Goal: Communication & Community: Answer question/provide support

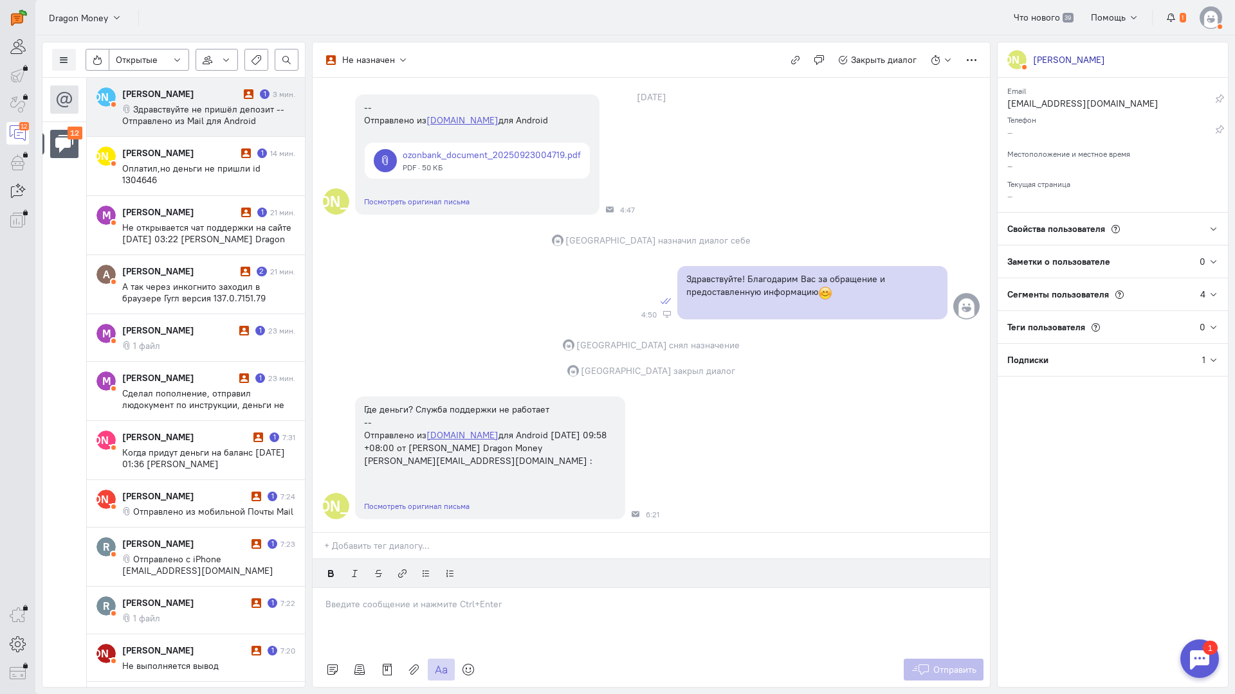
click at [185, 104] on span "Здравствуйте не пришёл депозит -- Отправлено из Mail для Android" at bounding box center [203, 115] width 162 height 23
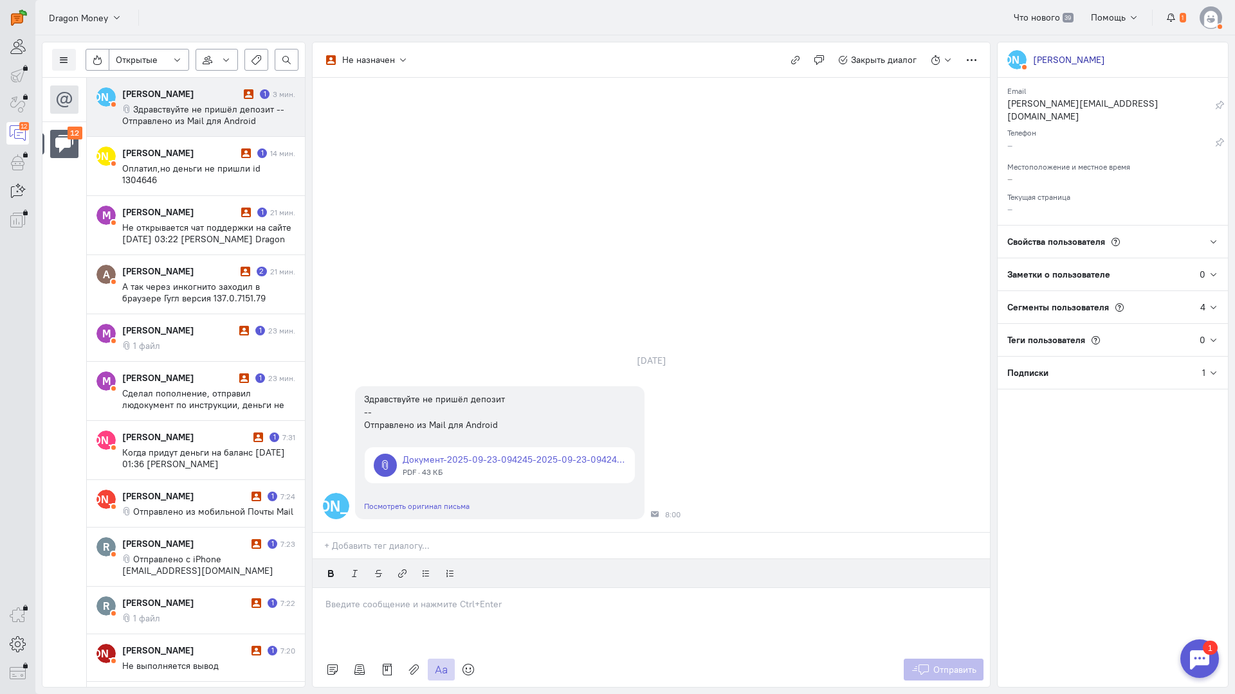
click at [425, 598] on p at bounding box center [650, 604] width 651 height 13
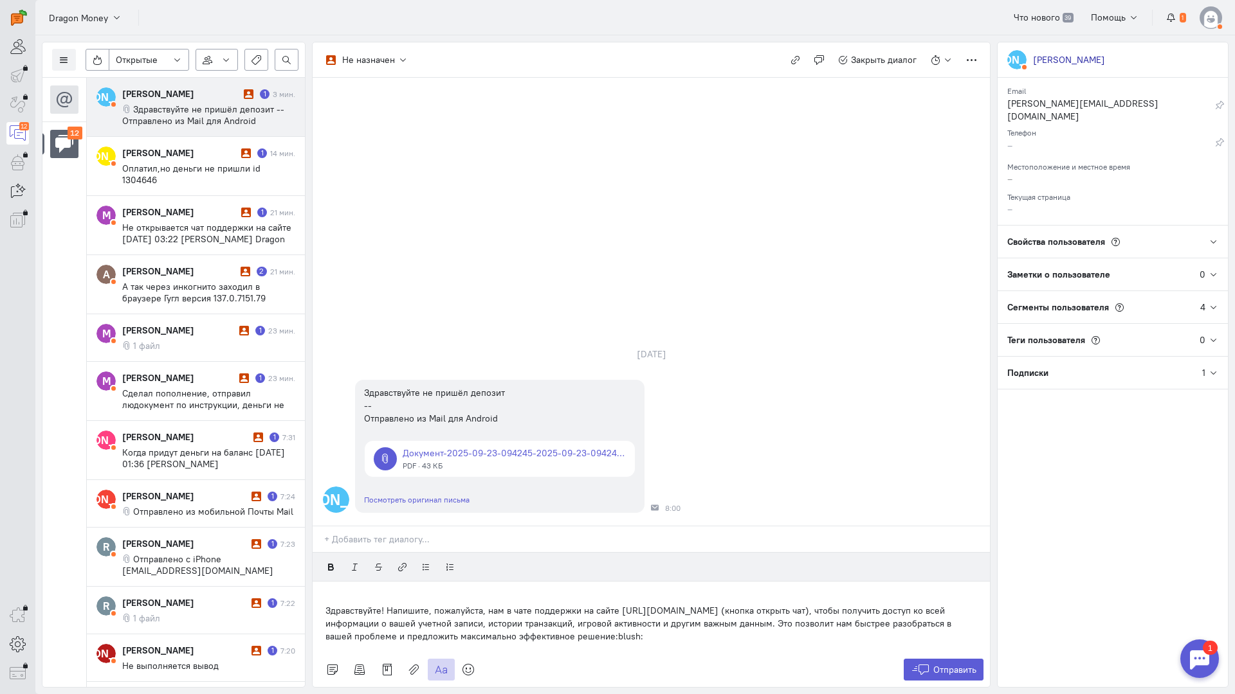
click at [322, 582] on div "Здравствуйте! Напишите, пожалуйста, нам в чате поддержки на сайте [URL][DOMAIN_…" at bounding box center [651, 617] width 677 height 71
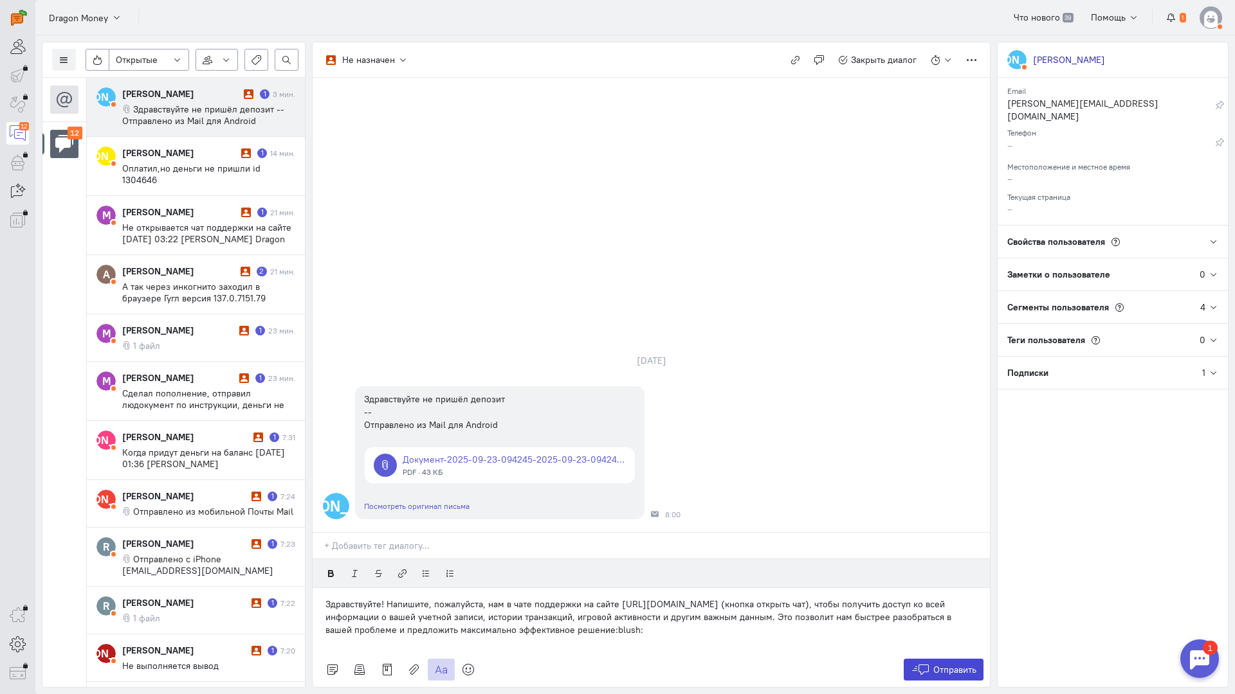
click at [971, 664] on span "Отправить" at bounding box center [954, 670] width 43 height 12
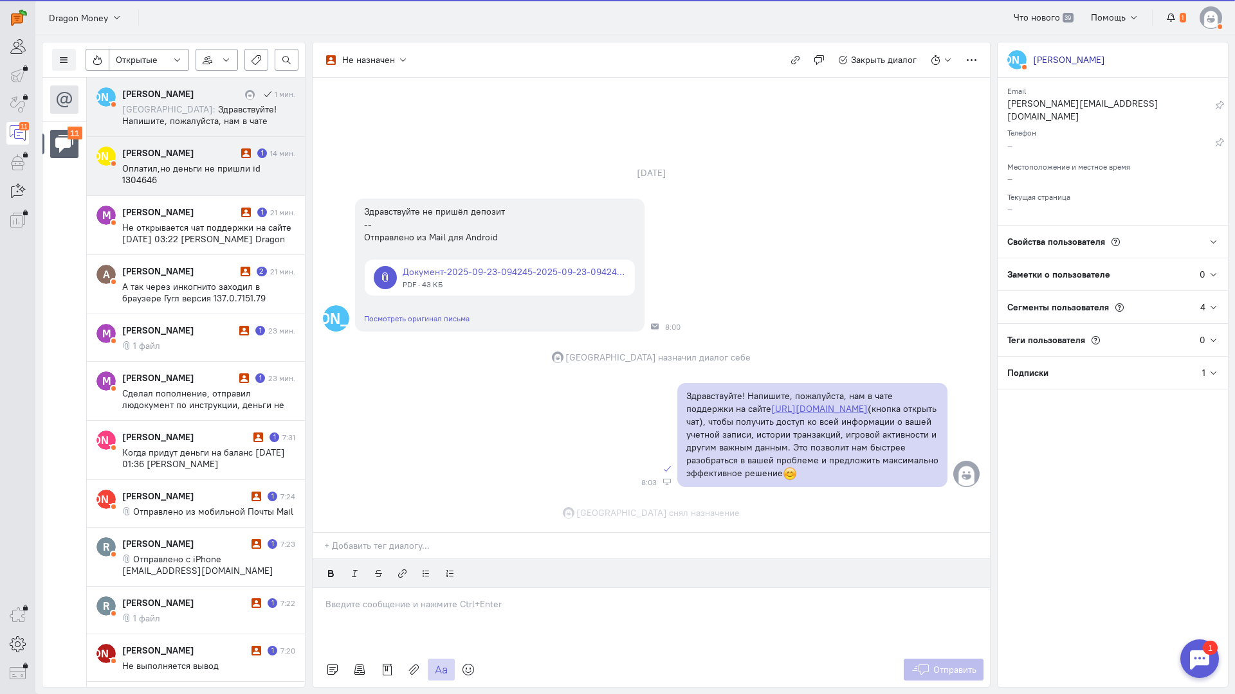
scroll to position [30, 0]
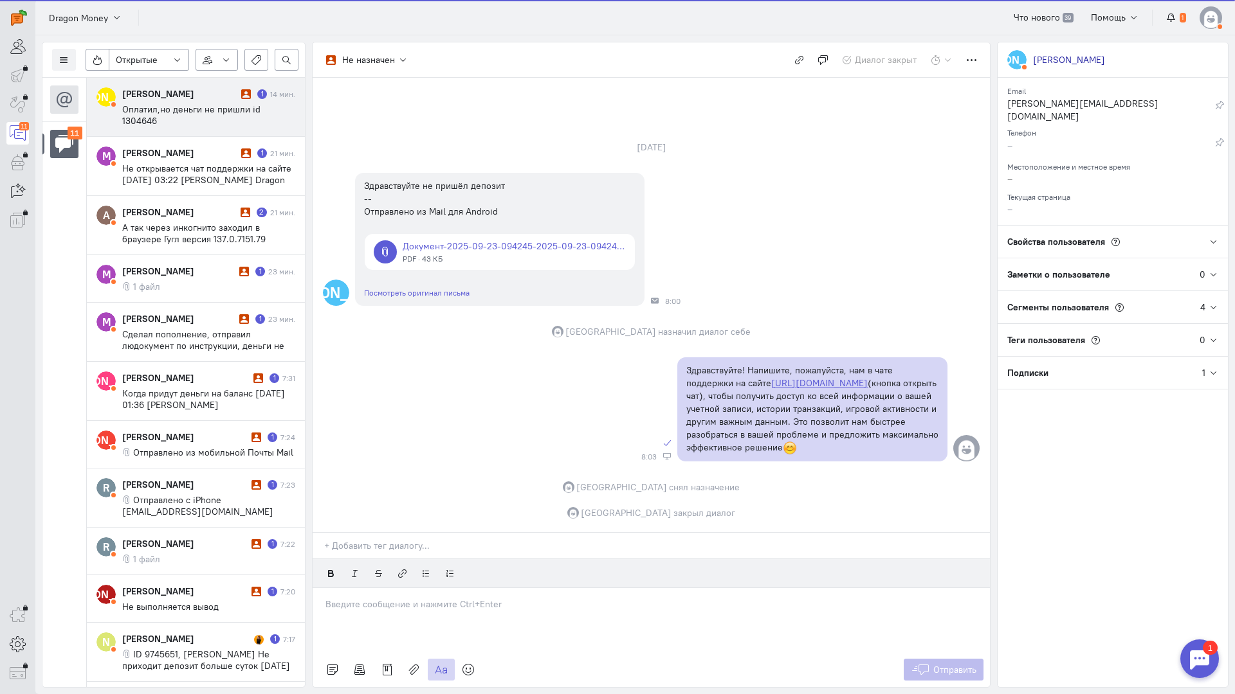
click at [207, 116] on cq-message "Оплатил,но деньги не пришли id 1304646" at bounding box center [208, 115] width 173 height 23
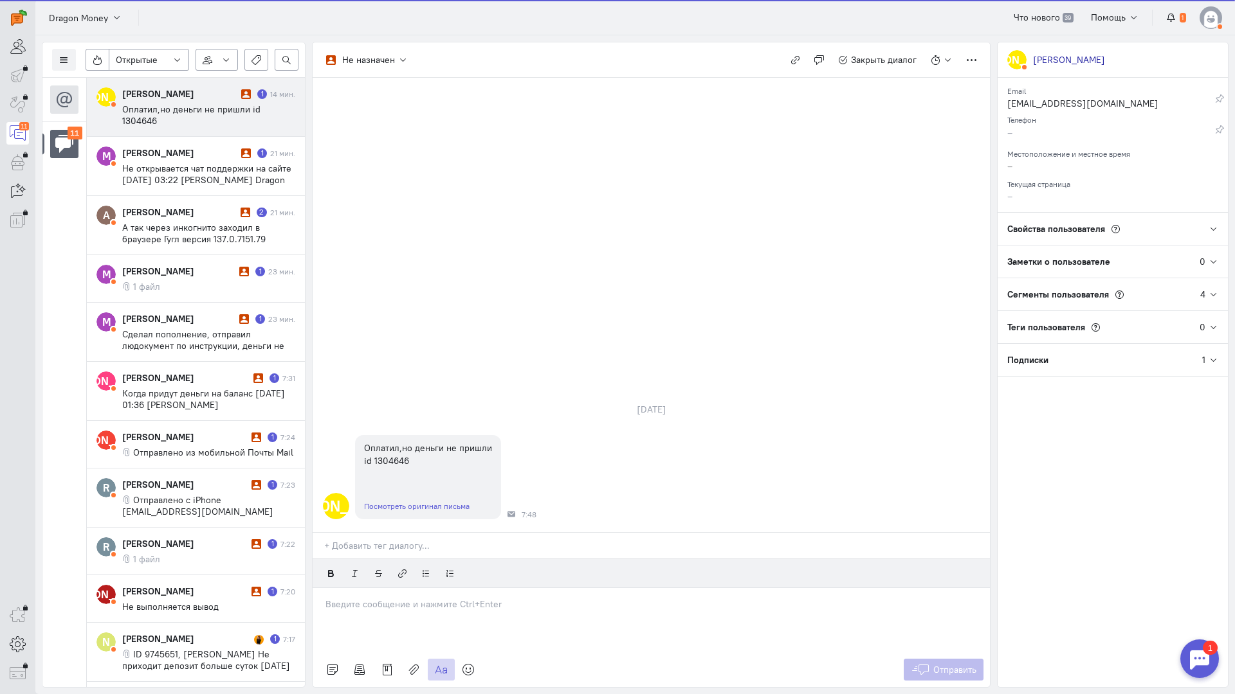
click at [161, 106] on span "Оплатил,но деньги не пришли id 1304646" at bounding box center [191, 115] width 138 height 23
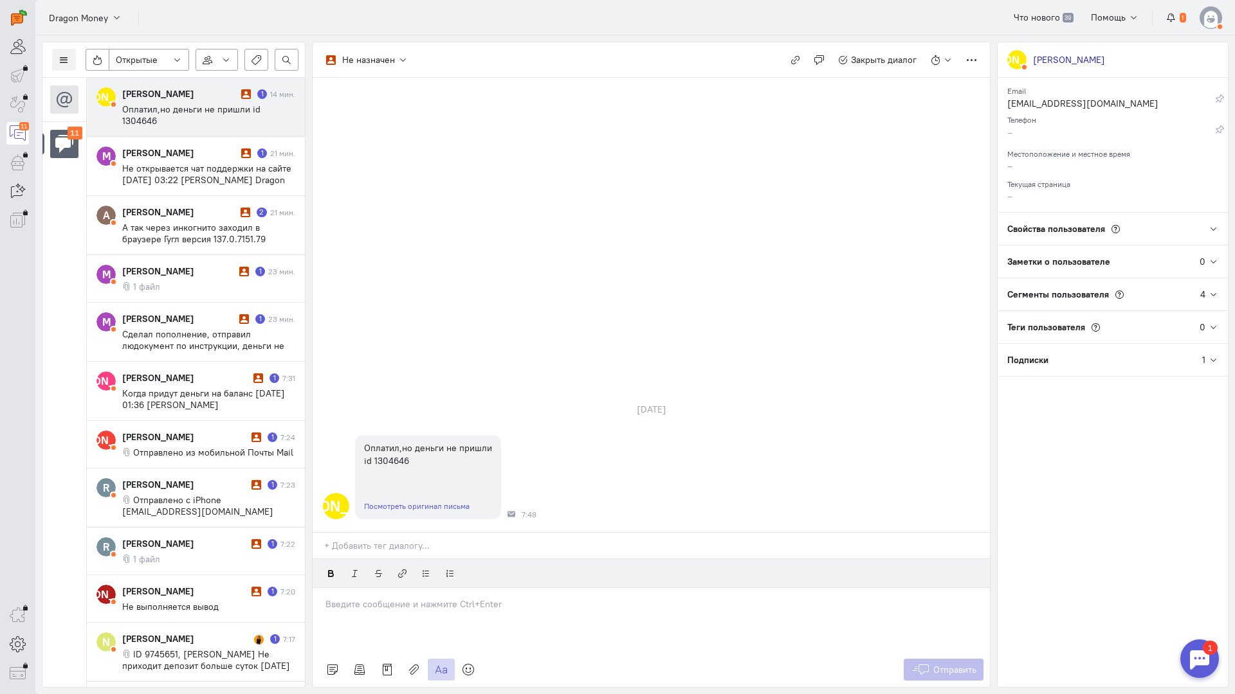
click at [406, 588] on div at bounding box center [651, 620] width 677 height 64
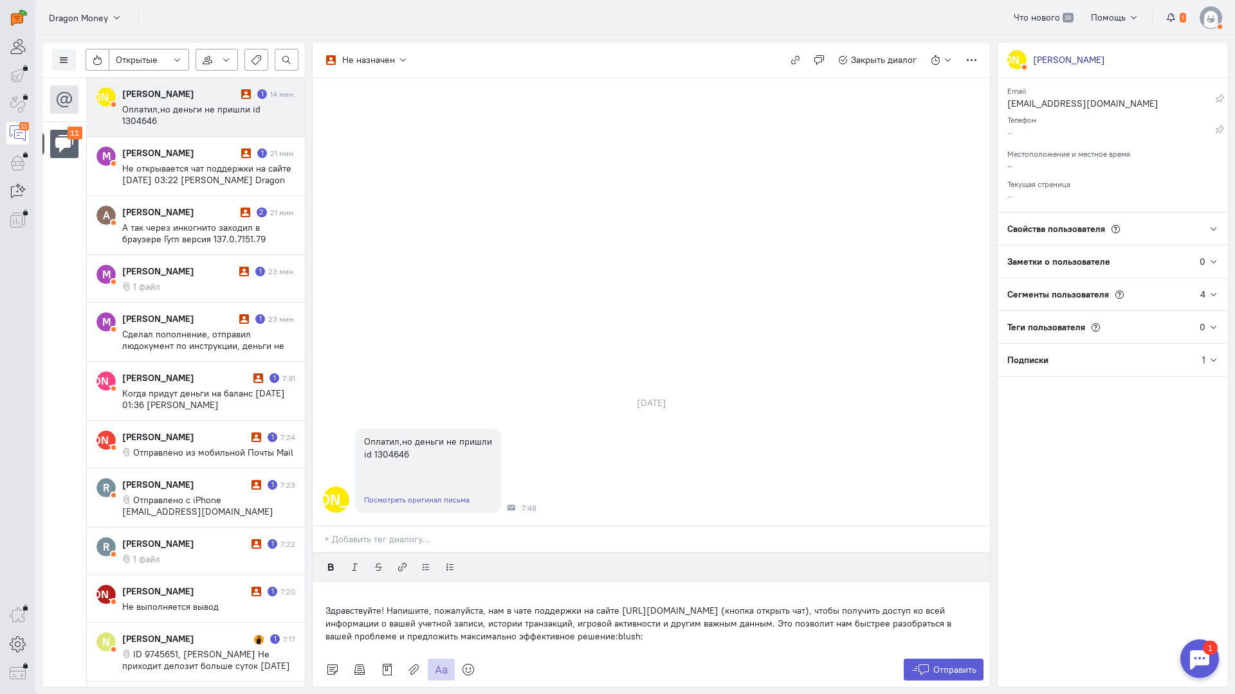
click at [313, 582] on div "Здравствуйте! Напишите, пожалуйста, нам в чате поддержки на сайте [URL][DOMAIN_…" at bounding box center [651, 617] width 677 height 71
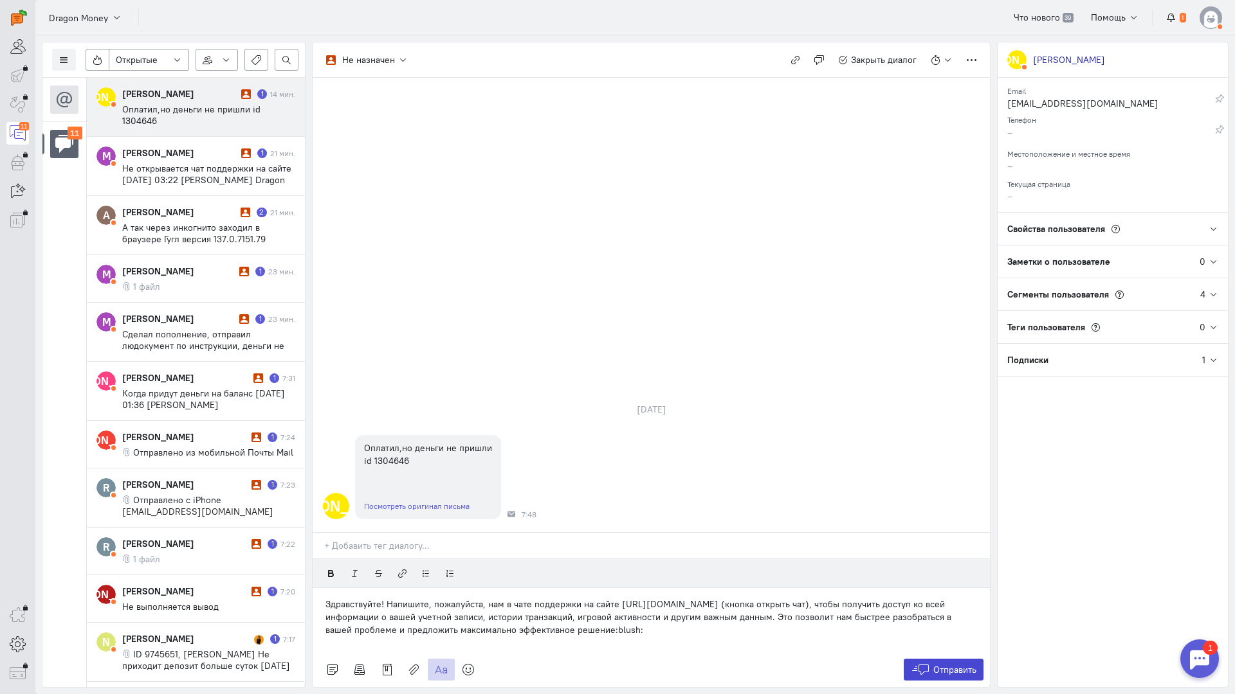
click at [923, 664] on icon at bounding box center [920, 670] width 19 height 13
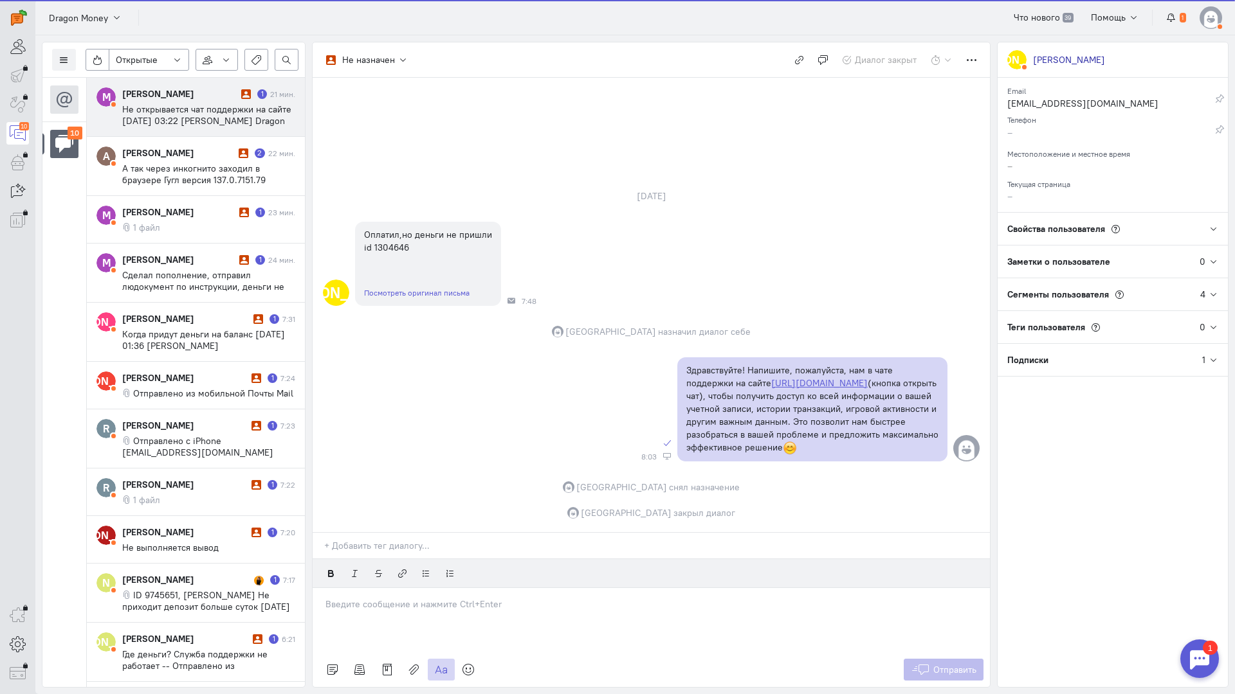
click at [158, 81] on cq-conversation-card "М [PERSON_NAME] 1 21 мин. Не открывается чат поддержки на сайте [DATE] 03:22 [P…" at bounding box center [196, 107] width 218 height 59
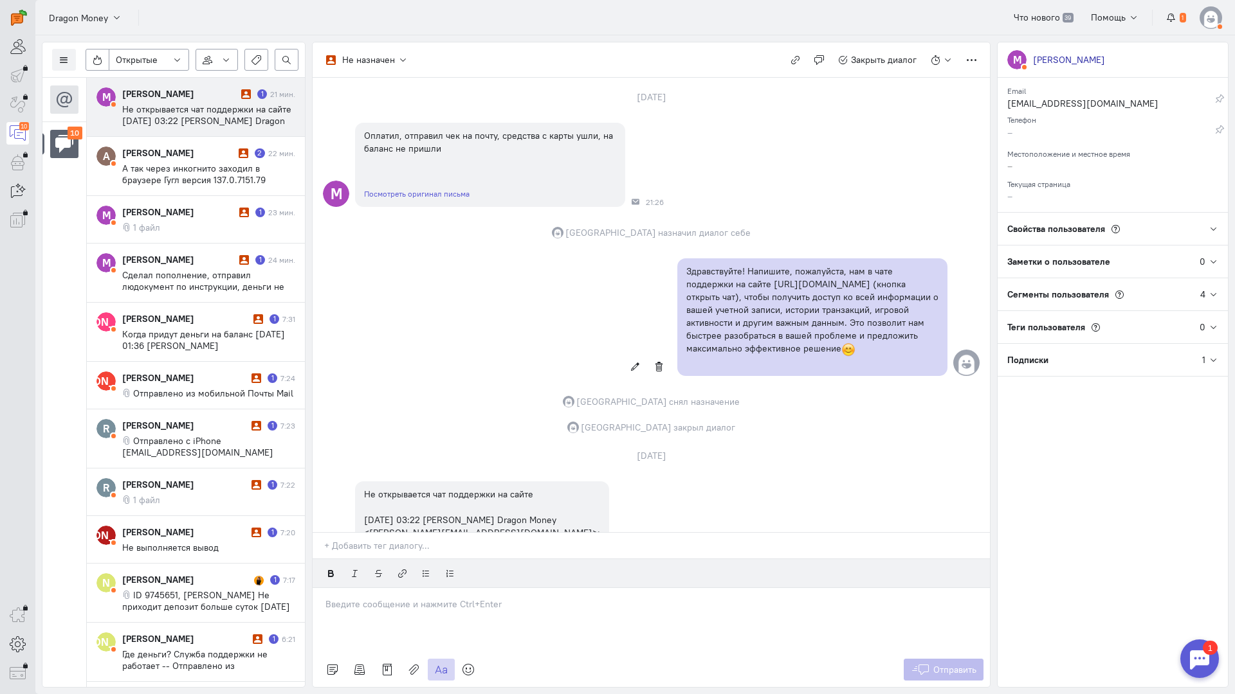
scroll to position [151, 0]
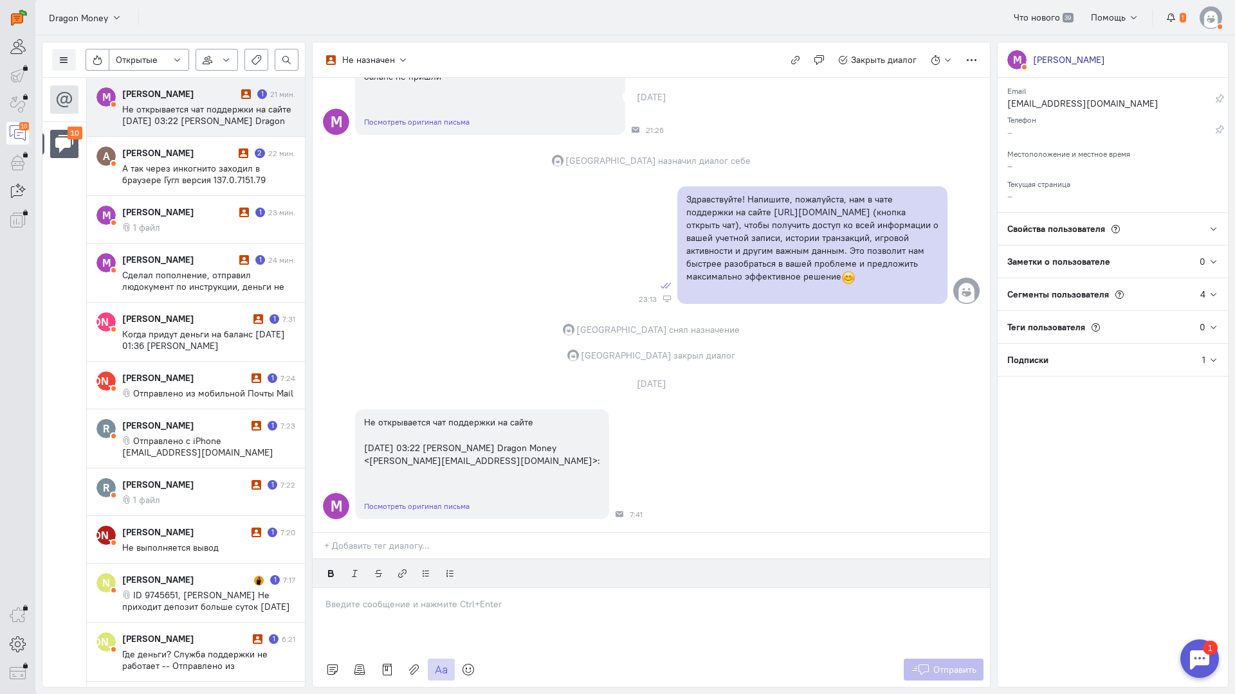
click at [419, 588] on div at bounding box center [651, 620] width 677 height 64
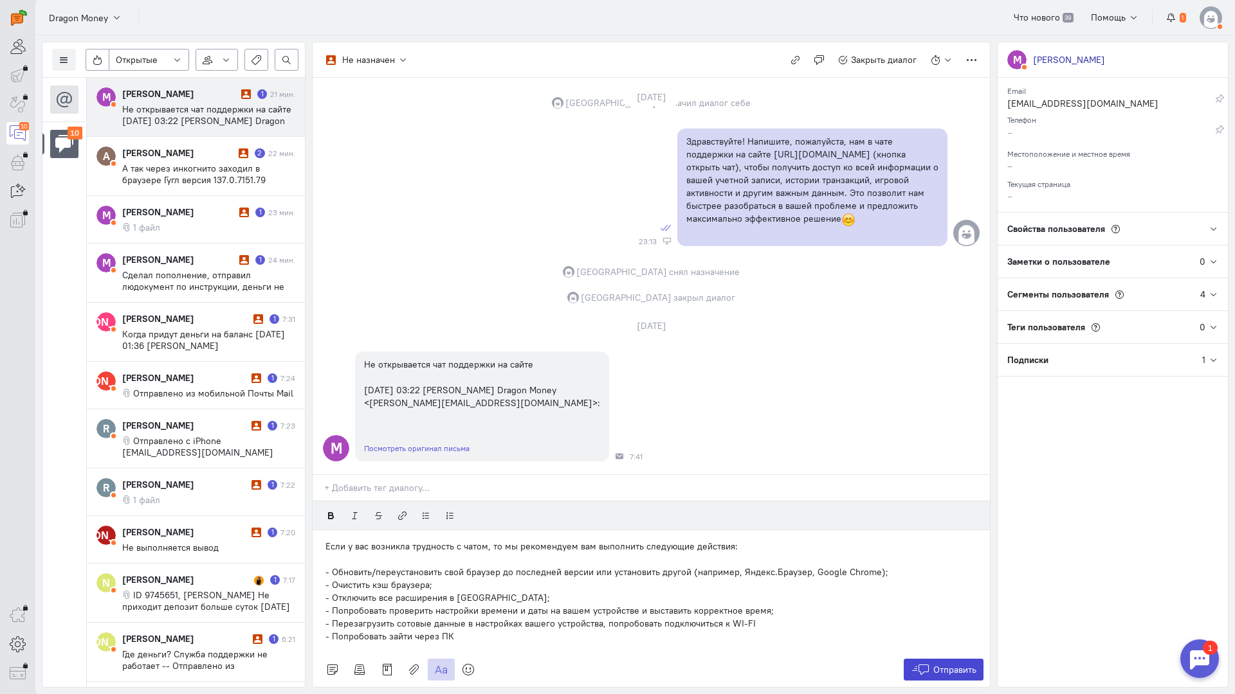
click at [940, 664] on span "Отправить" at bounding box center [954, 670] width 43 height 12
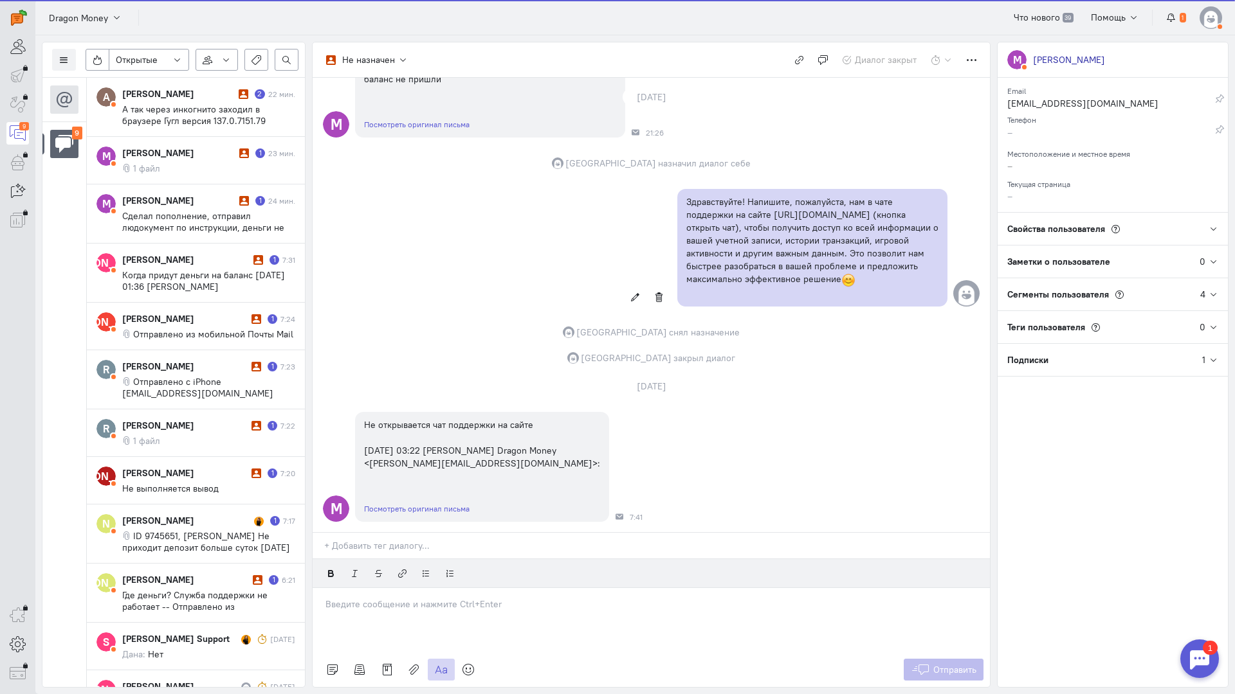
scroll to position [0, 0]
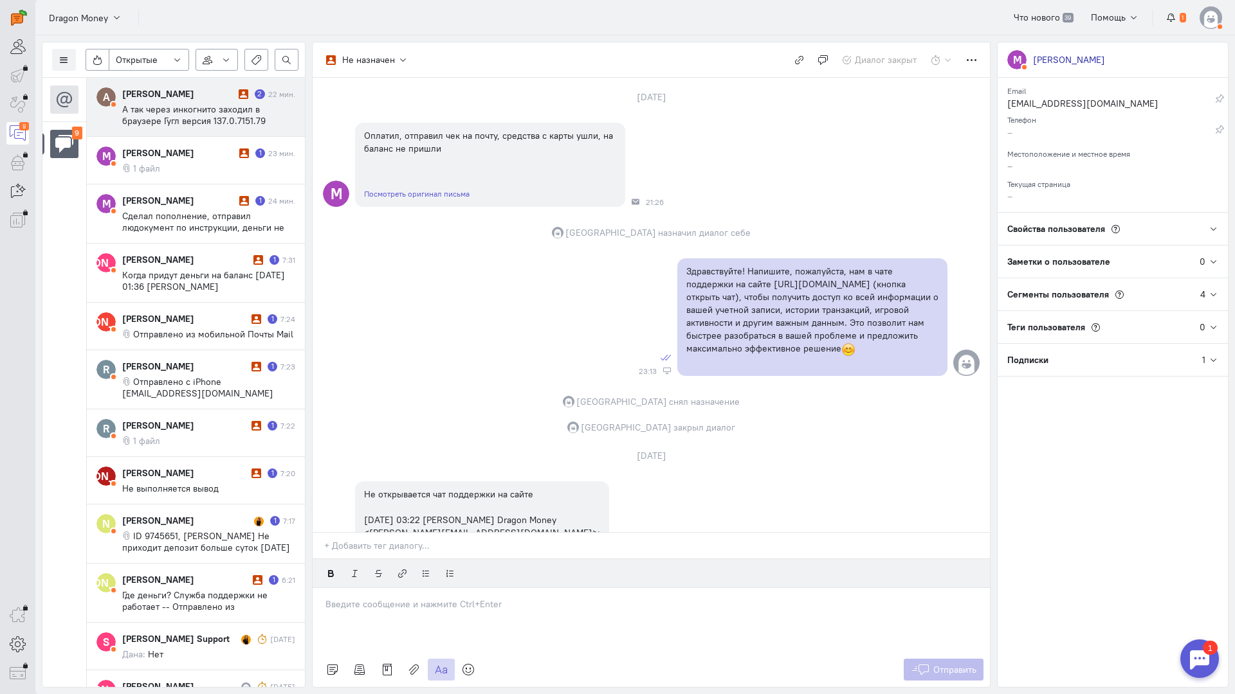
click at [190, 118] on span "А так через инкогнито заходил в браузере Гугл версия 137.0.7151.79 Отправлено и…" at bounding box center [202, 144] width 160 height 81
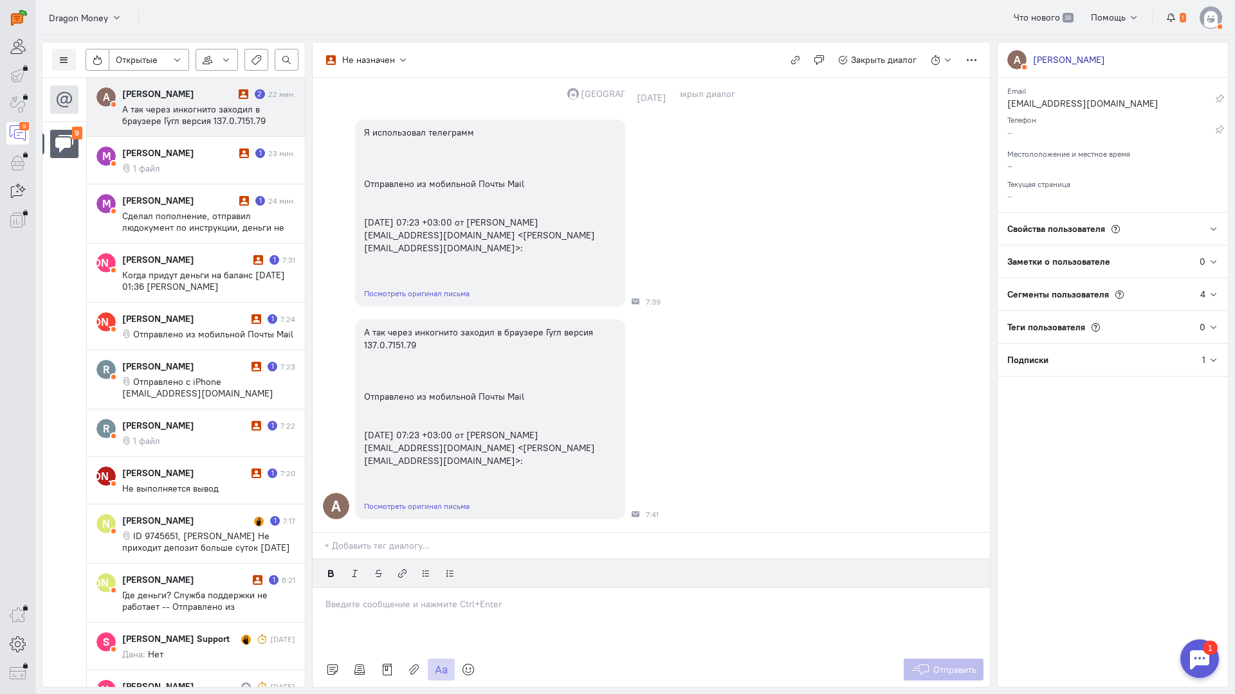
scroll to position [1847, 0]
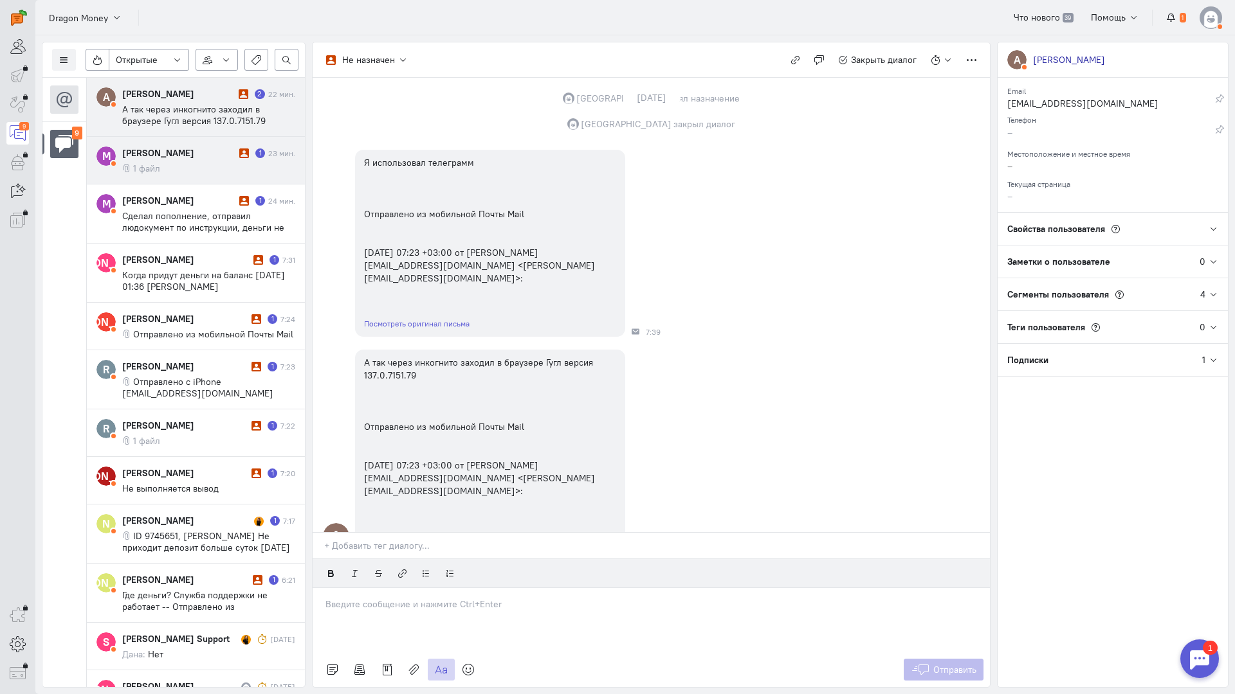
click at [181, 159] on div "[PERSON_NAME]" at bounding box center [179, 153] width 114 height 13
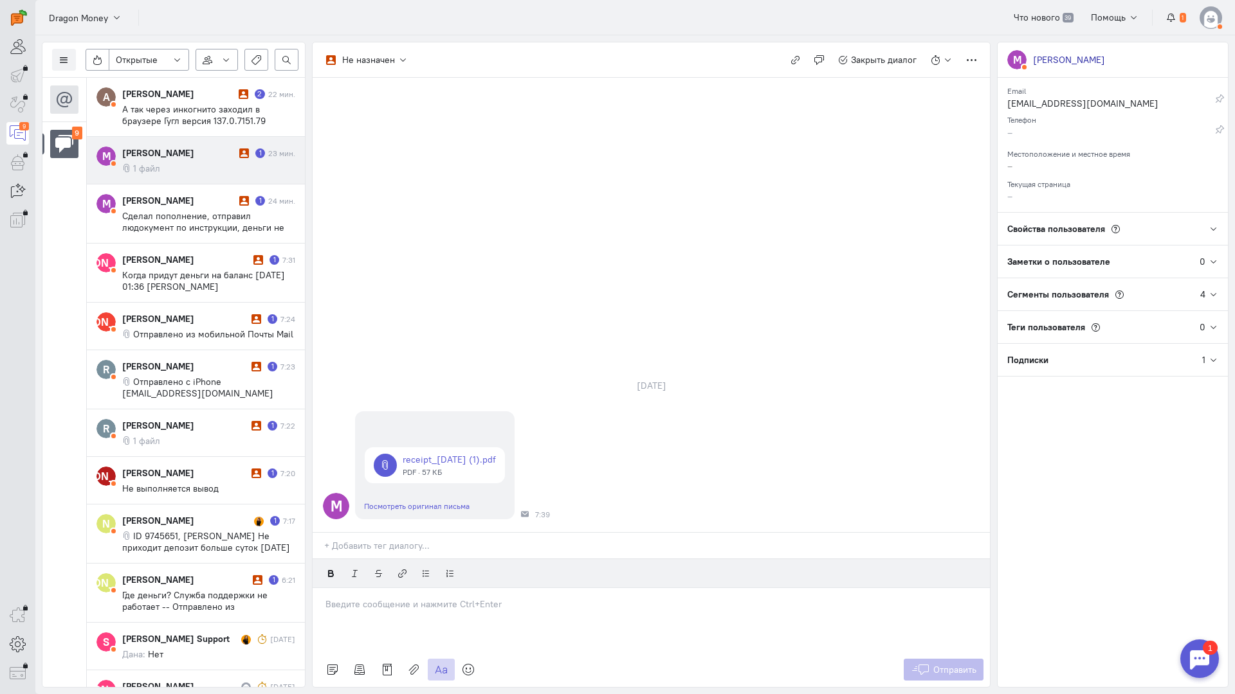
drag, startPoint x: 428, startPoint y: 538, endPoint x: 376, endPoint y: 536, distance: 52.1
click at [428, 588] on div at bounding box center [651, 620] width 677 height 64
click at [327, 611] on p "Здравствуйте! Благодарим Вас за обращение и предоставленную информацию:blush:" at bounding box center [650, 617] width 651 height 13
click at [943, 664] on span "Отправить" at bounding box center [954, 670] width 43 height 12
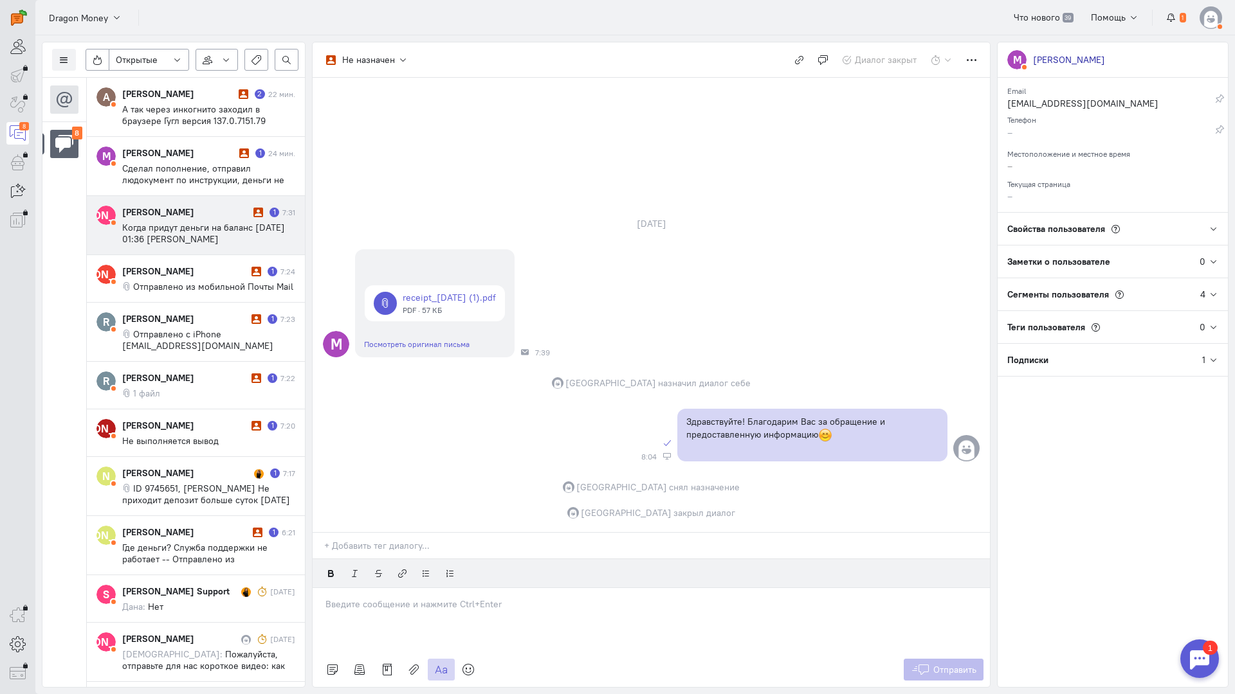
click at [197, 197] on cq-conversation-card "[PERSON_NAME] [PERSON_NAME] 1 7:31 Когда придут деньги на баланс [DATE] 01:36 […" at bounding box center [196, 225] width 218 height 59
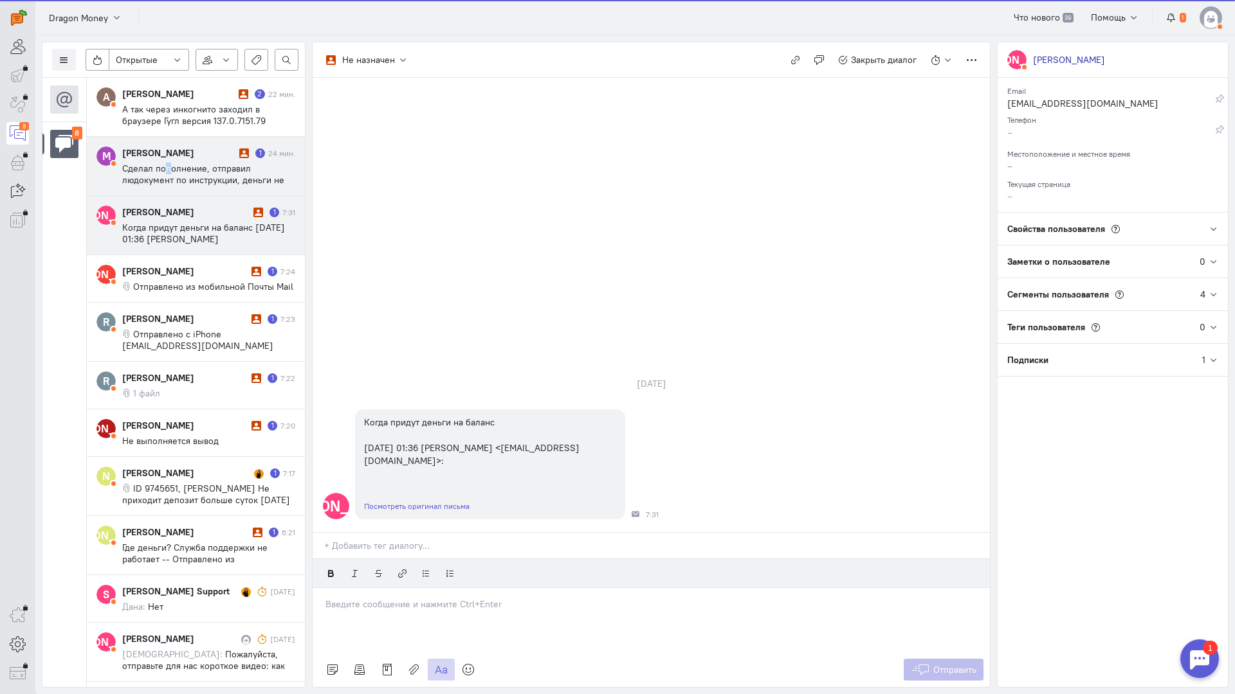
click at [166, 171] on span "Сделал пополнение, отправил людокумент по инструкции, деньги не поступили на сч…" at bounding box center [206, 186] width 168 height 46
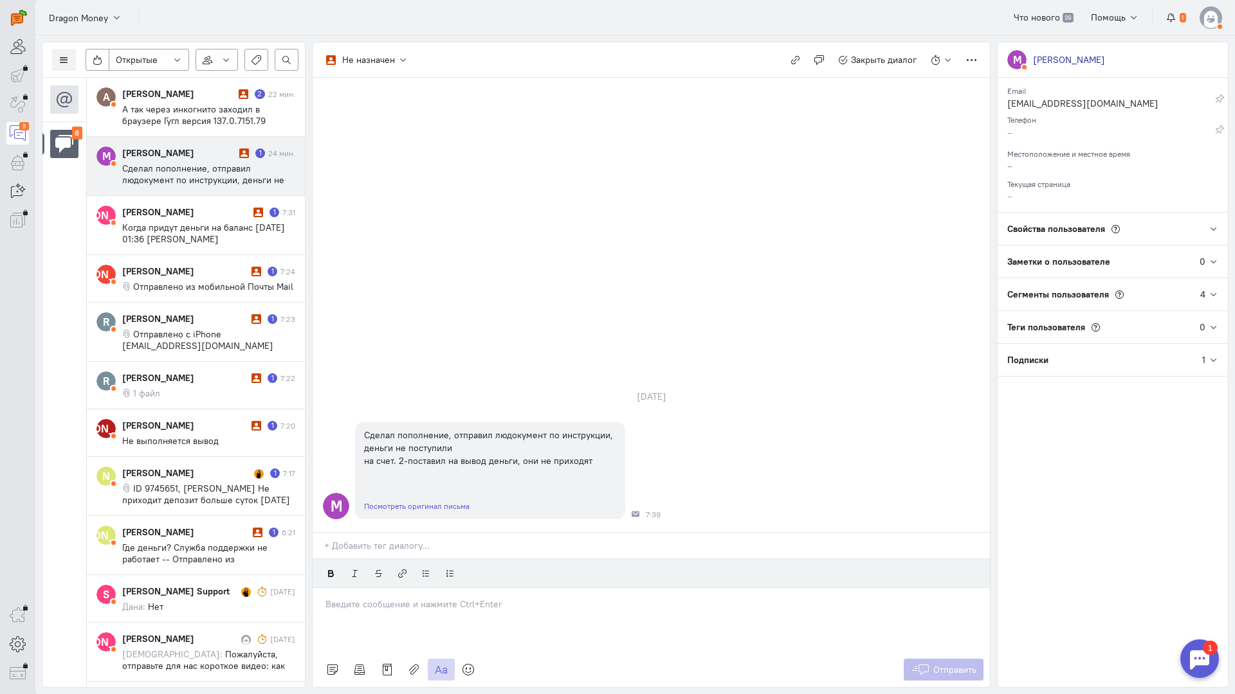
click at [358, 588] on div at bounding box center [651, 620] width 677 height 64
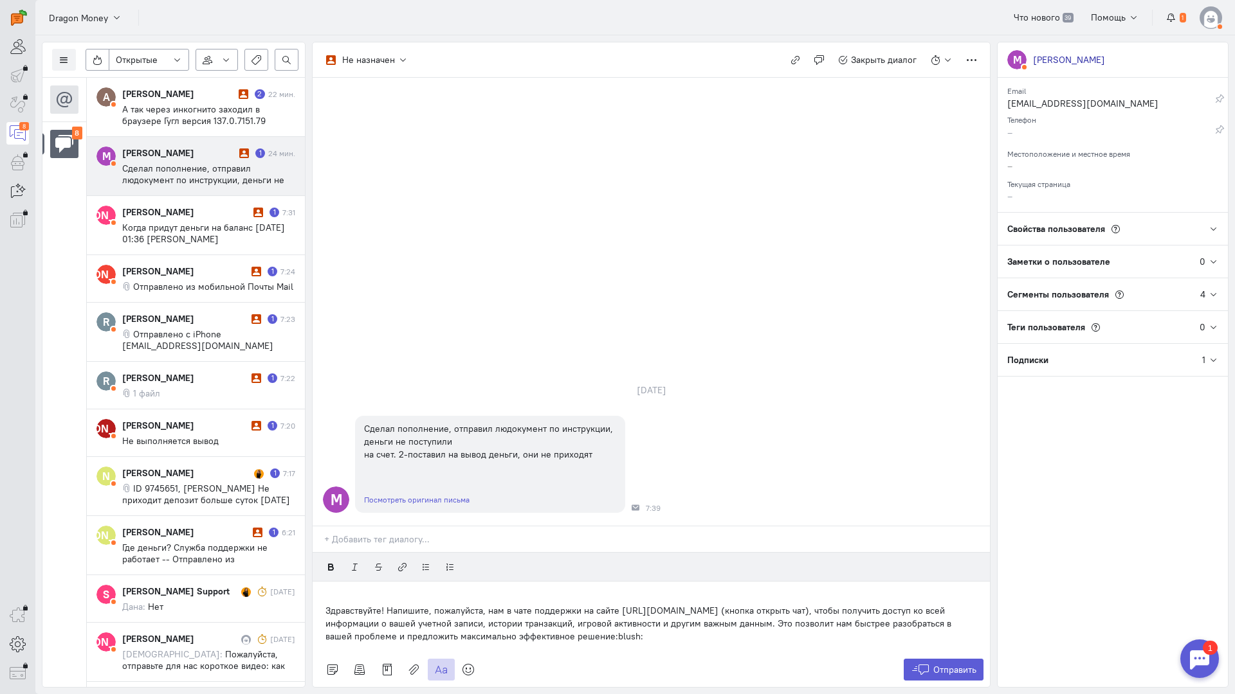
click at [322, 582] on div "Здравствуйте! Напишите, пожалуйста, нам в чате поддержки на сайте [URL][DOMAIN_…" at bounding box center [651, 617] width 677 height 71
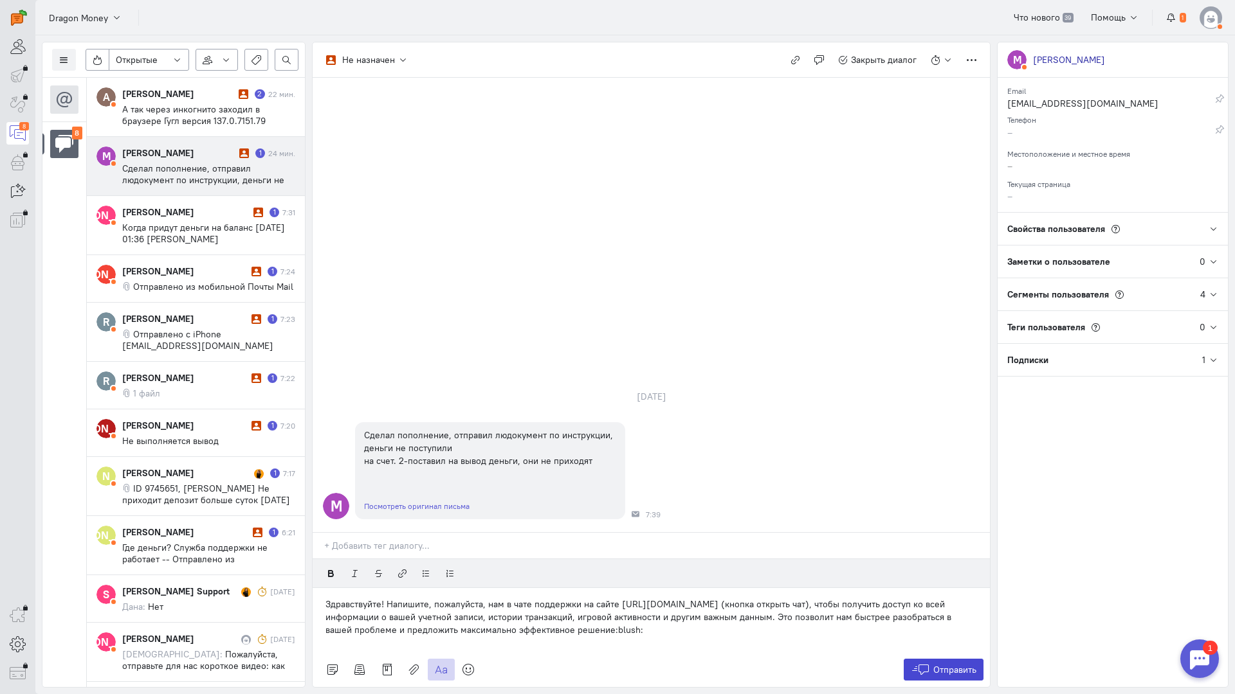
click at [965, 664] on span "Отправить" at bounding box center [954, 670] width 43 height 12
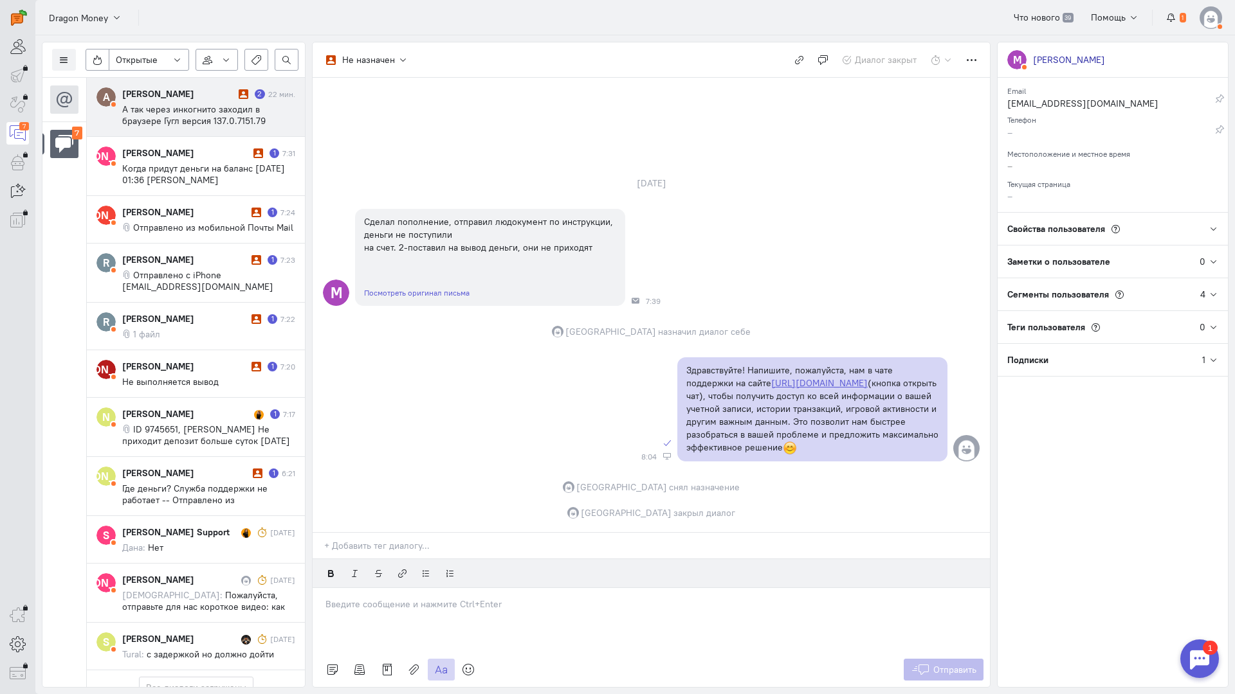
click at [140, 126] on span "А так через инкогнито заходил в браузере Гугл версия 137.0.7151.79 Отправлено и…" at bounding box center [202, 144] width 160 height 81
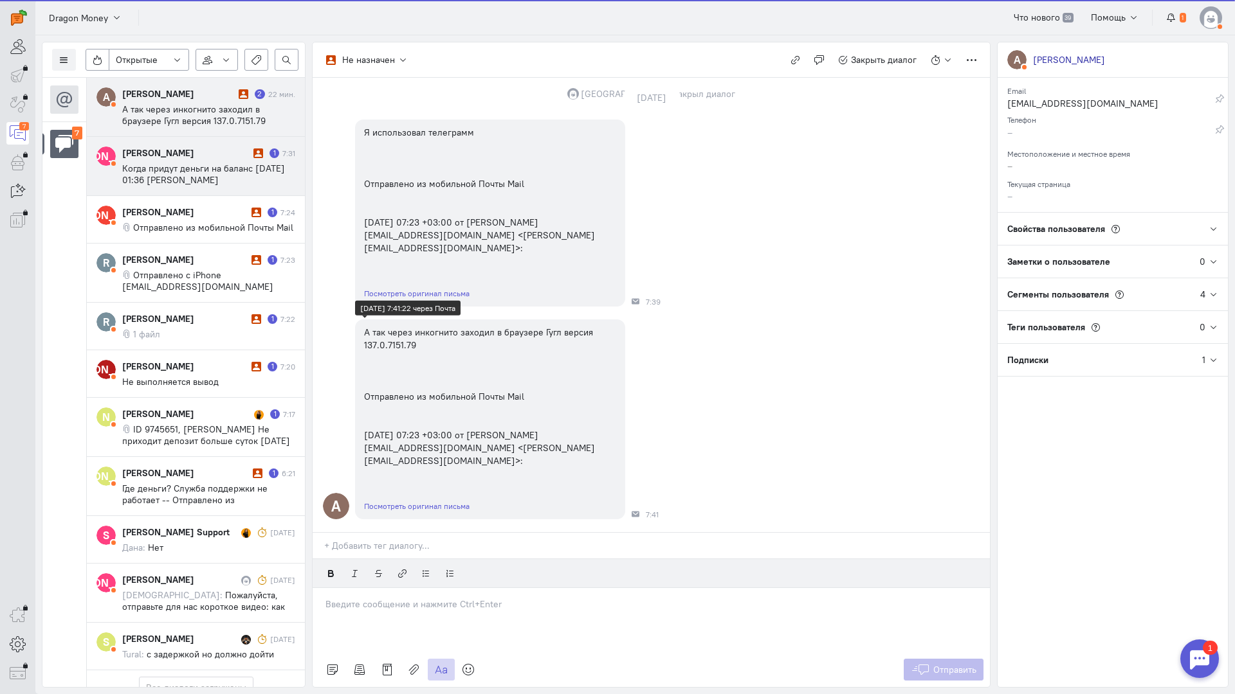
scroll to position [2362, 0]
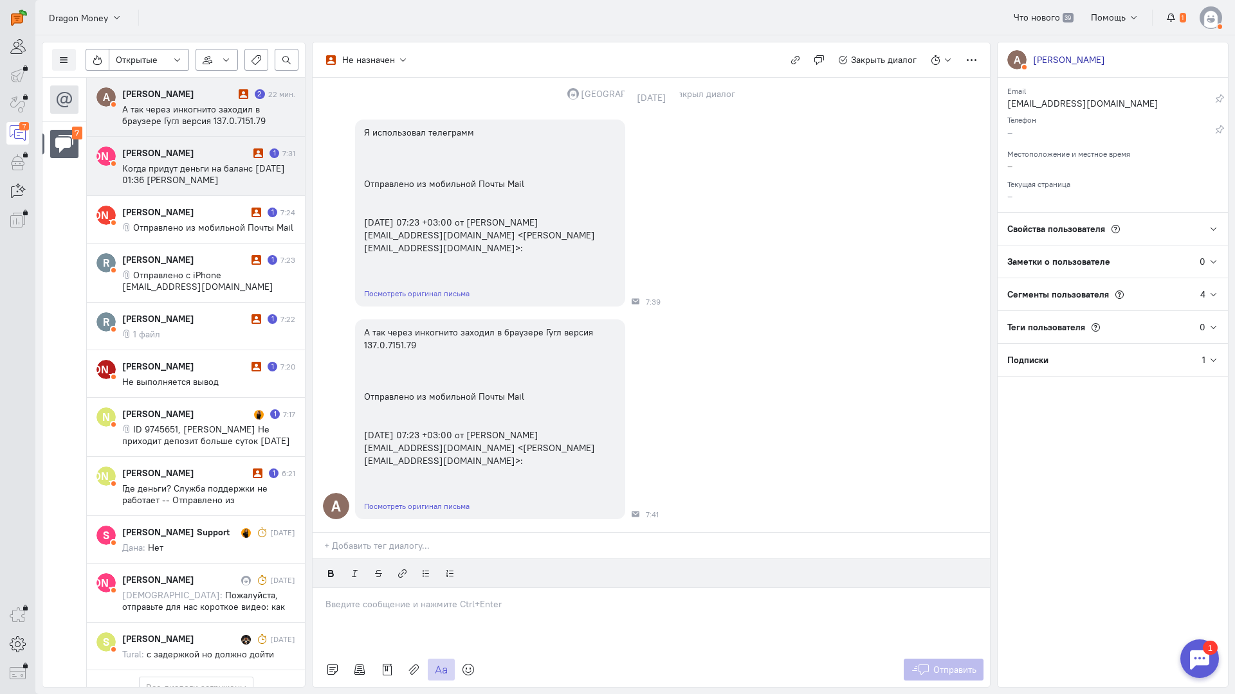
click at [143, 160] on div "[PERSON_NAME] 1 7:31 Когда придут деньги на баланс [DATE] 01:36 [PERSON_NAME] <…" at bounding box center [208, 166] width 173 height 39
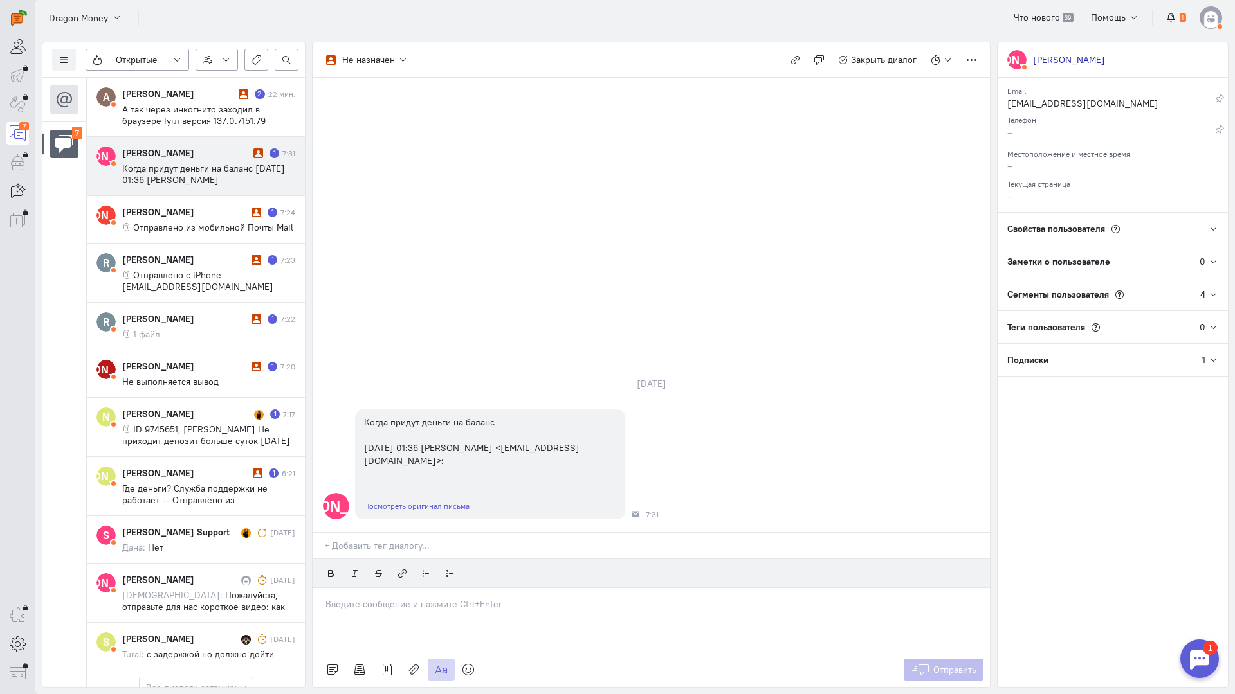
click at [372, 588] on div at bounding box center [651, 620] width 677 height 64
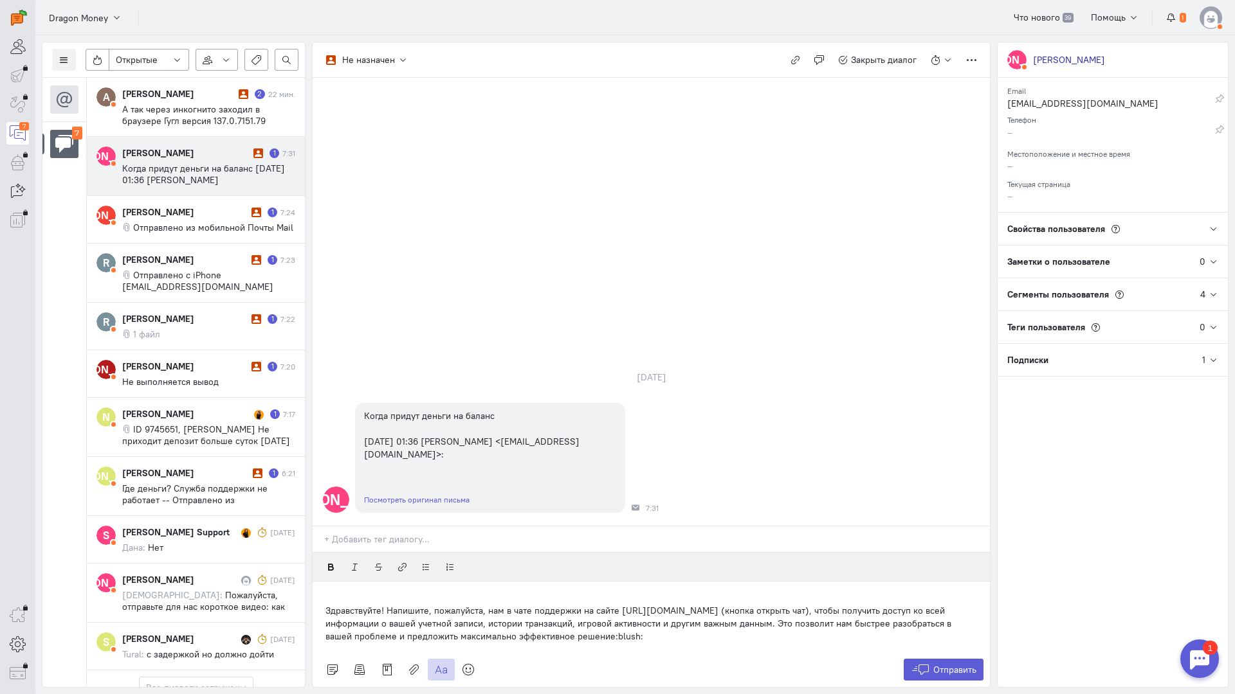
click at [322, 582] on div "Здравствуйте! Напишите, пожалуйста, нам в чате поддержки на сайте [URL][DOMAIN_…" at bounding box center [651, 617] width 677 height 71
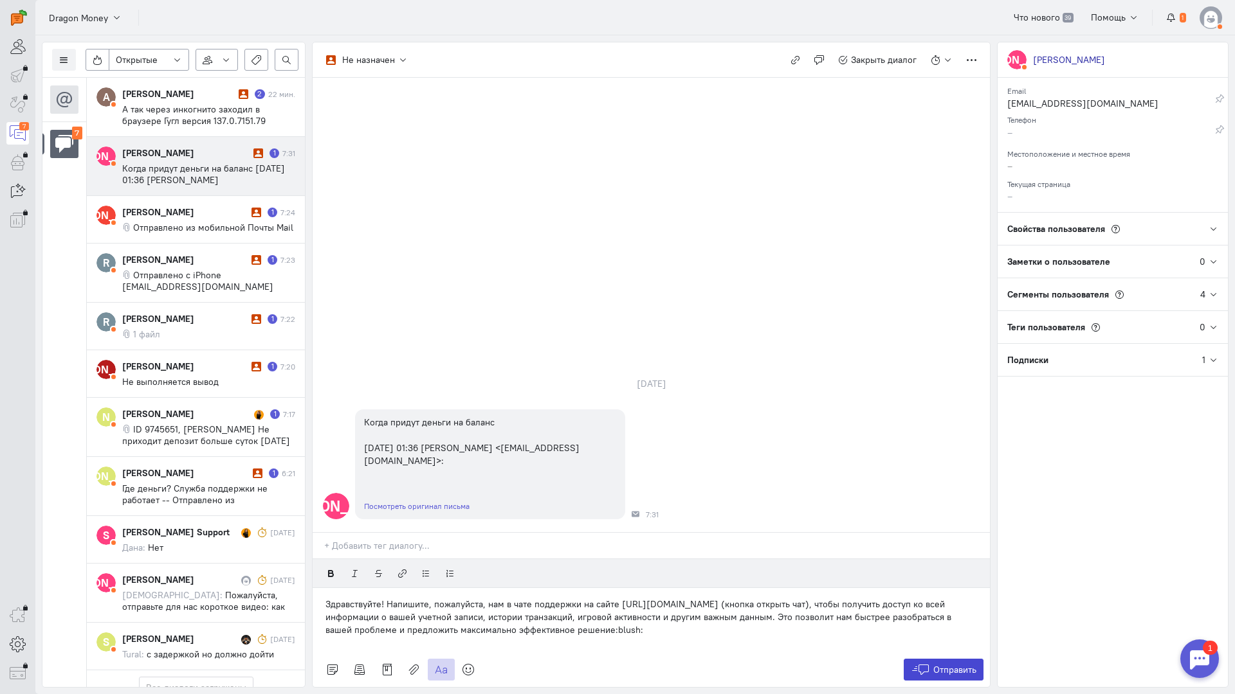
click at [957, 659] on button "Отправить" at bounding box center [943, 670] width 80 height 22
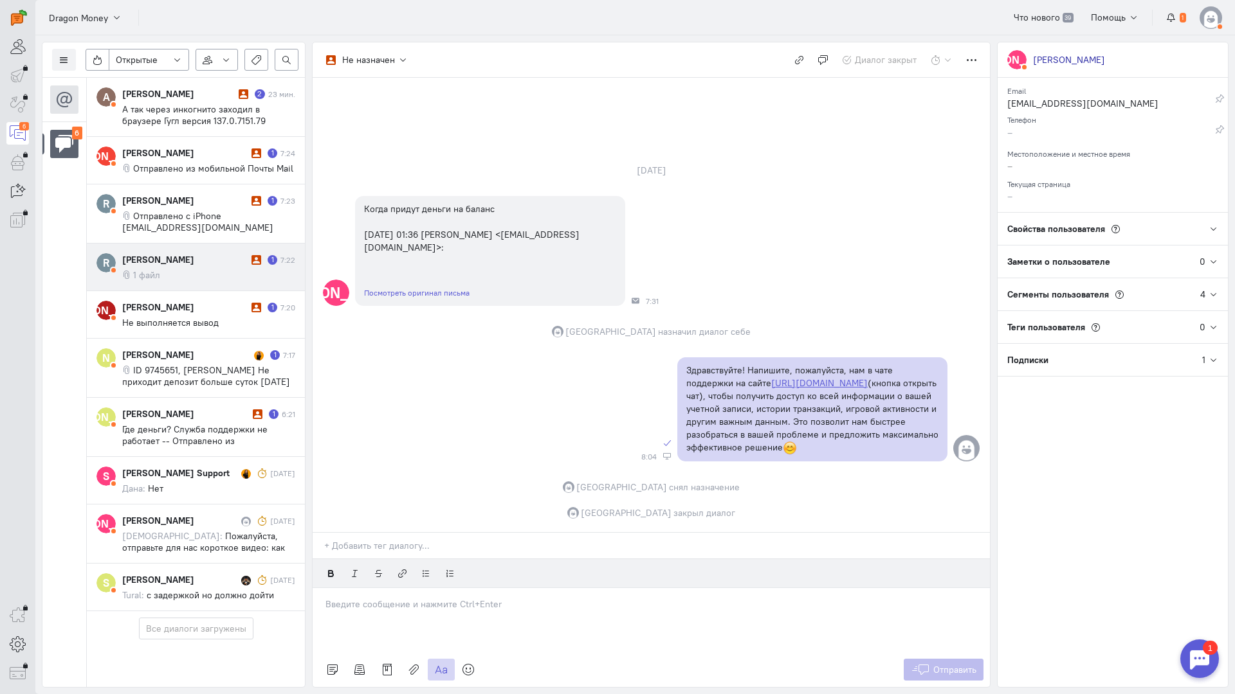
scroll to position [50, 0]
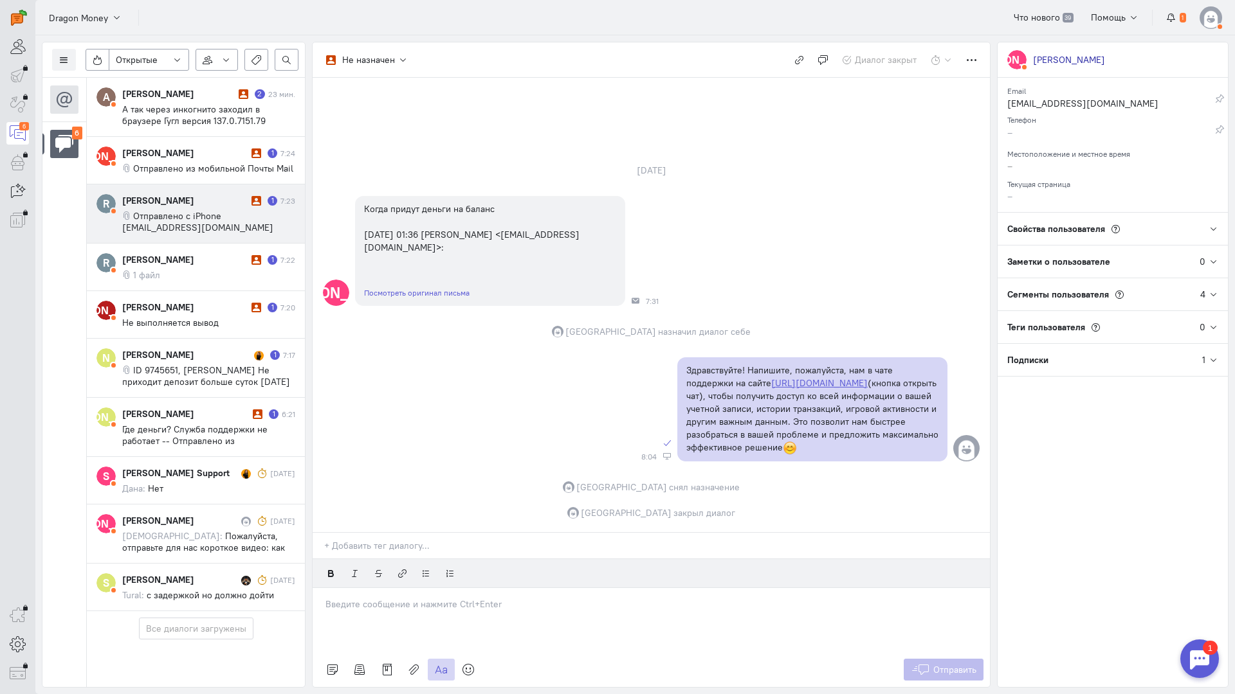
click at [233, 194] on div "[PERSON_NAME] 1 7:23 Отправлено с iPhone [EMAIL_ADDRESS][DOMAIN_NAME]" at bounding box center [208, 213] width 173 height 39
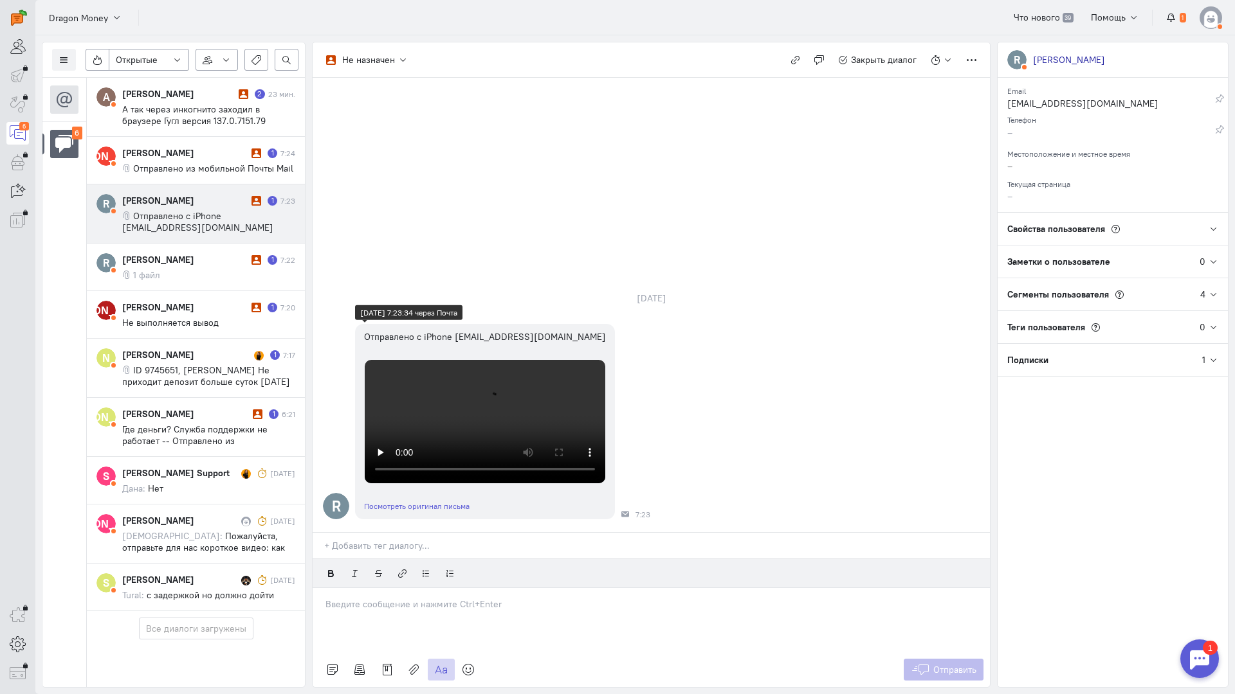
scroll to position [0, 0]
click at [412, 588] on div at bounding box center [651, 620] width 677 height 64
click at [365, 598] on p at bounding box center [650, 604] width 651 height 13
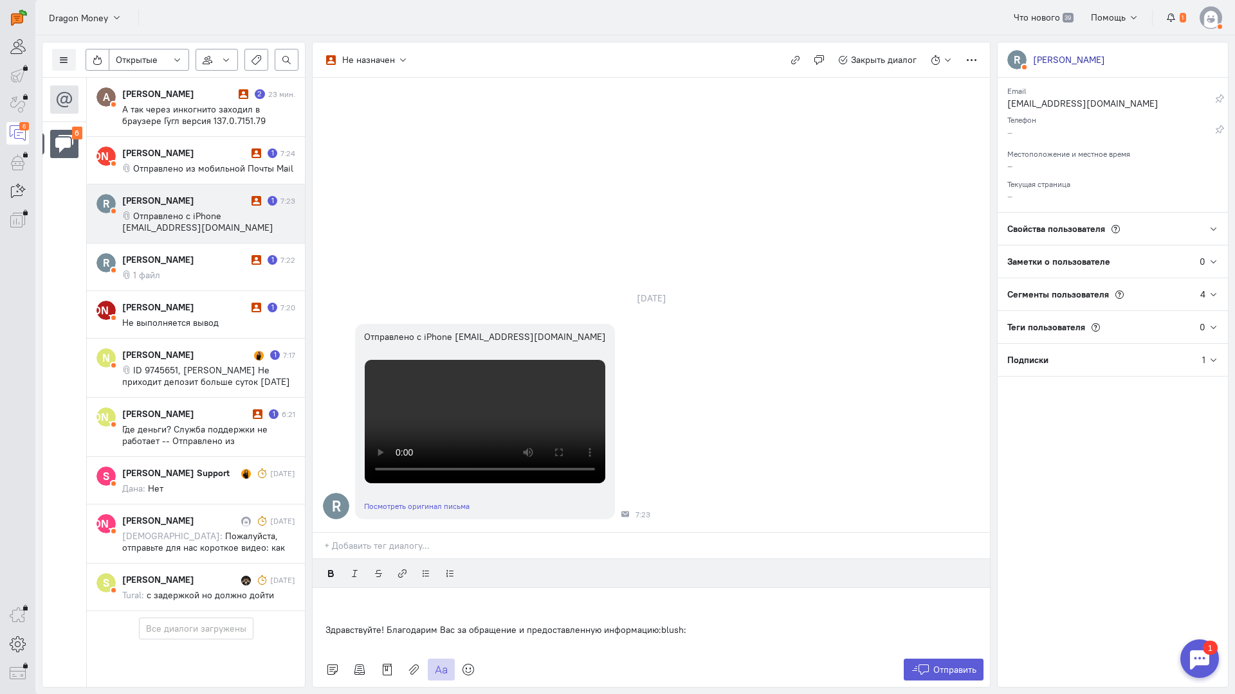
click at [322, 588] on div "Здравствуйте! Благодарим Вас за обращение и предоставленную информацию:blush:" at bounding box center [651, 620] width 677 height 64
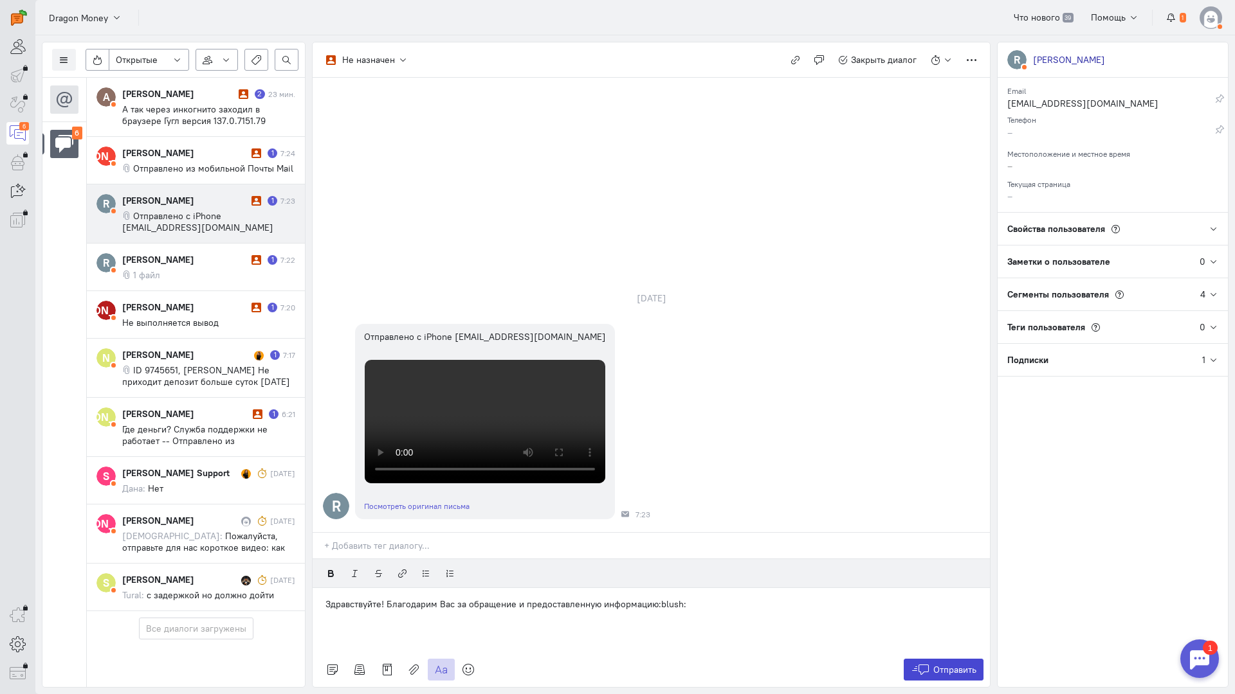
click at [930, 659] on button "Отправить" at bounding box center [943, 670] width 80 height 22
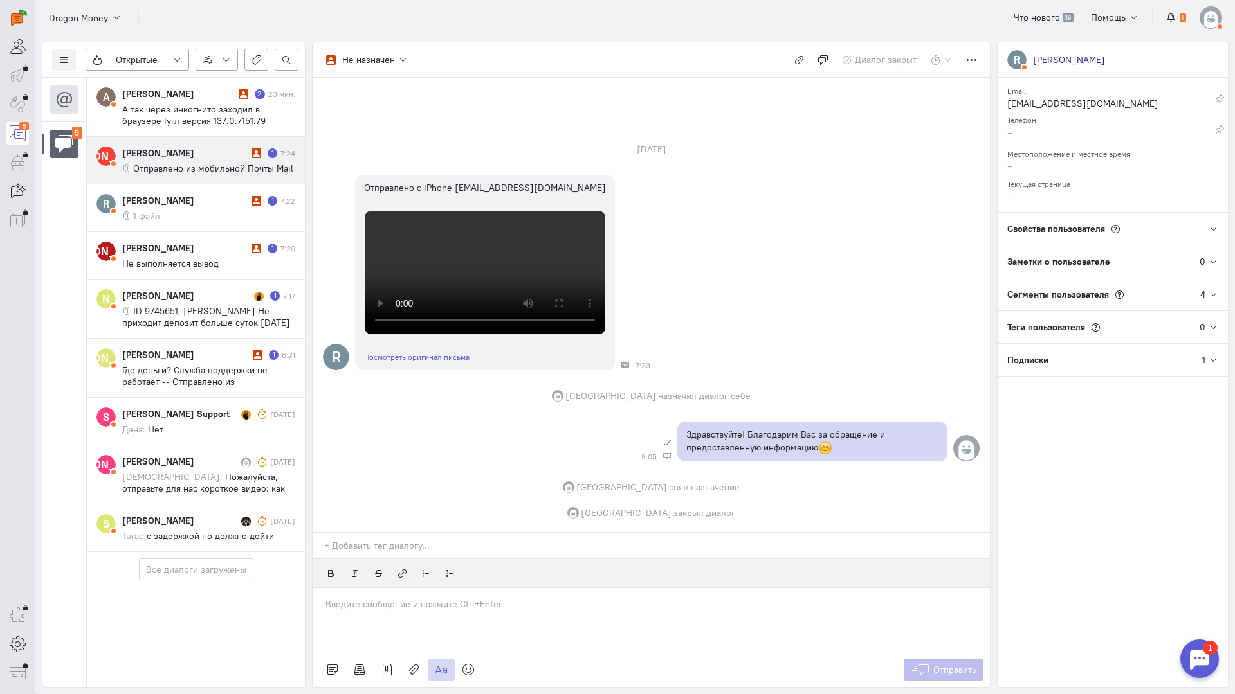
click at [207, 156] on div "[PERSON_NAME]" at bounding box center [185, 153] width 126 height 13
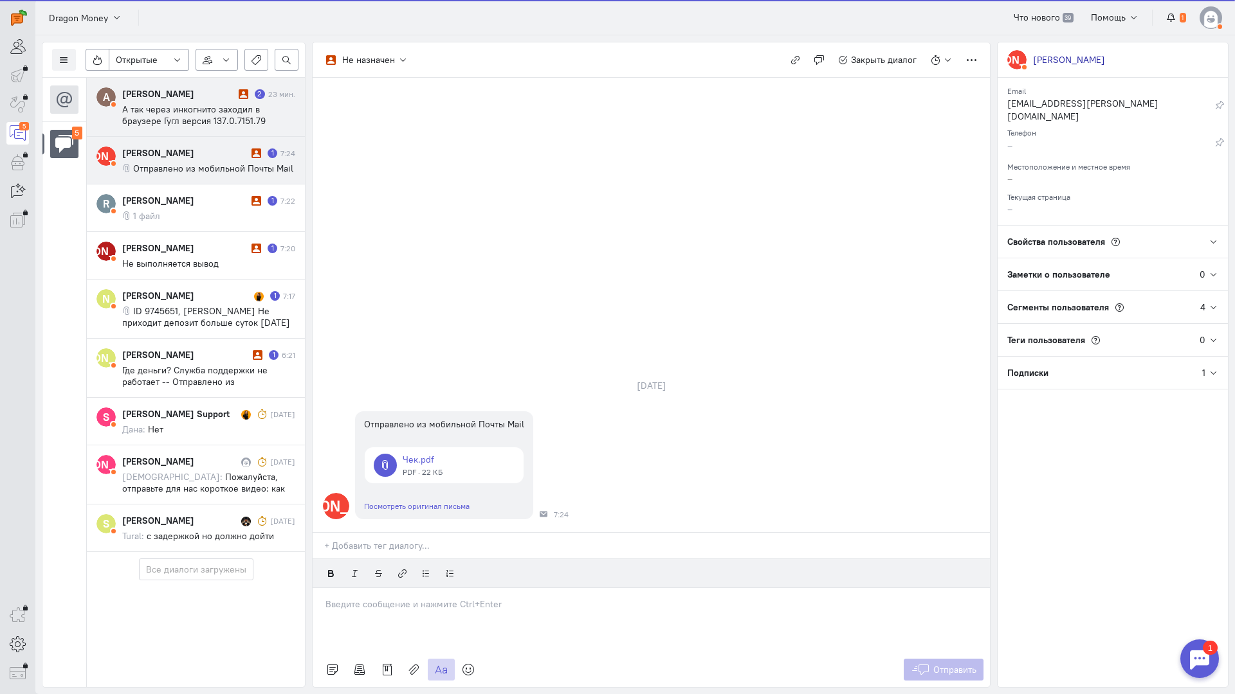
click at [214, 104] on span "А так через инкогнито заходил в браузере Гугл версия 137.0.7151.79 Отправлено и…" at bounding box center [202, 144] width 160 height 81
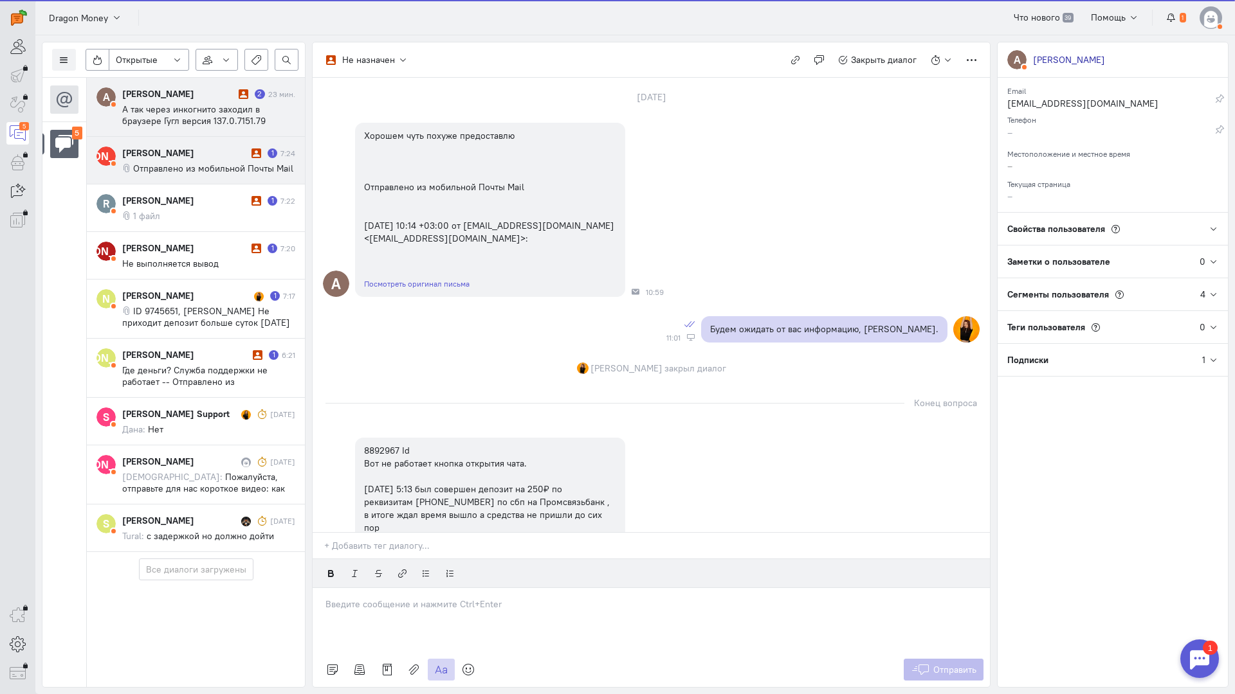
scroll to position [2404, 0]
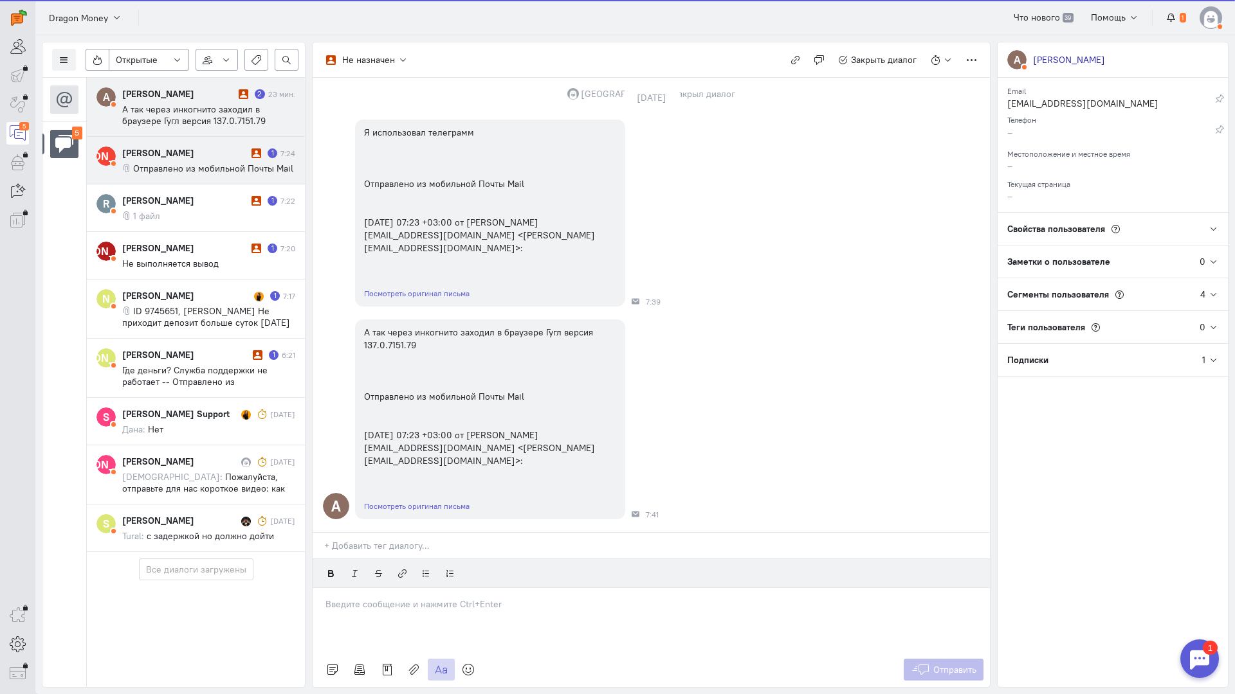
click at [215, 150] on div "[PERSON_NAME]" at bounding box center [185, 153] width 126 height 13
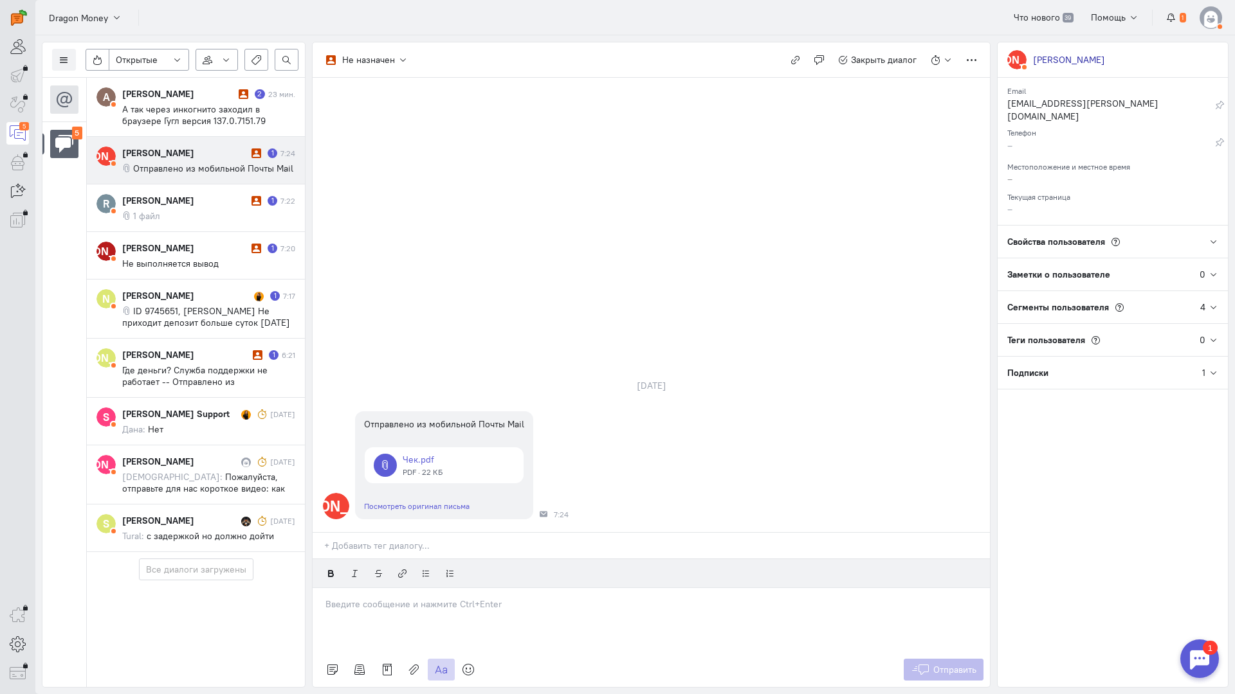
drag, startPoint x: 414, startPoint y: 531, endPoint x: 394, endPoint y: 527, distance: 20.9
click at [413, 598] on p at bounding box center [650, 604] width 651 height 13
click at [325, 588] on div "Здравствуйте! Благодарим Вас за обращение и предоставленную информацию:blush:" at bounding box center [651, 620] width 677 height 64
click at [952, 664] on span "Отправить" at bounding box center [954, 670] width 43 height 12
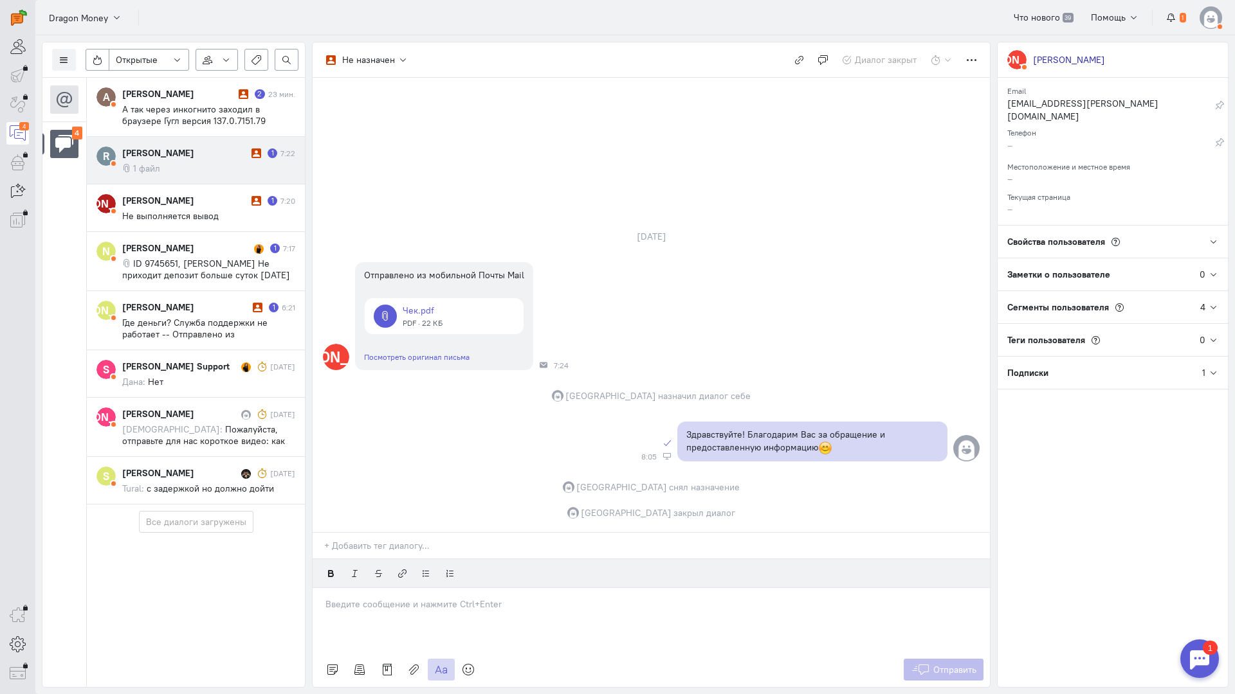
click at [195, 150] on div "[PERSON_NAME]" at bounding box center [185, 153] width 126 height 13
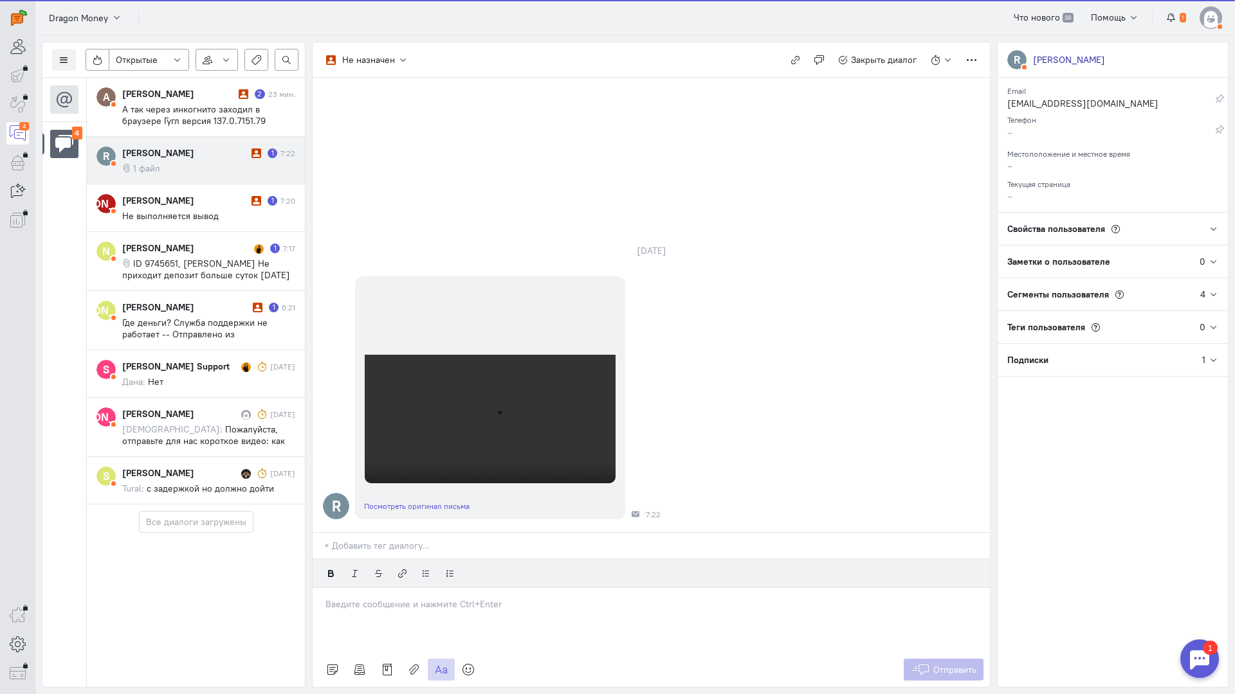
scroll to position [69, 0]
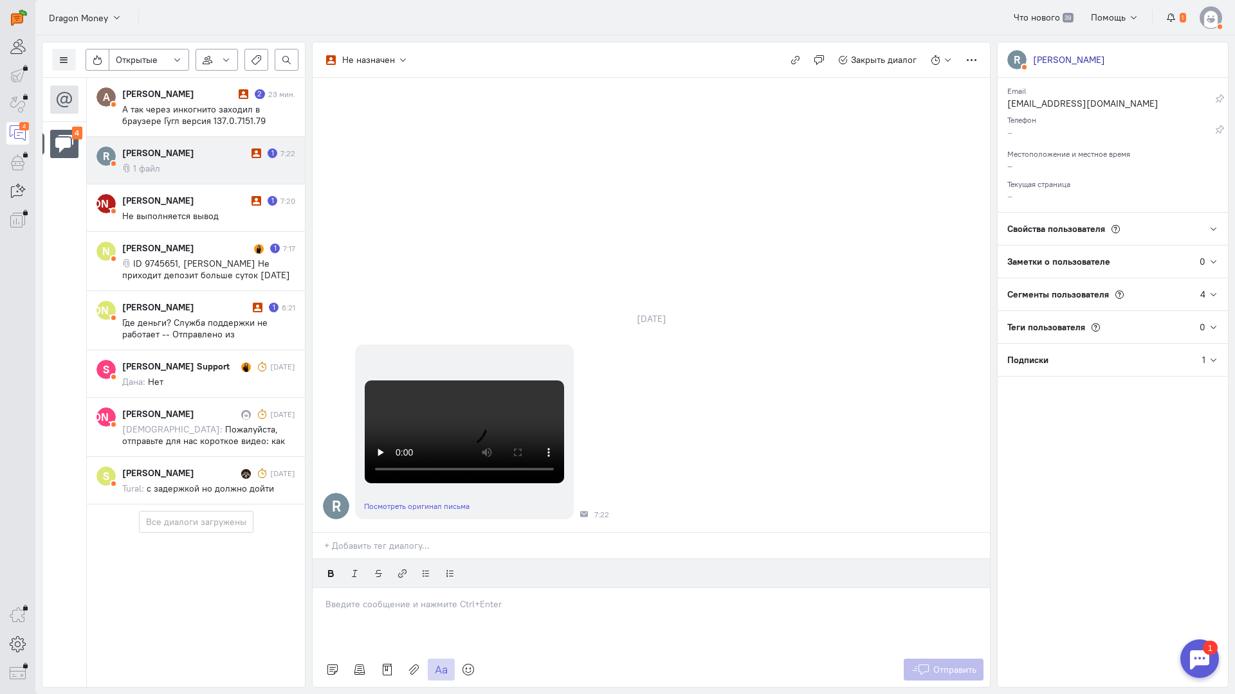
click at [372, 588] on div at bounding box center [651, 620] width 677 height 64
click at [327, 624] on p "Здравствуйте! Благодарим Вас за обращение и предоставленную информацию:blush:" at bounding box center [650, 630] width 651 height 13
click at [932, 659] on button "Отправить" at bounding box center [943, 670] width 80 height 22
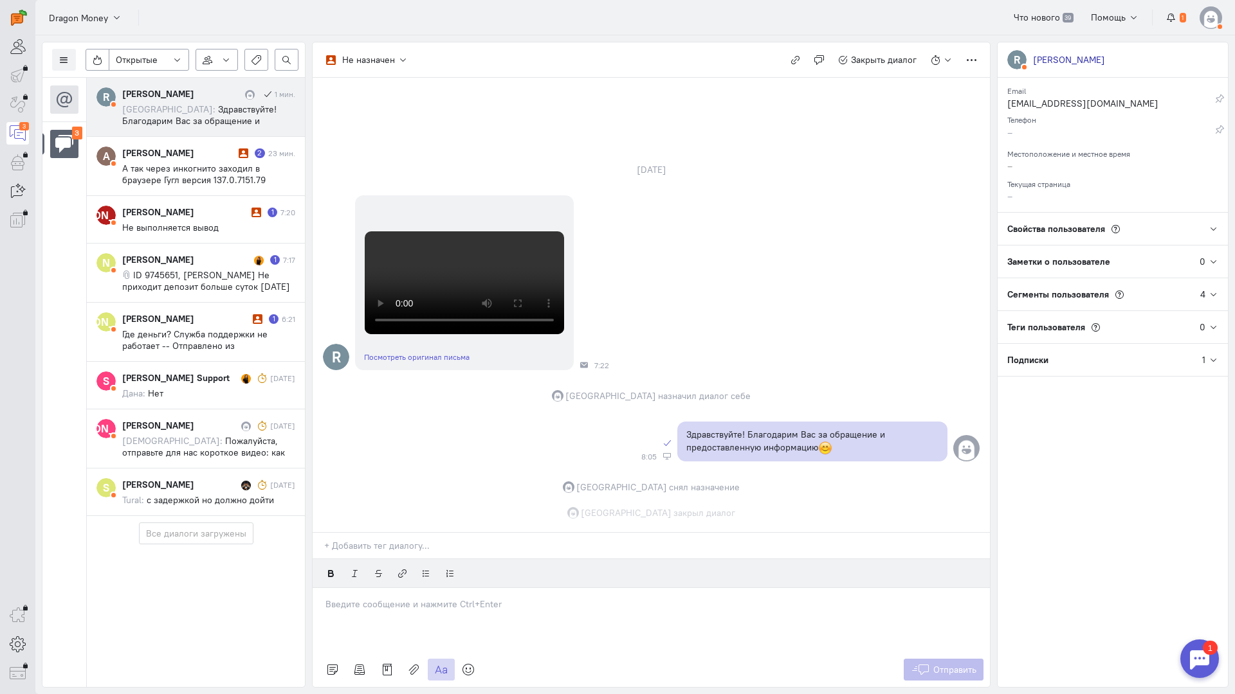
scroll to position [219, 0]
click at [200, 102] on div "[PERSON_NAME] 1 1 мин. Здравствуйте, вы предоставляете бонус на день рождения ?…" at bounding box center [208, 106] width 173 height 39
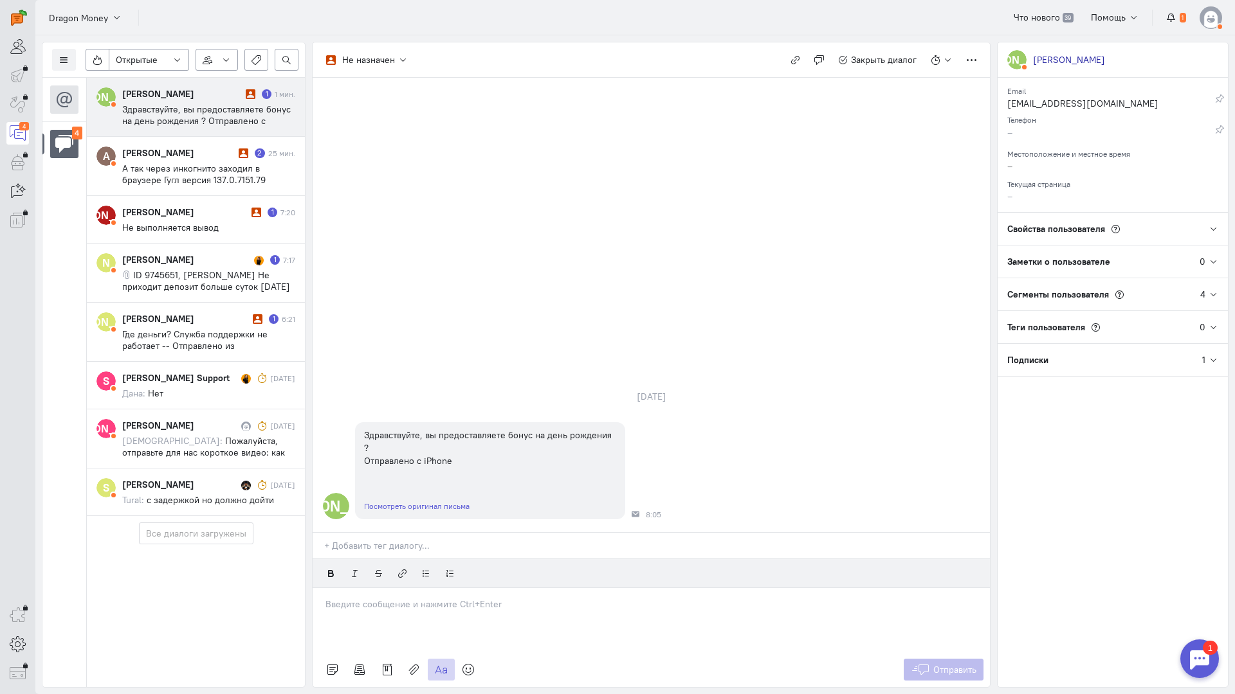
click at [404, 588] on div at bounding box center [651, 620] width 677 height 64
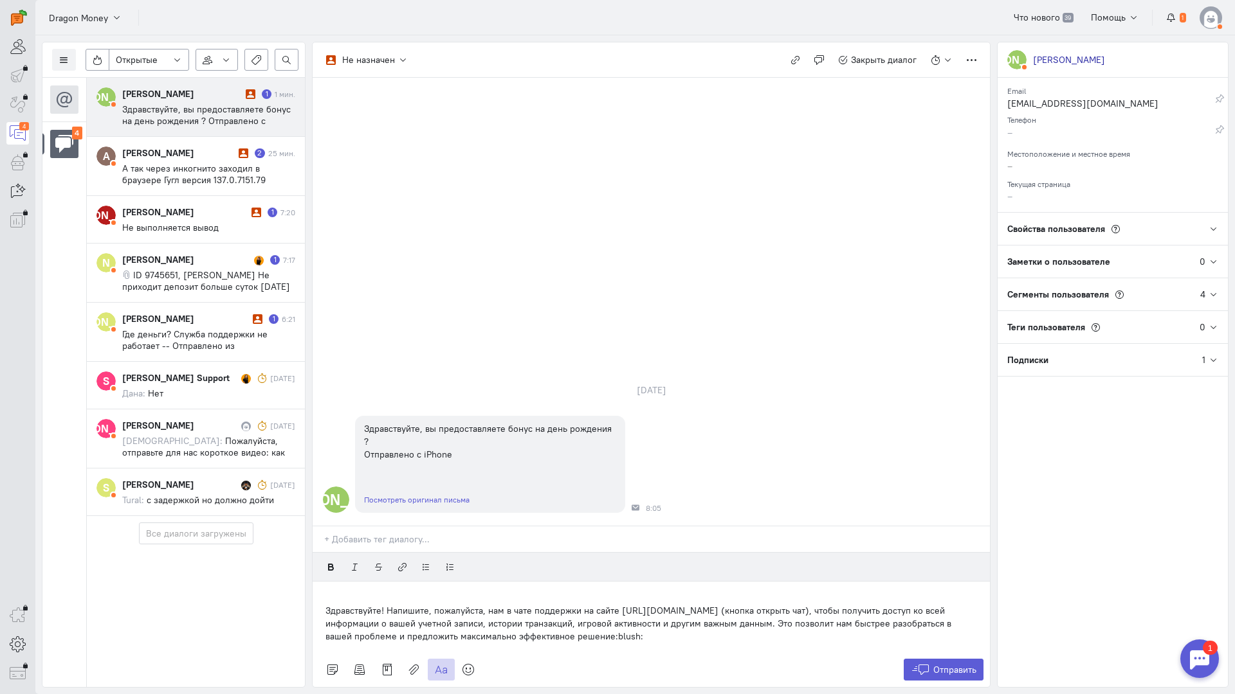
click at [322, 582] on div "Здравствуйте! Напишите, пожалуйста, нам в чате поддержки на сайте [URL][DOMAIN_…" at bounding box center [651, 617] width 677 height 71
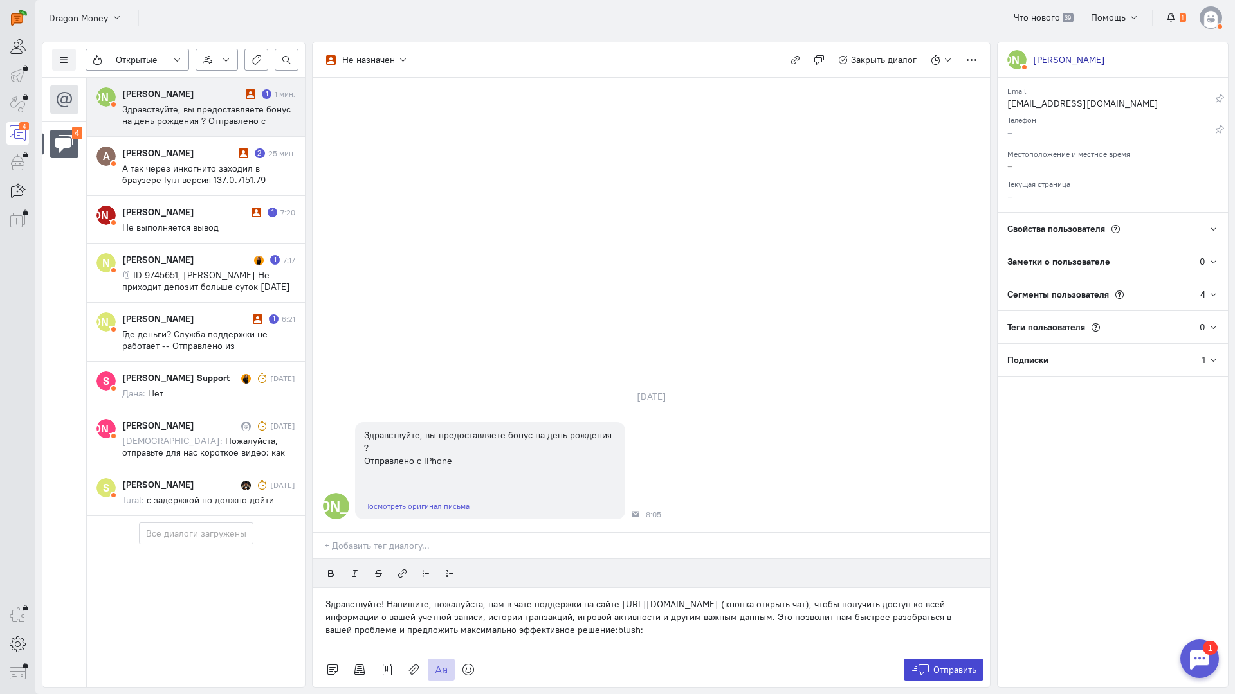
click at [914, 664] on icon at bounding box center [920, 670] width 19 height 13
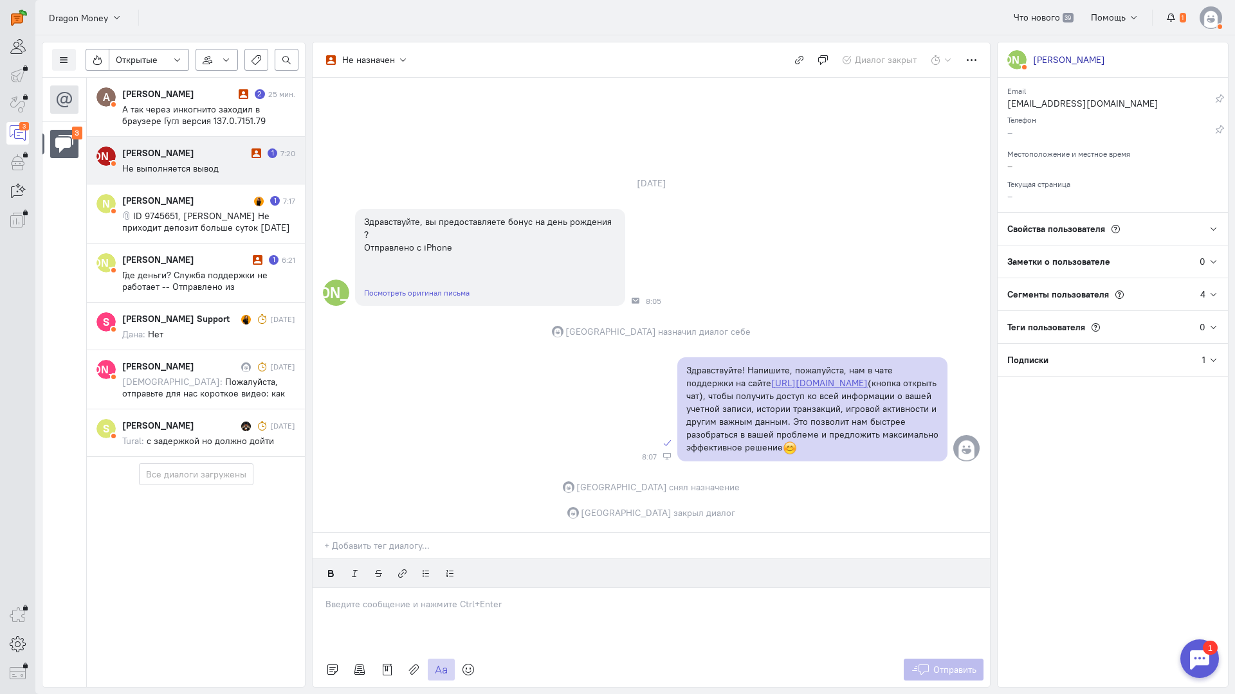
click at [156, 170] on span "Не выполняется вывод" at bounding box center [170, 169] width 96 height 12
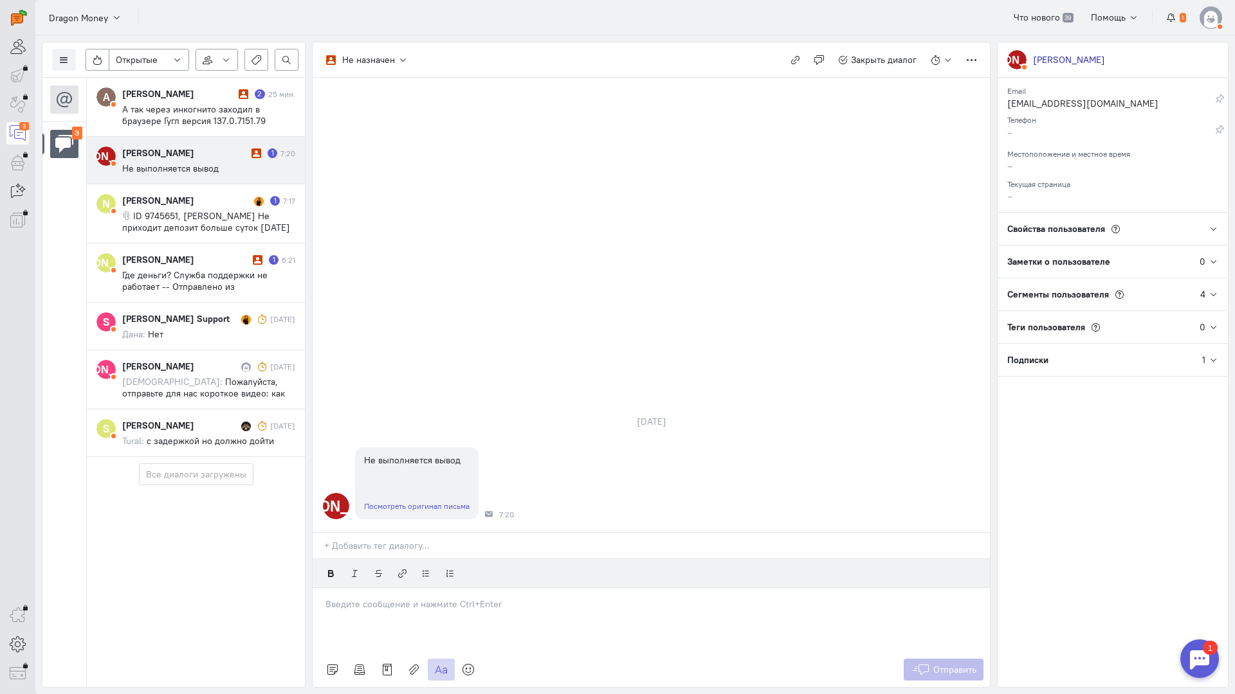
click at [409, 598] on p at bounding box center [650, 604] width 651 height 13
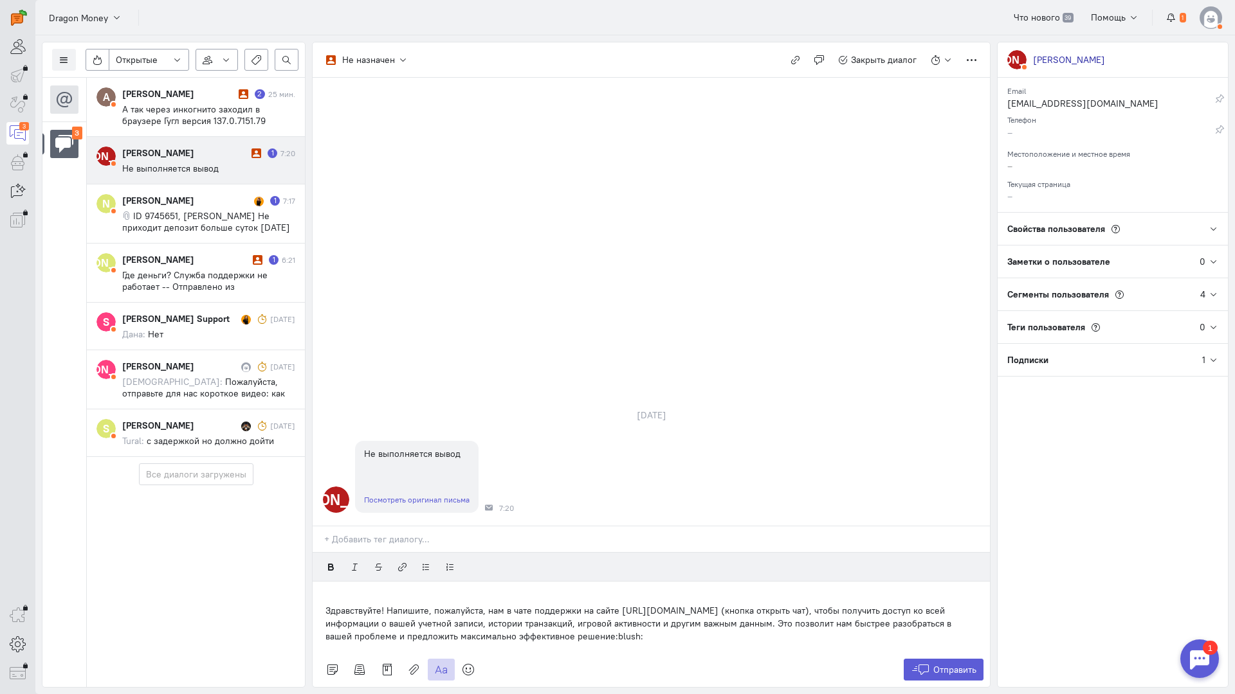
click at [322, 582] on div "Здравствуйте! Напишите, пожалуйста, нам в чате поддержки на сайте [URL][DOMAIN_…" at bounding box center [651, 617] width 677 height 71
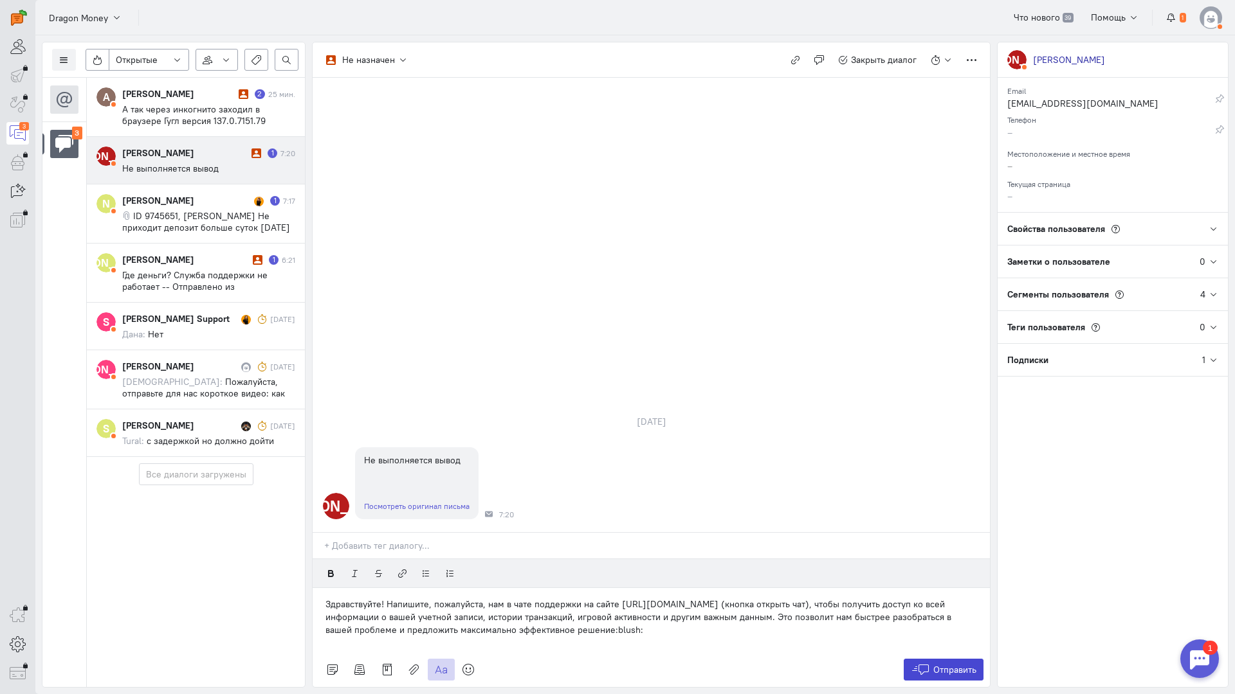
click at [953, 664] on span "Отправить" at bounding box center [954, 670] width 43 height 12
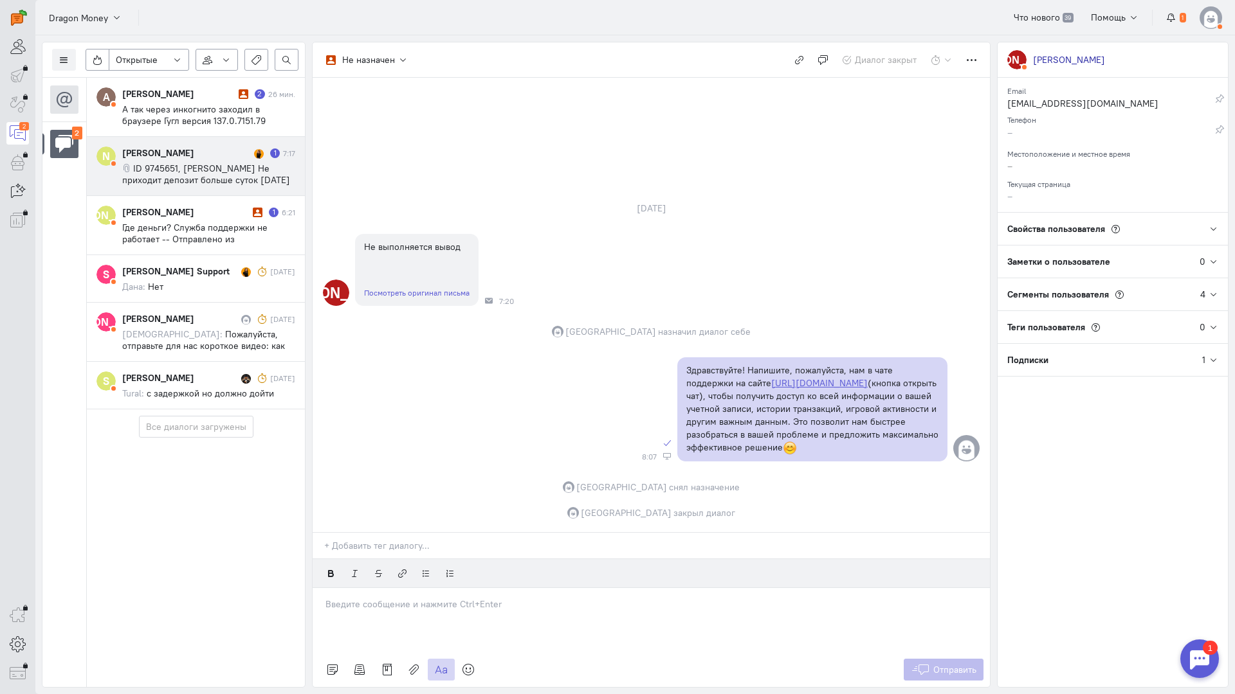
click at [203, 174] on span "ID 9745651, [PERSON_NAME] Не приходит депозит больше суток [DATE] 20:37 [PERSON…" at bounding box center [206, 186] width 168 height 46
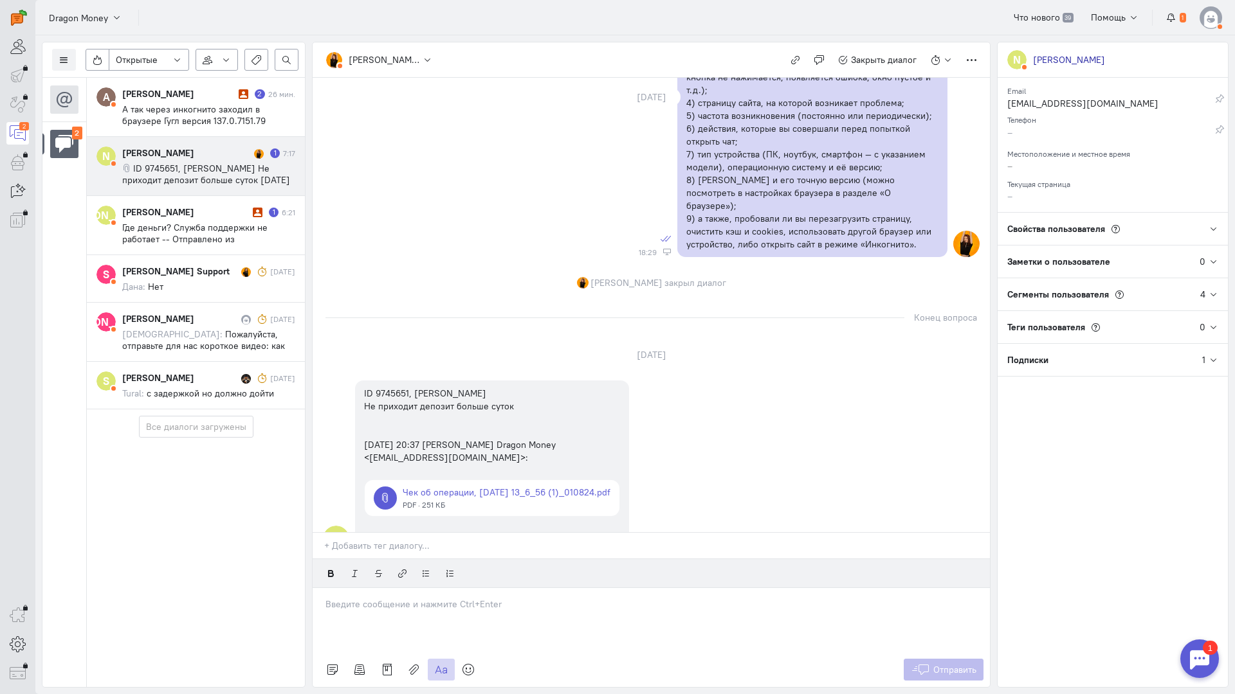
scroll to position [370, 0]
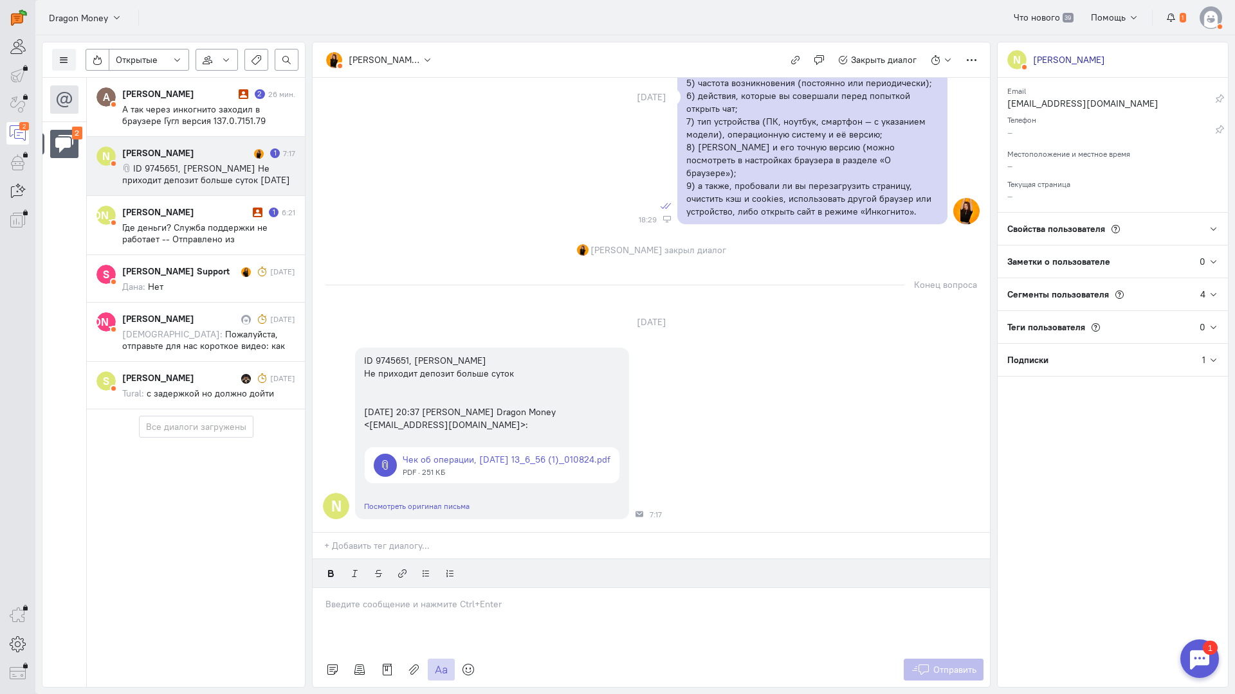
click at [379, 588] on div at bounding box center [651, 620] width 677 height 64
click at [439, 598] on p "Здравствуйте!" at bounding box center [650, 604] width 651 height 13
click at [573, 611] on p at bounding box center [650, 617] width 651 height 13
click at [598, 598] on p "Здравствуйте! Мы обязательно во всем разберемся:pray:" at bounding box center [650, 604] width 651 height 13
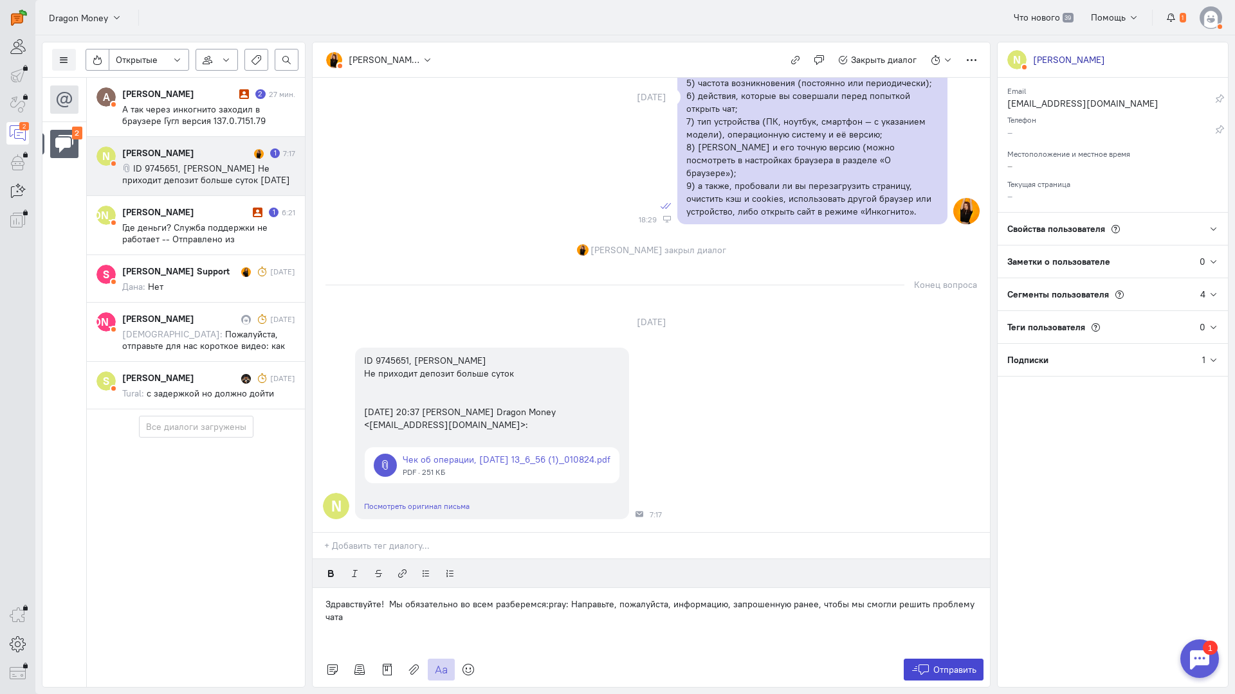
click at [974, 664] on span "Отправить" at bounding box center [954, 670] width 43 height 12
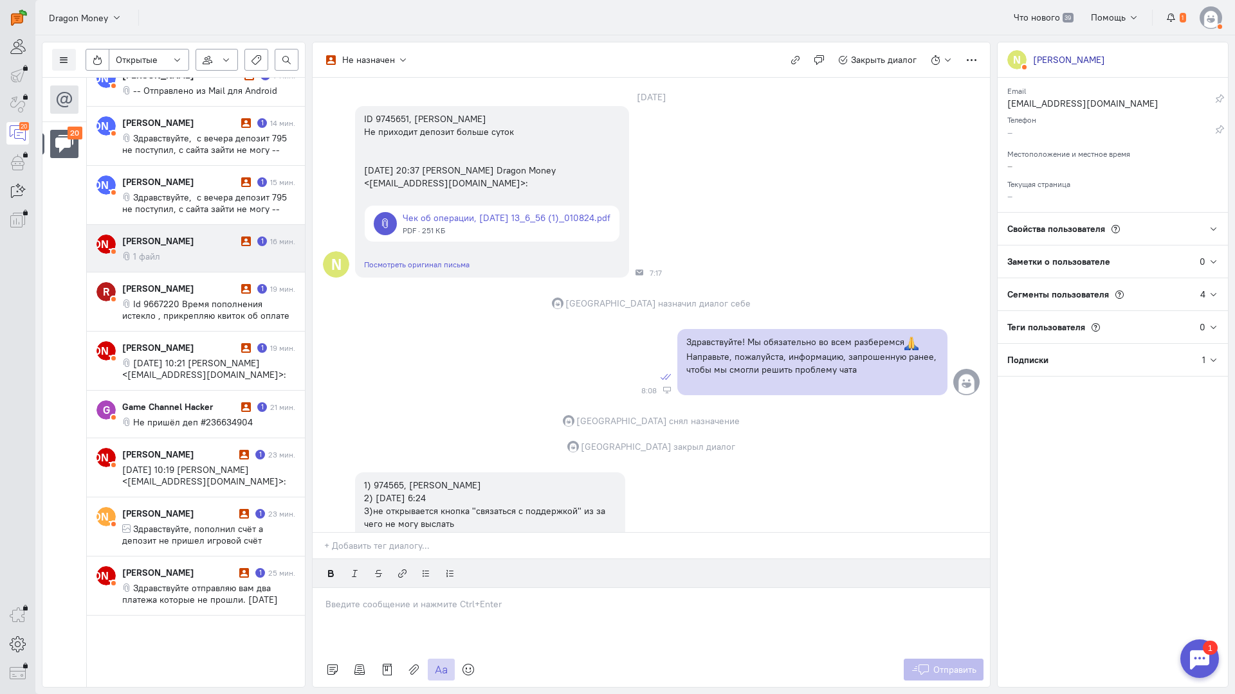
scroll to position [0, 0]
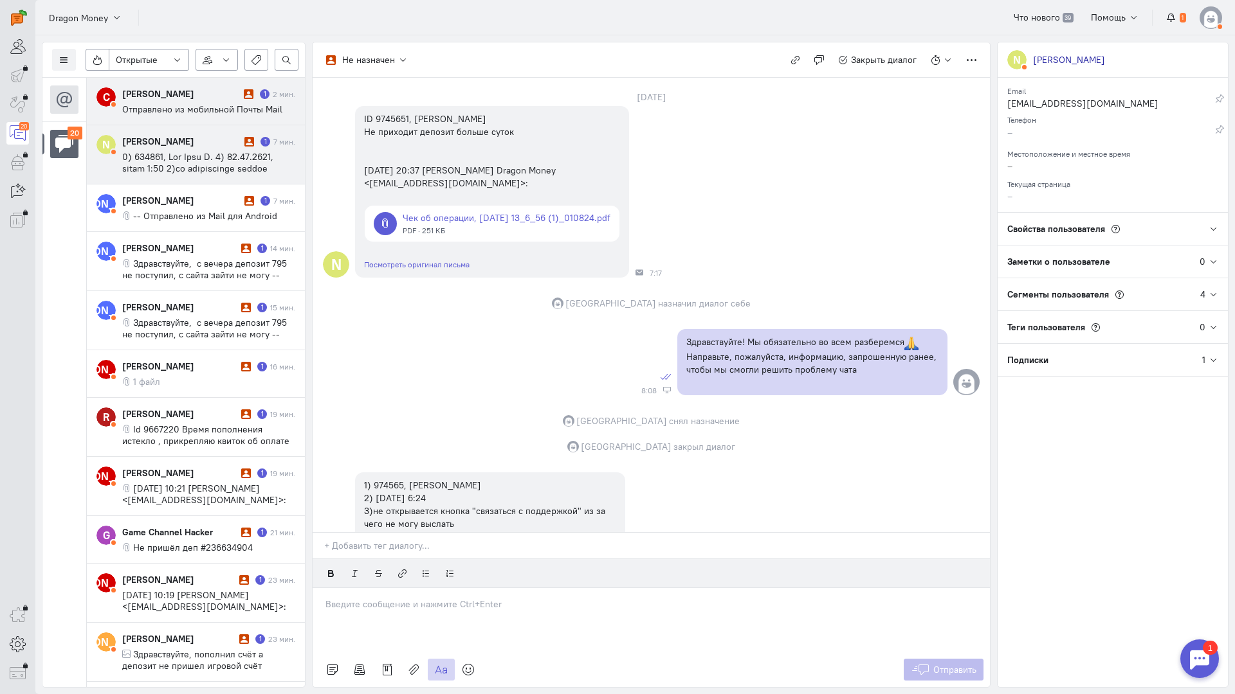
click at [207, 96] on div "[PERSON_NAME]" at bounding box center [181, 93] width 118 height 13
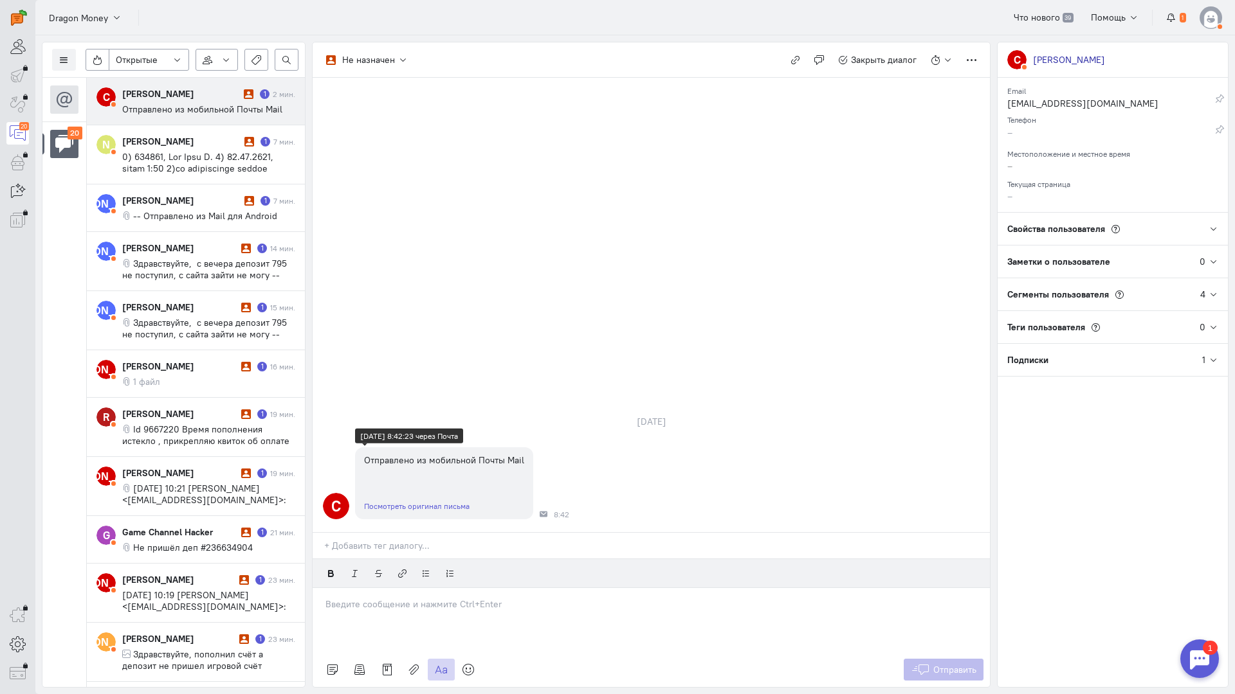
click at [430, 502] on link "Посмотреть оригинал письма" at bounding box center [416, 507] width 105 height 10
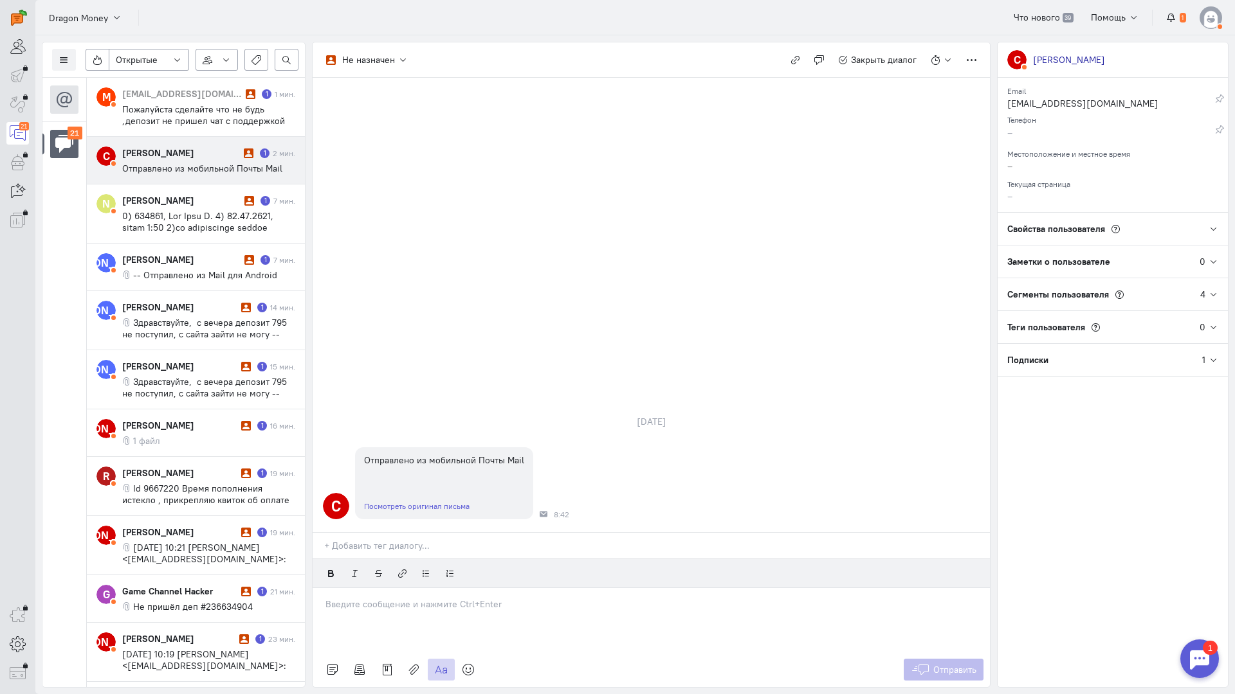
click at [219, 154] on div "[PERSON_NAME]" at bounding box center [181, 153] width 118 height 13
click at [435, 502] on link "Посмотреть оригинал письма" at bounding box center [416, 507] width 105 height 10
click at [385, 598] on p at bounding box center [650, 604] width 651 height 13
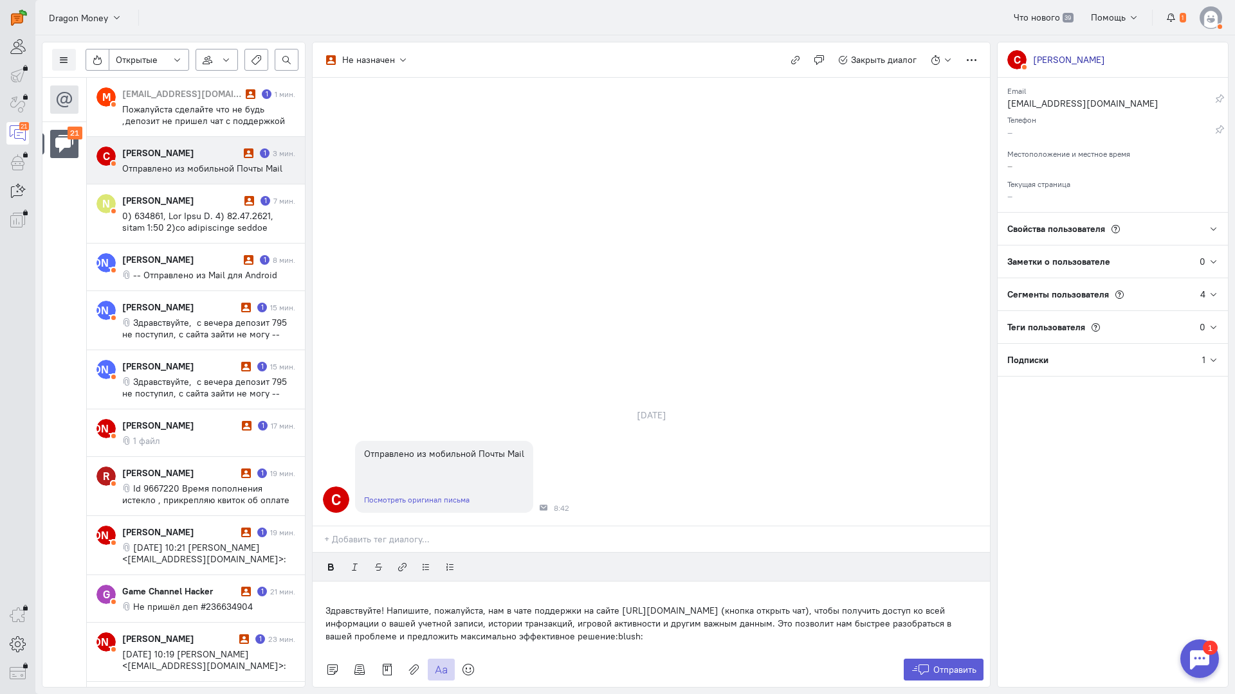
click at [324, 582] on div "Здравствуйте! Напишите, пожалуйста, нам в чате поддержки на сайте [URL][DOMAIN_…" at bounding box center [651, 617] width 677 height 71
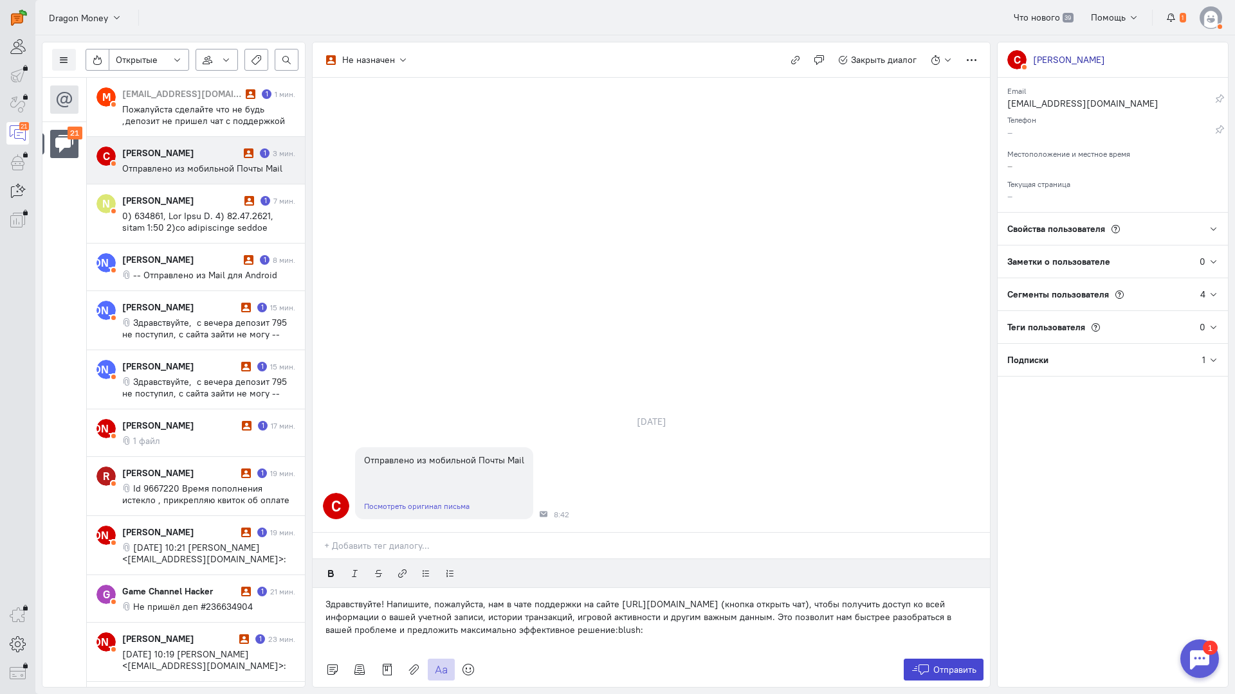
click at [916, 664] on icon at bounding box center [920, 670] width 19 height 13
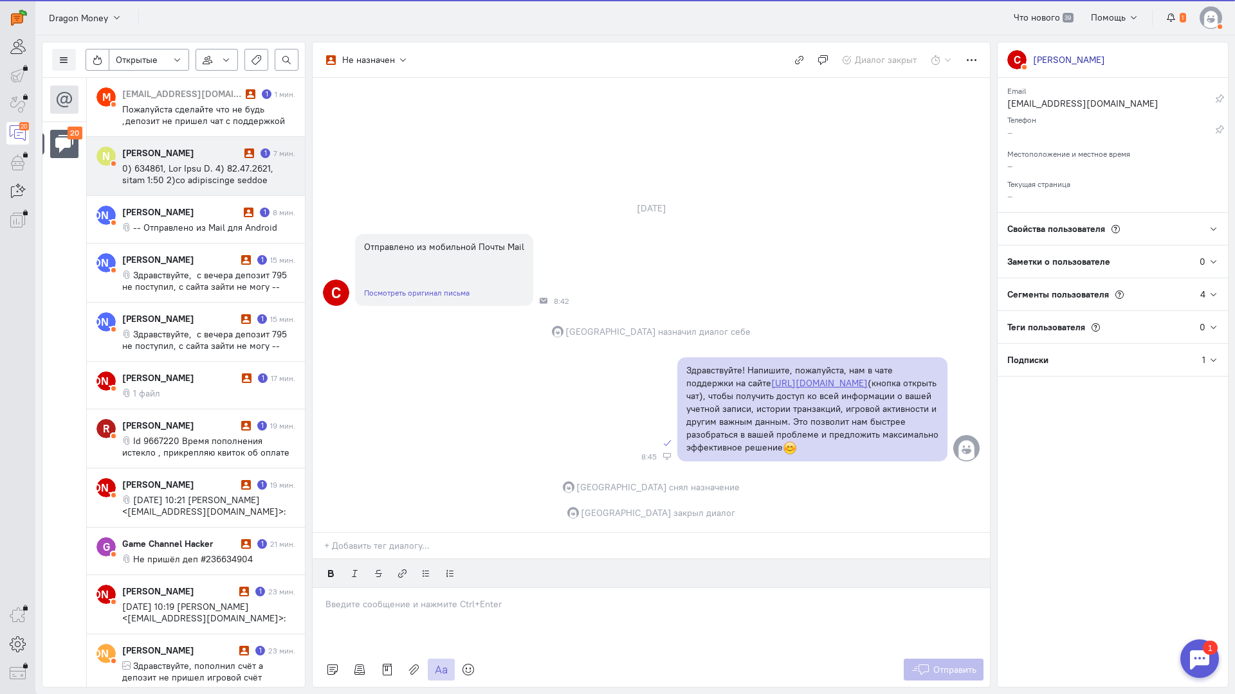
click at [217, 171] on span at bounding box center [208, 290] width 172 height 255
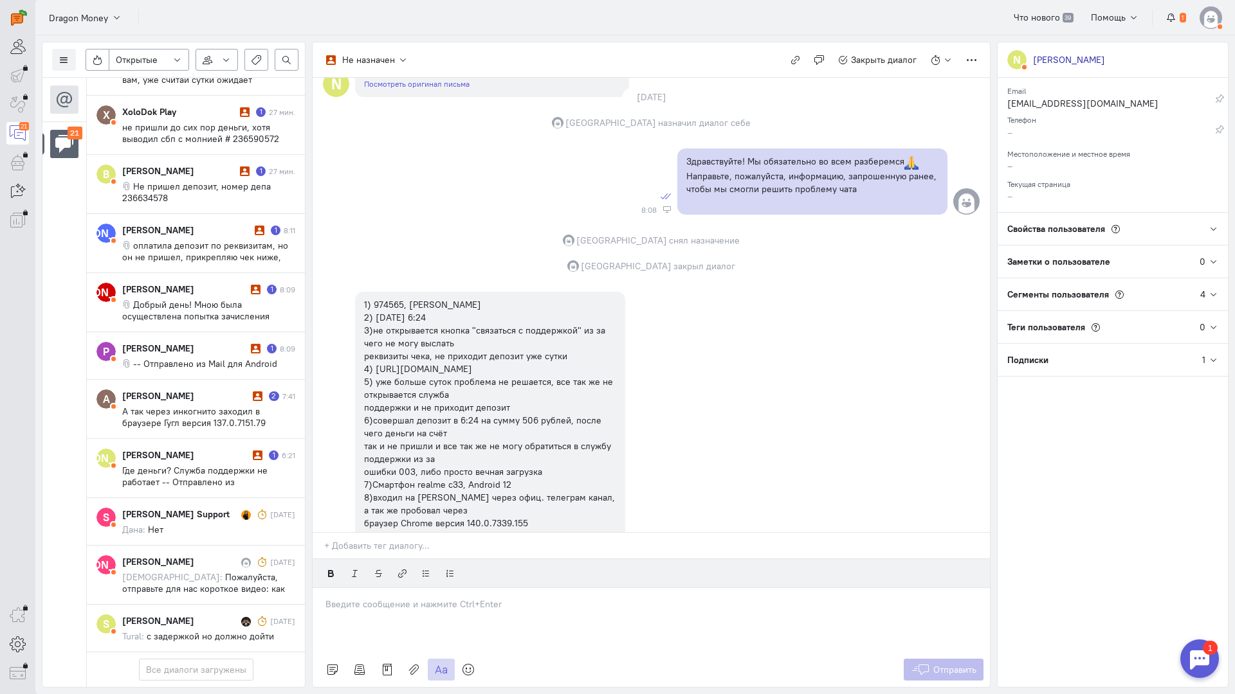
scroll to position [874, 0]
click at [200, 556] on div "[PERSON_NAME] [DATE] [PERSON_NAME]: Пожалуйста, отправьте для нас короткое виде…" at bounding box center [208, 575] width 173 height 39
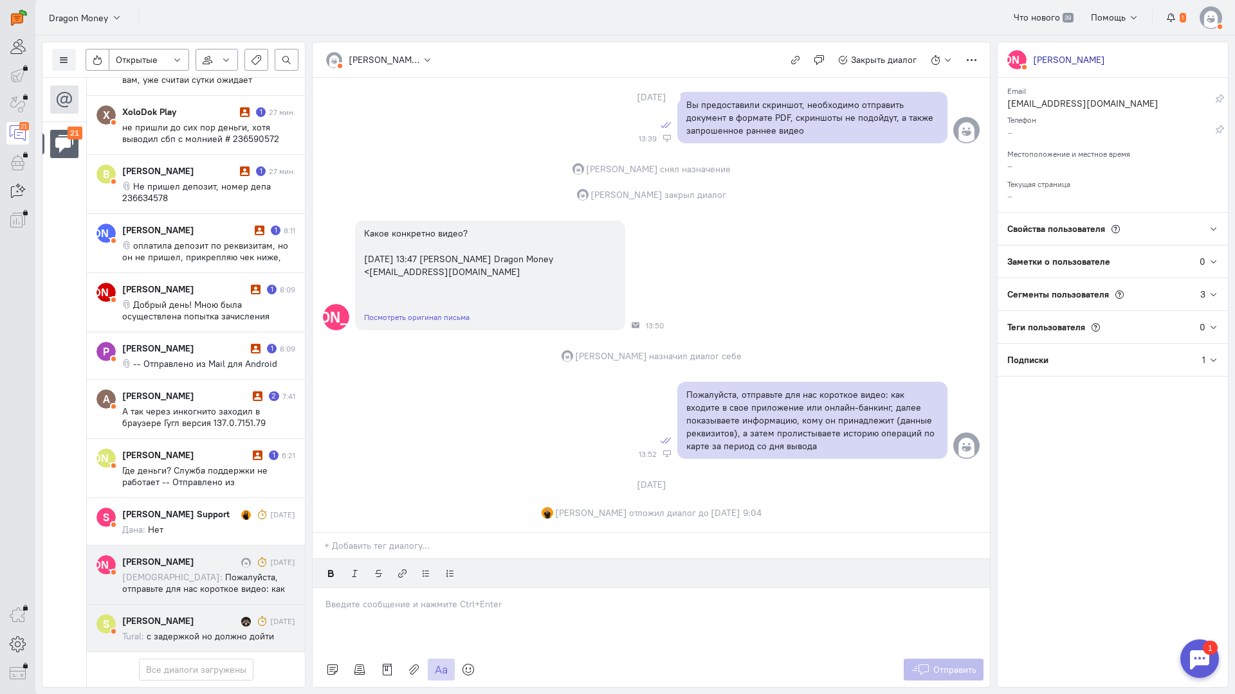
scroll to position [1196, 0]
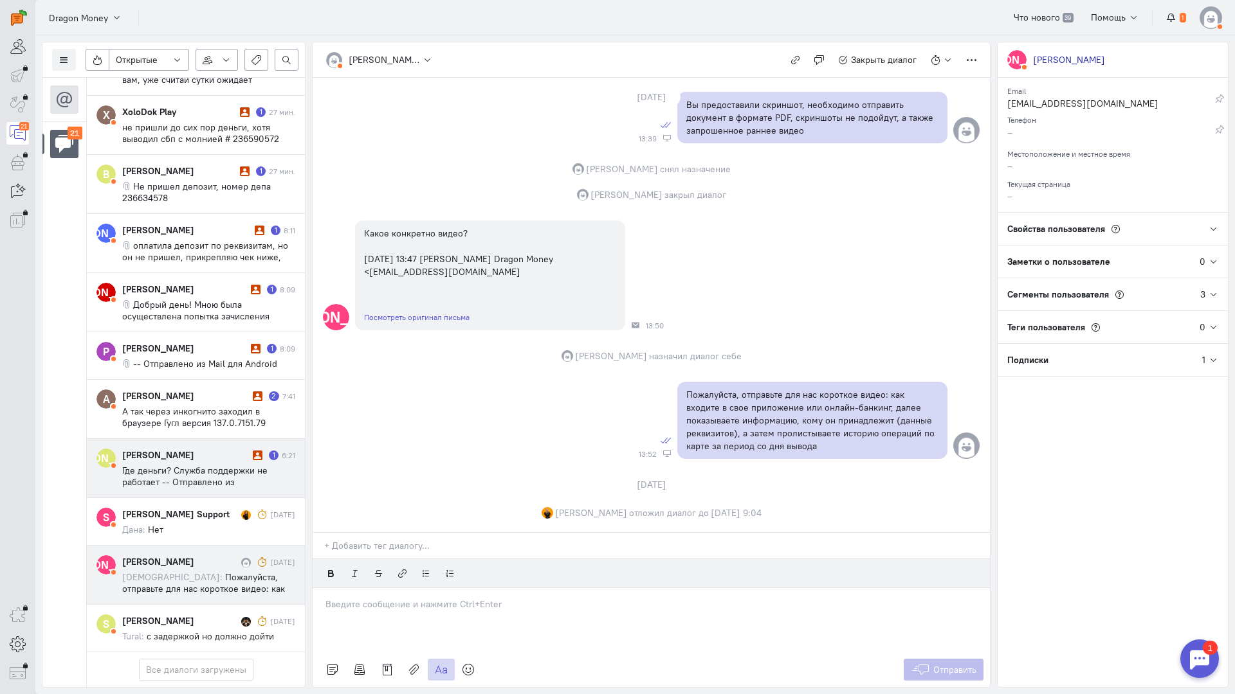
click at [242, 465] on span "Где деньги? Служба поддержки не работает -- Отправлено из [DOMAIN_NAME] для And…" at bounding box center [200, 499] width 156 height 69
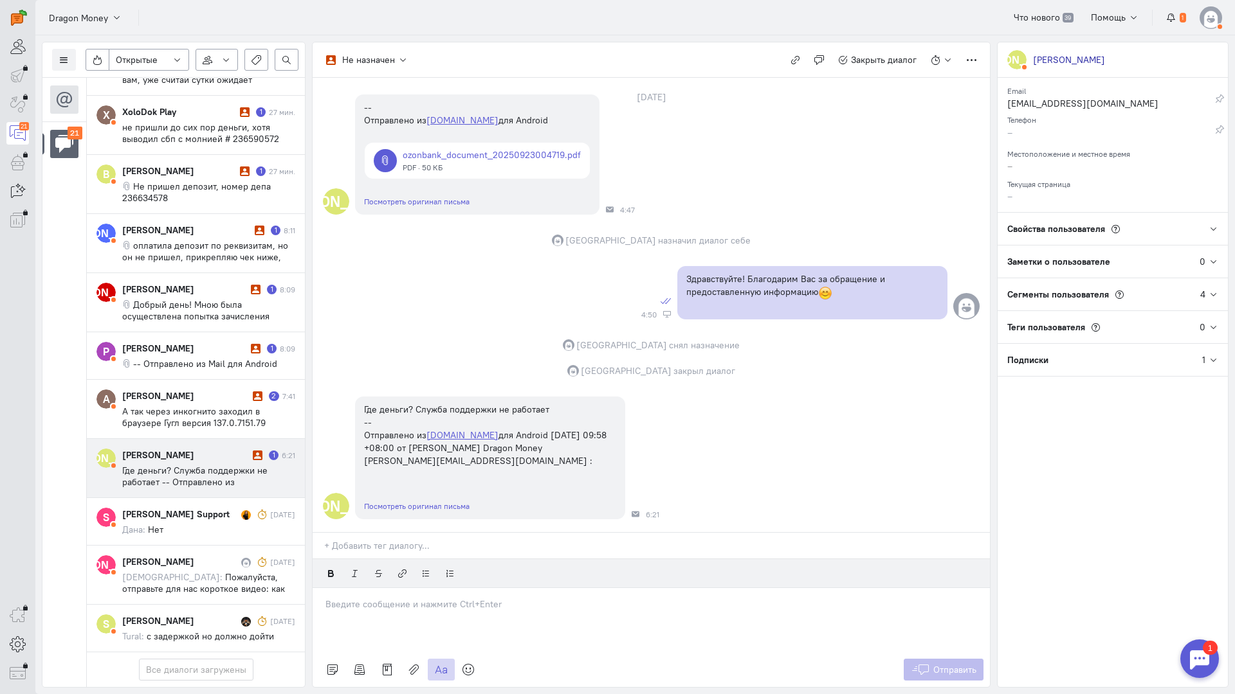
scroll to position [107, 0]
click at [449, 598] on p at bounding box center [650, 604] width 651 height 13
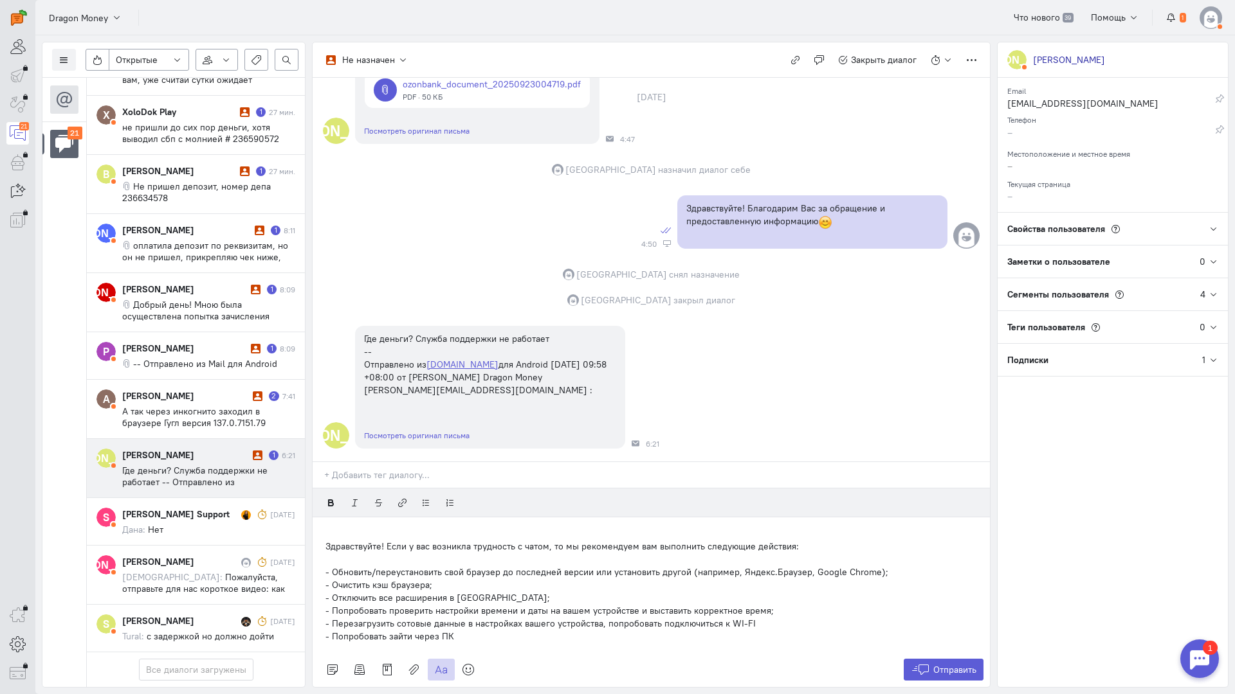
click at [323, 518] on div "Здравствуйте! Если у вас возникла трудность с чатом, то мы рекомендуем вам выпо…" at bounding box center [651, 585] width 677 height 135
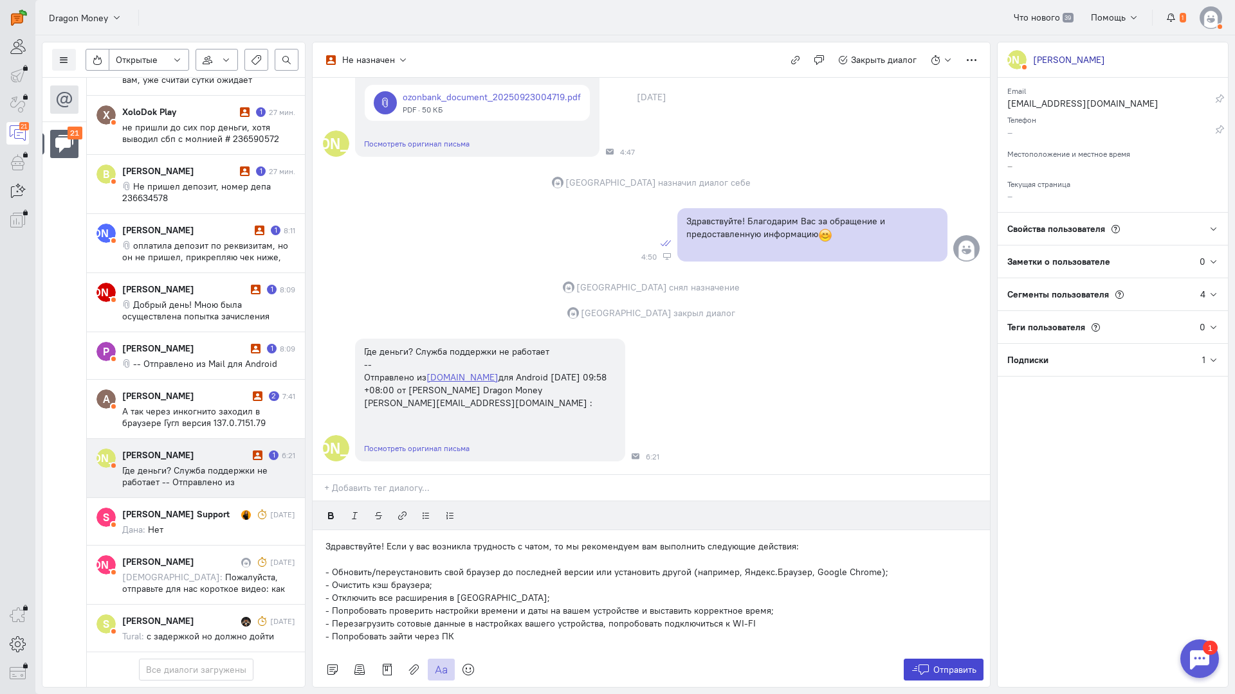
click at [927, 664] on icon at bounding box center [920, 670] width 19 height 13
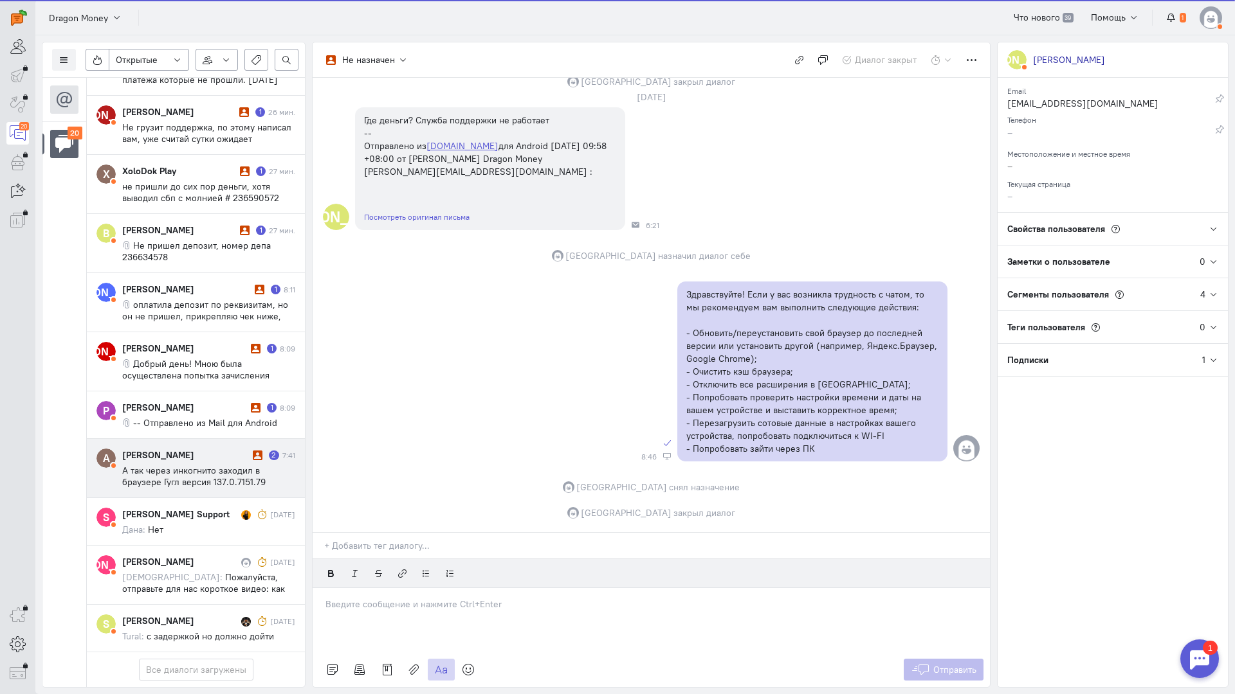
scroll to position [816, 0]
click at [187, 465] on span "А так через инкогнито заходил в браузере Гугл версия 137.0.7151.79 Отправлено и…" at bounding box center [202, 505] width 160 height 81
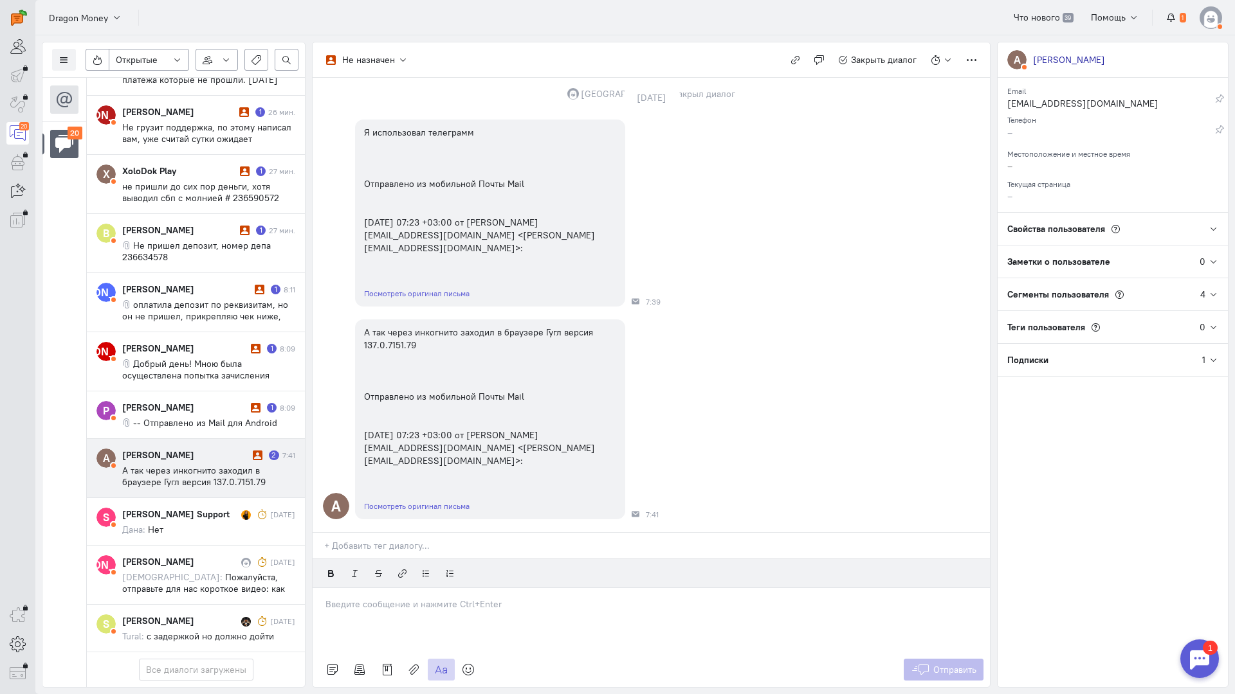
scroll to position [2362, 0]
click at [459, 598] on p at bounding box center [650, 604] width 651 height 13
click at [937, 664] on span "Отправить" at bounding box center [954, 670] width 43 height 12
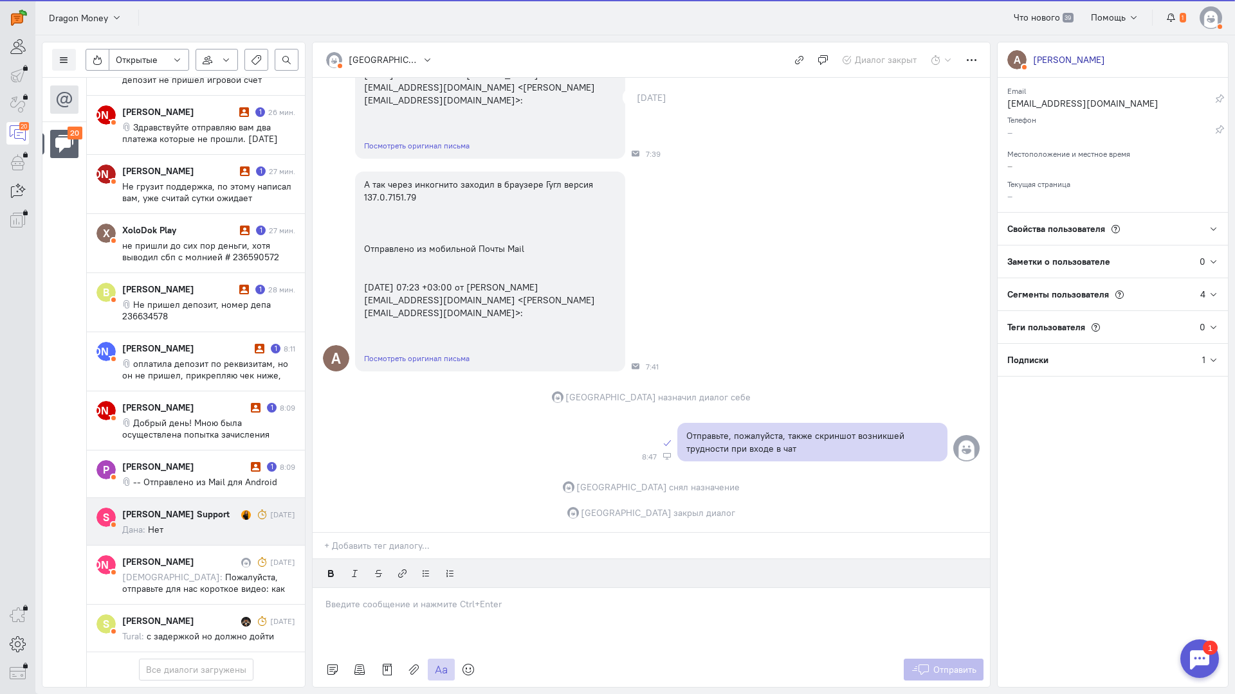
scroll to position [758, 0]
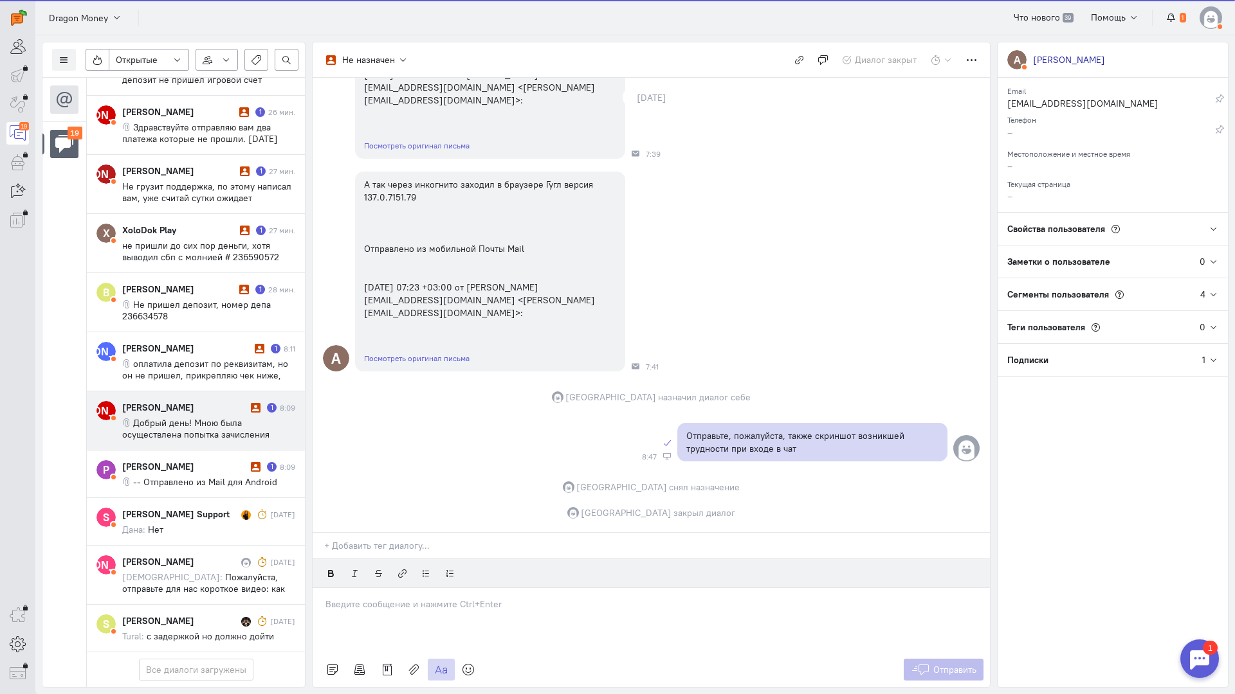
click at [201, 392] on cq-conversation-card "[PERSON_NAME] [PERSON_NAME] 1 8:09 Добрый день! Мною была осуществлена попытка …" at bounding box center [196, 421] width 218 height 59
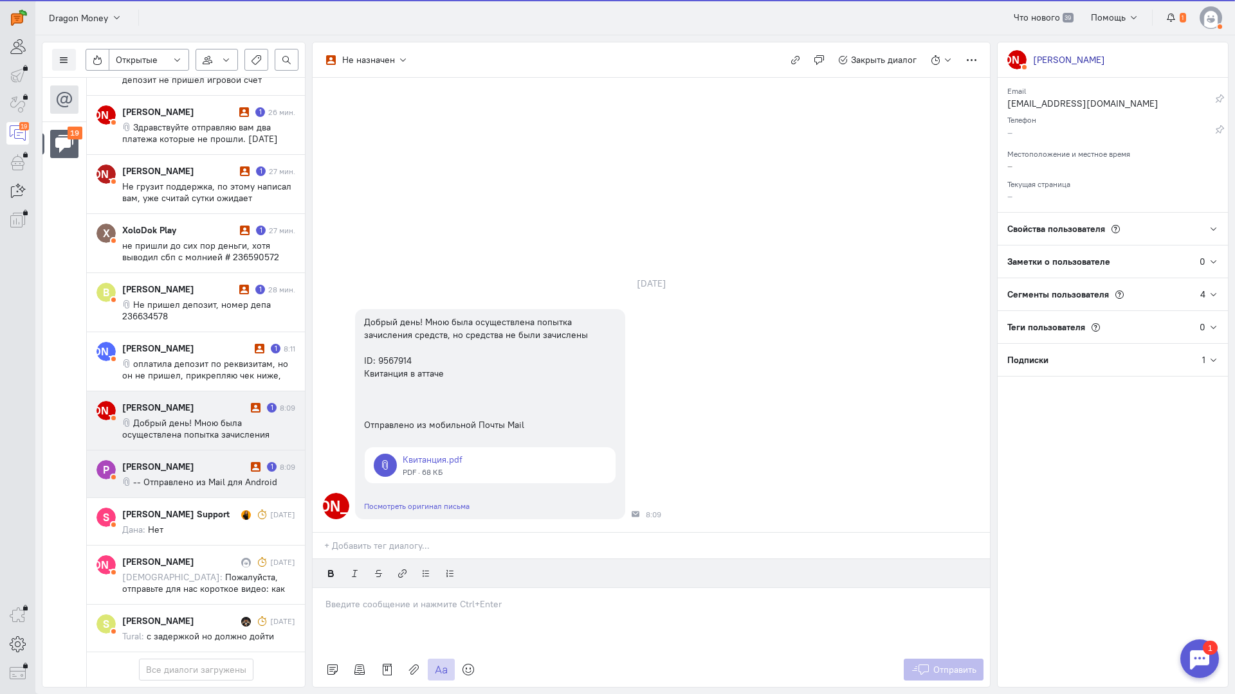
click at [211, 460] on div "[PERSON_NAME]" at bounding box center [184, 466] width 125 height 13
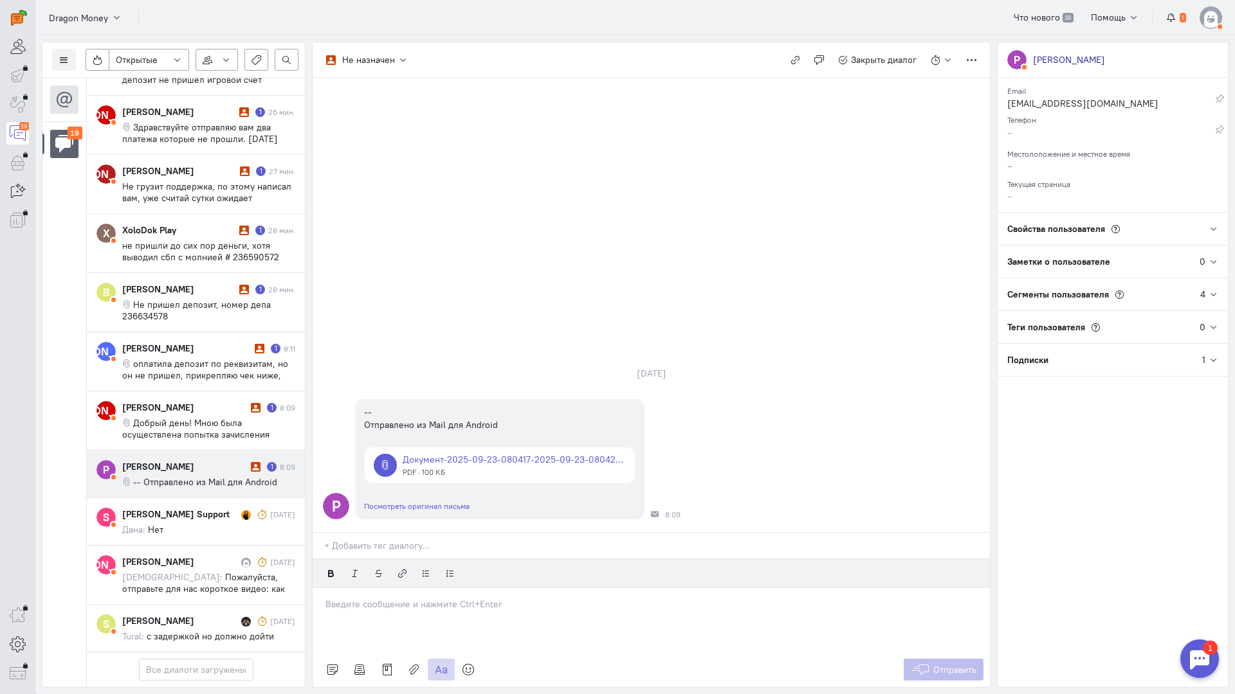
click at [364, 598] on p at bounding box center [650, 604] width 651 height 13
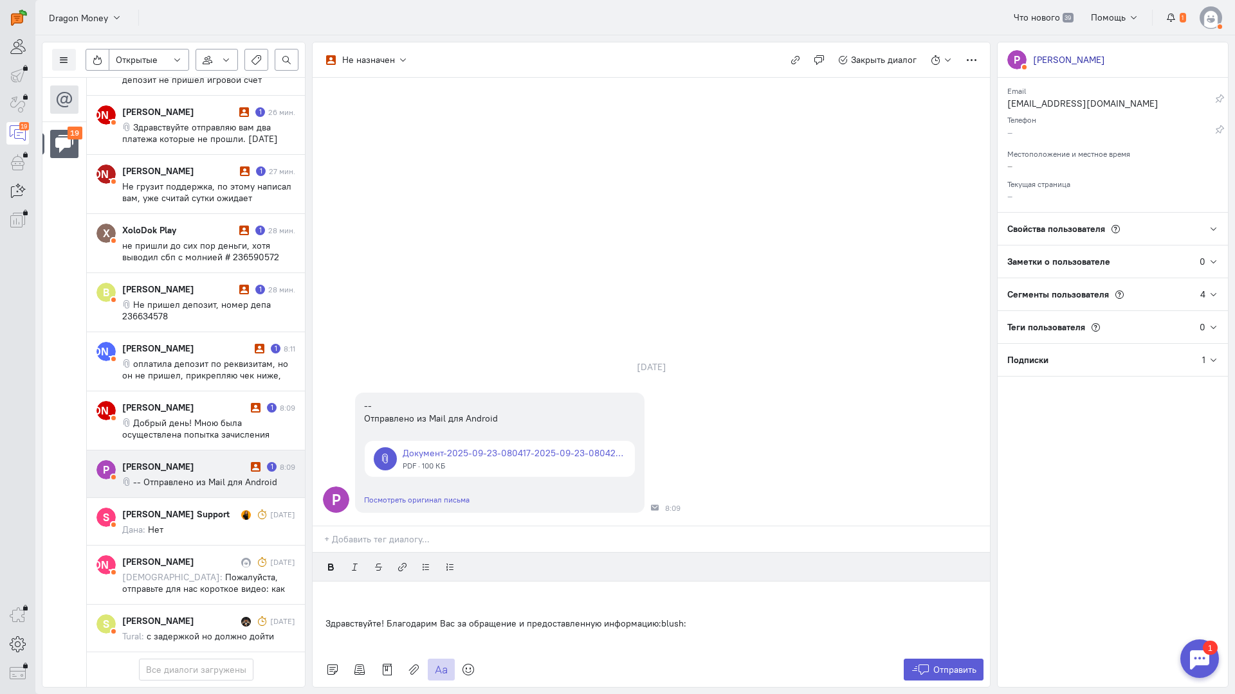
click at [322, 582] on div "Здравствуйте! Благодарим Вас за обращение и предоставленную информацию:blush:" at bounding box center [651, 617] width 677 height 71
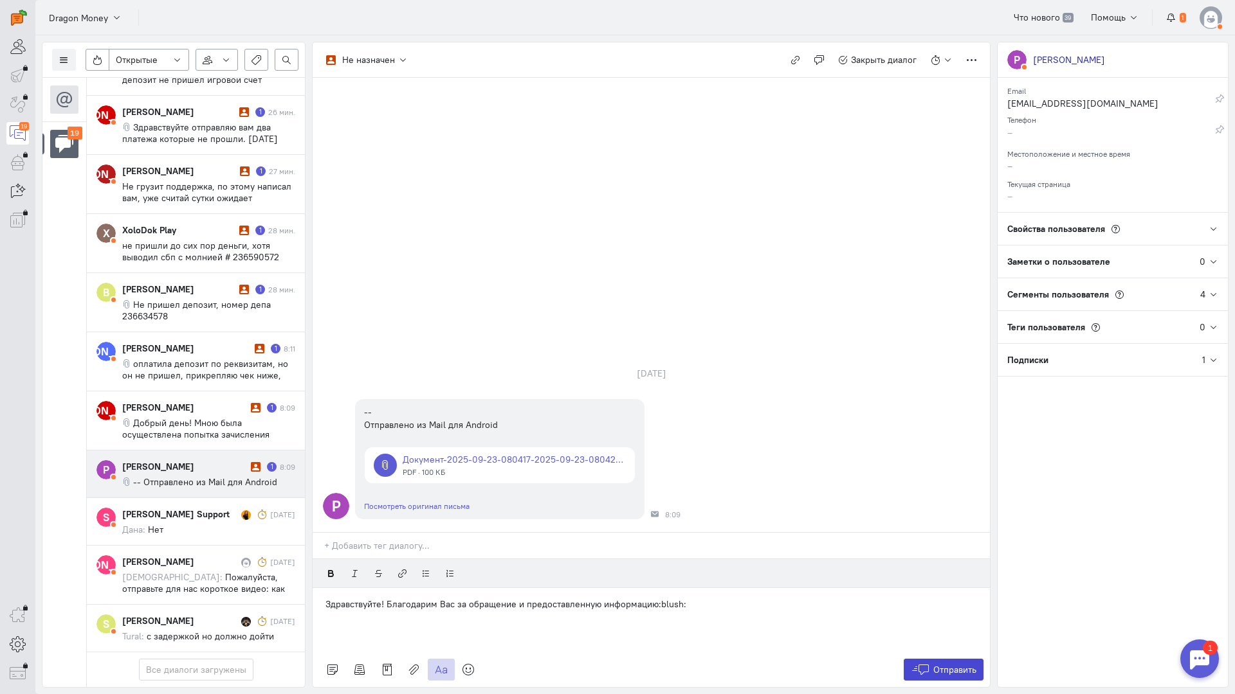
click at [928, 664] on icon at bounding box center [920, 670] width 19 height 13
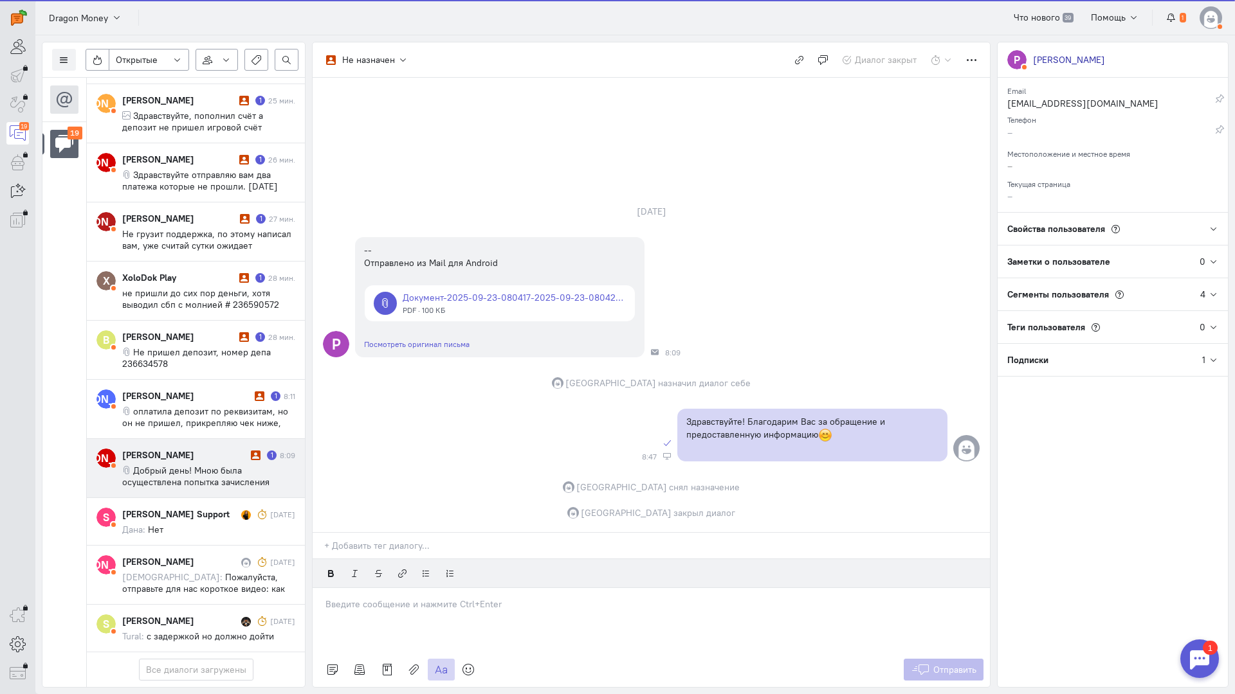
click at [168, 449] on div "[PERSON_NAME] 1 8:09 Добрый день! Мною была осуществлена попытка зачисления сре…" at bounding box center [208, 468] width 173 height 39
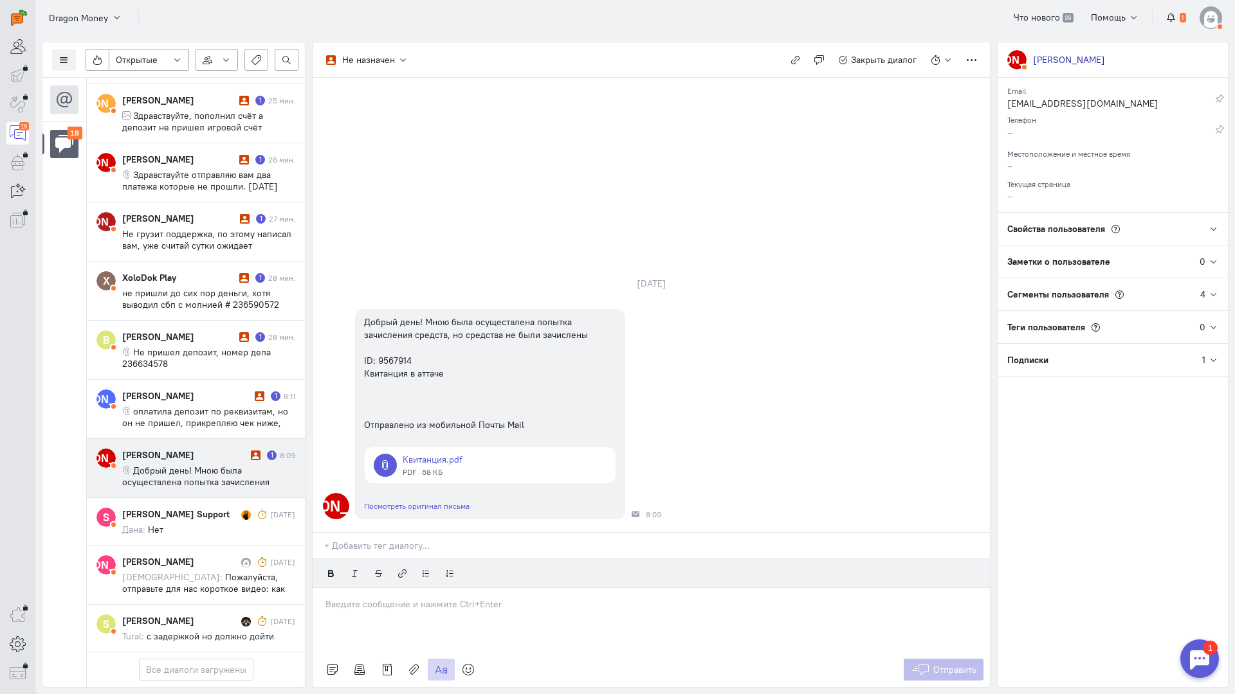
click at [387, 588] on div at bounding box center [651, 620] width 677 height 64
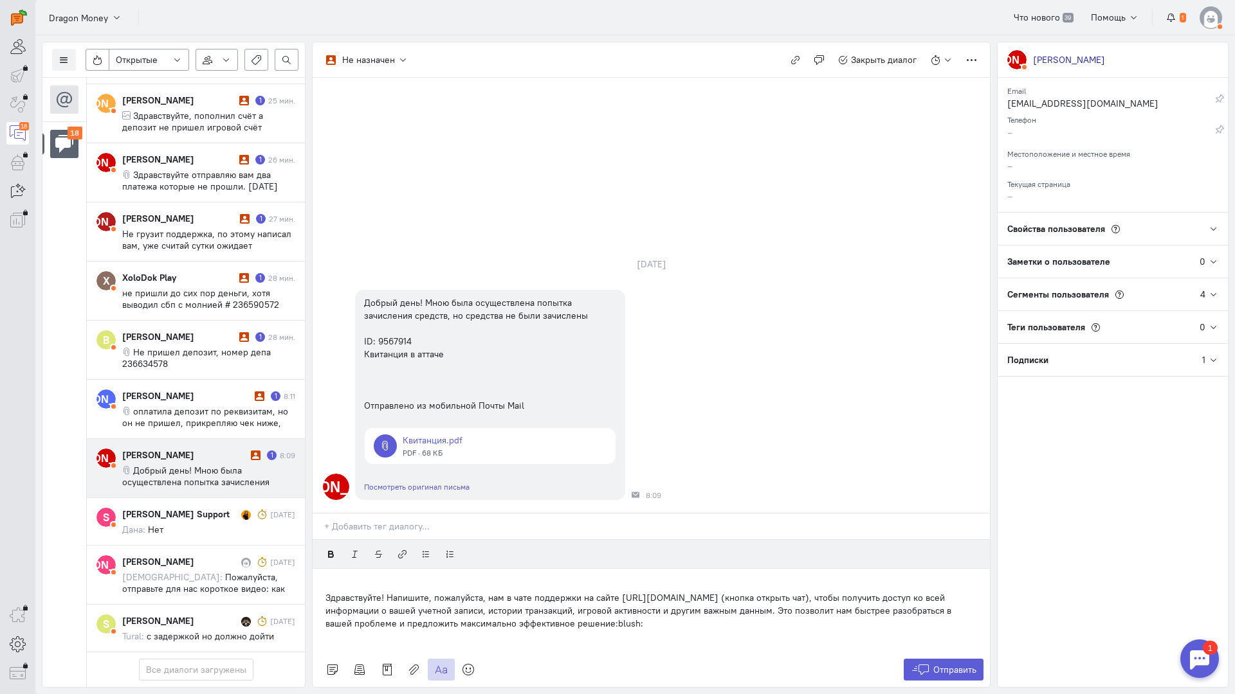
click at [322, 569] on div "Здравствуйте! Напишите, пожалуйста, нам в чате поддержки на сайте [URL][DOMAIN_…" at bounding box center [651, 611] width 677 height 84
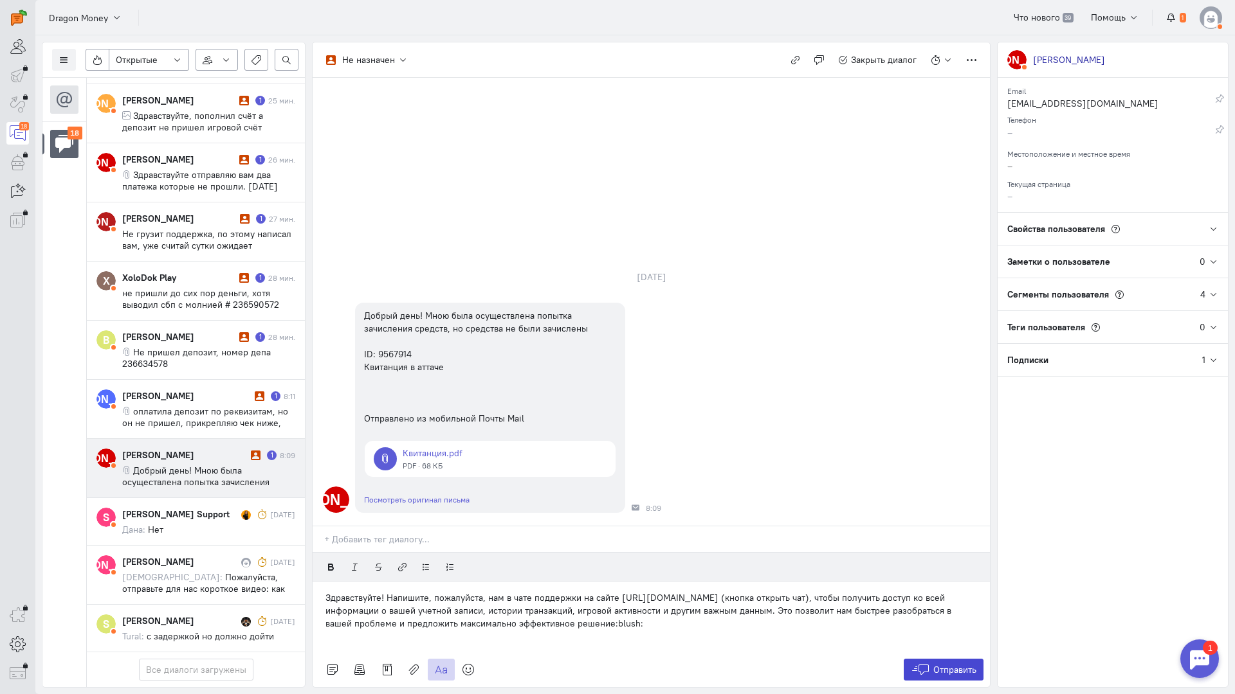
click at [951, 659] on button "Отправить" at bounding box center [943, 670] width 80 height 22
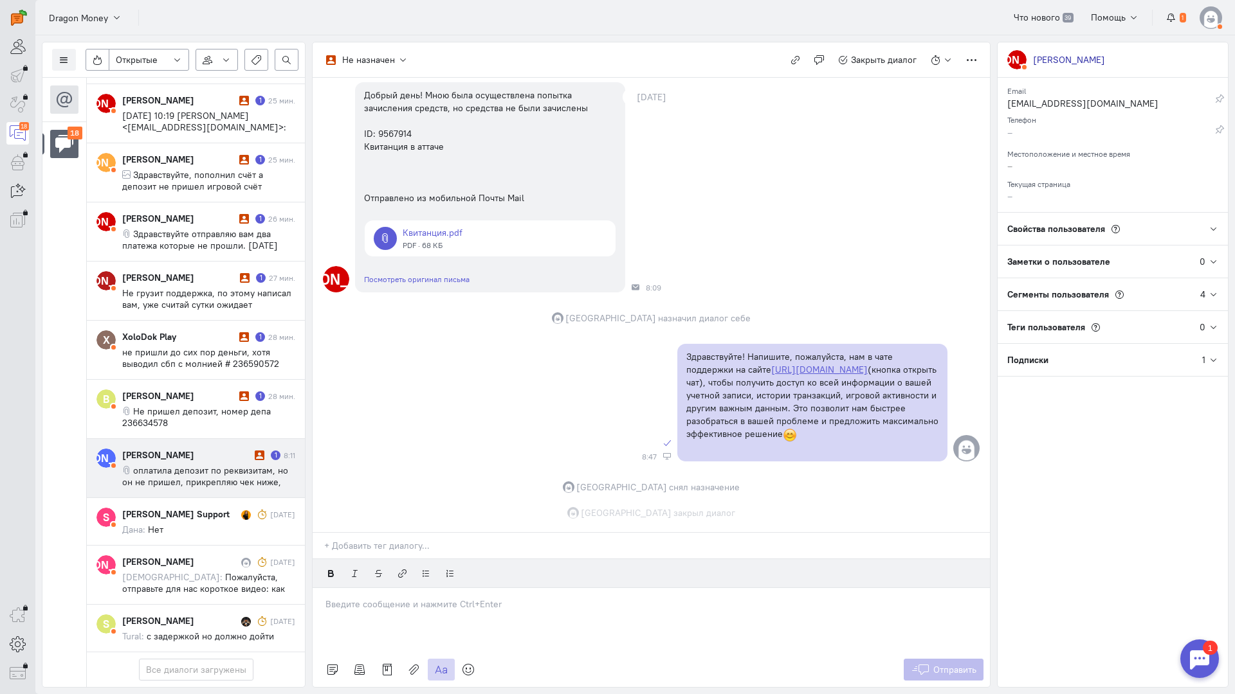
scroll to position [120, 0]
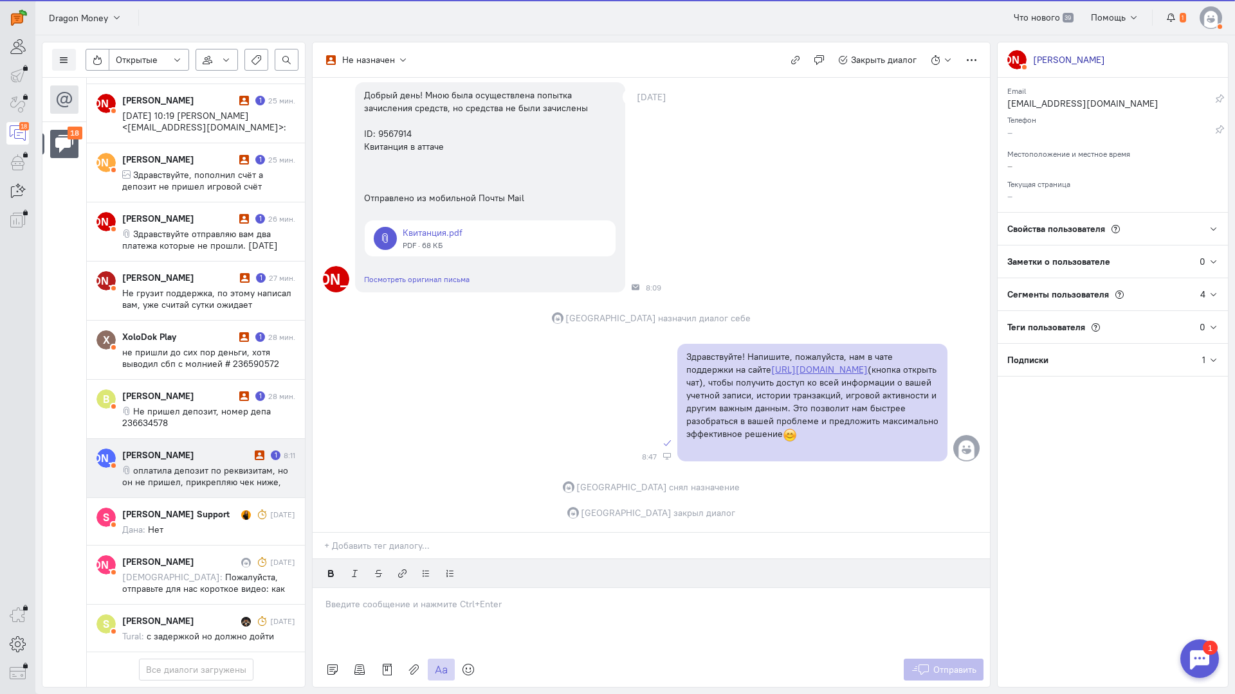
click at [168, 465] on span "оплатила депозит по реквизитам, но он не пришел, прикрепляю чек ниже, айди акка…" at bounding box center [205, 482] width 166 height 35
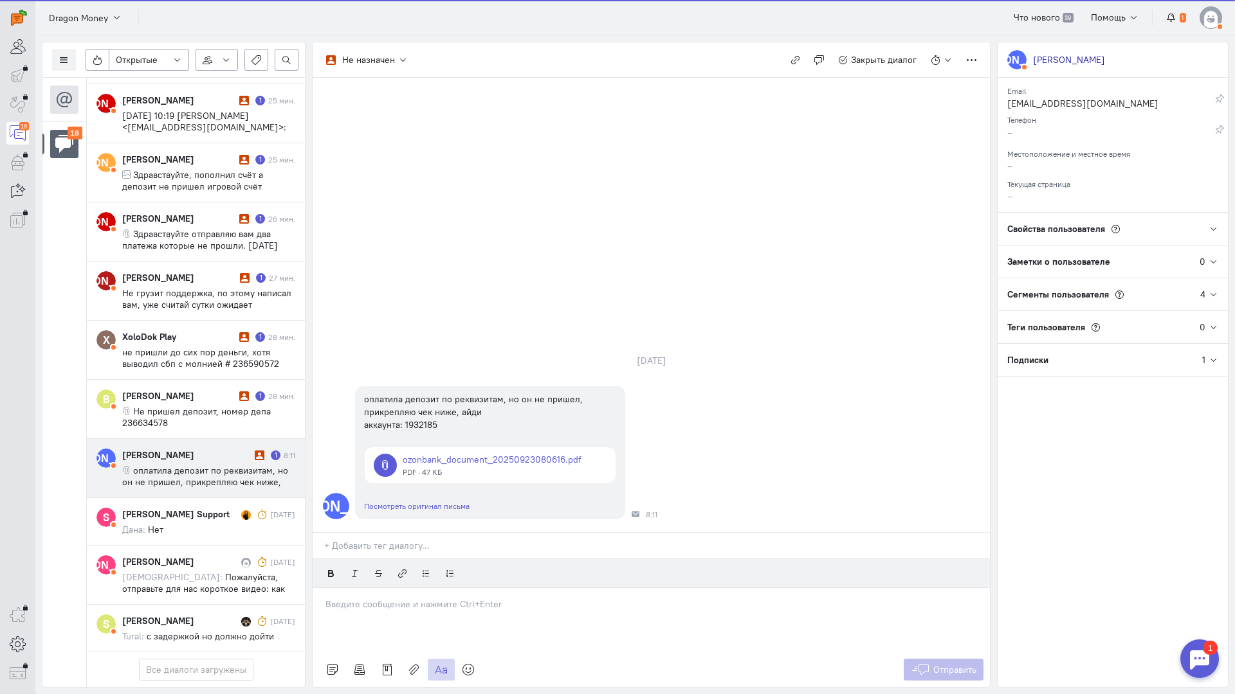
scroll to position [642, 0]
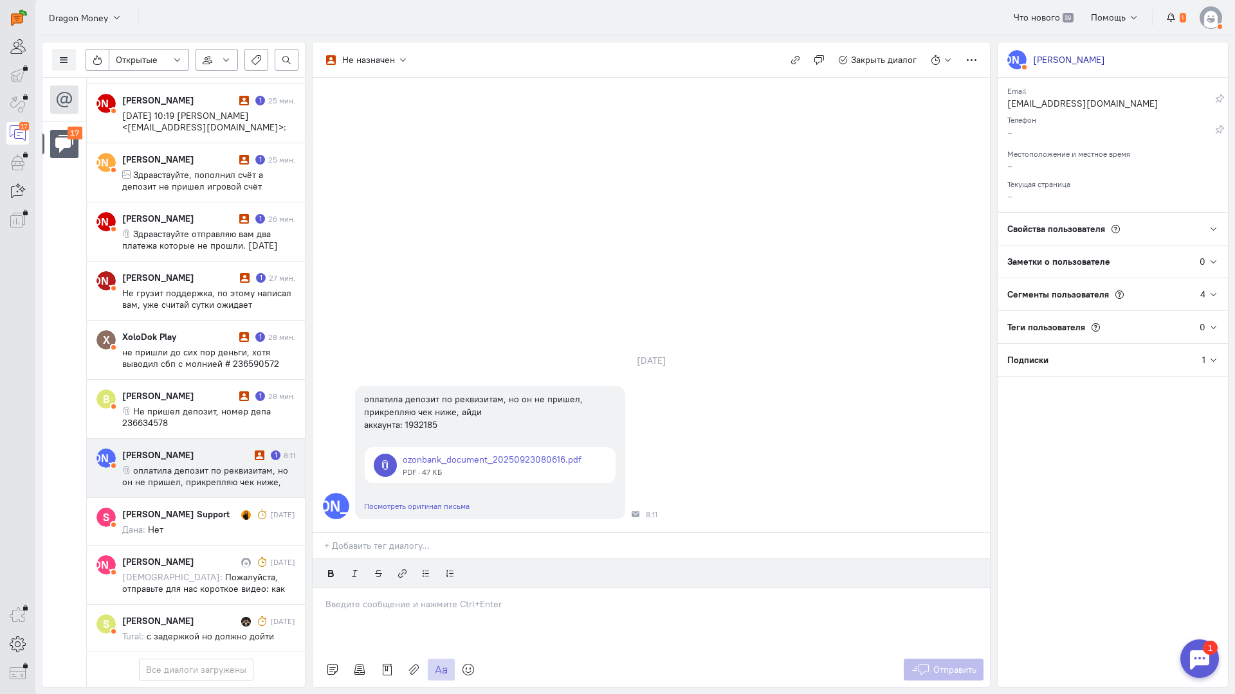
click at [368, 588] on div at bounding box center [651, 620] width 677 height 64
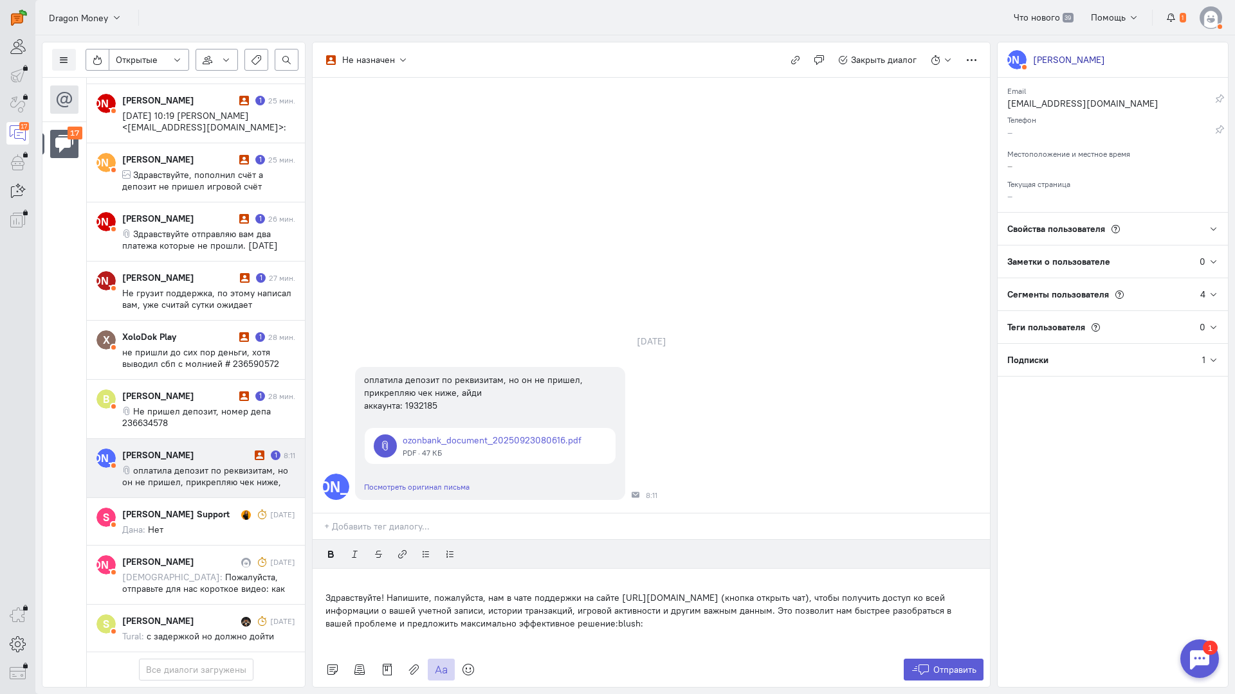
click at [326, 592] on p "Здравствуйте! Напишите, пожалуйста, нам в чате поддержки на сайте [URL][DOMAIN_…" at bounding box center [650, 611] width 651 height 39
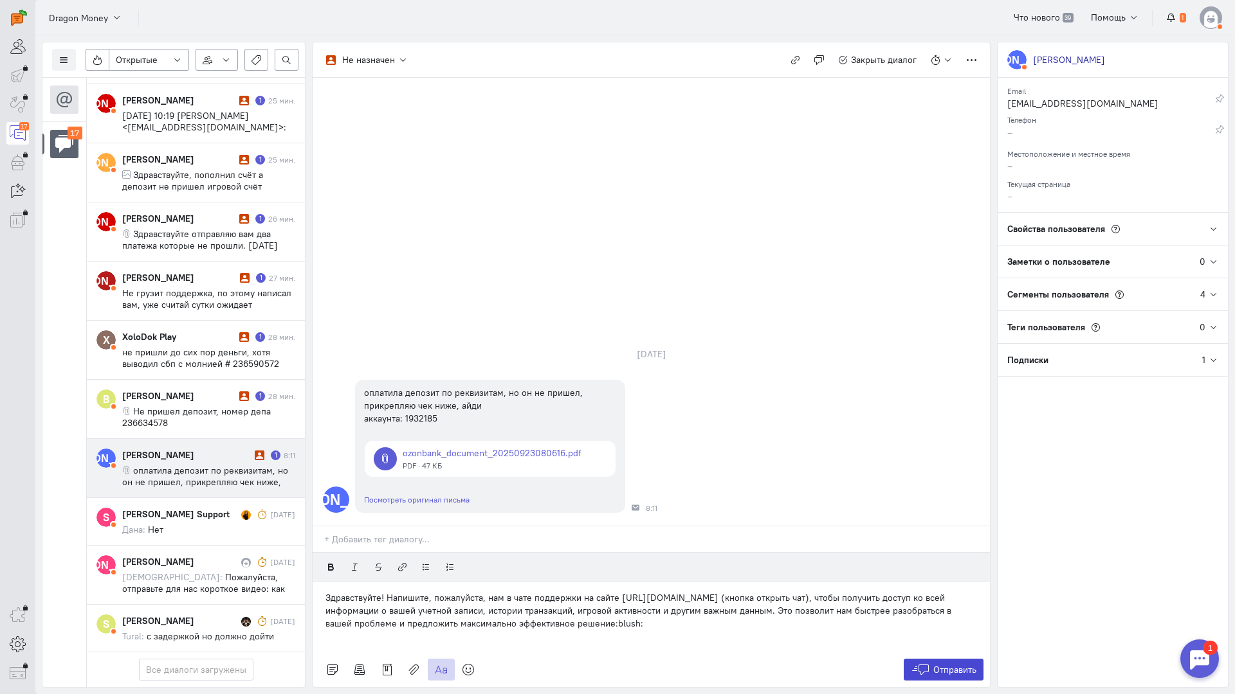
click at [920, 659] on button "Отправить" at bounding box center [943, 670] width 80 height 22
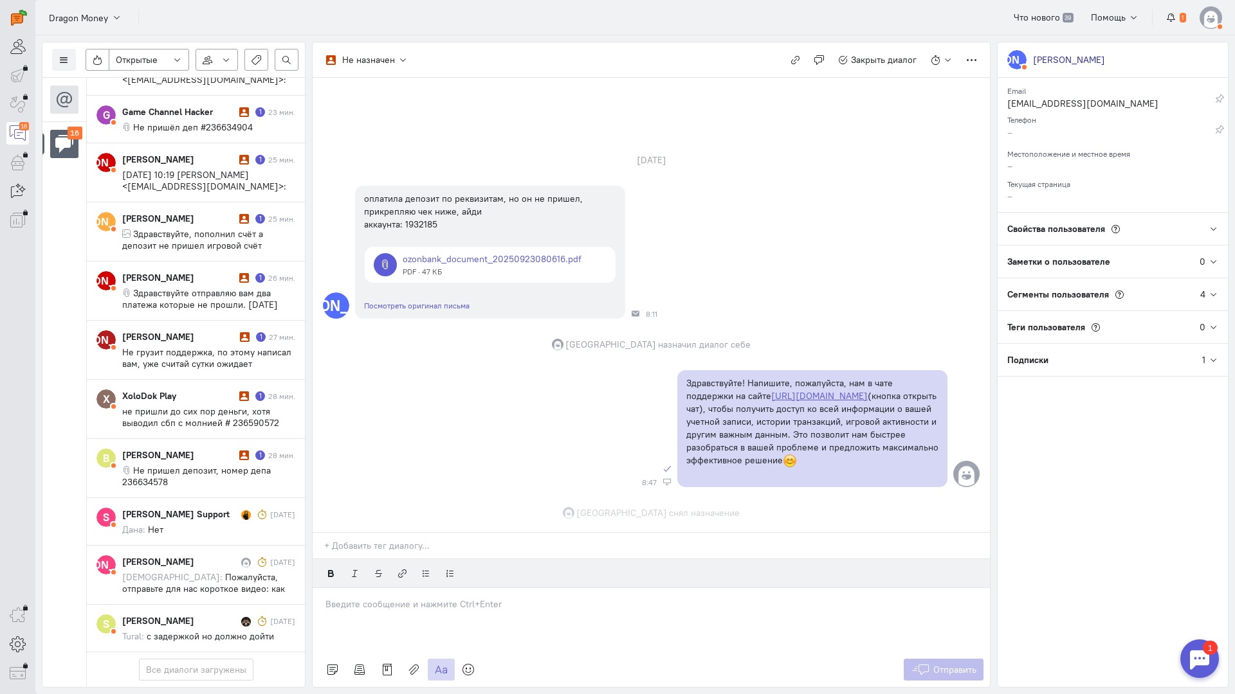
scroll to position [42, 0]
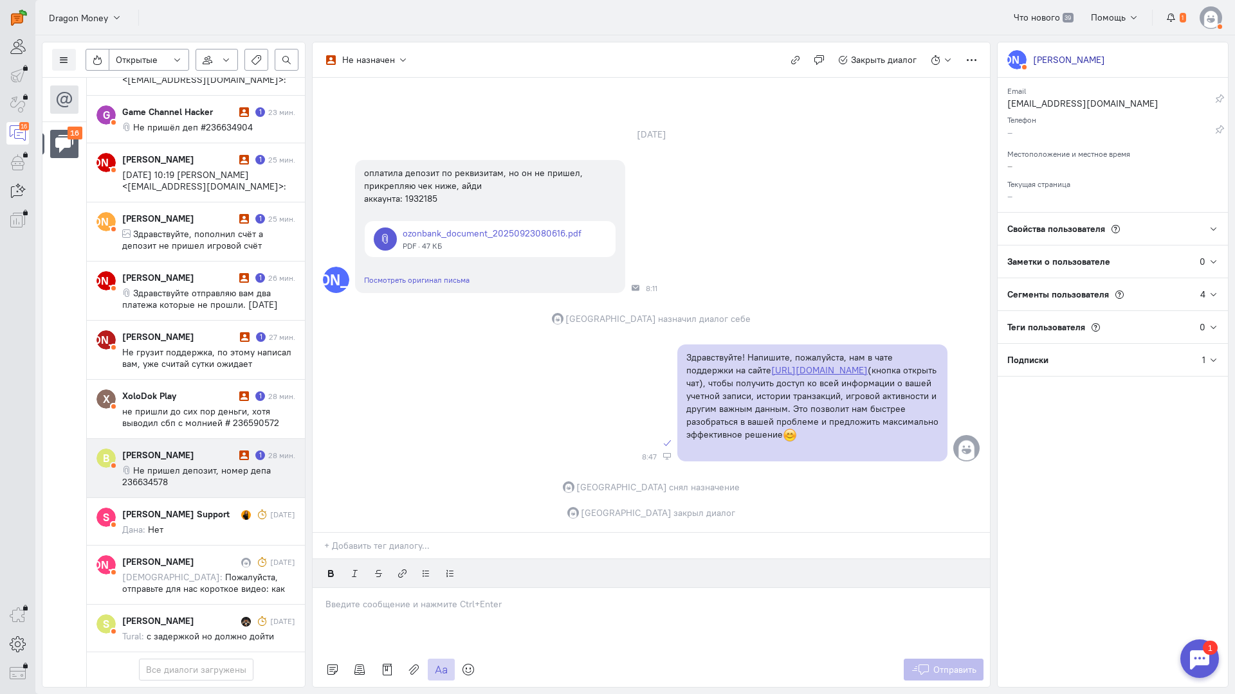
click at [167, 465] on span "Не пришел депозит, номер депа 236634578" at bounding box center [196, 476] width 149 height 23
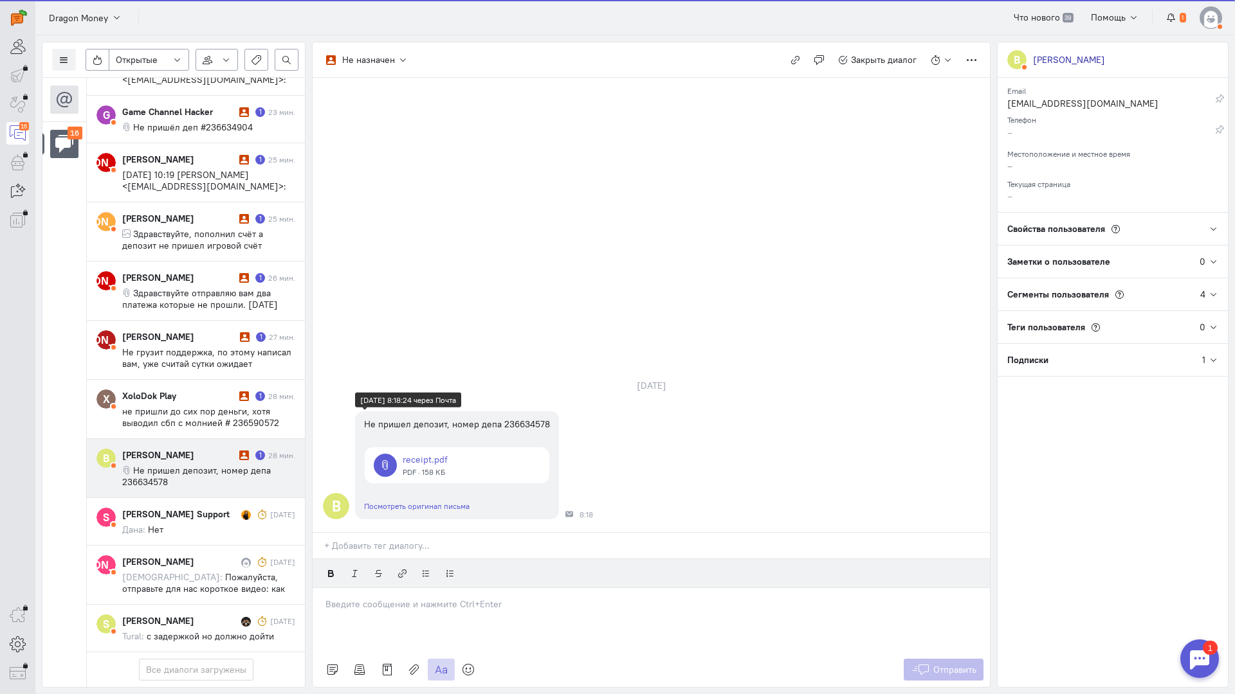
scroll to position [585, 0]
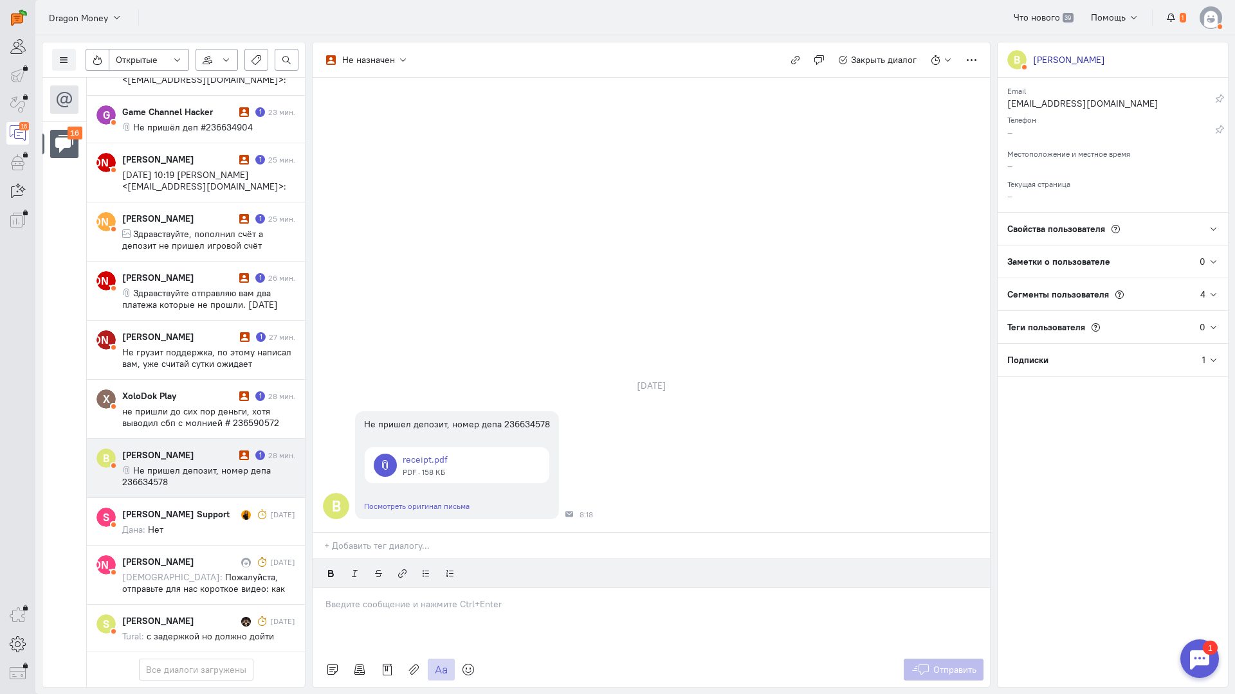
click at [378, 588] on div at bounding box center [651, 620] width 677 height 64
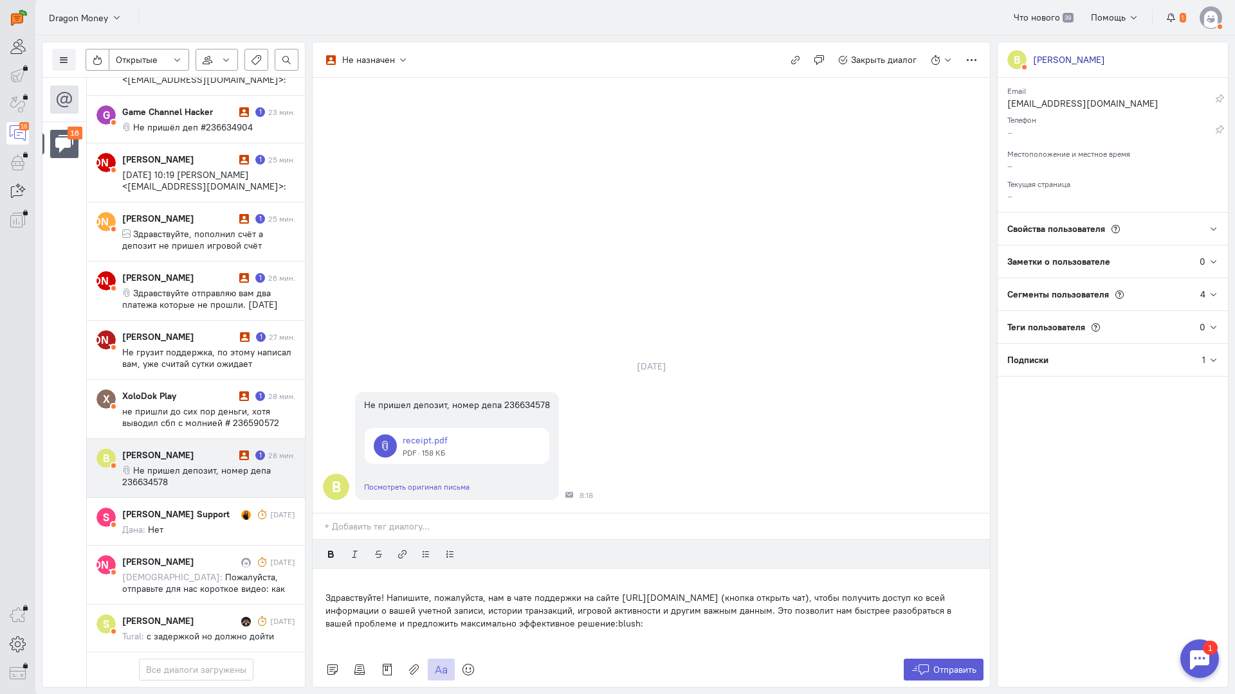
click at [320, 569] on div "Здравствуйте! Напишите, пожалуйста, нам в чате поддержки на сайте [URL][DOMAIN_…" at bounding box center [651, 611] width 677 height 84
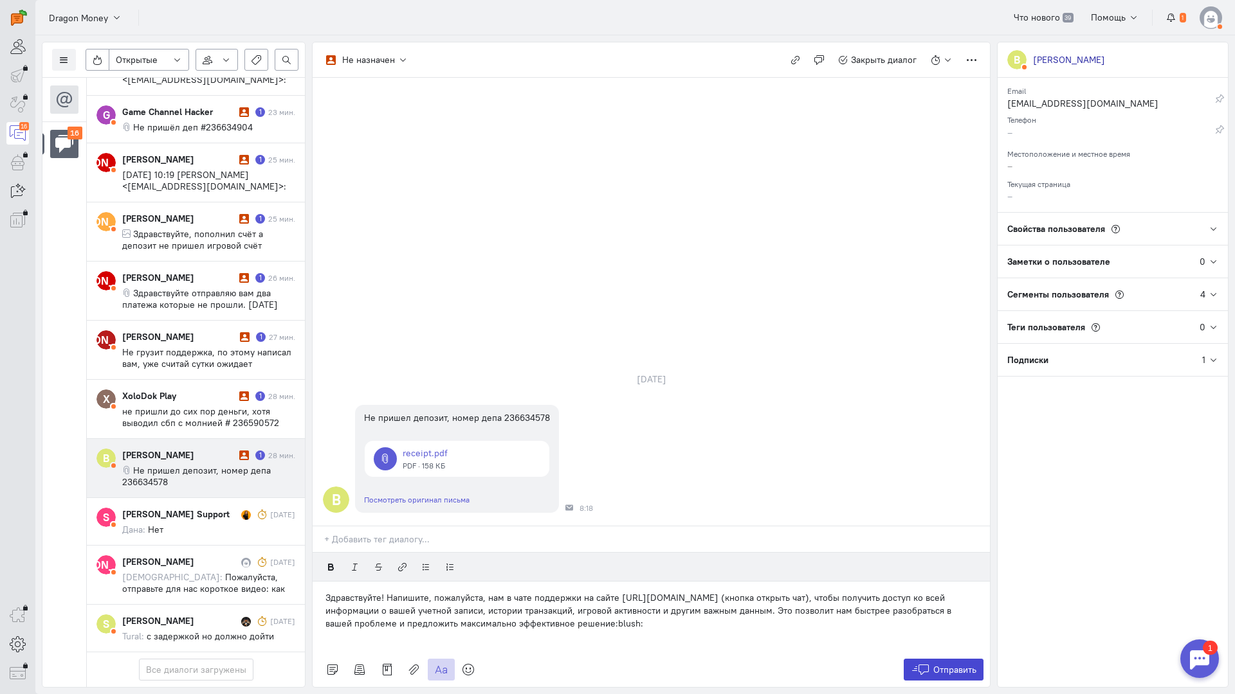
click at [921, 664] on icon at bounding box center [920, 670] width 19 height 13
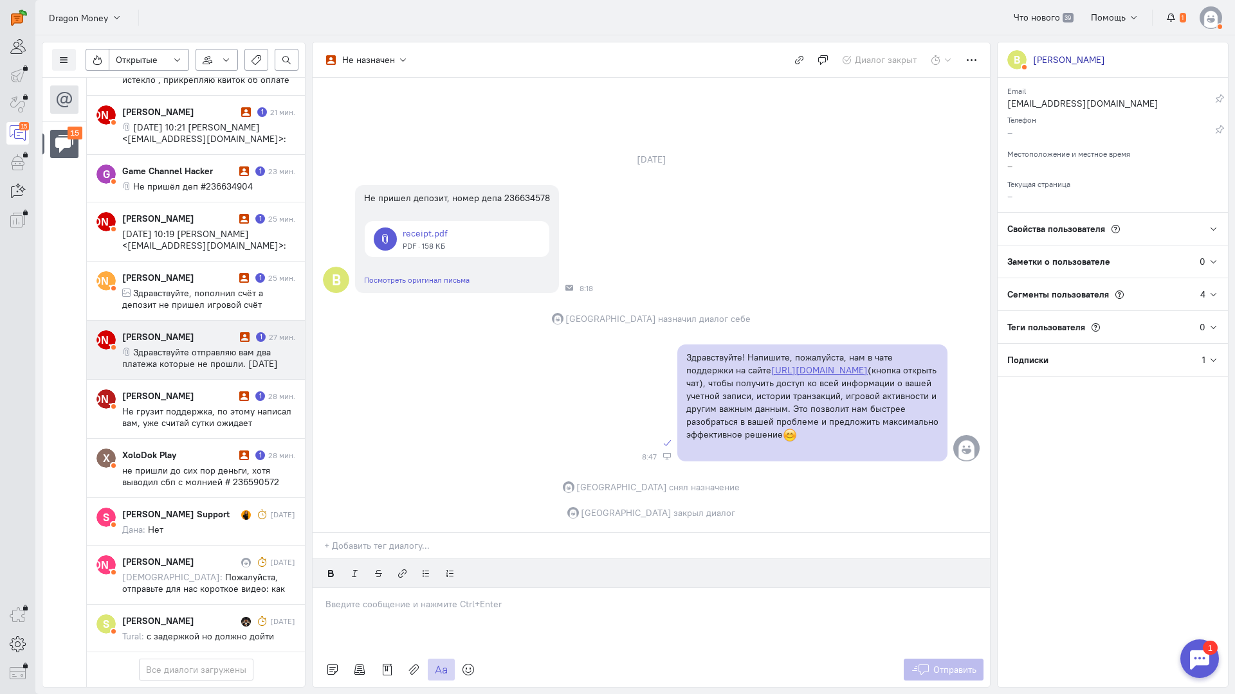
scroll to position [515, 0]
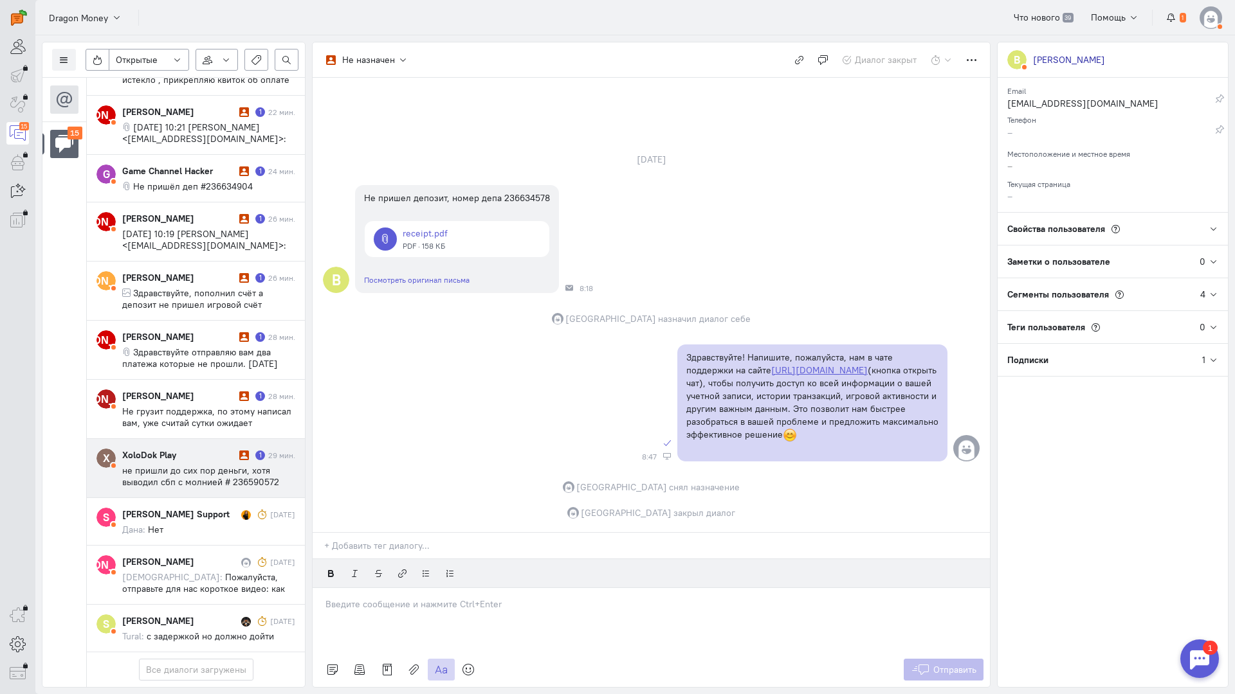
drag, startPoint x: 185, startPoint y: 389, endPoint x: 249, endPoint y: 402, distance: 65.6
click at [185, 465] on span "не пришли до сих пор деньги, хотя выводил сбп с молнией # 236590572" at bounding box center [200, 476] width 157 height 23
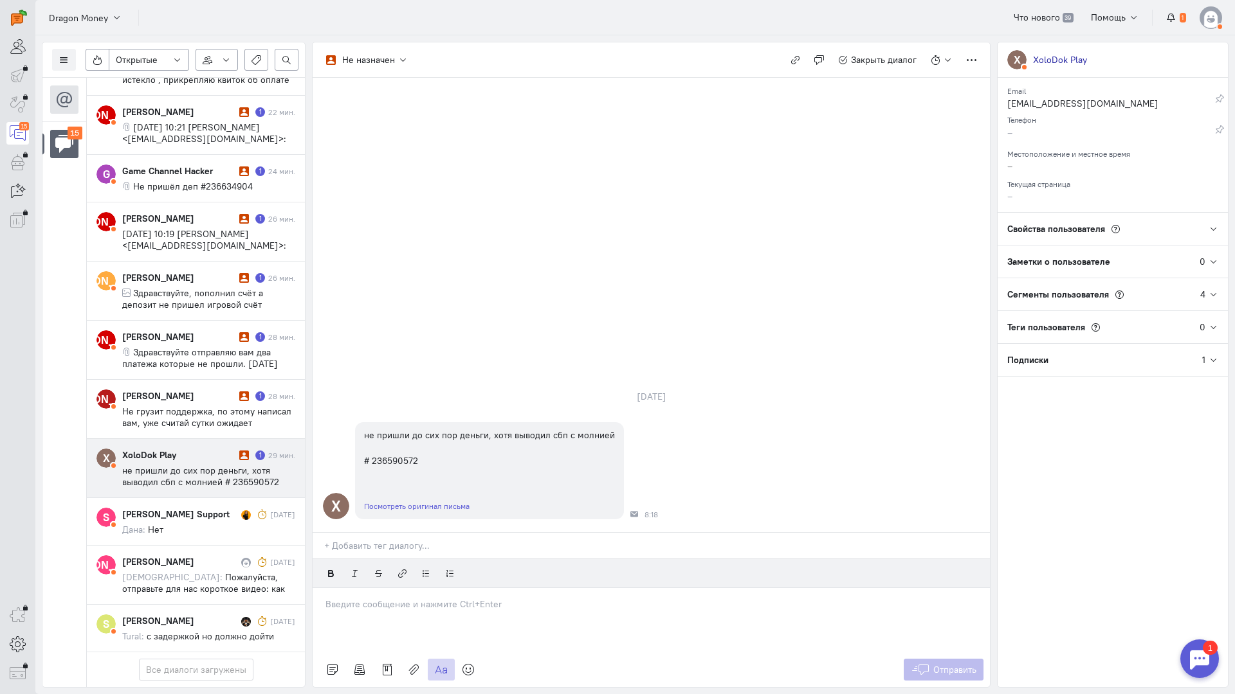
drag, startPoint x: 190, startPoint y: 377, endPoint x: 384, endPoint y: 424, distance: 199.3
click at [192, 449] on div "XoloDok Play" at bounding box center [179, 455] width 114 height 13
click at [457, 588] on div at bounding box center [651, 620] width 677 height 64
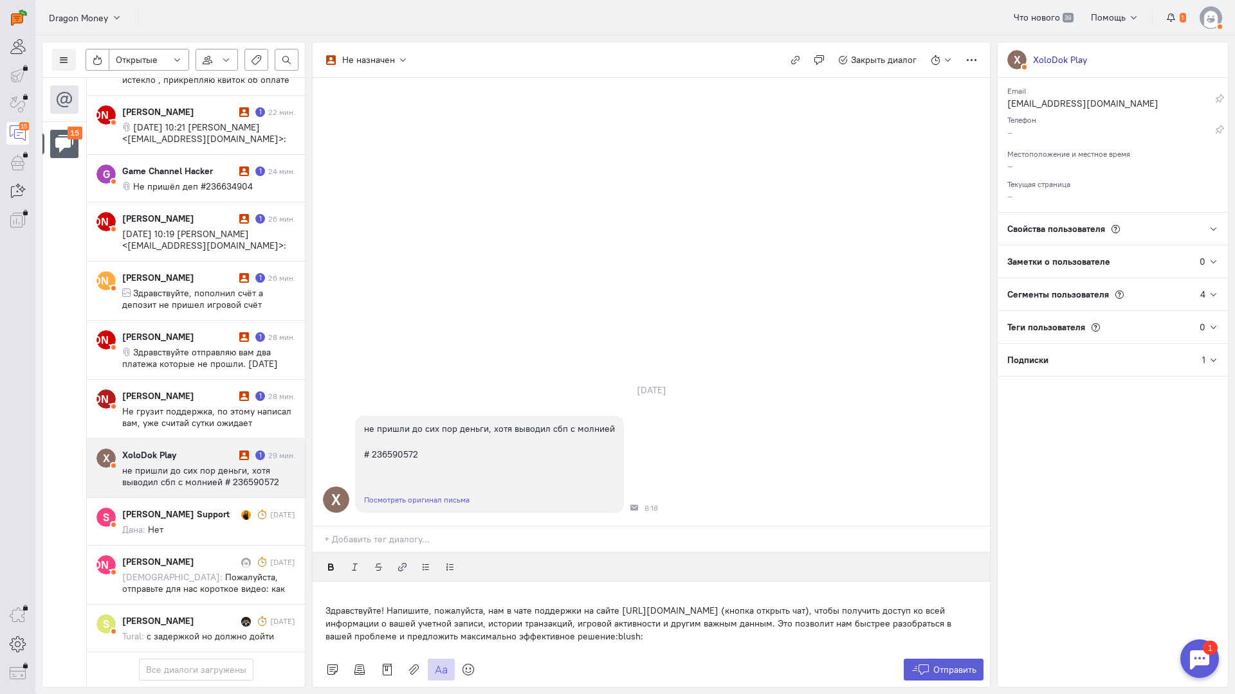
click at [318, 582] on div "Здравствуйте! Напишите, пожалуйста, нам в чате поддержки на сайте [URL][DOMAIN_…" at bounding box center [651, 617] width 677 height 71
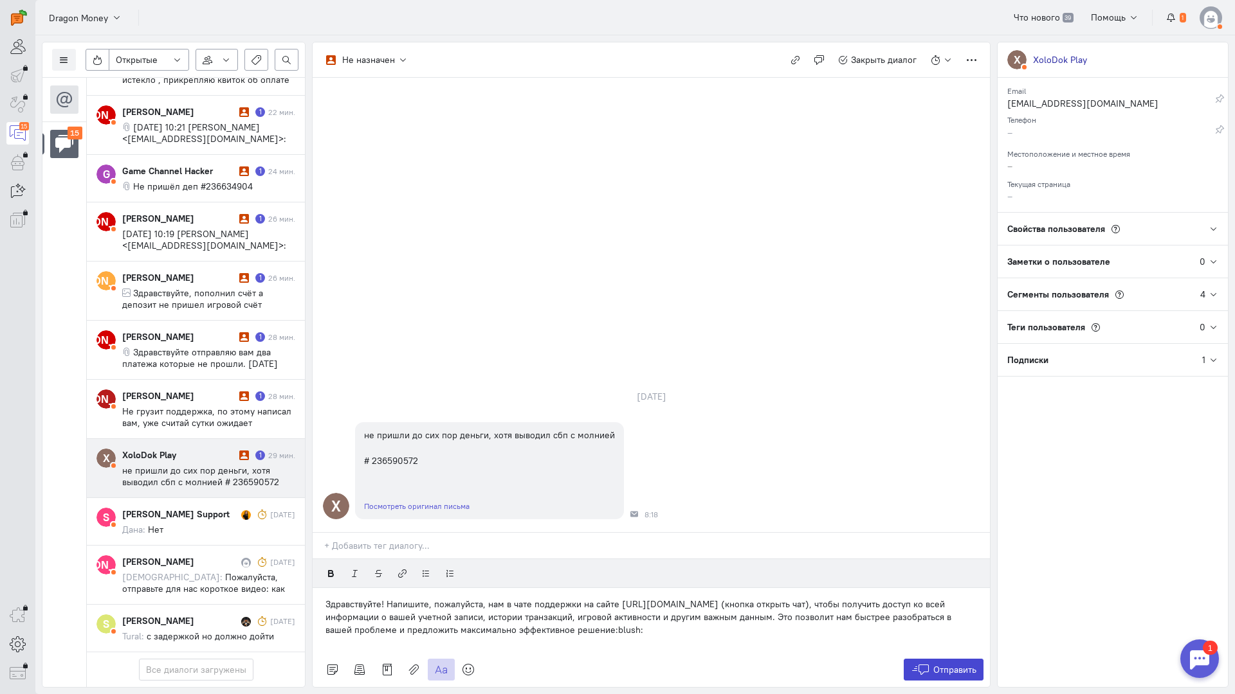
click at [930, 659] on button "Отправить" at bounding box center [943, 670] width 80 height 22
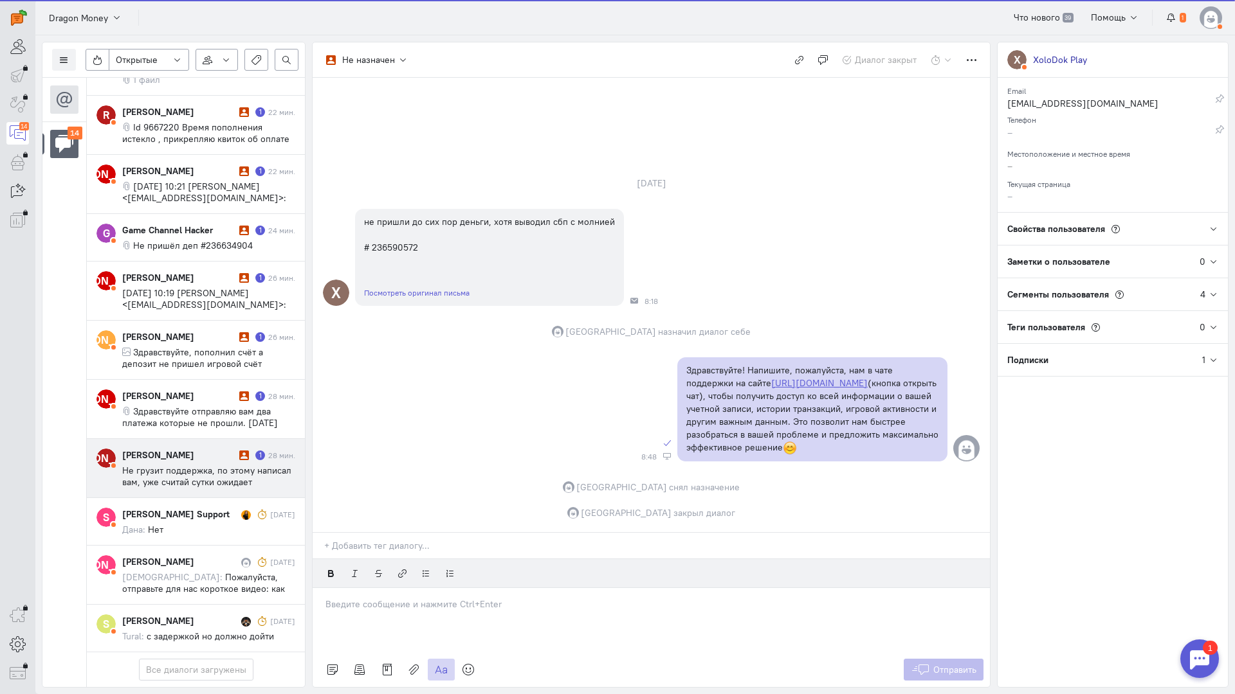
click at [163, 465] on span "Не грузит поддержка, по этому написал вам, уже считай сутки ожидает подтвержден…" at bounding box center [206, 499] width 169 height 69
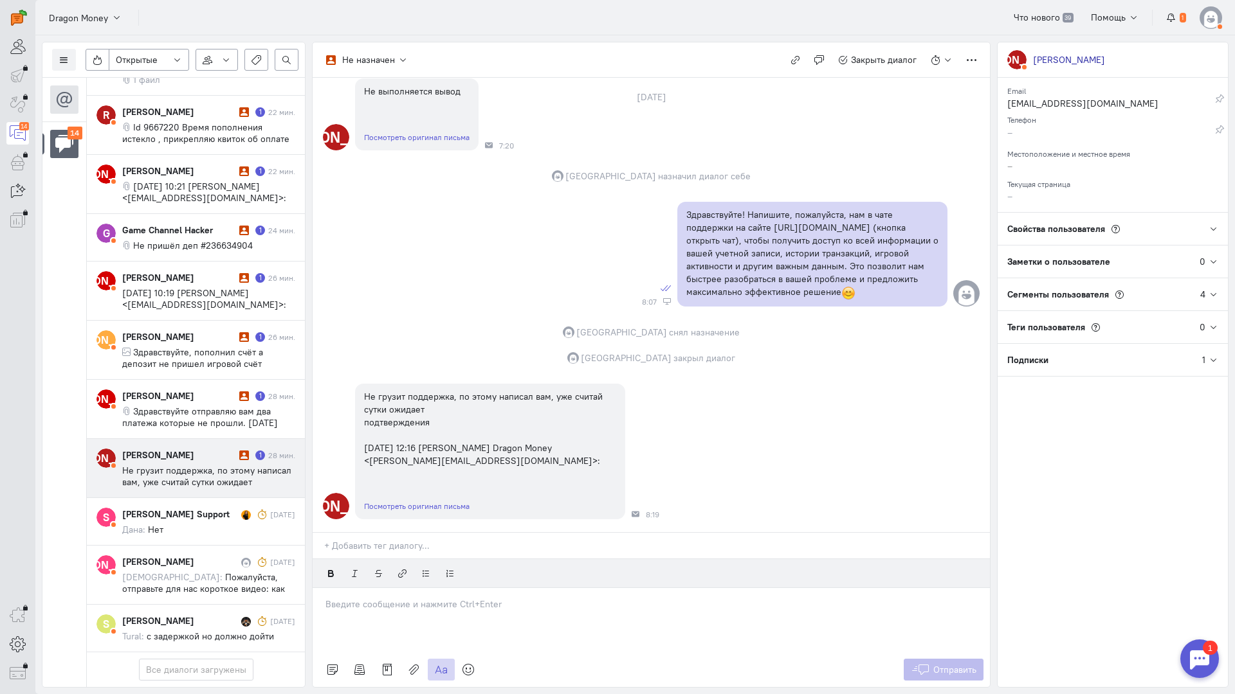
scroll to position [123, 0]
click at [419, 598] on p at bounding box center [650, 604] width 651 height 13
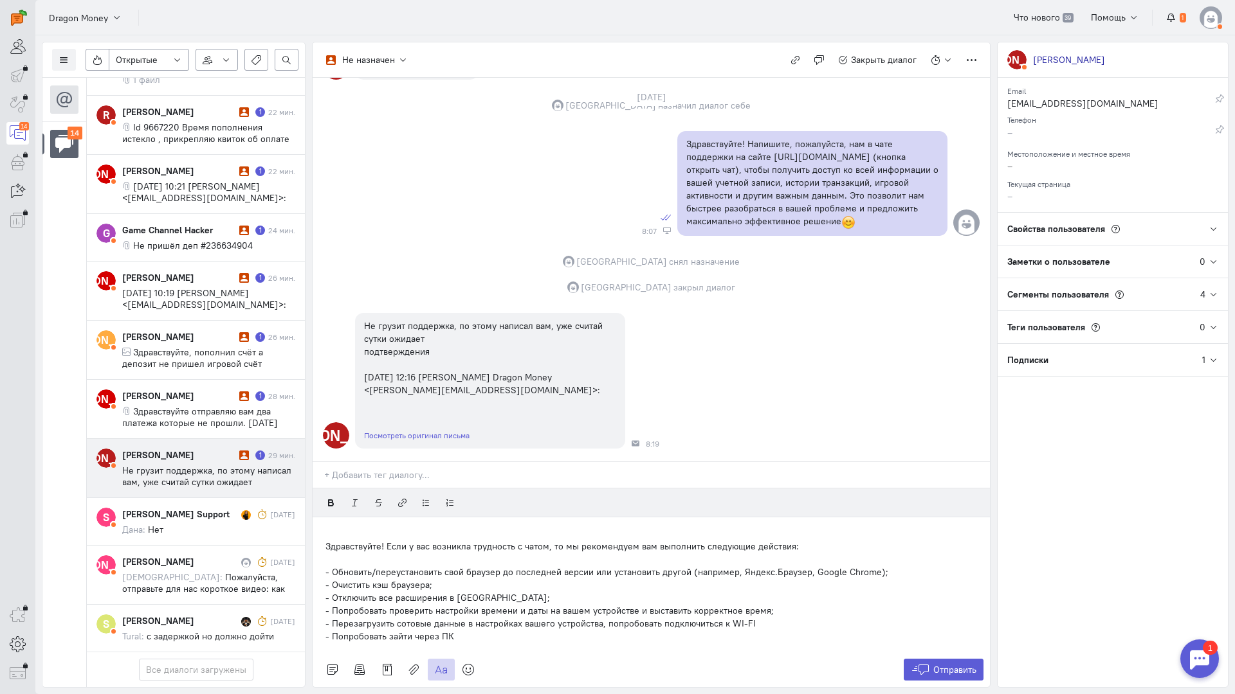
click at [326, 540] on p "Здравствуйте! Если у вас возникла трудность с чатом, то мы рекомендуем вам выпо…" at bounding box center [650, 546] width 651 height 13
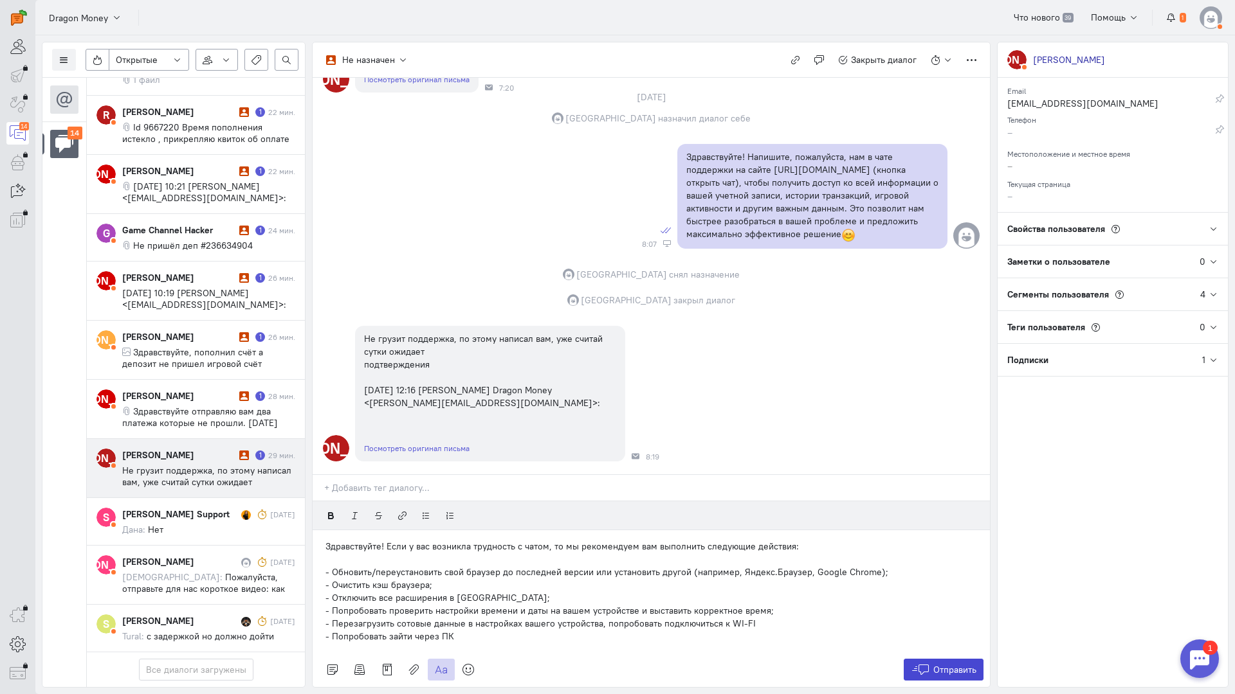
click at [938, 664] on span "Отправить" at bounding box center [954, 670] width 43 height 12
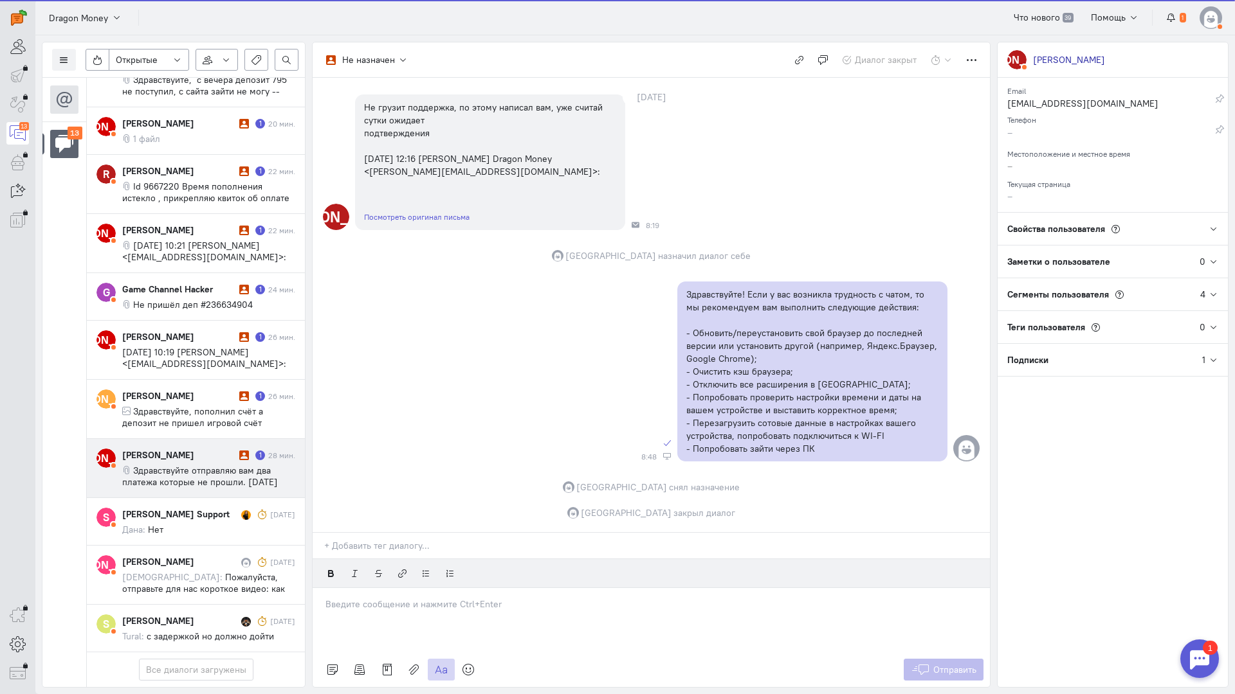
scroll to position [399, 0]
click at [207, 465] on span "Здравствуйте отправляю вам два платежа которые не прошли. [DATE] 1:27 [PERSON_N…" at bounding box center [200, 494] width 156 height 58
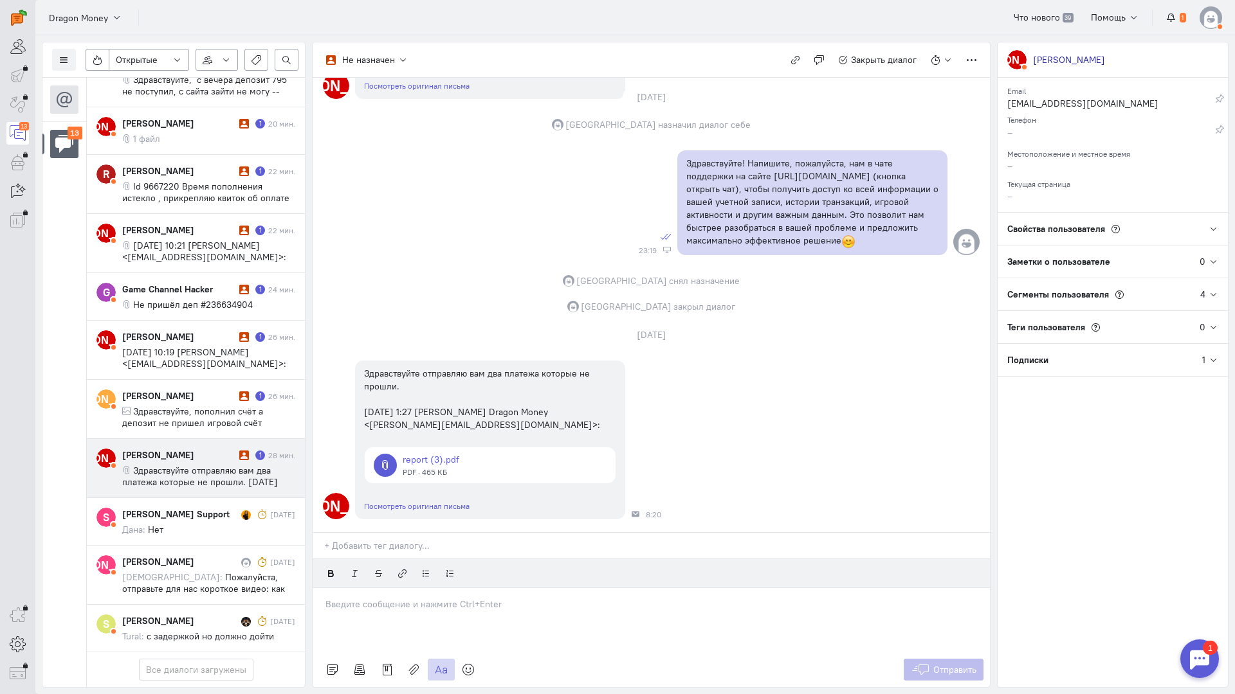
scroll to position [213, 0]
click at [399, 588] on div at bounding box center [651, 620] width 677 height 64
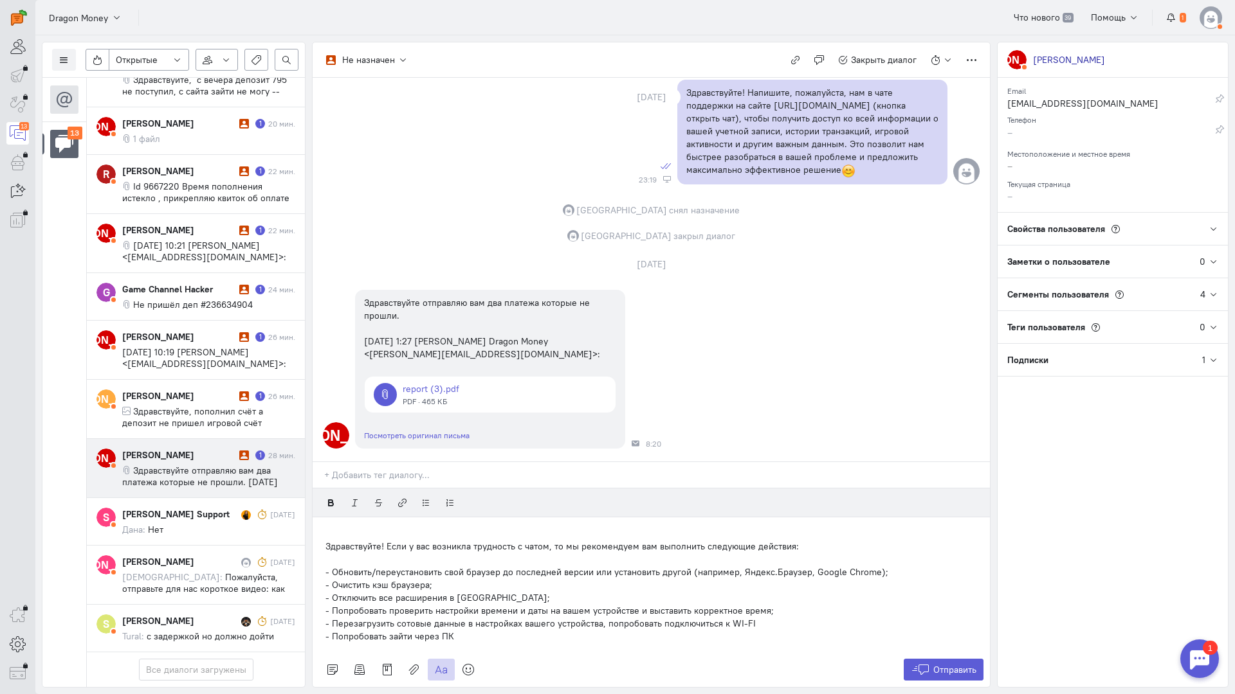
click at [320, 518] on div "Здравствуйте! Если у вас возникла трудность с чатом, то мы рекомендуем вам выпо…" at bounding box center [651, 585] width 677 height 135
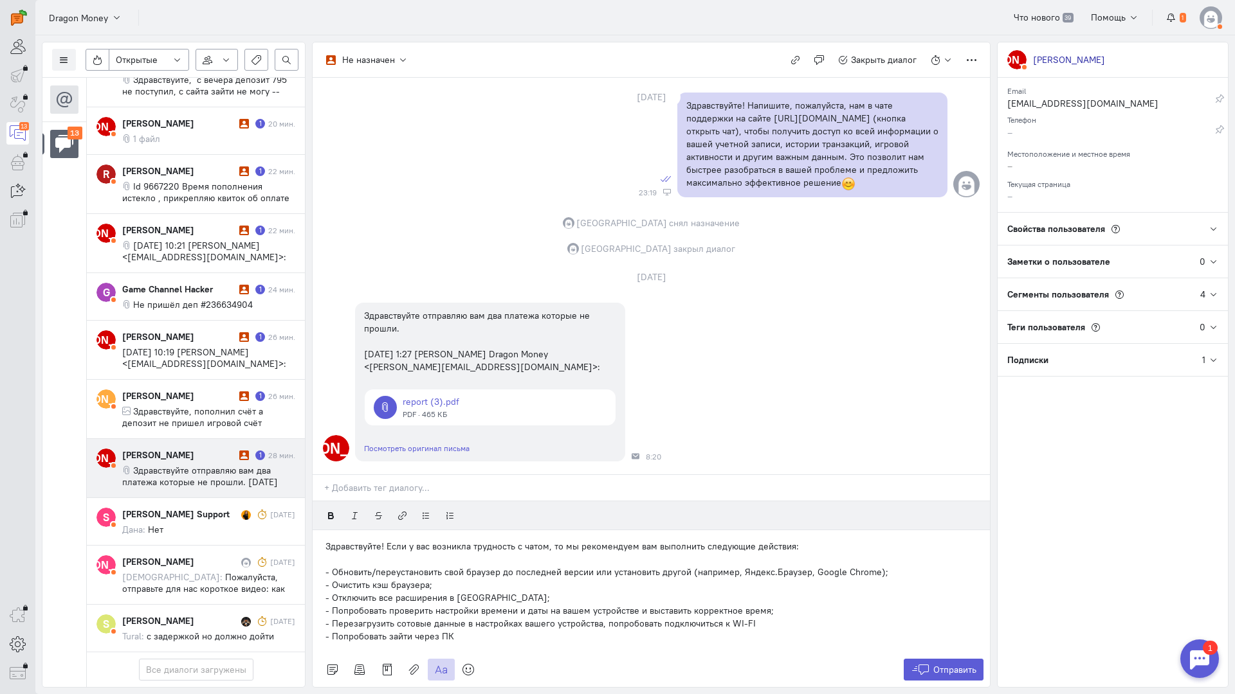
scroll to position [271, 0]
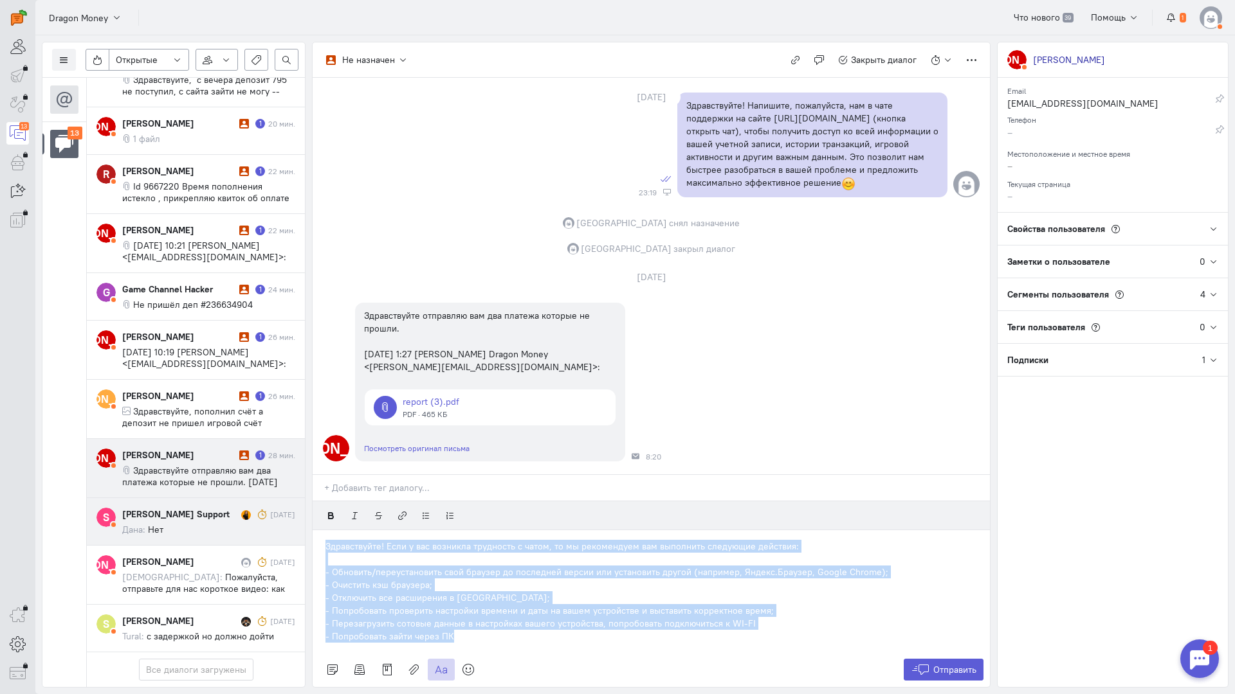
drag, startPoint x: 466, startPoint y: 560, endPoint x: 206, endPoint y: 446, distance: 284.2
click at [206, 446] on div "Список пользователей Включить темную тему Открытые Открытые диалоги Отложенные …" at bounding box center [634, 364] width 1199 height 659
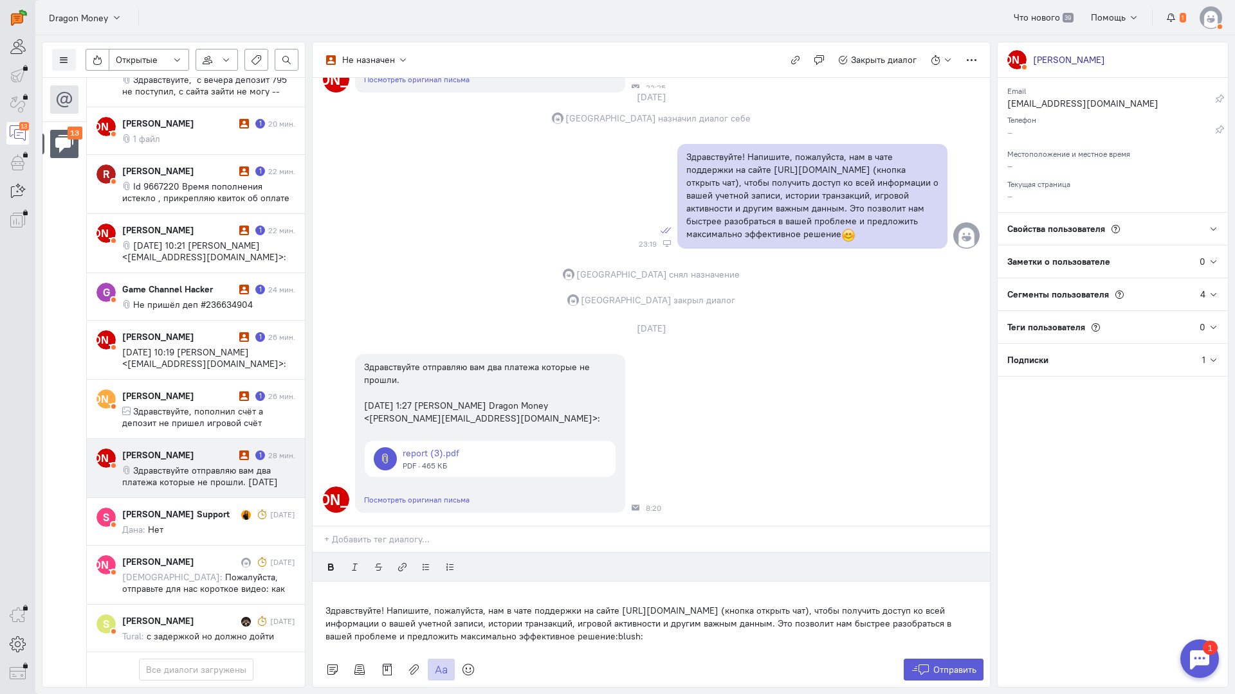
click at [320, 582] on div "Здравствуйте! Напишите, пожалуйста, нам в чате поддержки на сайте [URL][DOMAIN_…" at bounding box center [651, 617] width 677 height 71
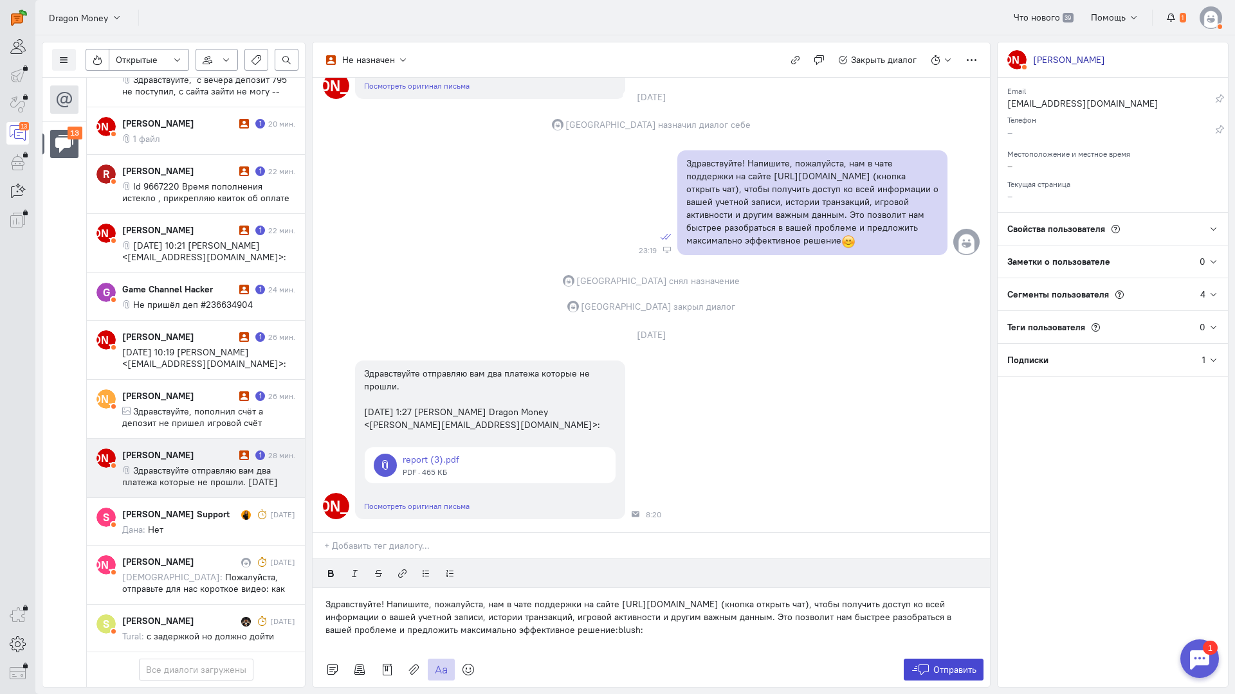
click at [929, 659] on button "Отправить" at bounding box center [943, 670] width 80 height 22
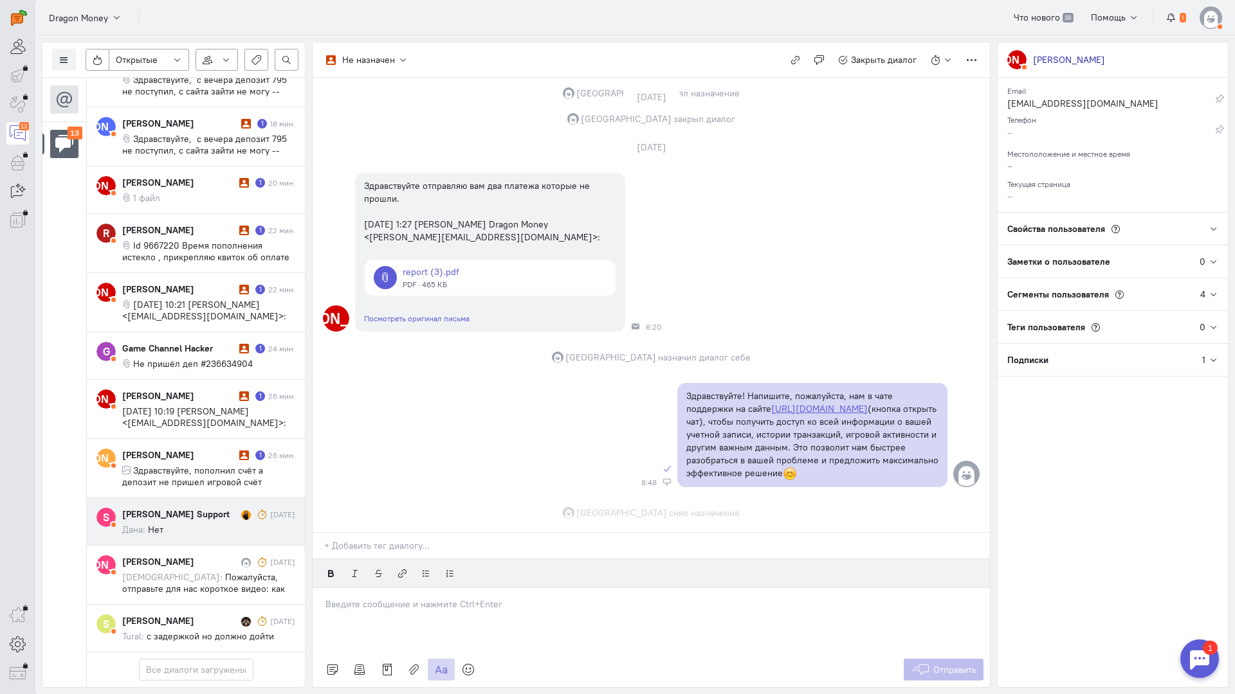
scroll to position [426, 0]
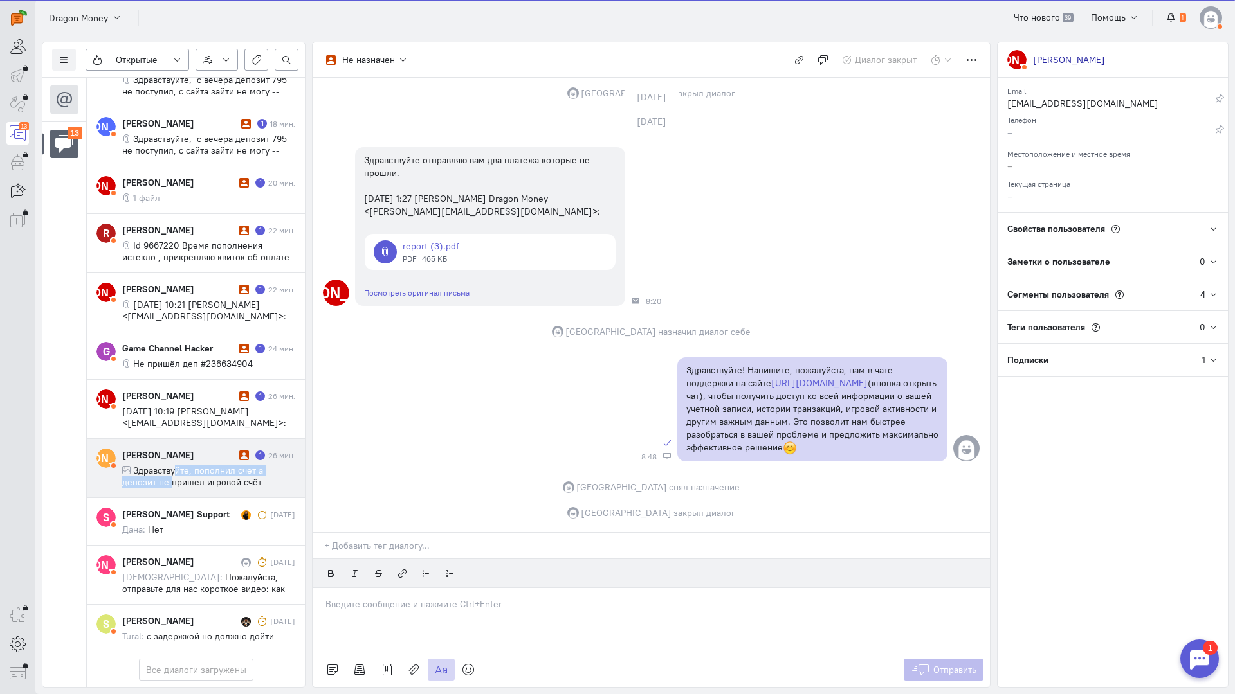
click at [174, 465] on span "Здравствуйте, пополнил счёт а депозит не пришел игровой счёт 8698328 -- Отправл…" at bounding box center [196, 488] width 148 height 46
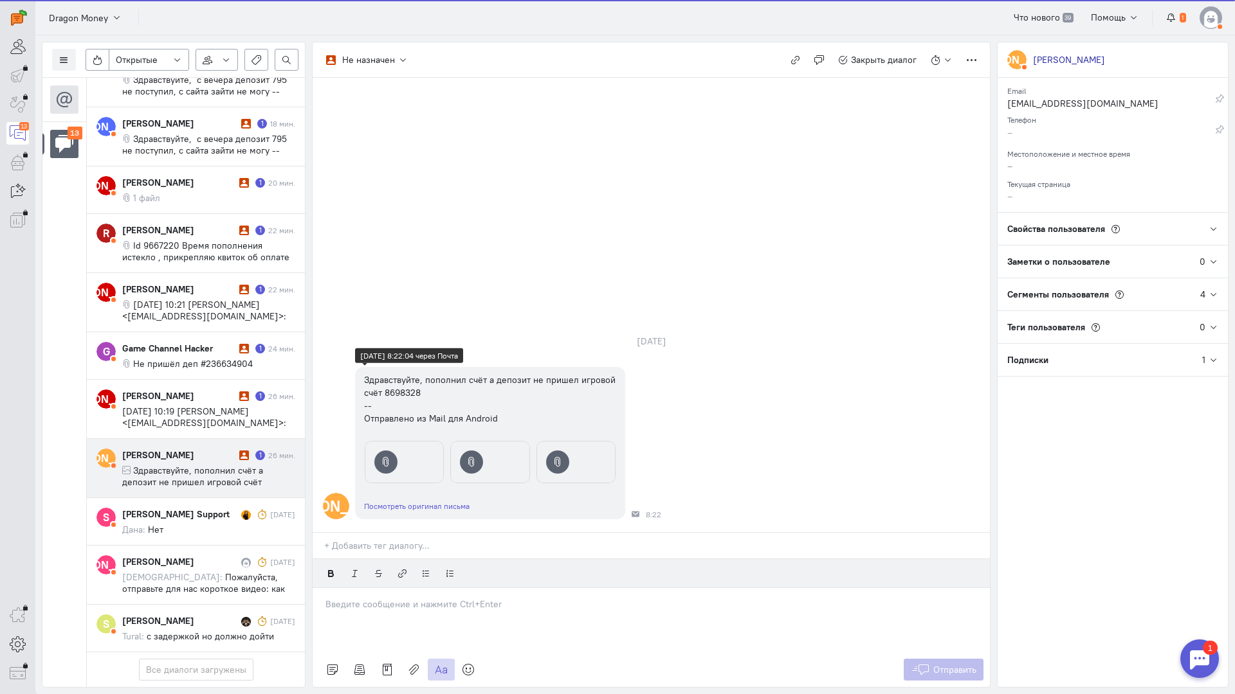
scroll to position [388, 0]
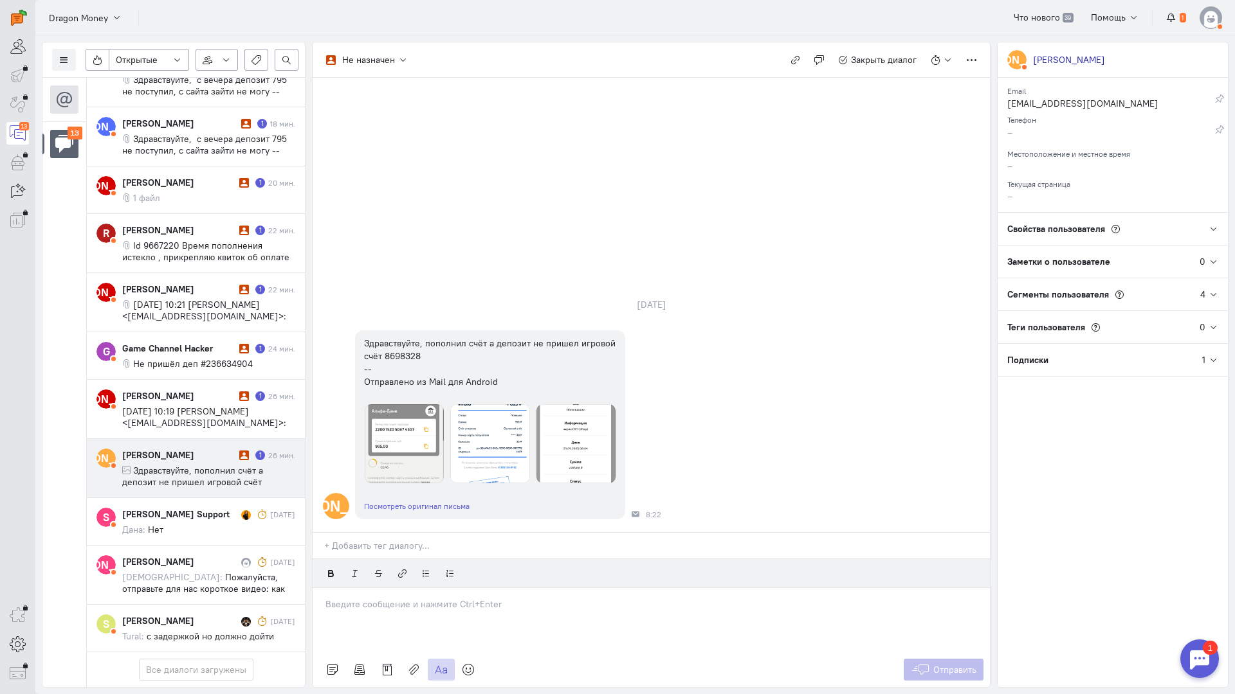
click at [370, 598] on p at bounding box center [650, 604] width 651 height 13
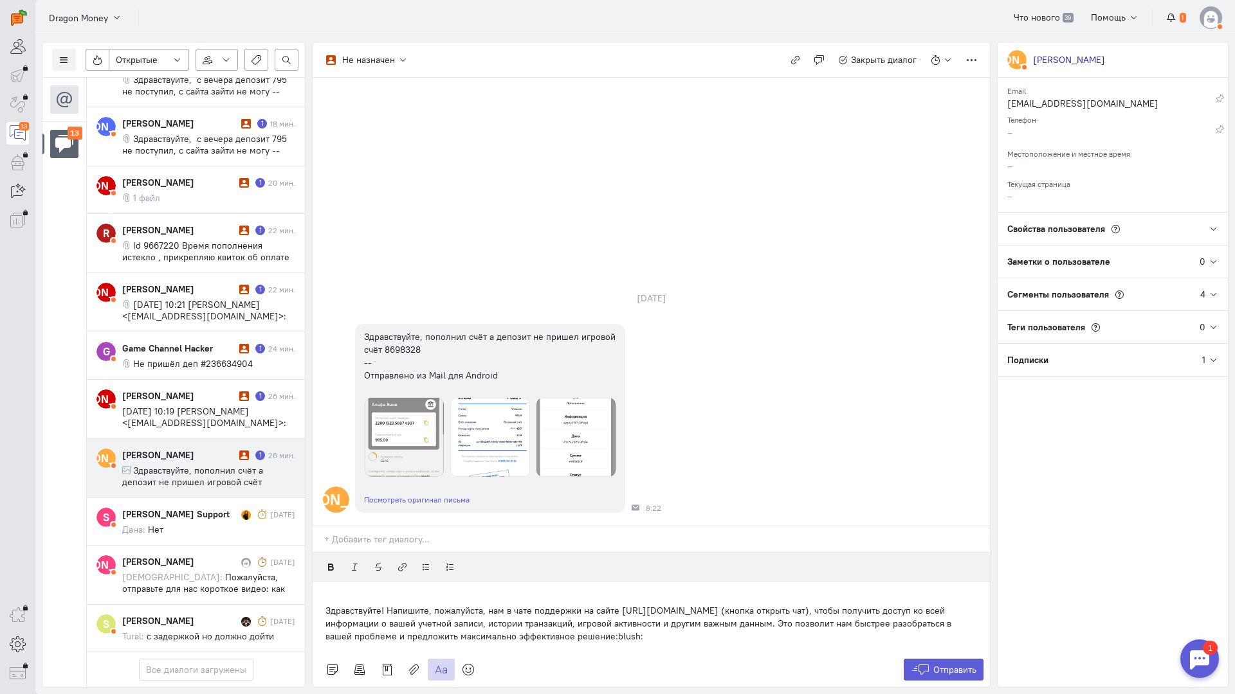
click at [323, 582] on div "Здравствуйте! Напишите, пожалуйста, нам в чате поддержки на сайте [URL][DOMAIN_…" at bounding box center [651, 617] width 677 height 71
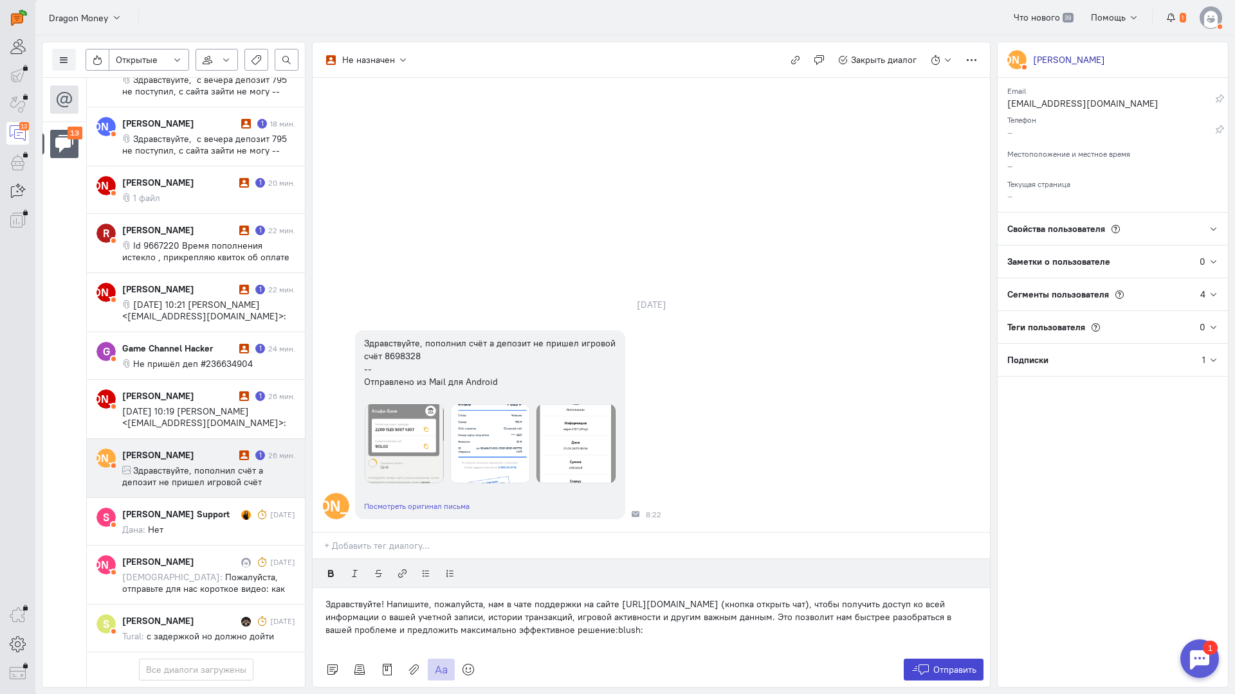
drag, startPoint x: 967, startPoint y: 587, endPoint x: 837, endPoint y: 548, distance: 136.3
click at [968, 664] on span "Отправить" at bounding box center [954, 670] width 43 height 12
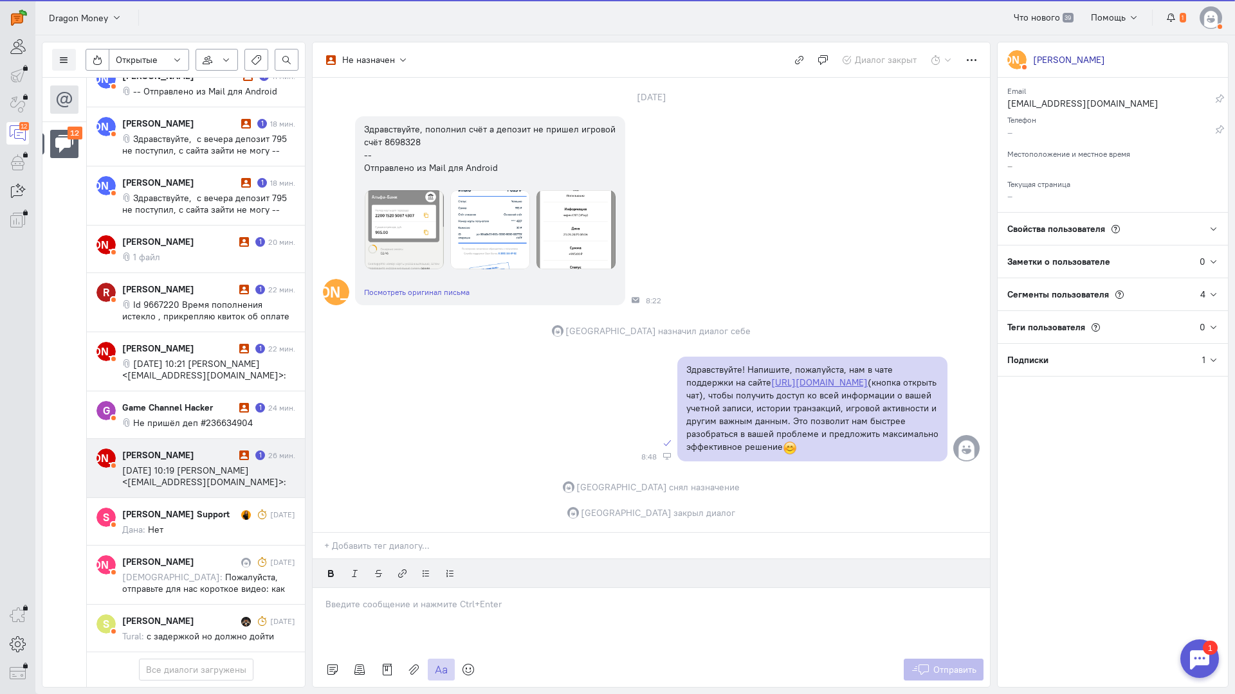
scroll to position [330, 0]
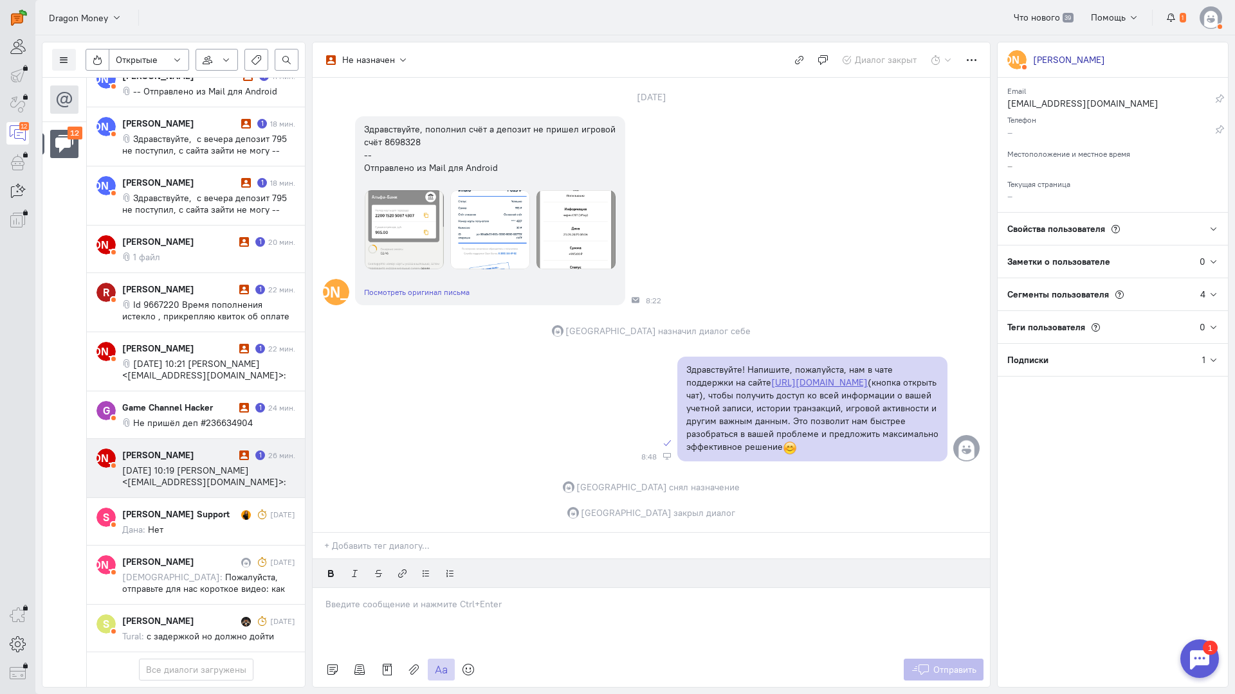
click at [191, 465] on span "[DATE] 10:19 [PERSON_NAME] <[EMAIL_ADDRESS][DOMAIN_NAME]>:" at bounding box center [204, 476] width 164 height 23
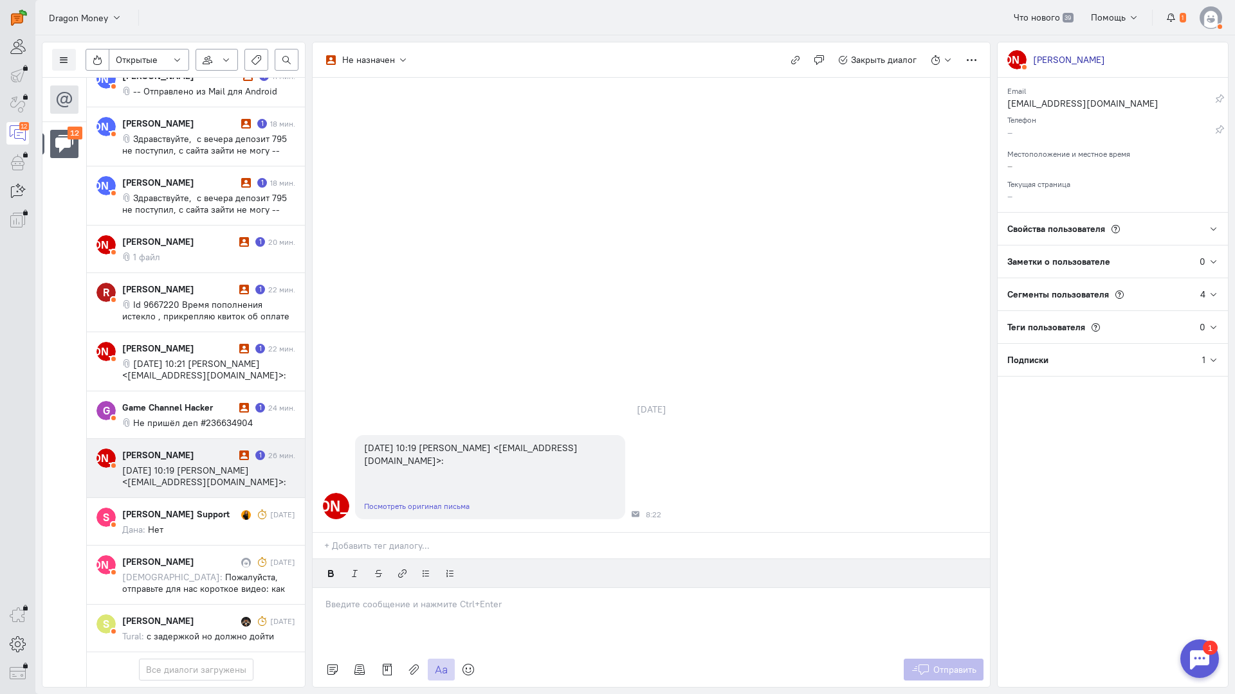
click at [376, 598] on p at bounding box center [650, 604] width 651 height 13
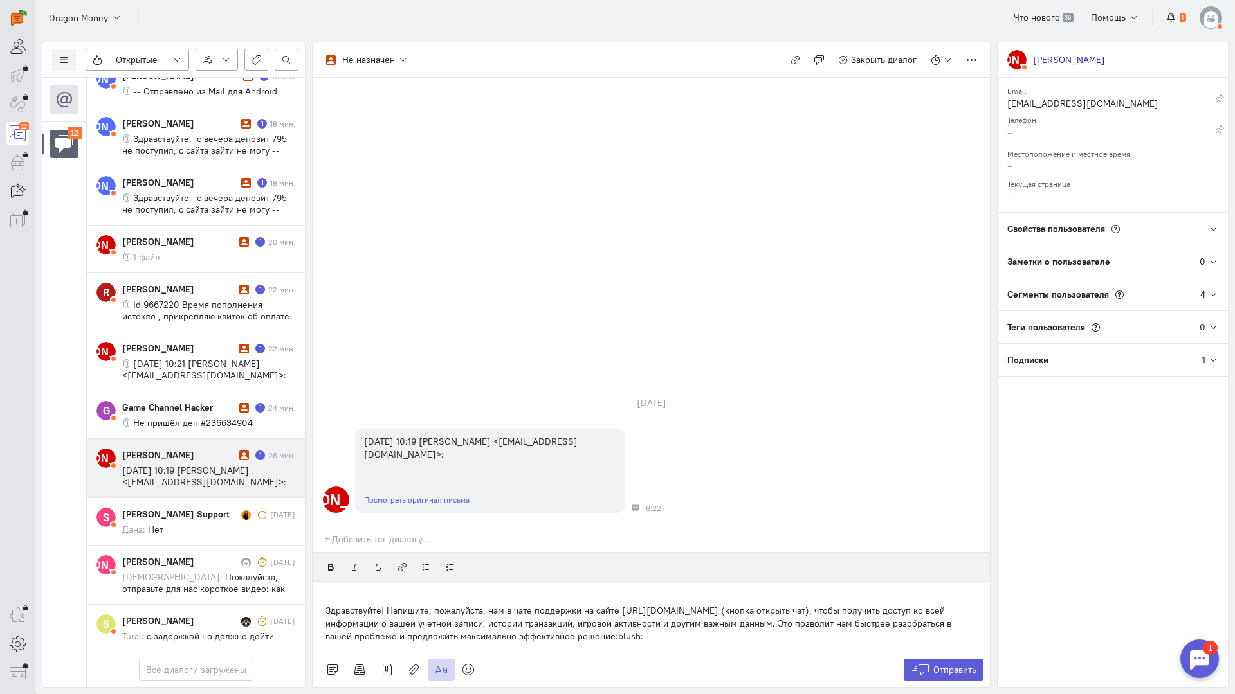
click at [321, 582] on div "Здравствуйте! Напишите, пожалуйста, нам в чате поддержки на сайте [URL][DOMAIN_…" at bounding box center [651, 617] width 677 height 71
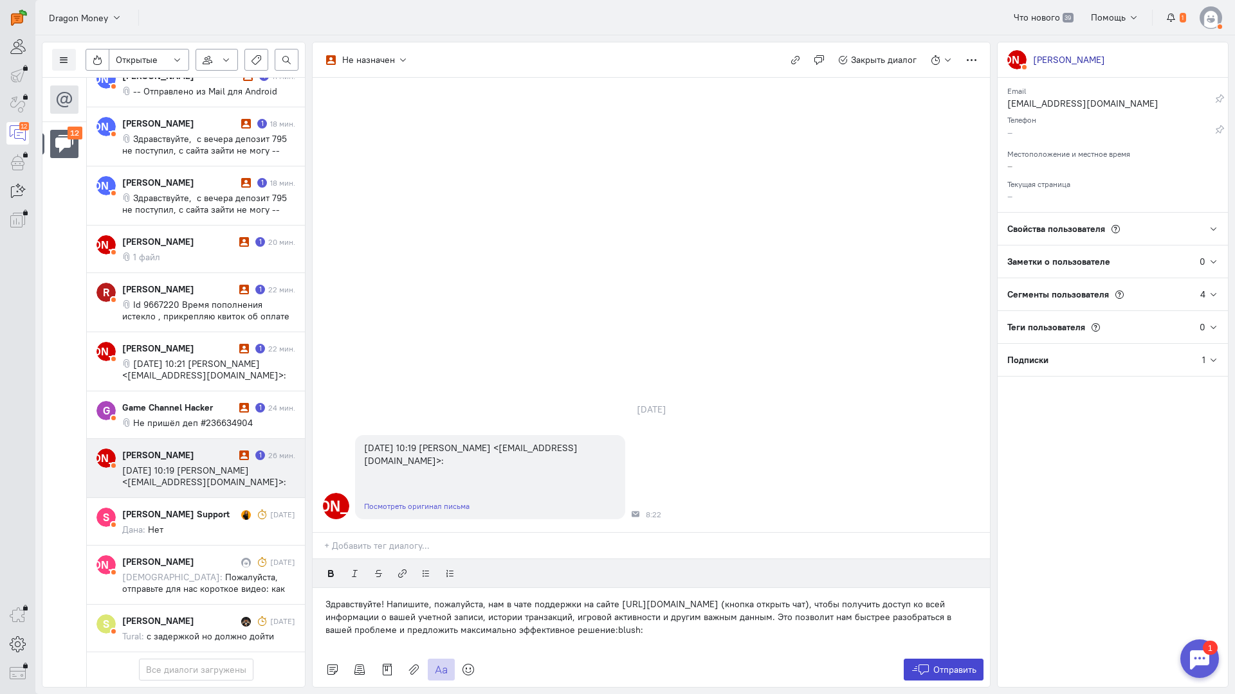
click at [962, 664] on span "Отправить" at bounding box center [954, 670] width 43 height 12
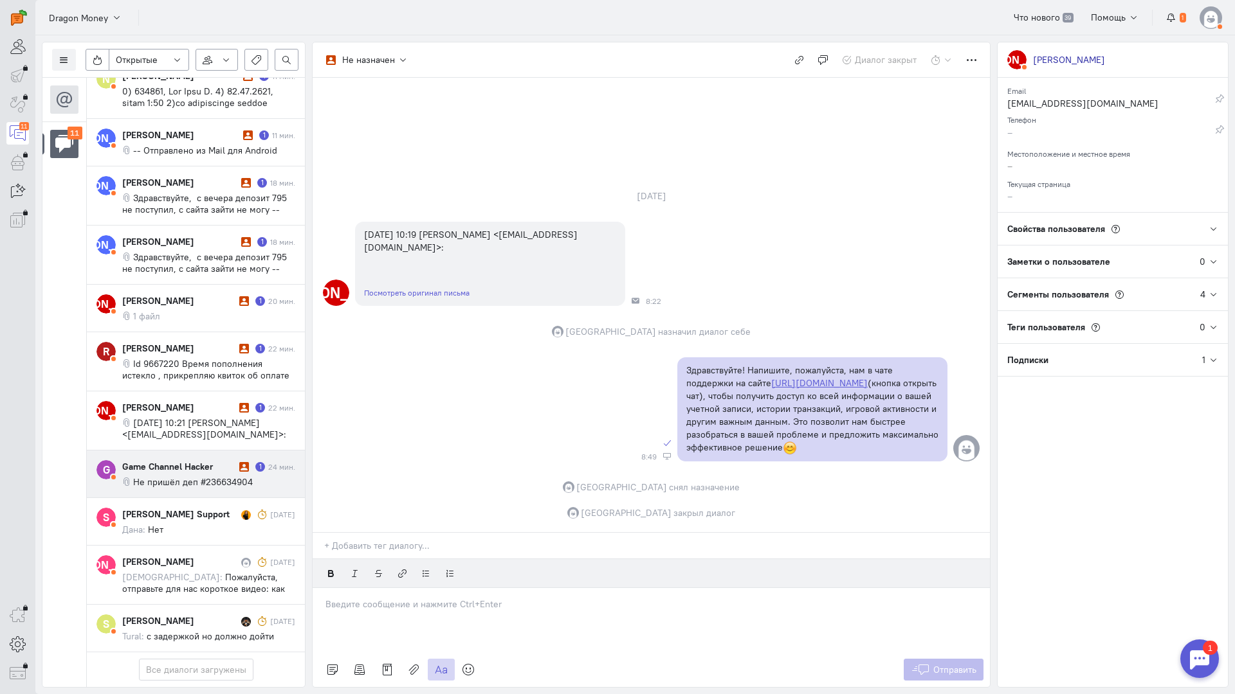
click at [174, 460] on div "Game Channel Hacker" at bounding box center [179, 466] width 114 height 13
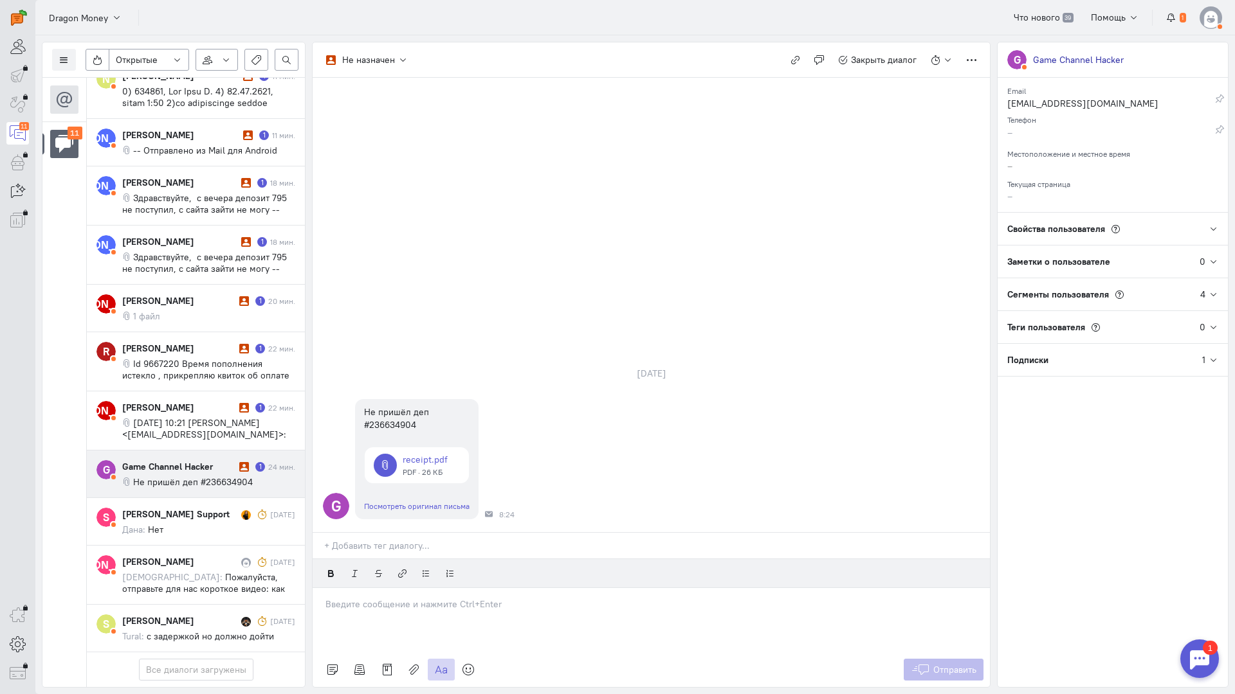
click at [383, 588] on div at bounding box center [651, 620] width 677 height 64
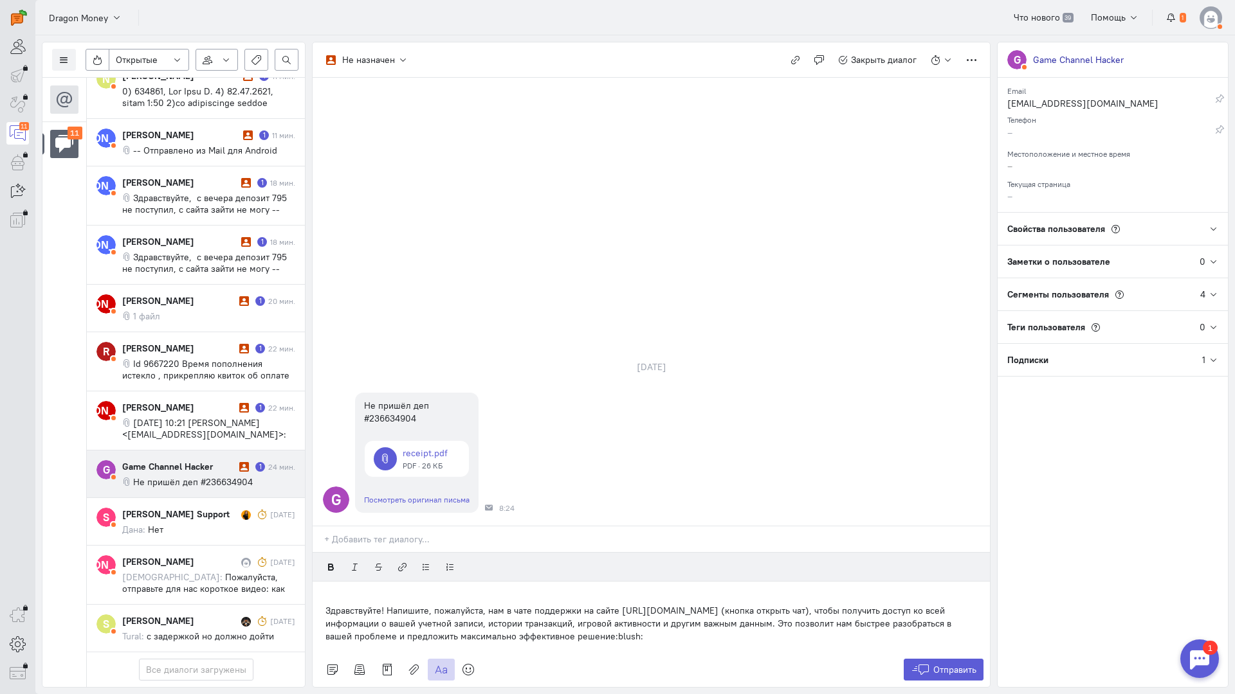
click at [316, 582] on div "Здравствуйте! Напишите, пожалуйста, нам в чате поддержки на сайте [URL][DOMAIN_…" at bounding box center [651, 617] width 677 height 71
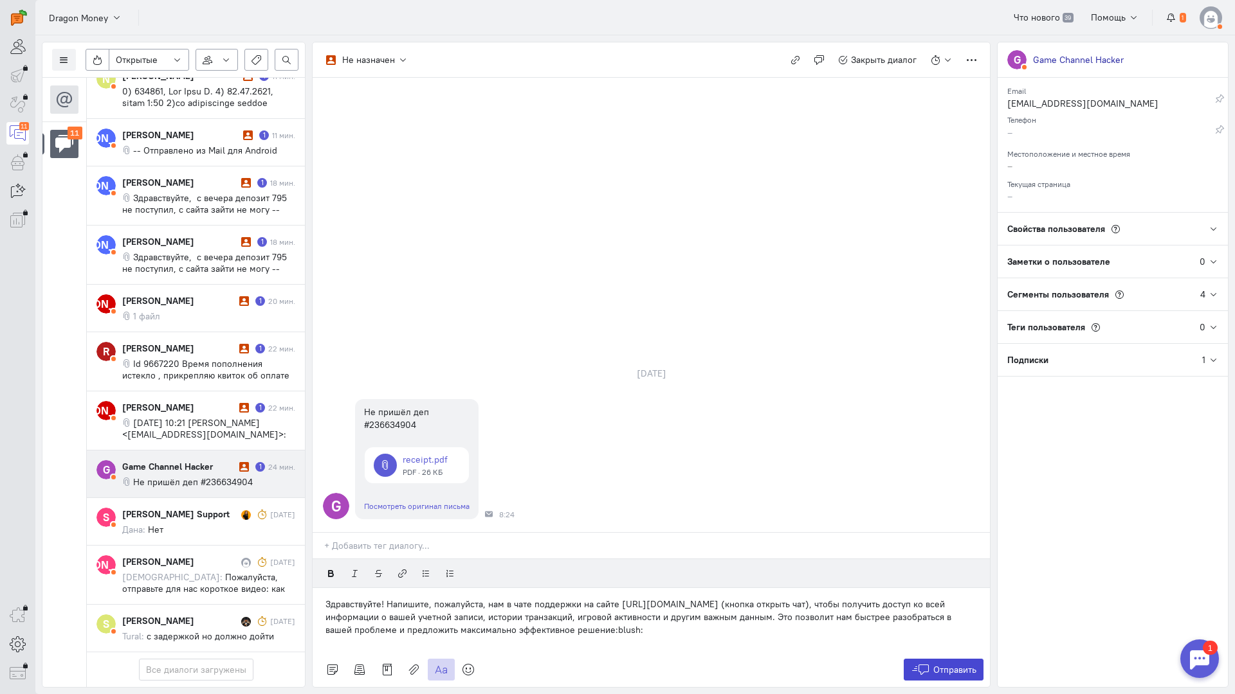
click at [932, 659] on button "Отправить" at bounding box center [943, 670] width 80 height 22
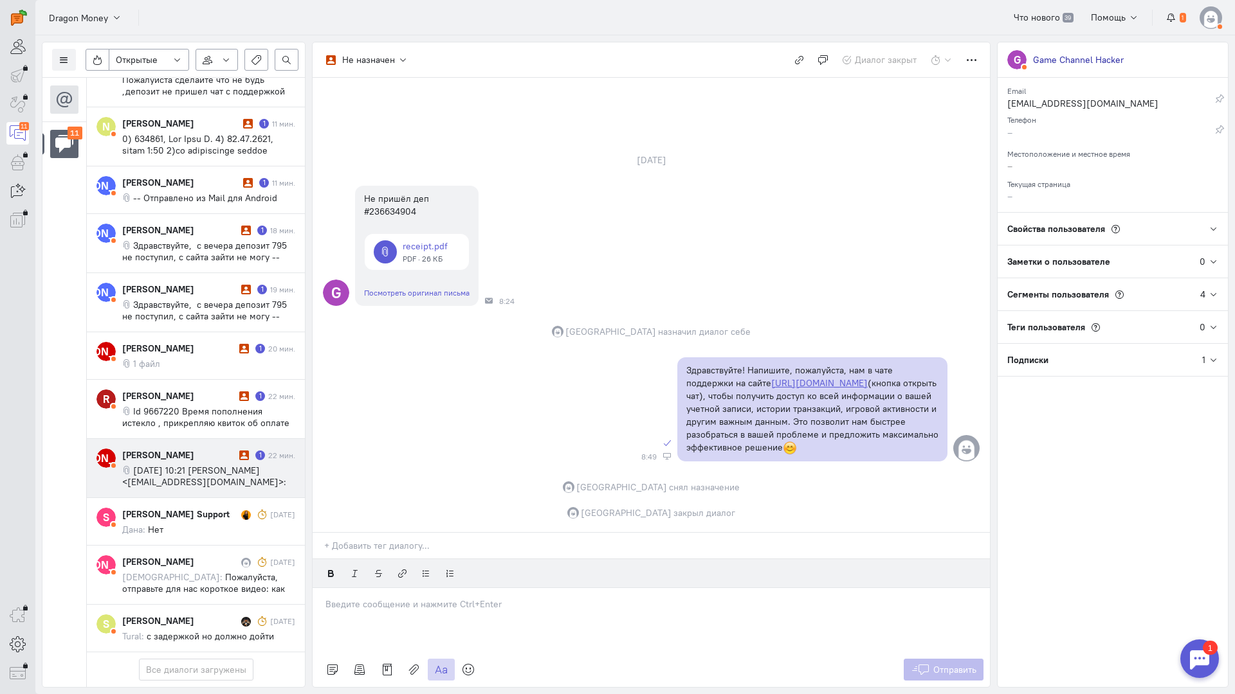
scroll to position [214, 0]
click at [179, 465] on span "[DATE] 10:21 [PERSON_NAME] <[EMAIL_ADDRESS][DOMAIN_NAME]>:" at bounding box center [204, 476] width 164 height 23
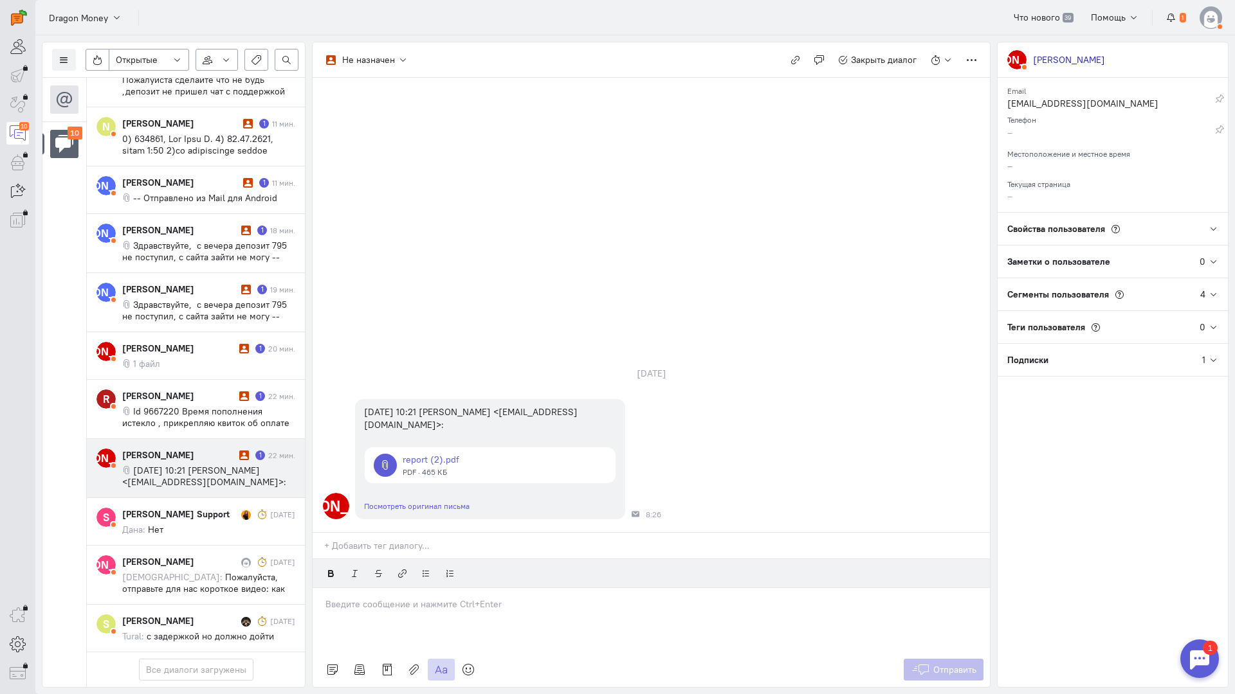
click at [367, 588] on div at bounding box center [651, 620] width 677 height 64
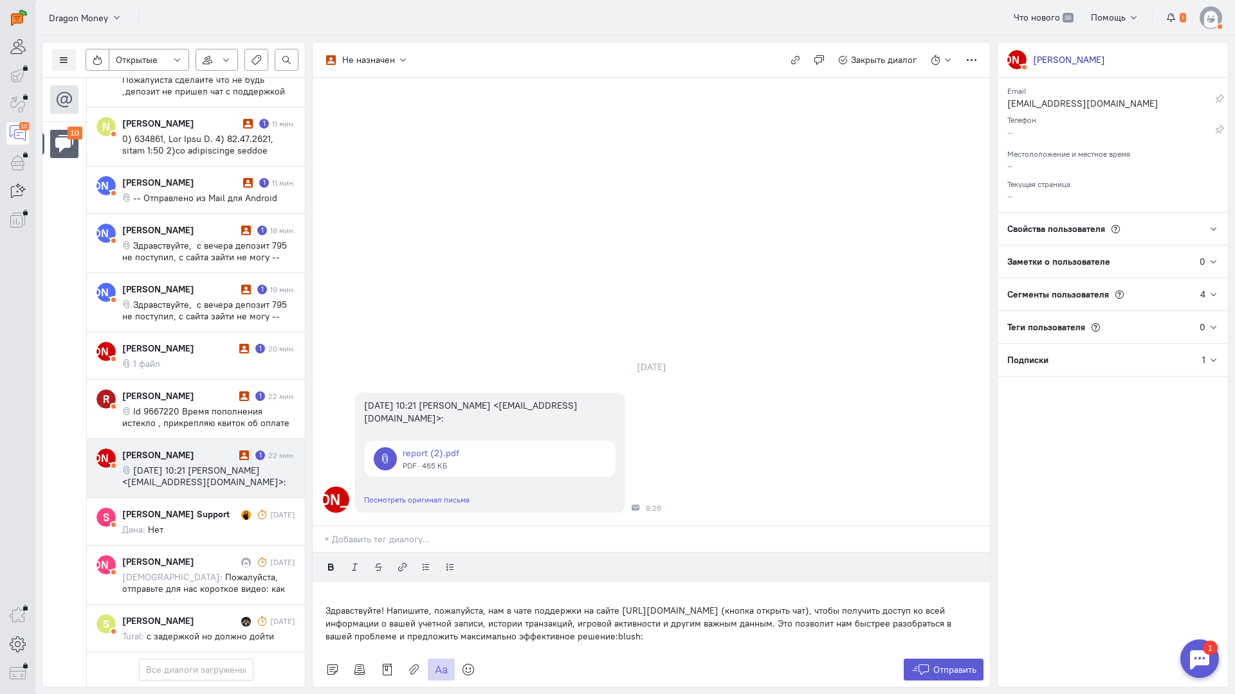
click at [323, 582] on div "Здравствуйте! Напишите, пожалуйста, нам в чате поддержки на сайте [URL][DOMAIN_…" at bounding box center [651, 617] width 677 height 71
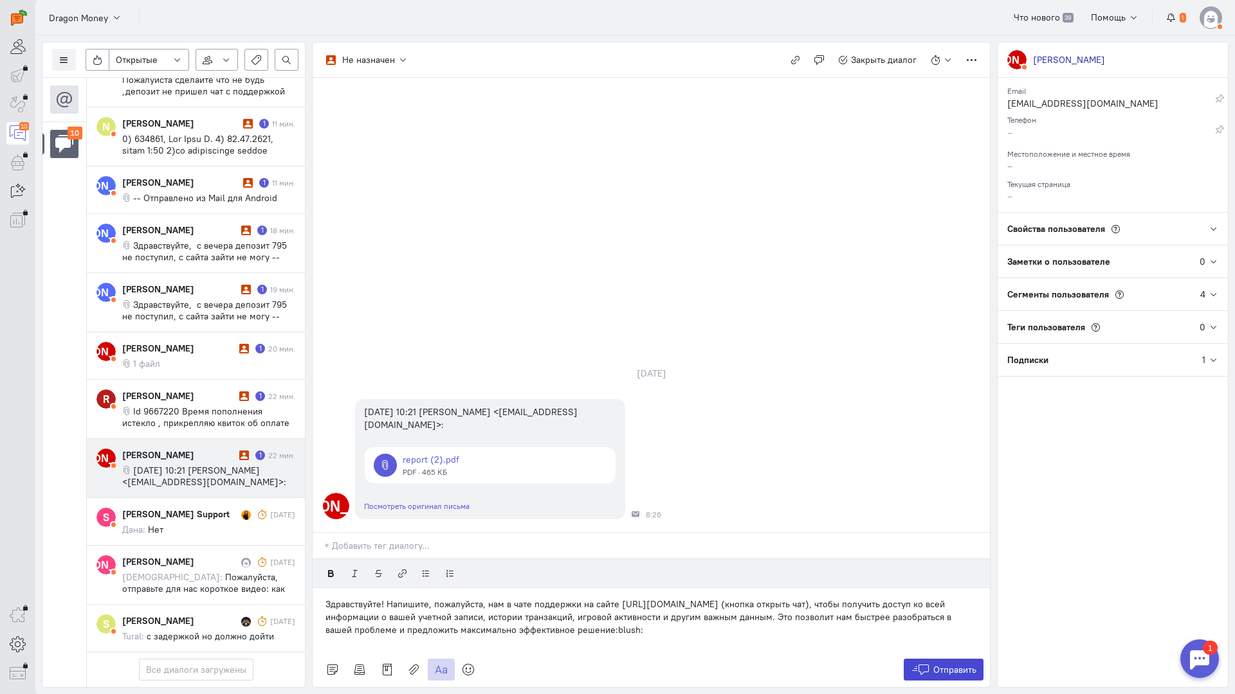
click at [950, 664] on span "Отправить" at bounding box center [954, 670] width 43 height 12
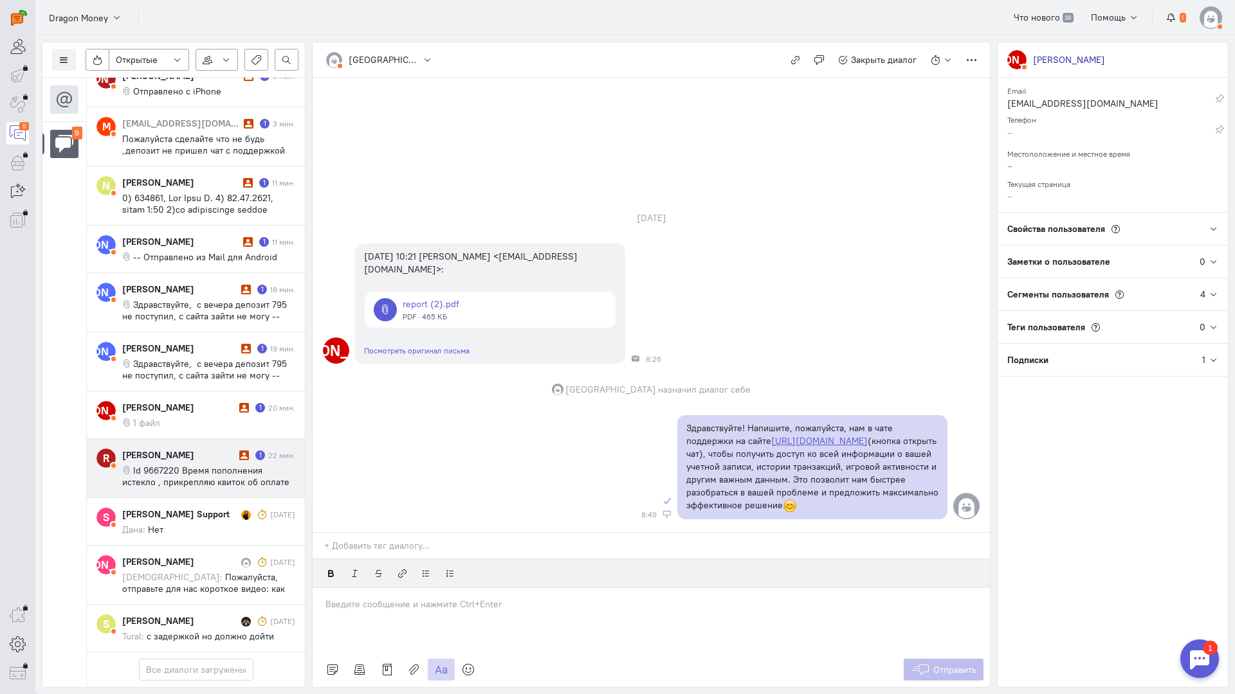
click at [185, 465] on span "Id 9667220 Время пополнения истекло , прикрепляю квиток об оплате" at bounding box center [205, 476] width 167 height 23
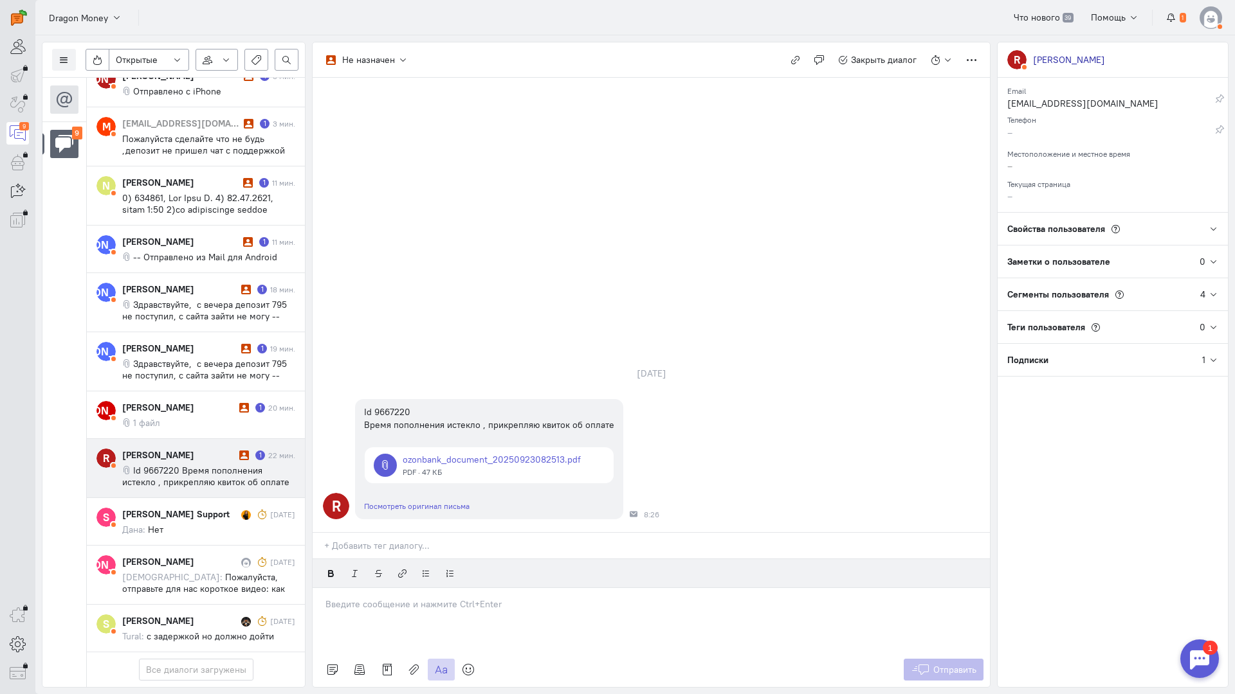
click at [370, 598] on p at bounding box center [650, 604] width 651 height 13
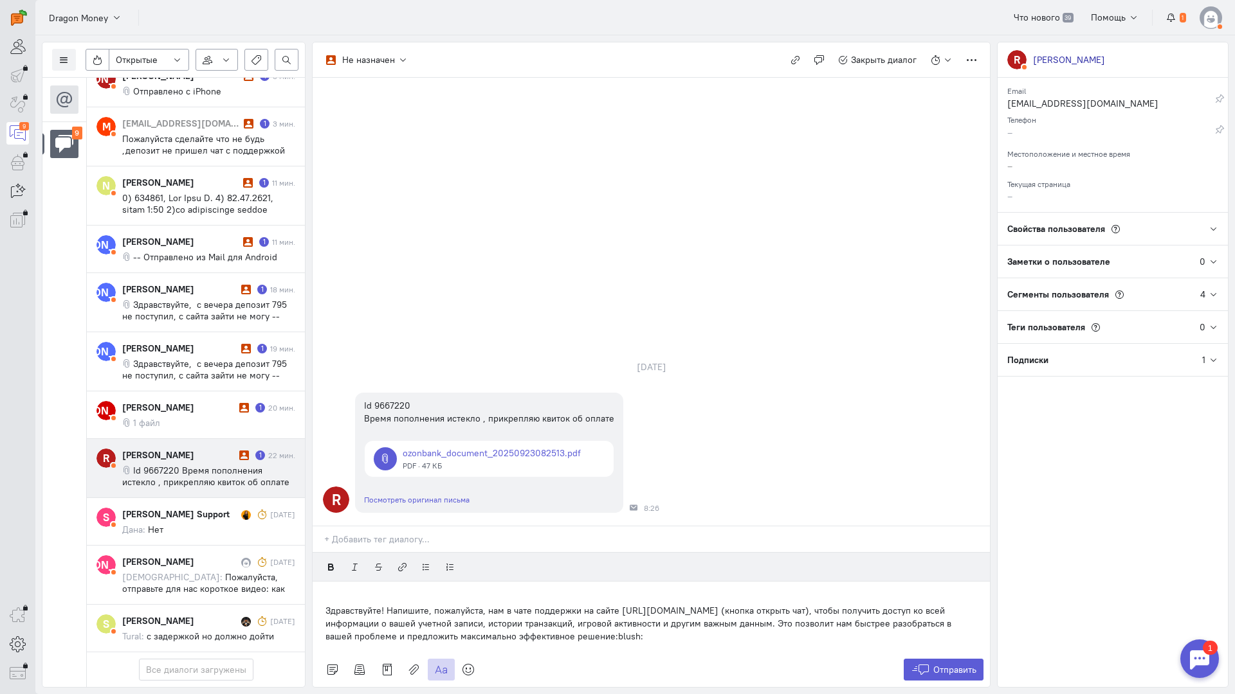
click at [319, 582] on div "Здравствуйте! Напишите, пожалуйста, нам в чате поддержки на сайте [URL][DOMAIN_…" at bounding box center [651, 617] width 677 height 71
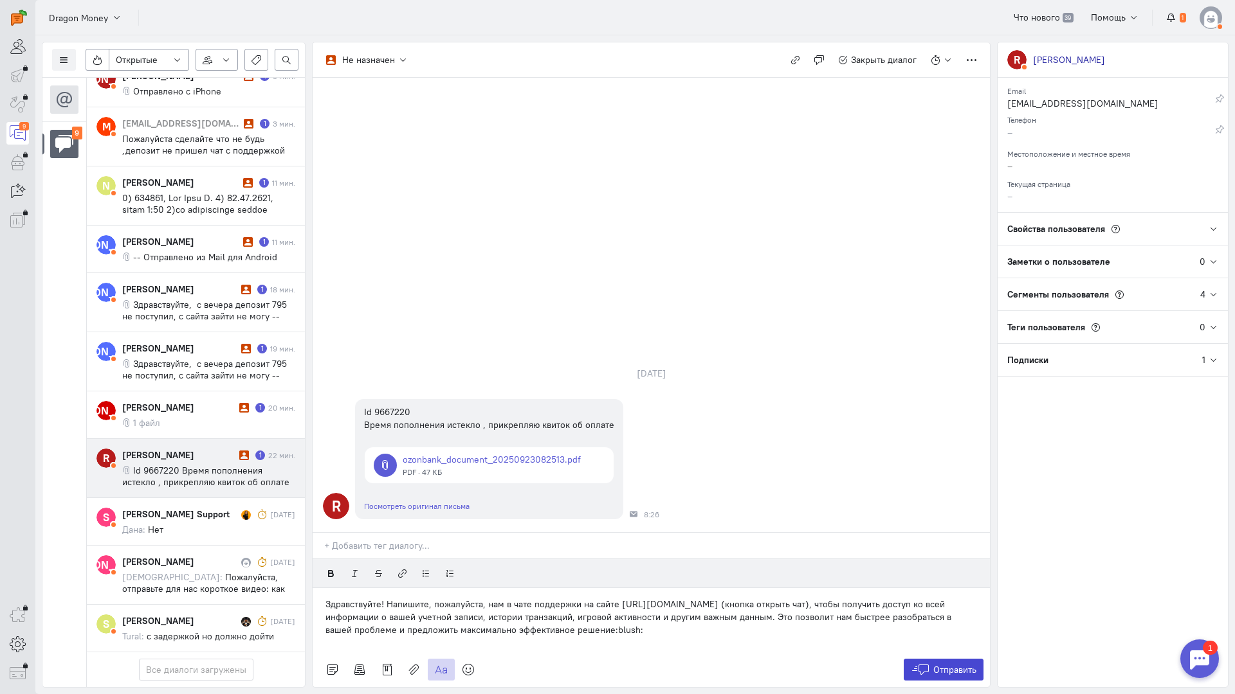
drag, startPoint x: 955, startPoint y: 586, endPoint x: 946, endPoint y: 580, distance: 11.1
click at [956, 664] on span "Отправить" at bounding box center [954, 670] width 43 height 12
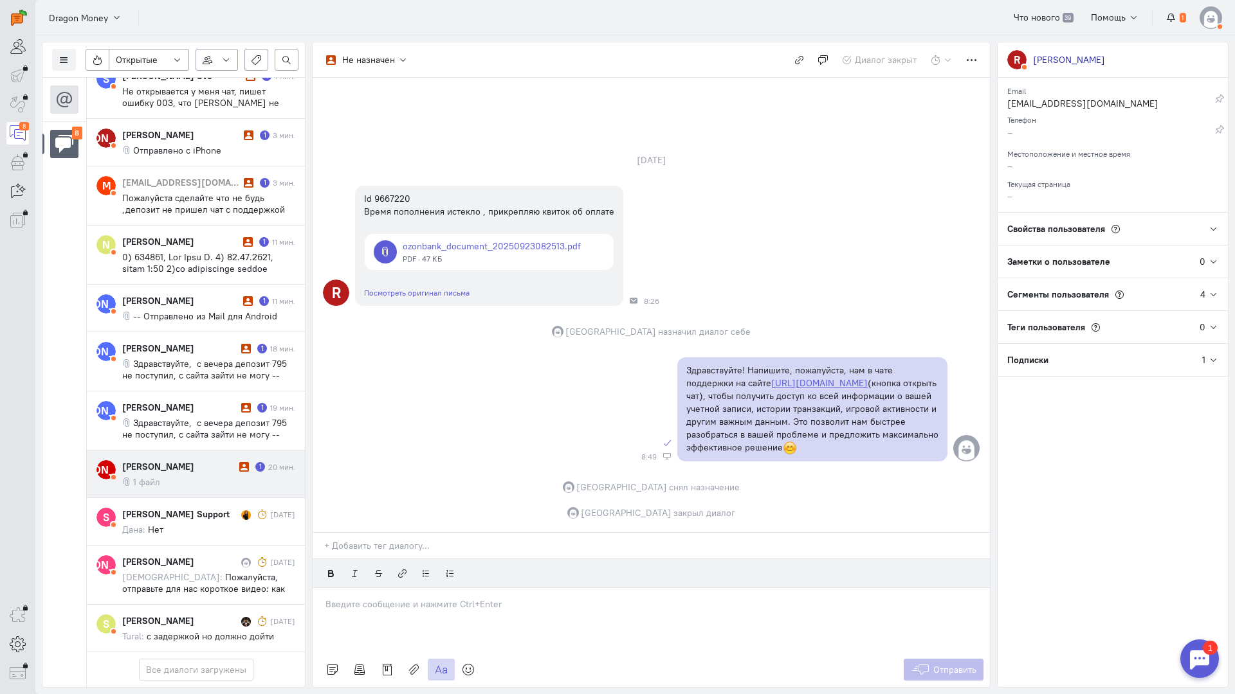
scroll to position [156, 0]
click at [167, 460] on div "[PERSON_NAME] 1 20 мин. 1 файл" at bounding box center [208, 474] width 173 height 28
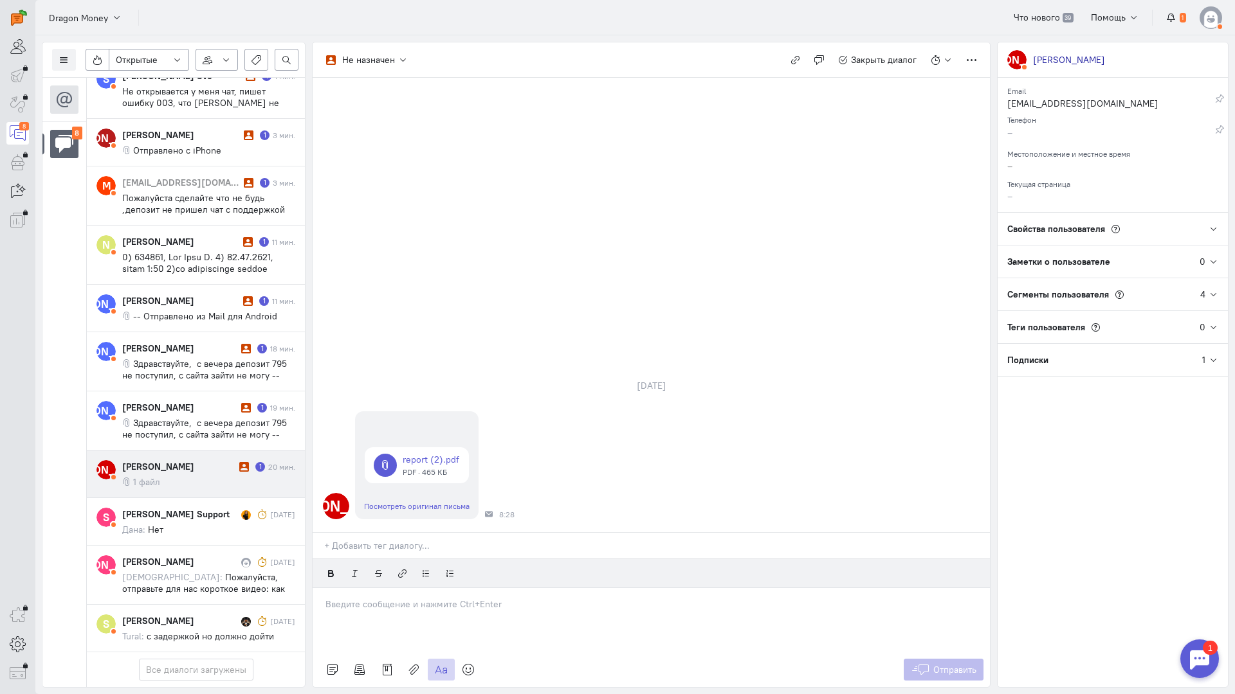
click at [413, 588] on div at bounding box center [651, 620] width 677 height 64
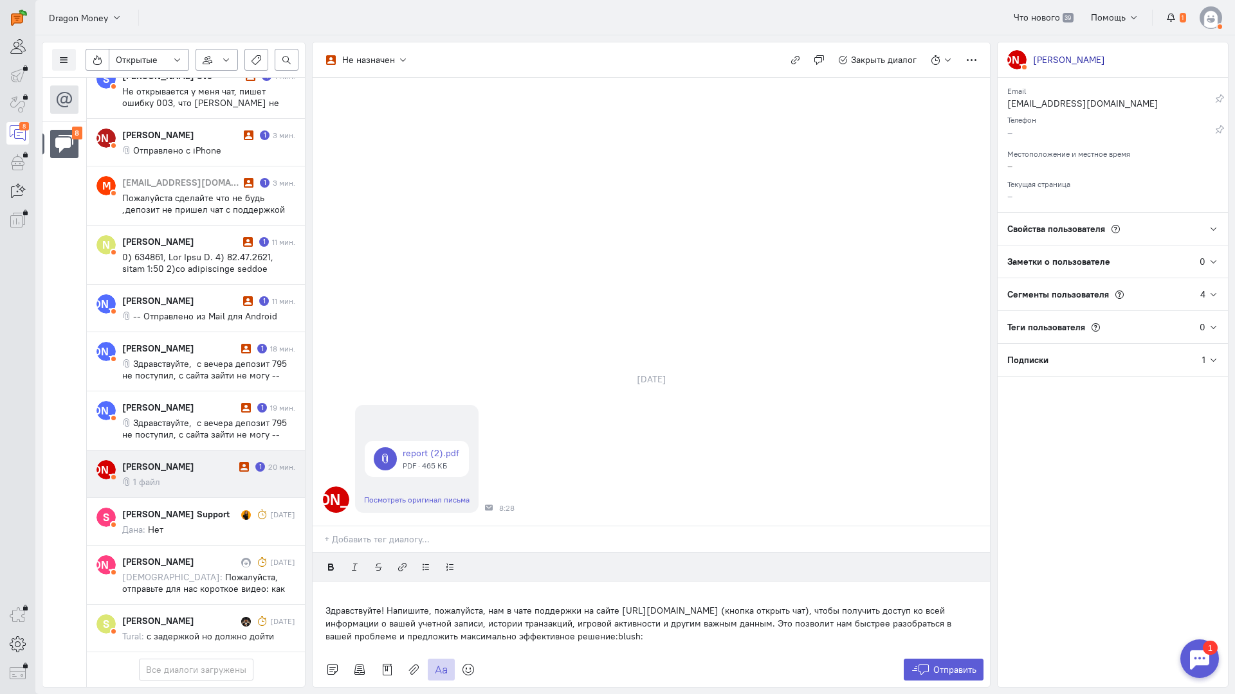
click at [320, 582] on div "Здравствуйте! Напишите, пожалуйста, нам в чате поддержки на сайте [URL][DOMAIN_…" at bounding box center [651, 617] width 677 height 71
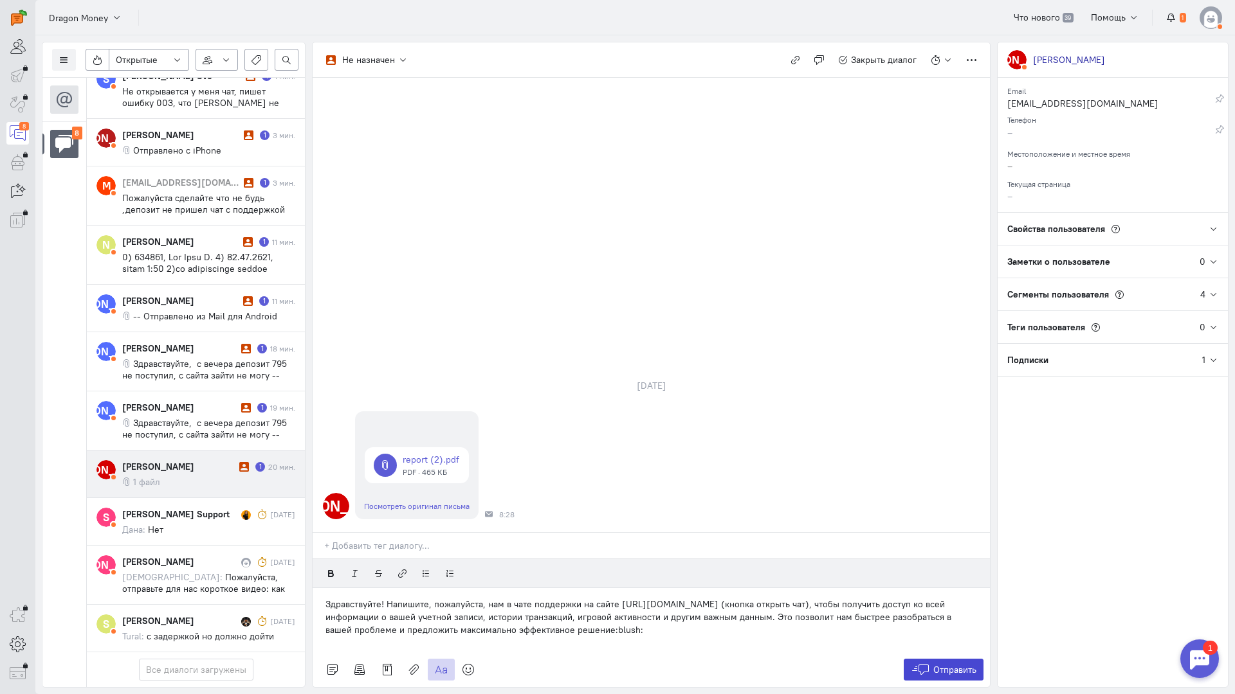
click at [958, 664] on span "Отправить" at bounding box center [954, 670] width 43 height 12
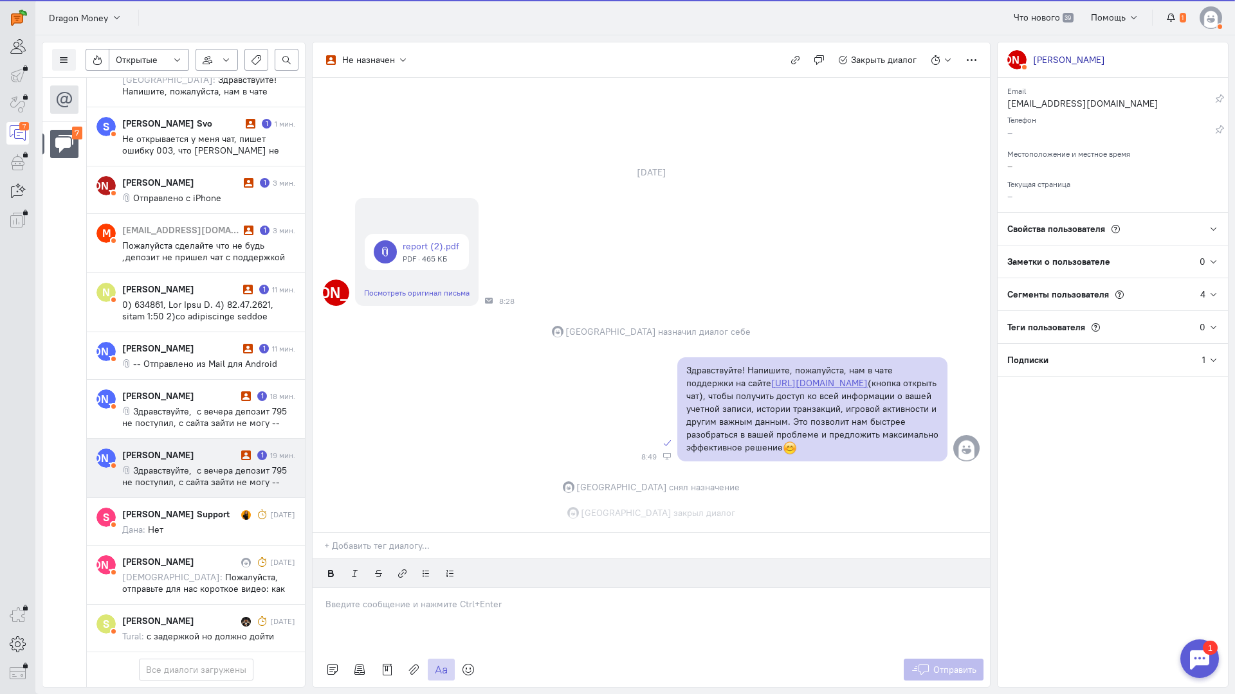
scroll to position [5, 0]
click at [175, 449] on div "[PERSON_NAME] 1 19 мин. Здравствуйте, с вечера депозит 795 не поступил, с сайта…" at bounding box center [208, 468] width 173 height 39
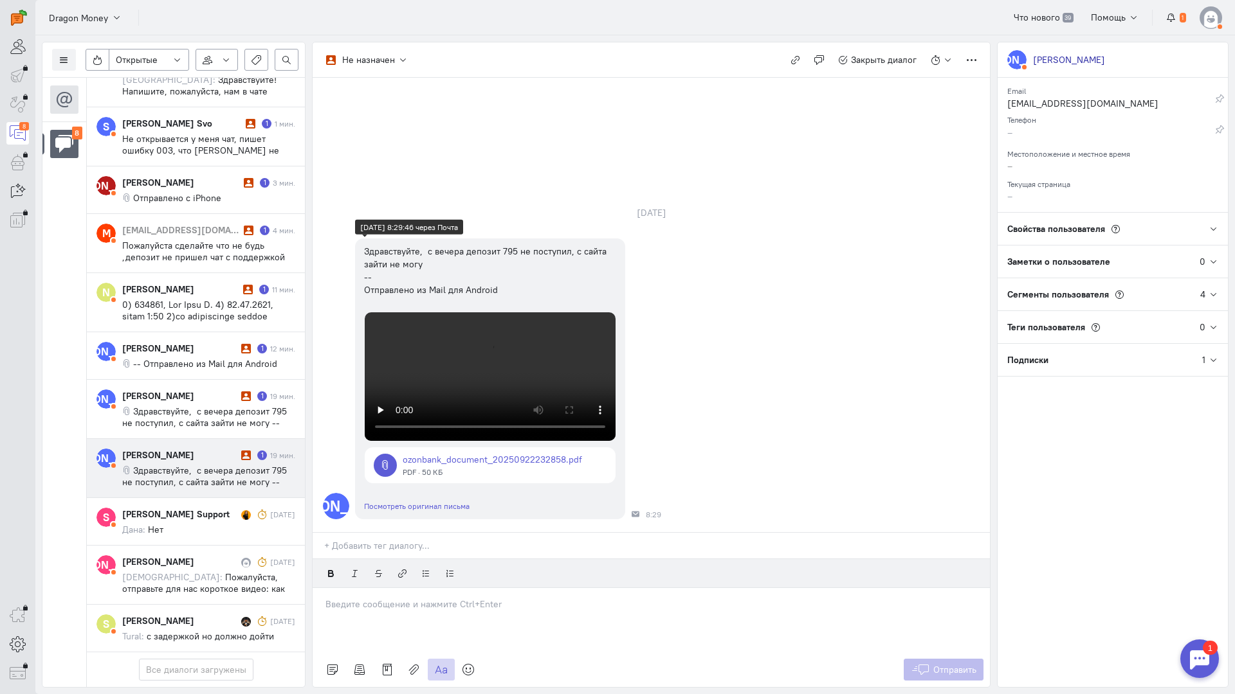
scroll to position [0, 0]
click at [385, 588] on div at bounding box center [651, 620] width 677 height 64
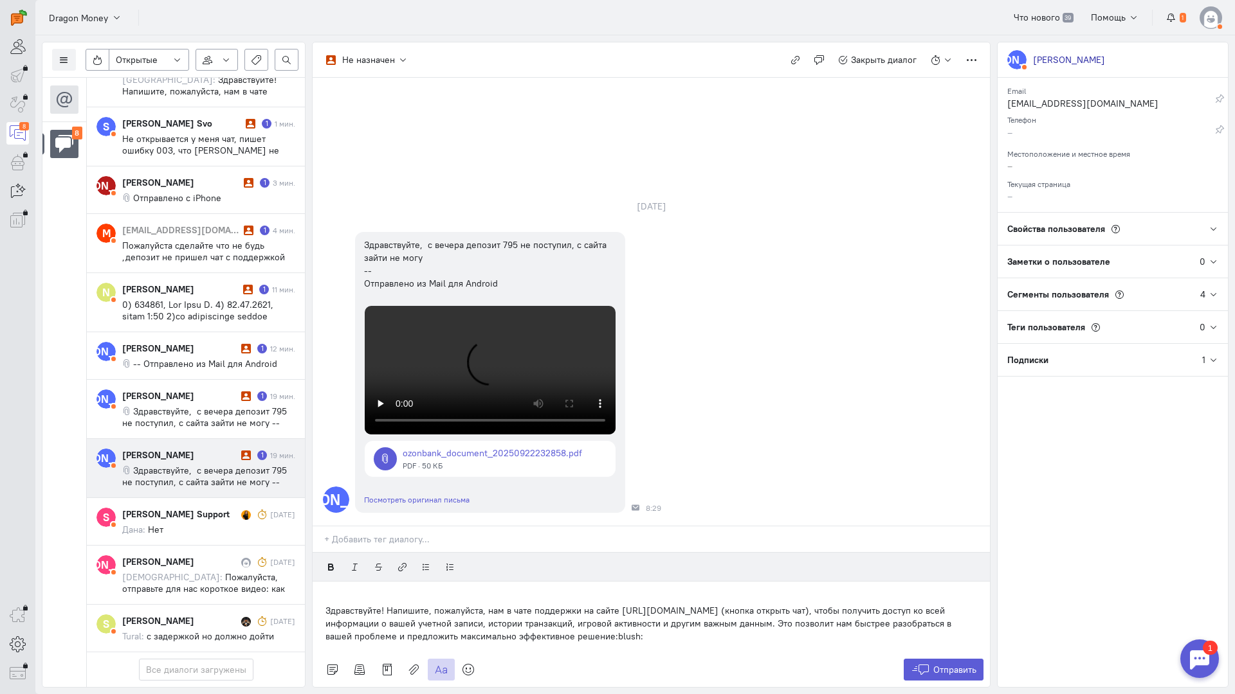
click at [326, 604] on p "Здравствуйте! Напишите, пожалуйста, нам в чате поддержки на сайте [URL][DOMAIN_…" at bounding box center [650, 623] width 651 height 39
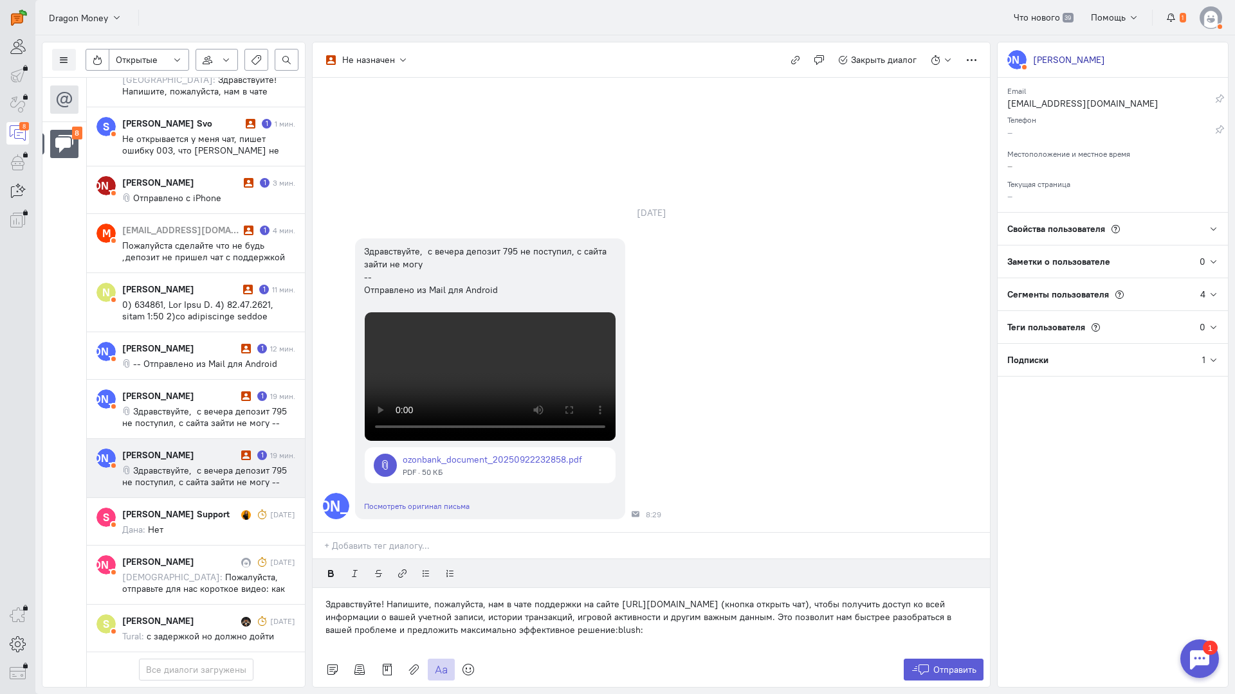
scroll to position [257, 0]
click at [947, 664] on span "Отправить" at bounding box center [954, 670] width 43 height 12
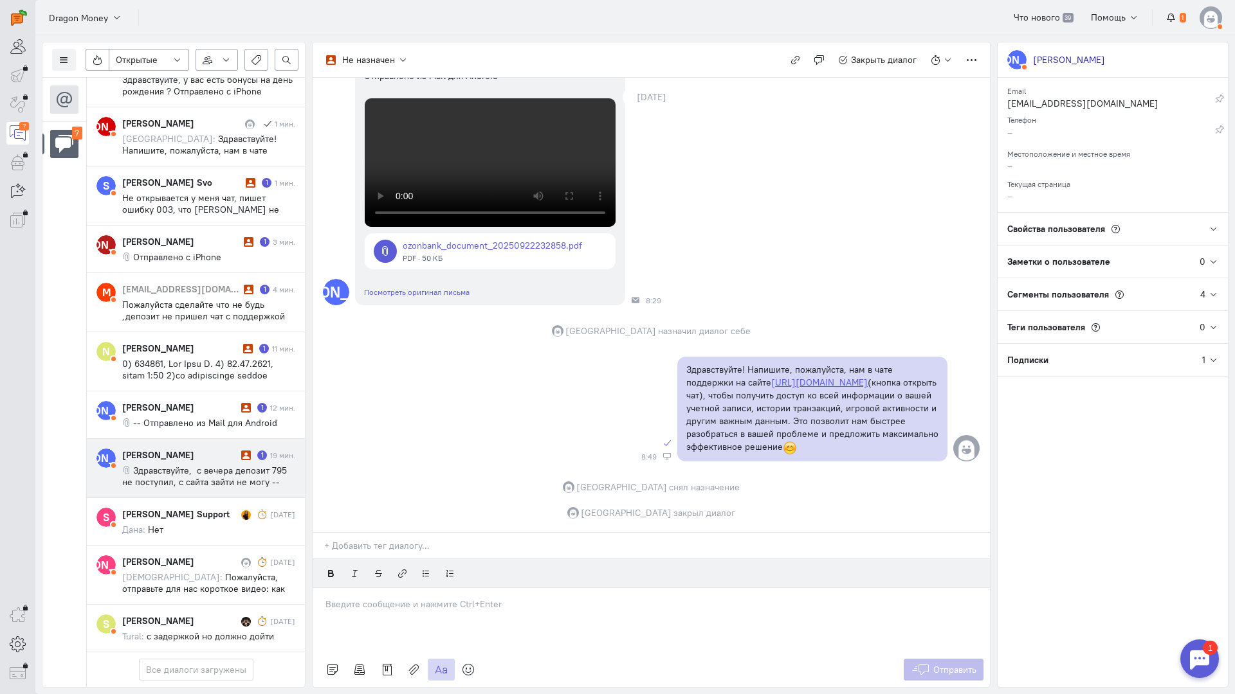
scroll to position [109, 0]
click at [167, 465] on span "Здравствуйте, с вечера депозит 795 не поступил, с сайта зайти не могу -- Отправ…" at bounding box center [204, 482] width 165 height 35
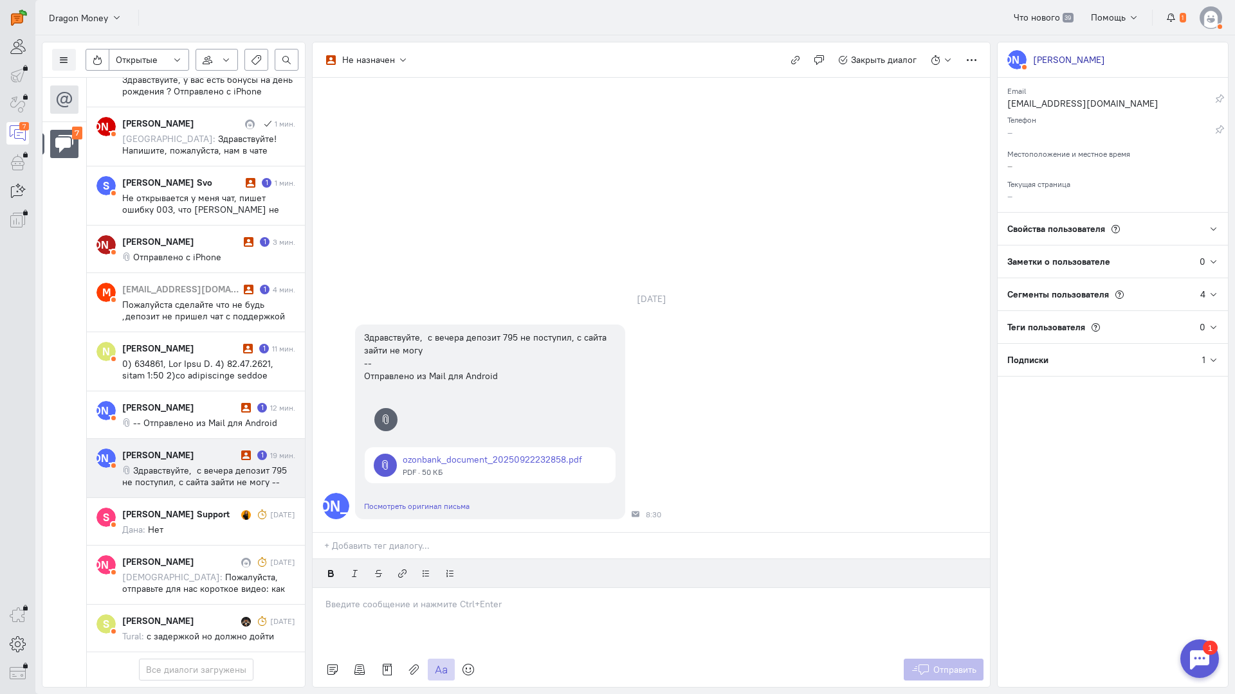
click at [380, 598] on p at bounding box center [650, 604] width 651 height 13
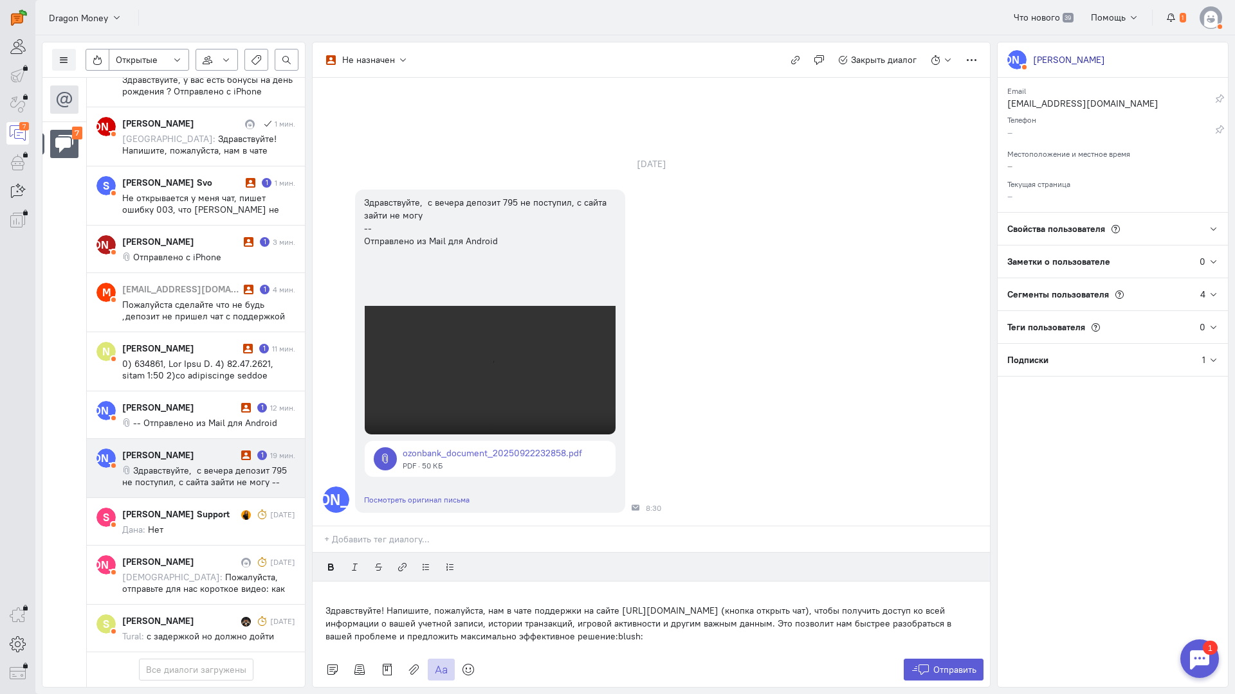
click at [315, 582] on div "Здравствуйте! Напишите, пожалуйста, нам в чате поддержки на сайте [URL][DOMAIN_…" at bounding box center [651, 617] width 677 height 71
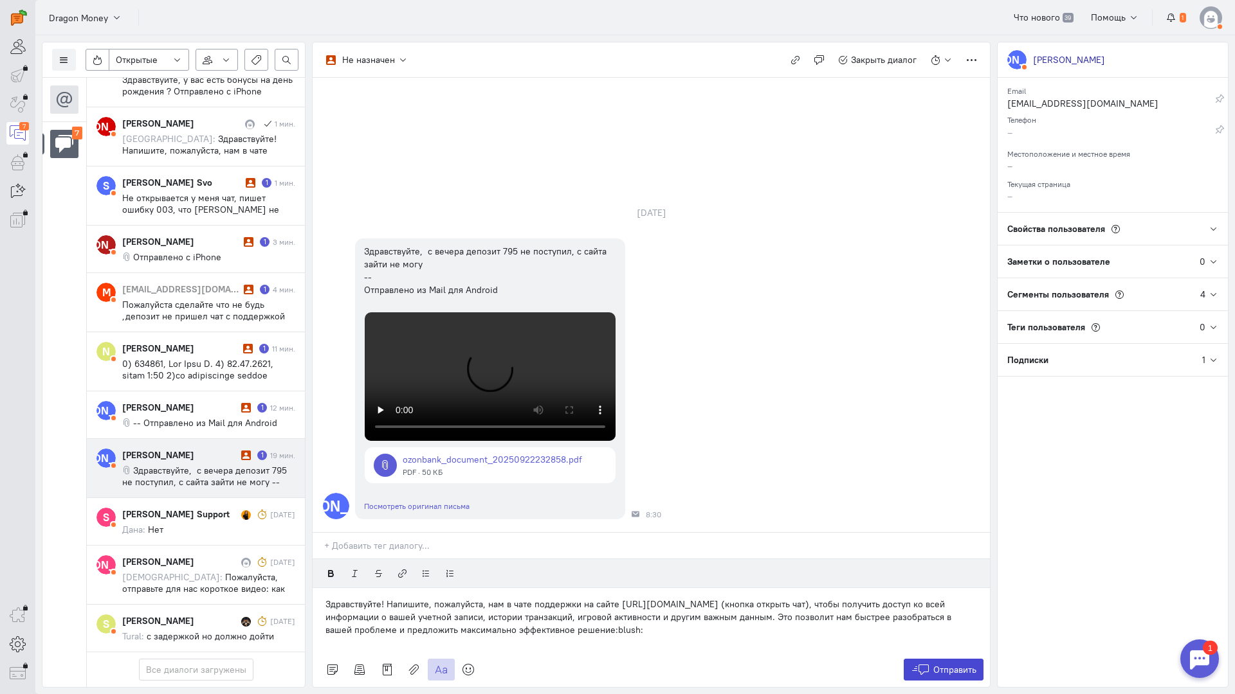
click at [934, 664] on span "Отправить" at bounding box center [954, 670] width 43 height 12
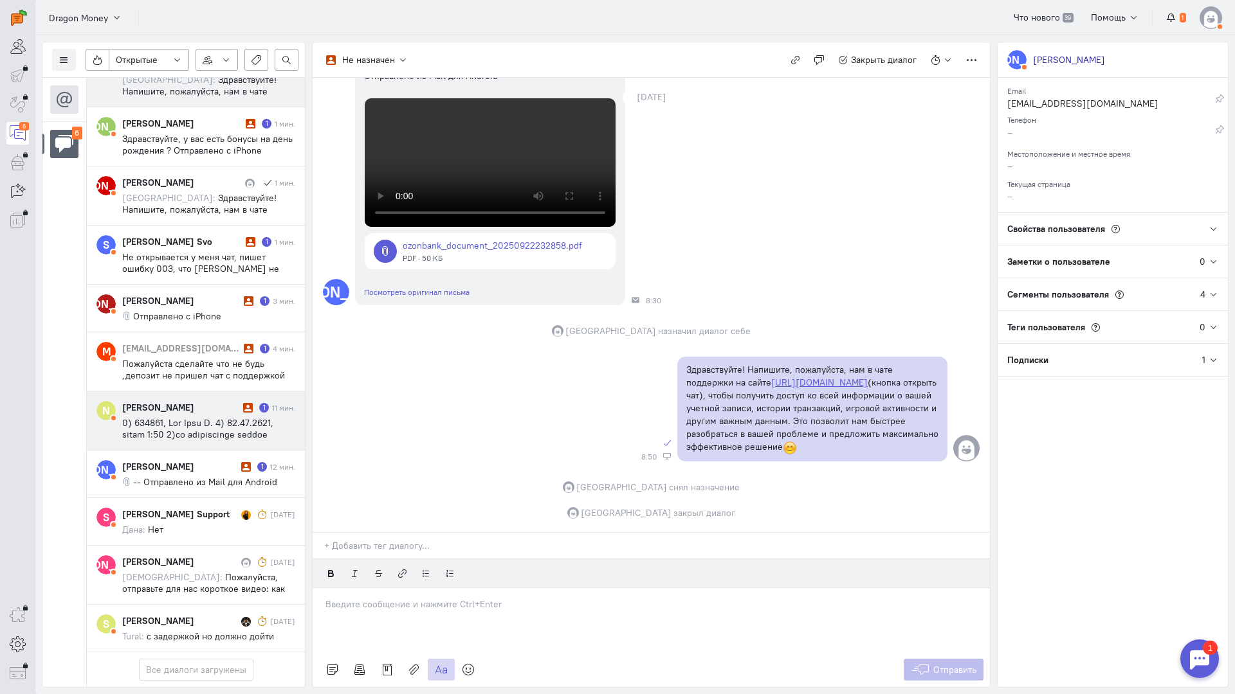
scroll to position [50, 0]
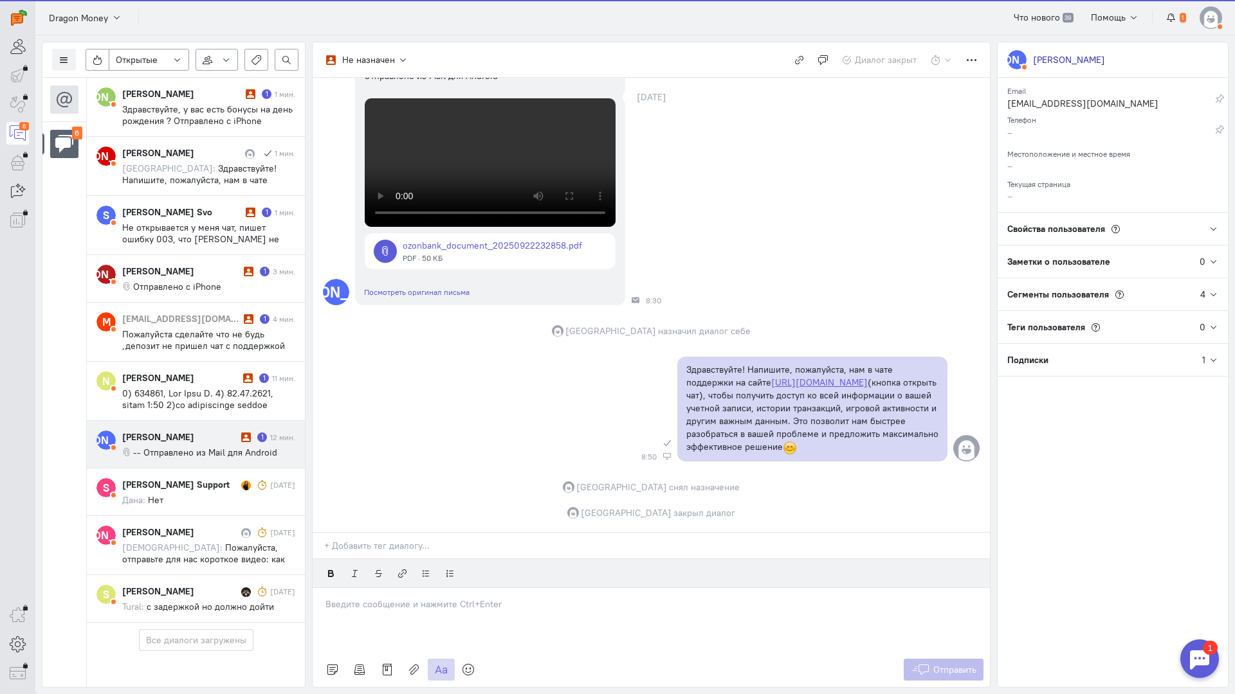
drag, startPoint x: 166, startPoint y: 380, endPoint x: 269, endPoint y: 389, distance: 103.3
click at [172, 421] on cq-conversation-card "[PERSON_NAME] [PERSON_NAME] 1 12 мин. -- Отправлено из Mail для Android" at bounding box center [196, 445] width 218 height 48
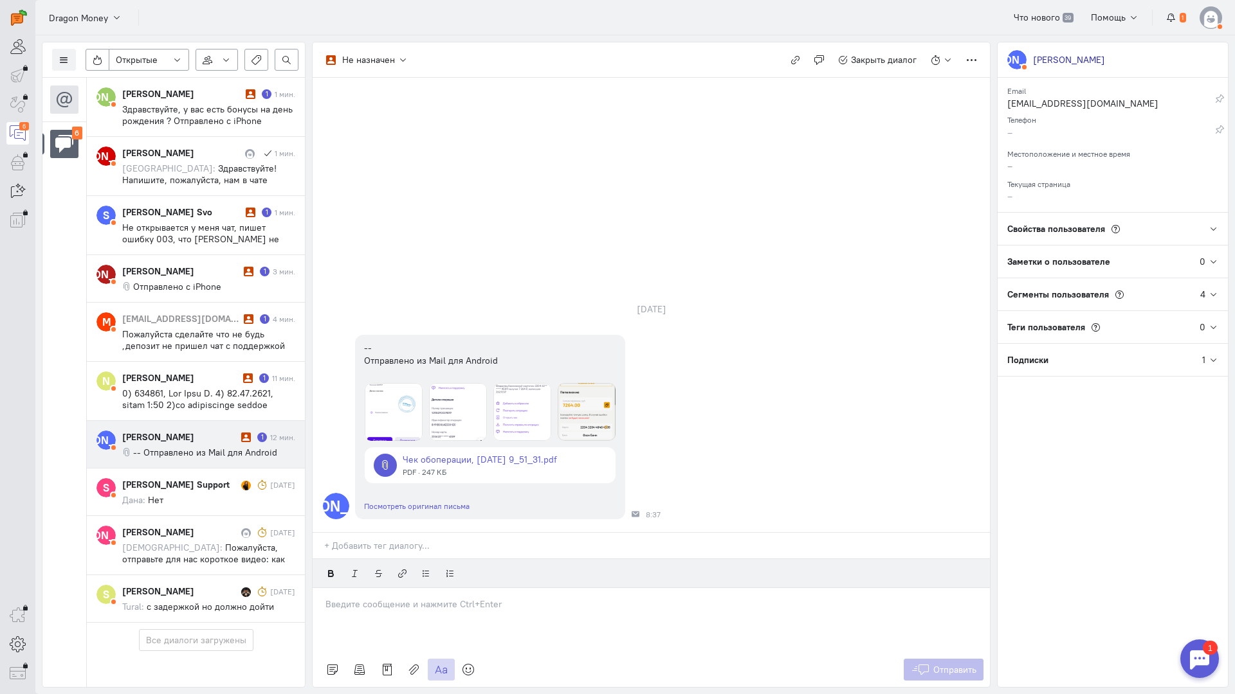
click at [401, 598] on p at bounding box center [650, 604] width 651 height 13
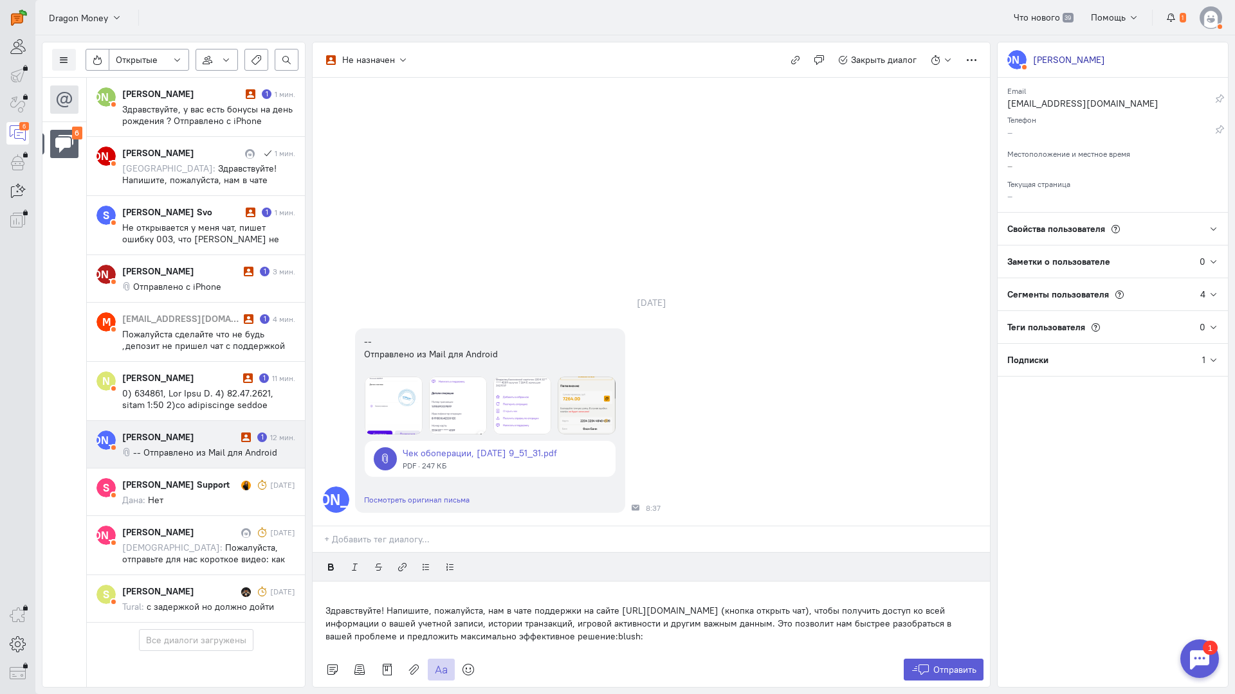
click at [322, 582] on div "Здравствуйте! Напишите, пожалуйста, нам в чате поддержки на сайте [URL][DOMAIN_…" at bounding box center [651, 617] width 677 height 71
click at [316, 582] on div "Здравствуйте! Напишите, пожалуйста, нам в чате поддержки на сайте [URL][DOMAIN_…" at bounding box center [651, 617] width 677 height 71
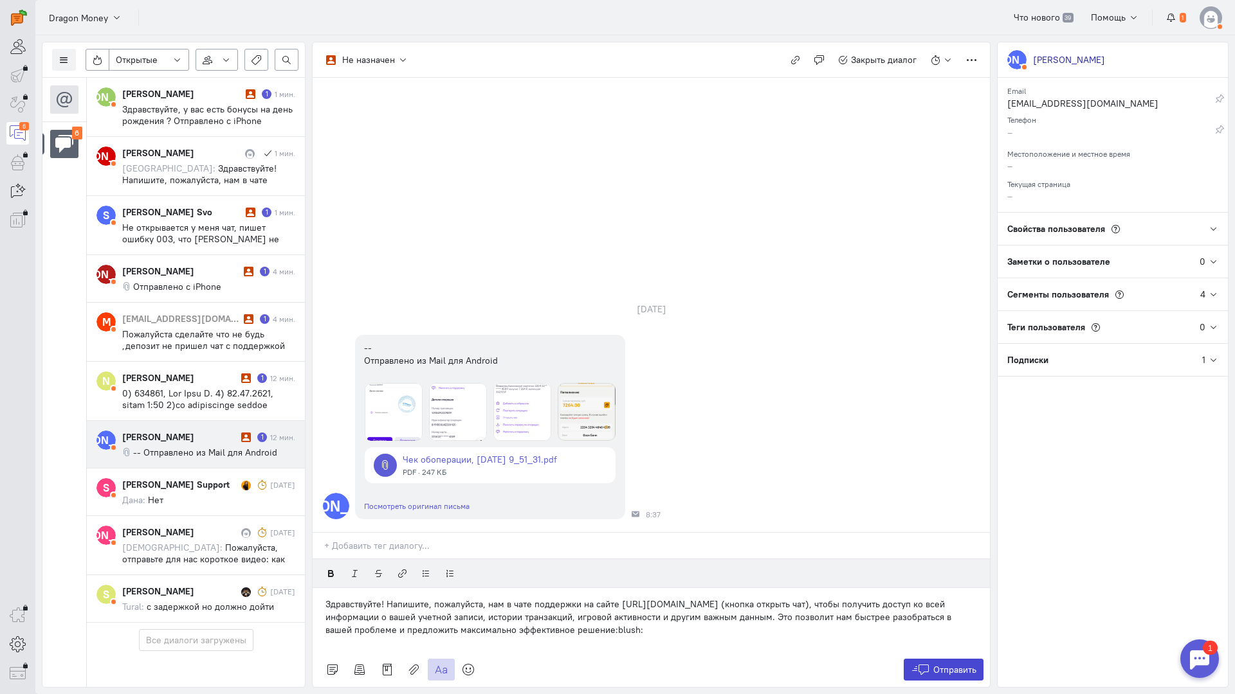
click at [920, 664] on icon at bounding box center [920, 670] width 19 height 13
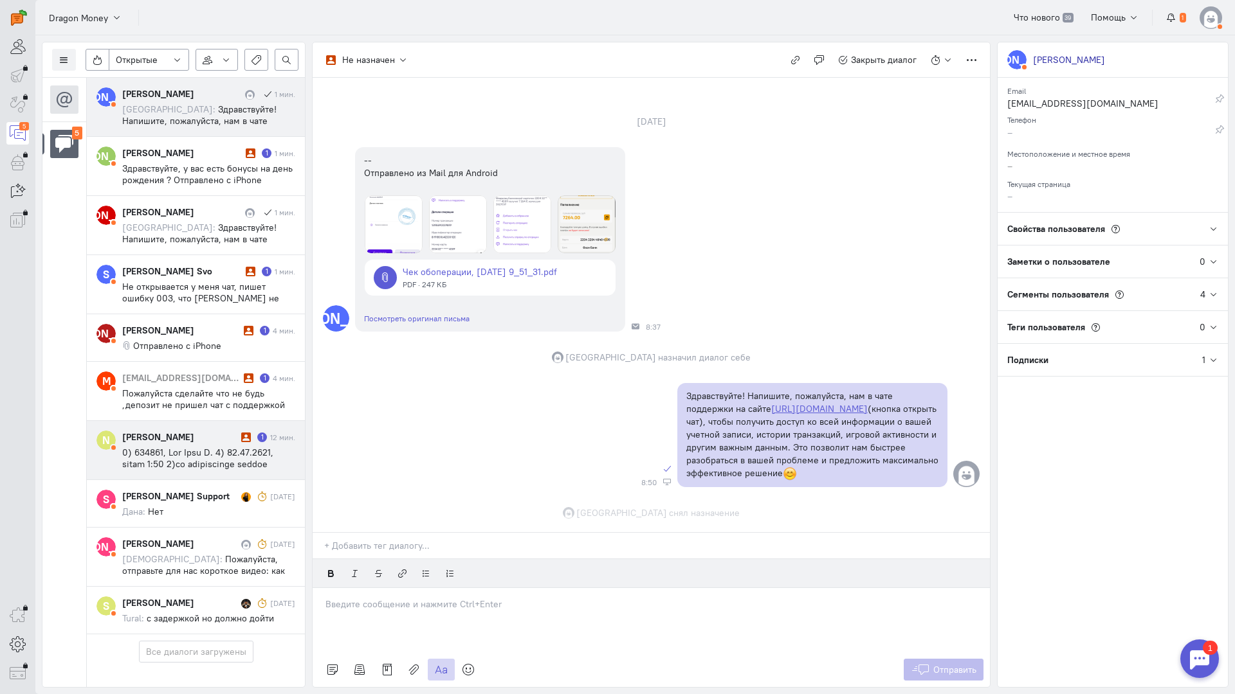
scroll to position [81, 0]
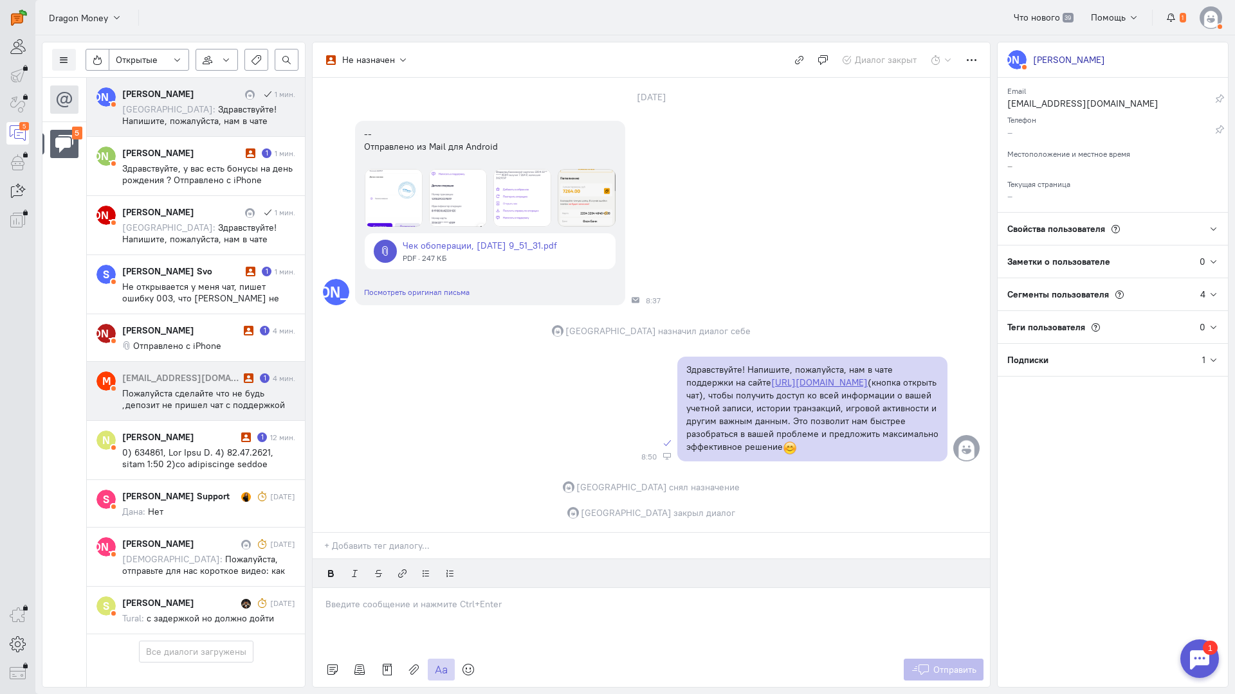
click at [199, 372] on div "[EMAIL_ADDRESS][DOMAIN_NAME]" at bounding box center [181, 378] width 118 height 13
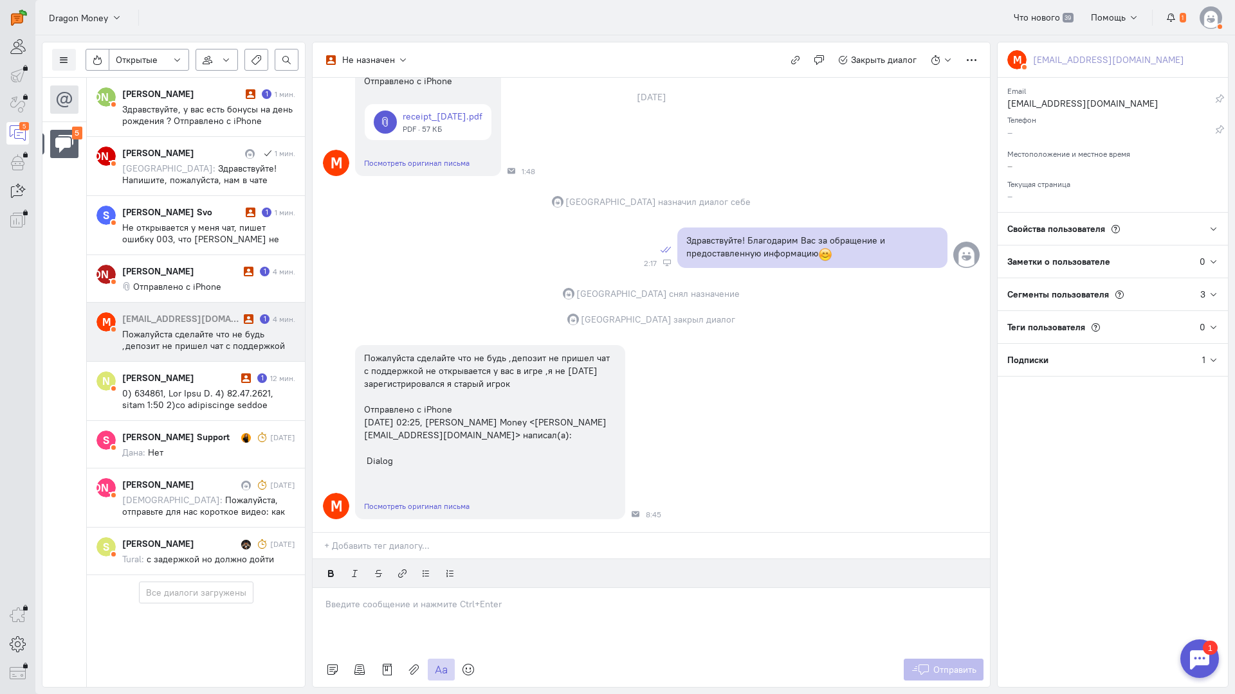
scroll to position [134, 0]
click at [399, 598] on p at bounding box center [650, 604] width 651 height 13
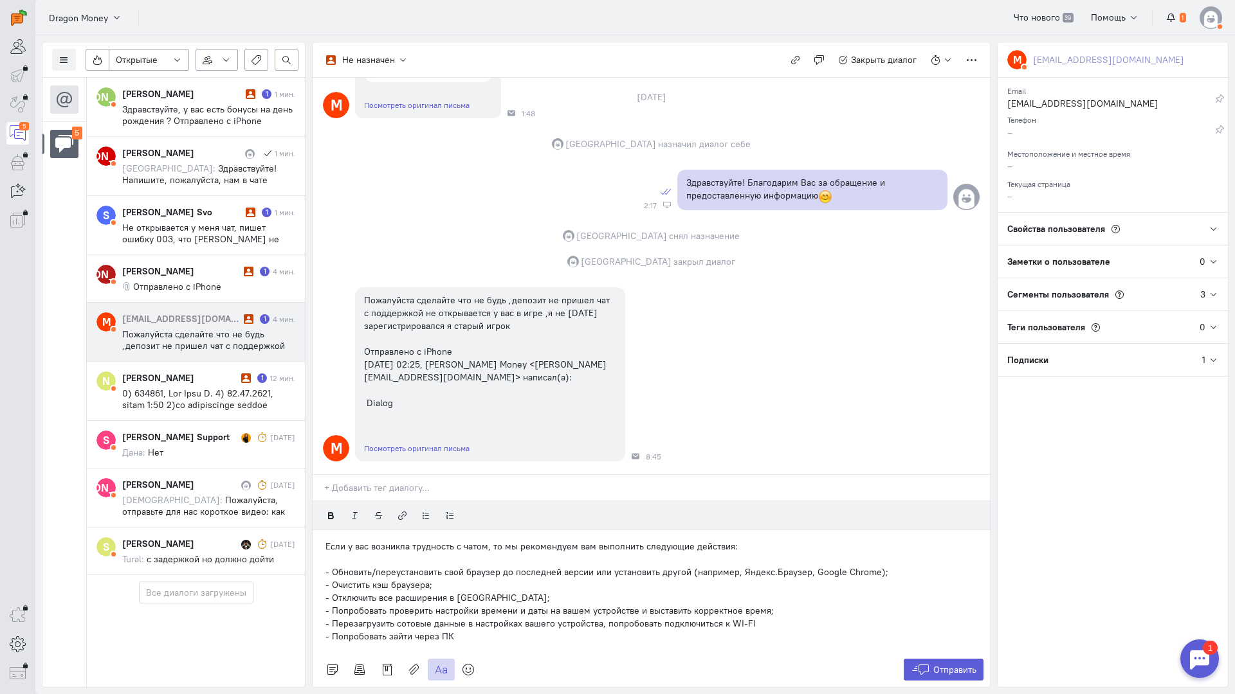
click at [323, 530] on div "Если у вас возникла трудность с чатом, то мы рекомендуем вам выполнить следующи…" at bounding box center [651, 591] width 677 height 122
click at [925, 664] on icon at bounding box center [920, 670] width 19 height 13
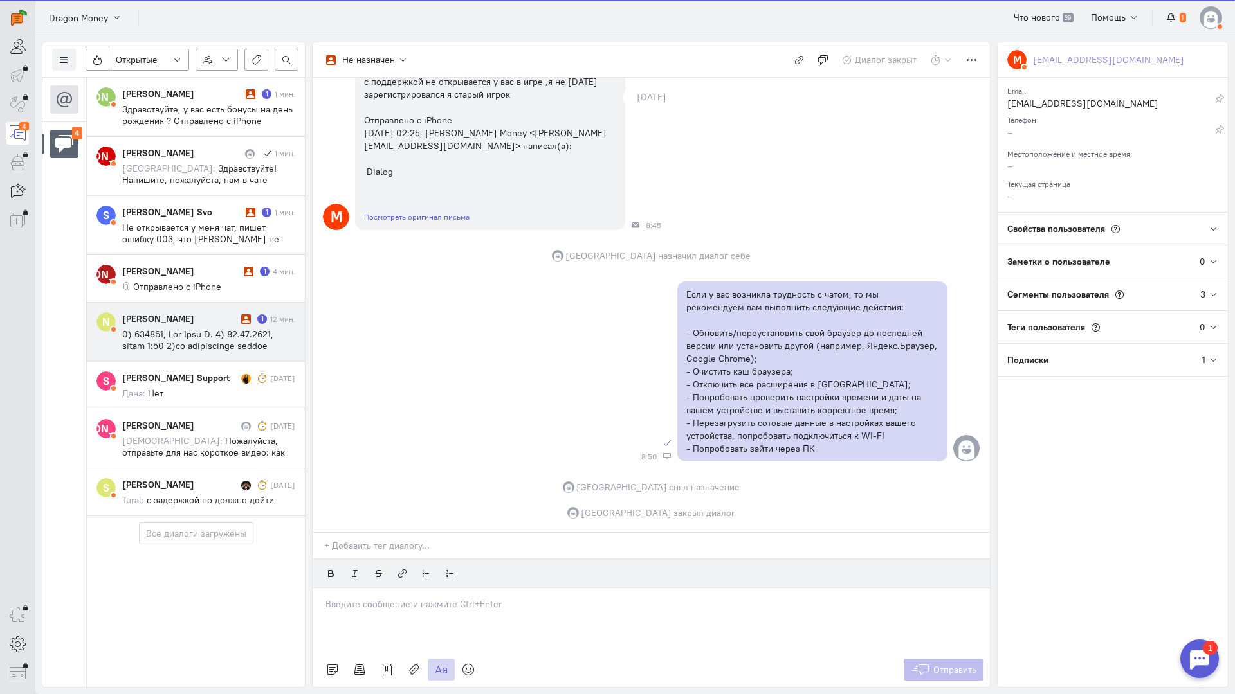
scroll to position [0, 0]
click at [179, 340] on span at bounding box center [208, 456] width 172 height 255
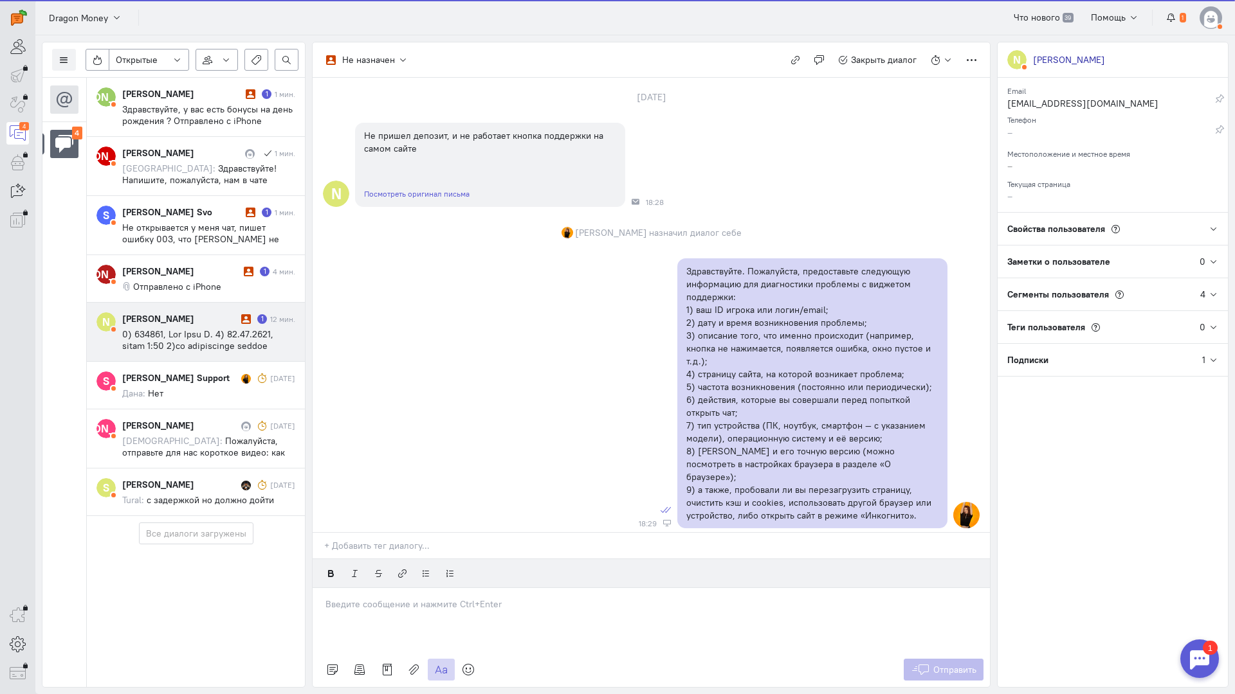
scroll to position [920, 0]
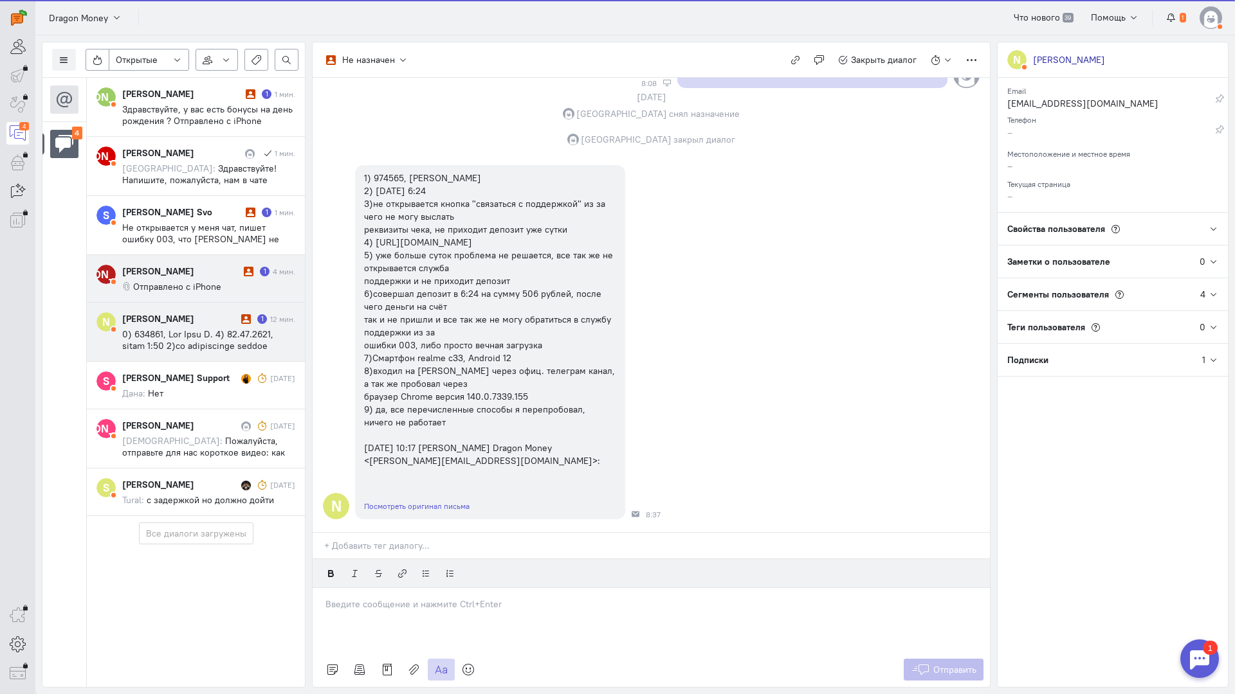
click at [192, 266] on div "[PERSON_NAME]" at bounding box center [181, 271] width 118 height 13
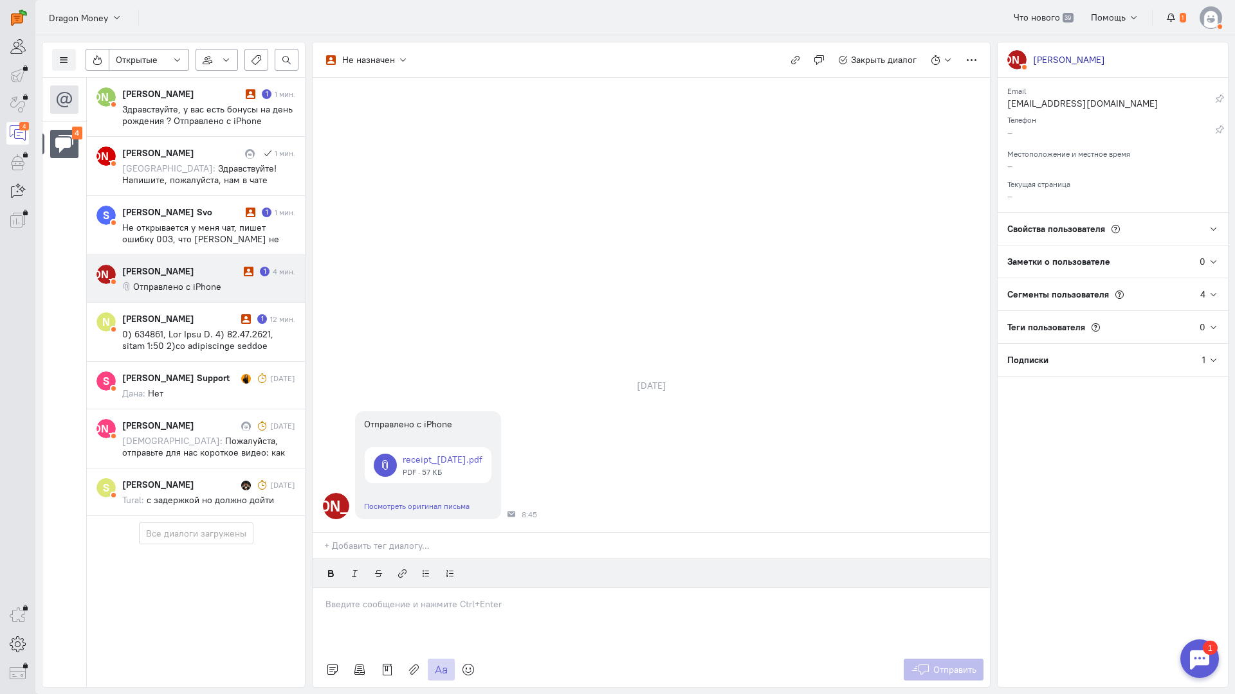
click at [413, 598] on p at bounding box center [650, 604] width 651 height 13
drag, startPoint x: 323, startPoint y: 550, endPoint x: 424, endPoint y: 555, distance: 100.4
click at [323, 588] on div "Здравствуйте! Благодарим Вас за обращение и предоставленную информацию:blush:" at bounding box center [651, 620] width 677 height 64
drag, startPoint x: 927, startPoint y: 589, endPoint x: 720, endPoint y: 485, distance: 231.5
click at [929, 664] on icon at bounding box center [920, 670] width 19 height 13
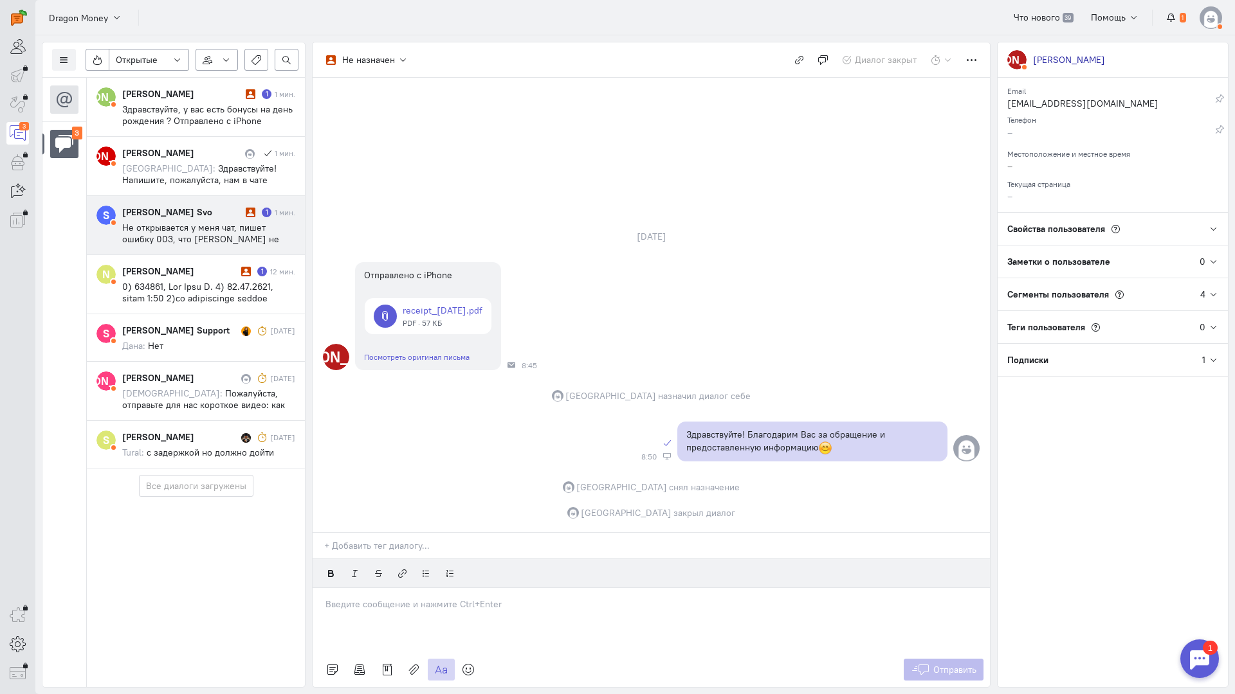
click at [195, 222] on span "Не открывается у меня чат, пишет ошибку 003, что [PERSON_NAME] не делал уже!" at bounding box center [200, 239] width 157 height 35
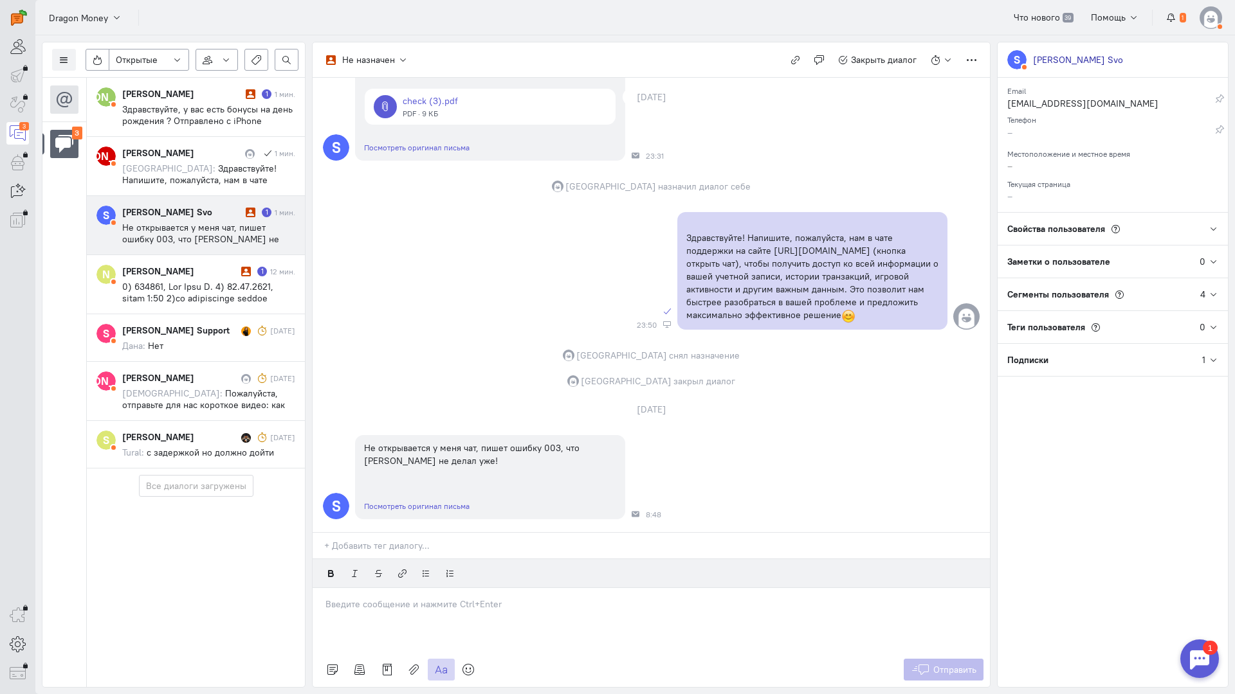
scroll to position [200, 0]
drag, startPoint x: 213, startPoint y: 219, endPoint x: 348, endPoint y: 251, distance: 138.3
click at [218, 219] on div "[PERSON_NAME] Svo 1 2 мин. Не открывается у меня чат, пишет ошибку 003, что тоо…" at bounding box center [208, 225] width 173 height 39
drag, startPoint x: 395, startPoint y: 531, endPoint x: 322, endPoint y: 526, distance: 72.8
click at [394, 598] on p at bounding box center [650, 604] width 651 height 13
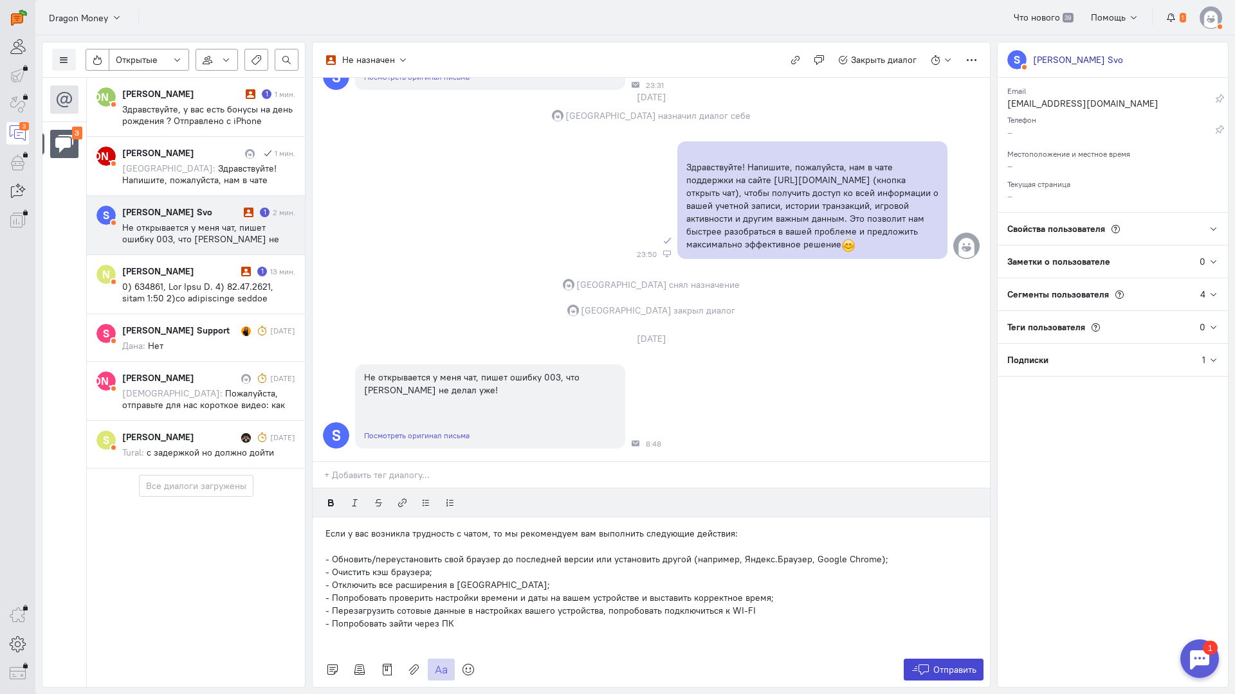
click at [936, 659] on button "Отправить" at bounding box center [943, 670] width 80 height 22
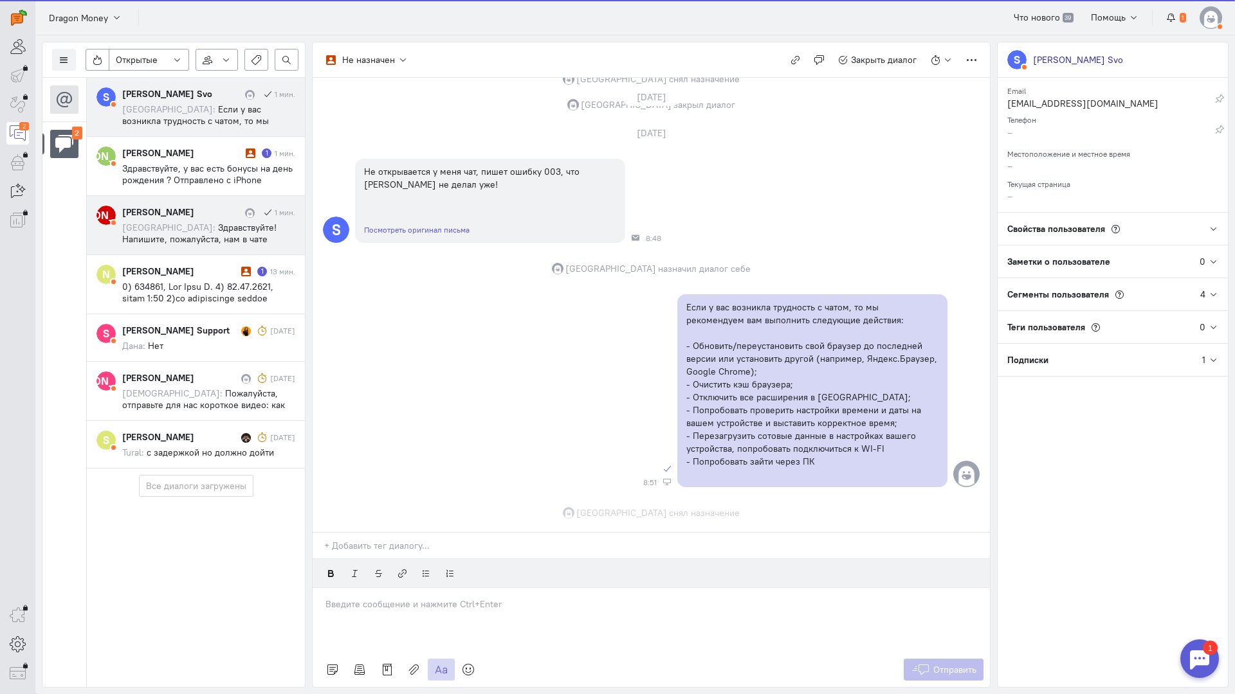
scroll to position [502, 0]
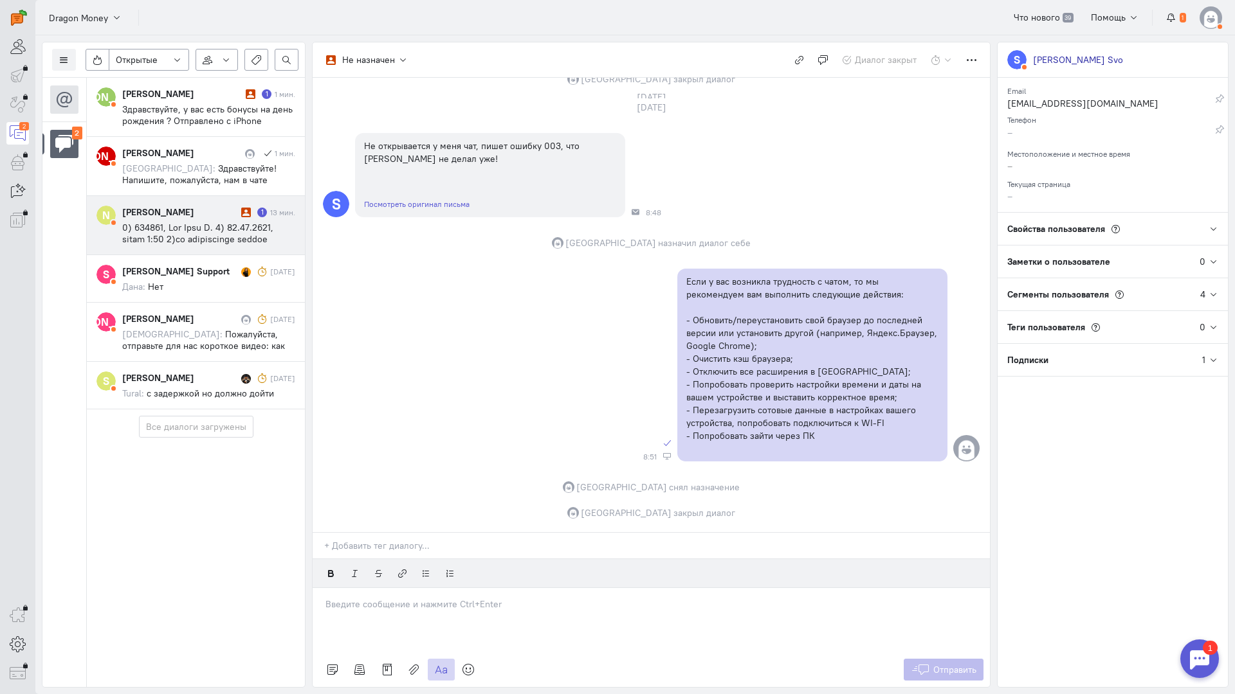
drag, startPoint x: 202, startPoint y: 171, endPoint x: 304, endPoint y: 222, distance: 114.2
click at [202, 170] on span "Здравствуйте! Напишите, пожалуйста, нам в чате поддержки на сайте [URL][DOMAIN_…" at bounding box center [208, 226] width 172 height 127
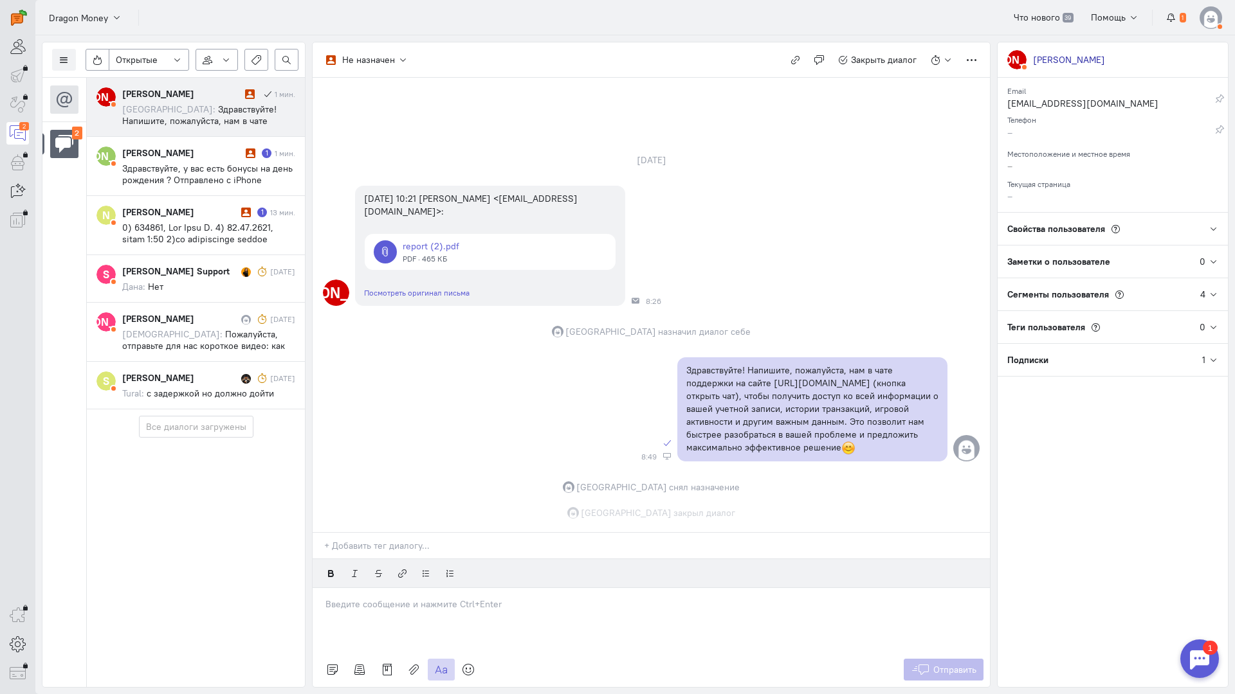
scroll to position [17, 0]
click at [237, 97] on div "[PERSON_NAME]" at bounding box center [182, 93] width 120 height 13
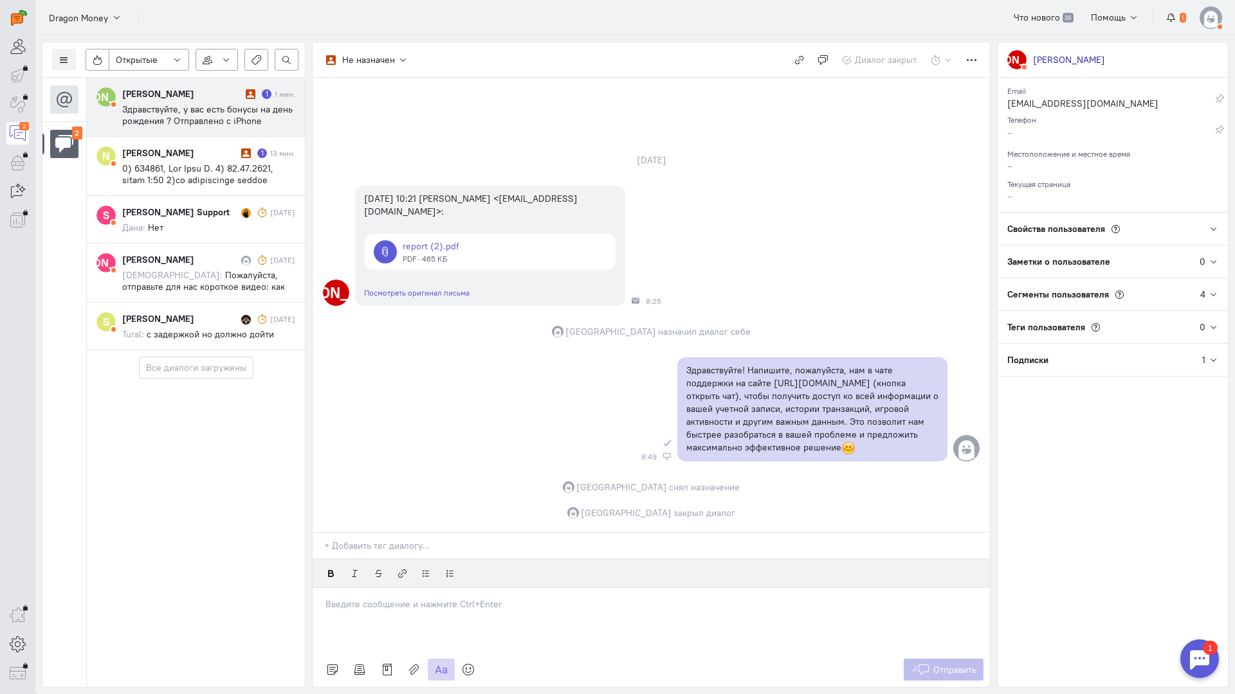
click at [242, 119] on span "Здравствуйте, у вас есть бонусы на день рождения ? Отправлено с iPhone" at bounding box center [207, 115] width 170 height 23
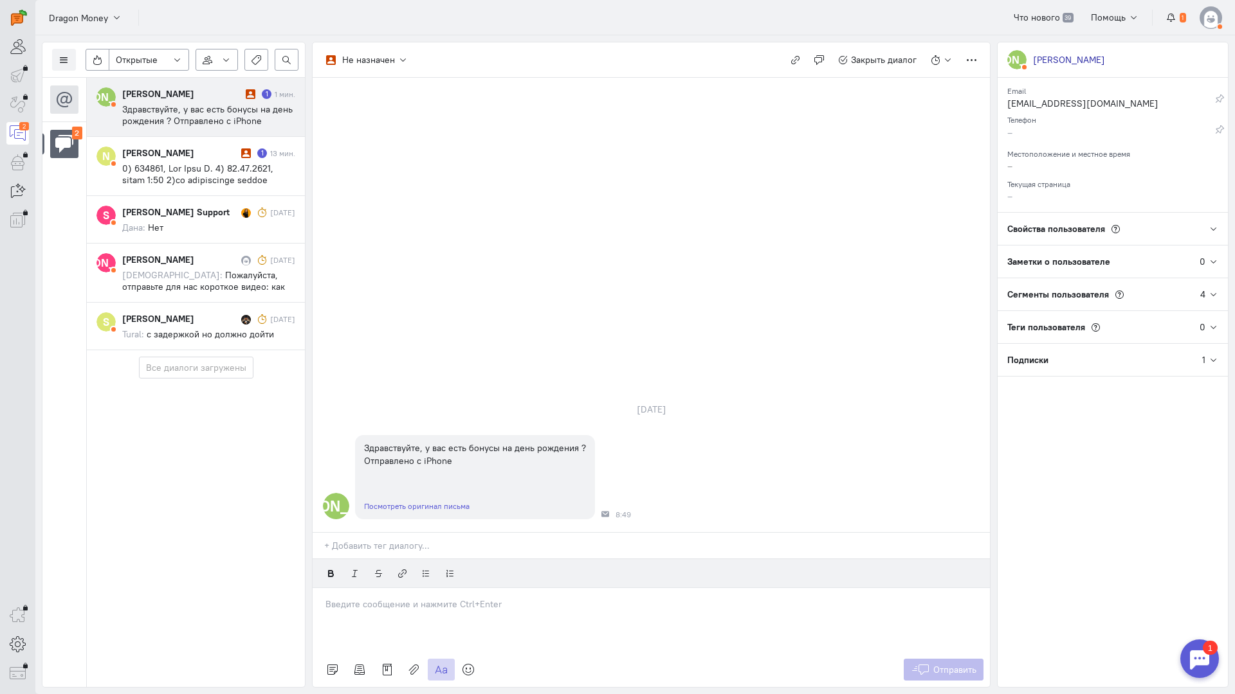
drag, startPoint x: 412, startPoint y: 546, endPoint x: 368, endPoint y: 543, distance: 43.8
click at [410, 588] on div at bounding box center [651, 620] width 677 height 64
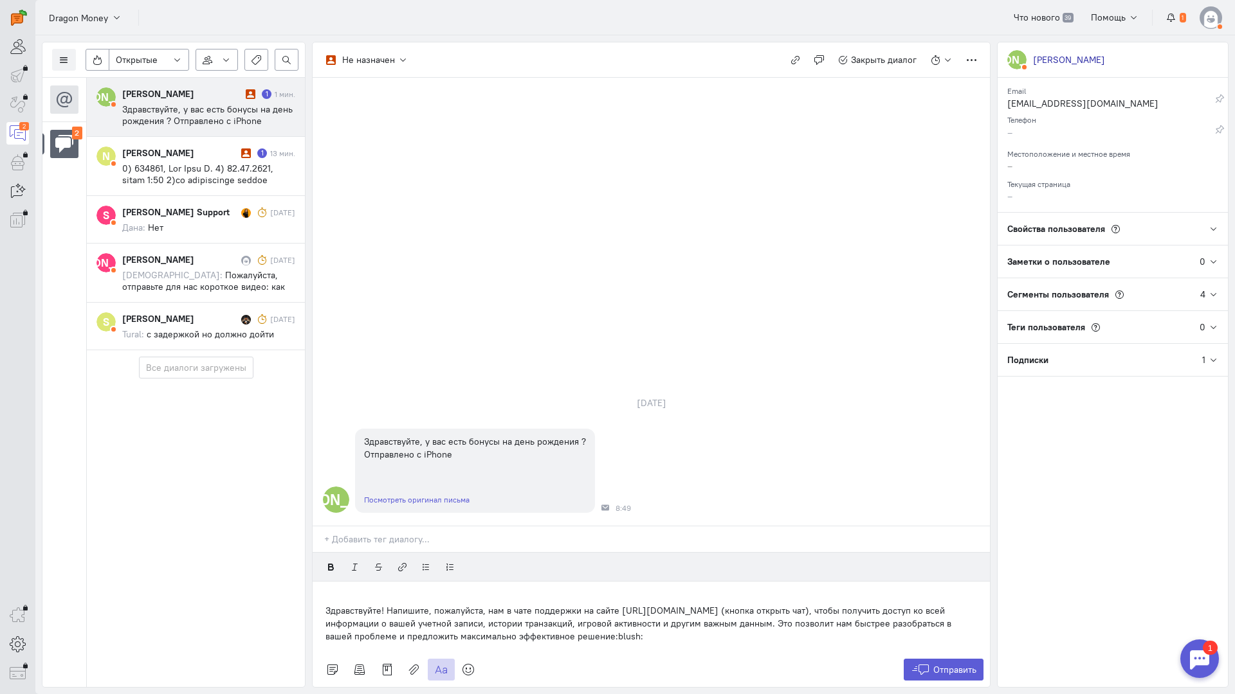
click at [320, 582] on div "Здравствуйте! Напишите, пожалуйста, нам в чате поддержки на сайте [URL][DOMAIN_…" at bounding box center [651, 617] width 677 height 71
click at [322, 582] on div "Здравствуйте! Напишите, пожалуйста, нам в чате поддержки на сайте [URL][DOMAIN_…" at bounding box center [651, 617] width 677 height 71
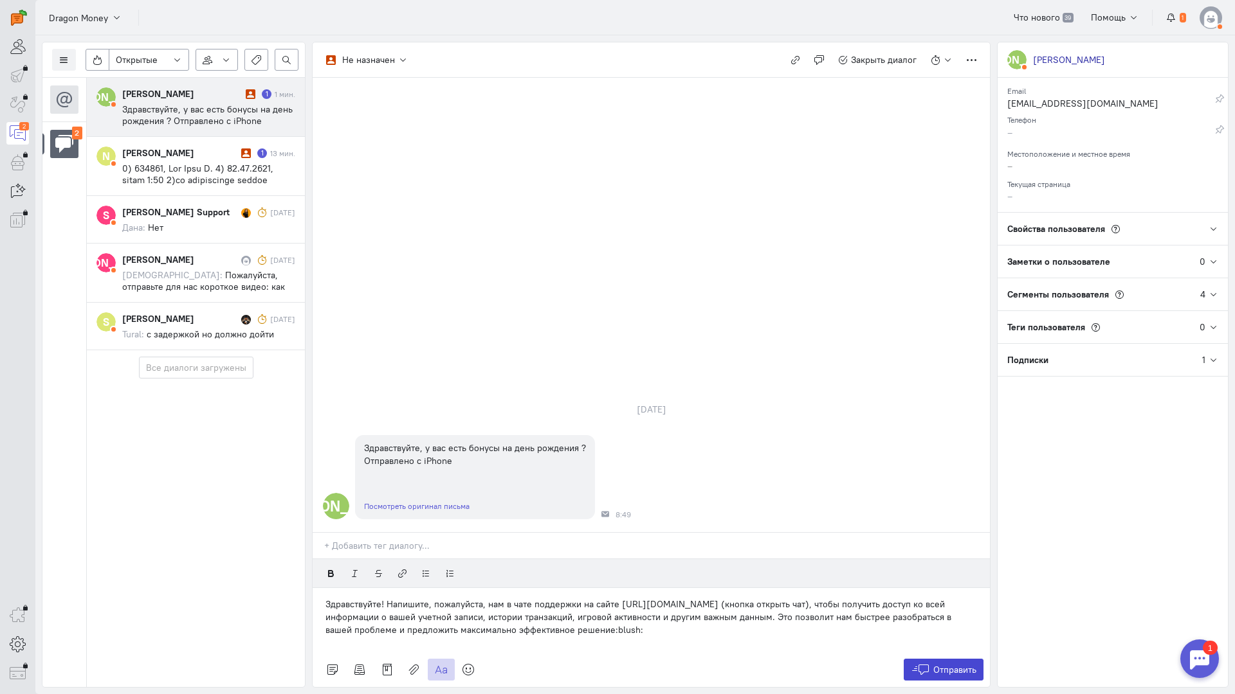
click at [968, 664] on span "Отправить" at bounding box center [954, 670] width 43 height 12
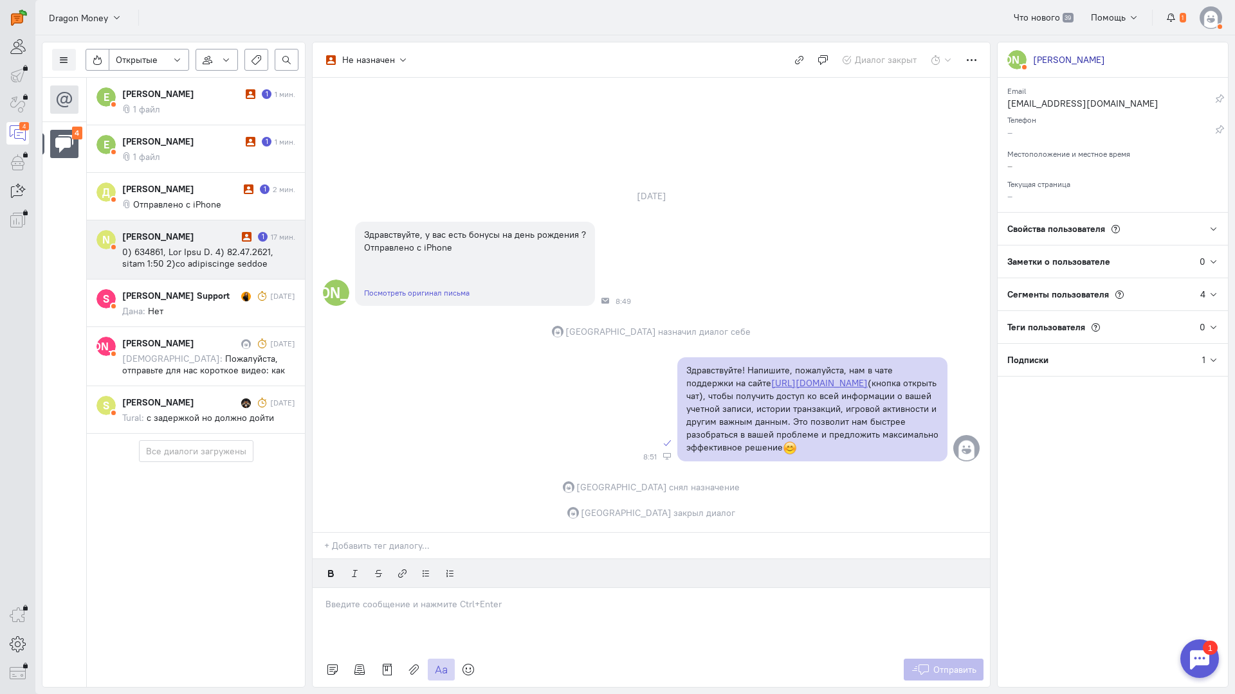
click at [211, 249] on span at bounding box center [208, 373] width 172 height 255
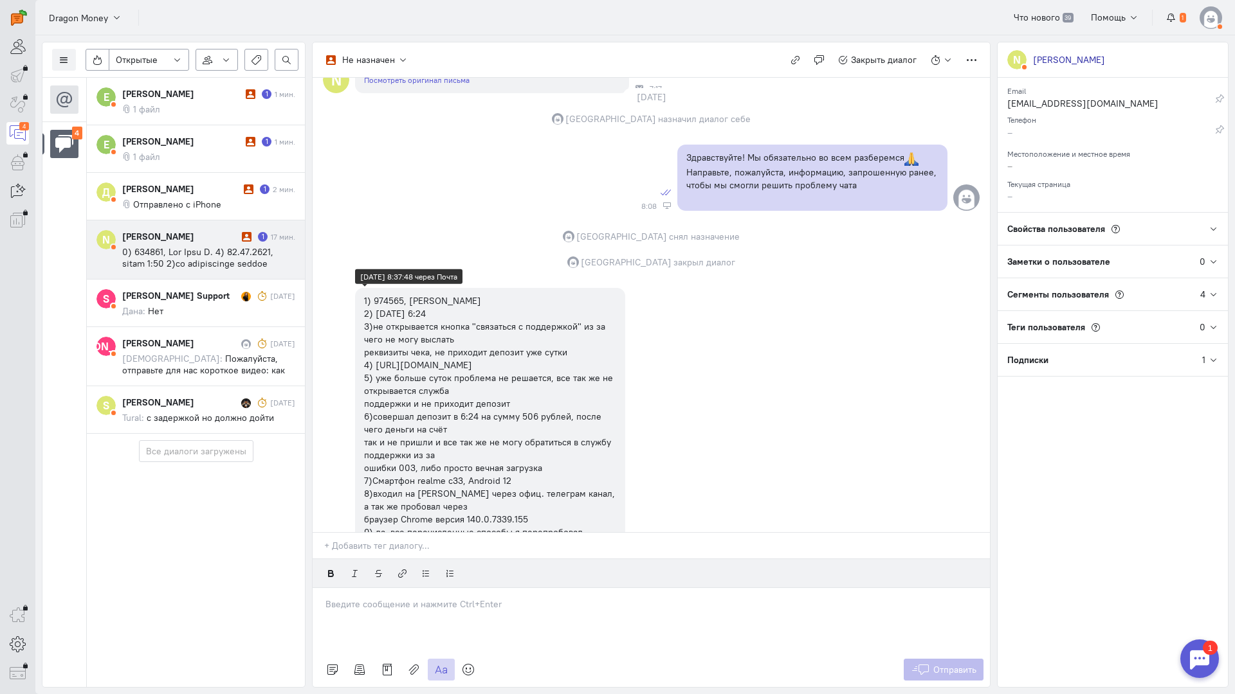
scroll to position [855, 0]
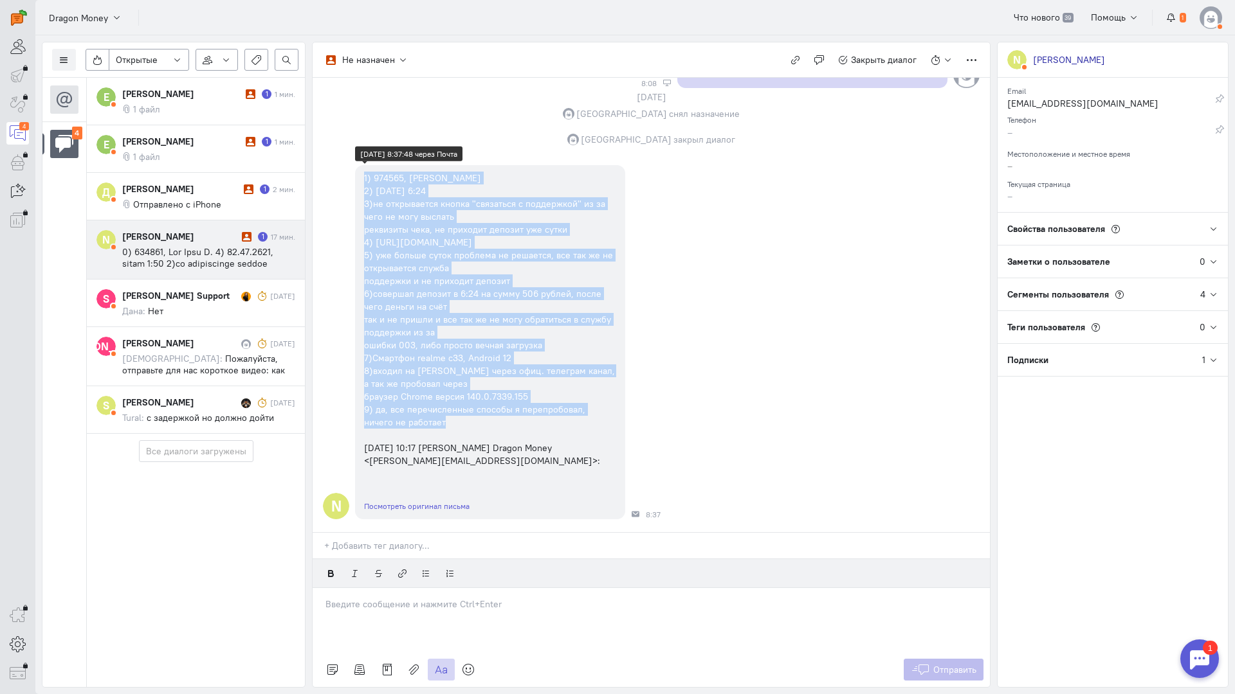
copy div "8) 288196, Lor Ipsu D. 3) 96.85.7967, sitam 5:26 3)co adipiscinge seddoe "tempo…"
drag, startPoint x: 432, startPoint y: 410, endPoint x: 355, endPoint y: 164, distance: 257.5
click at [355, 165] on div "1) 974565, [PERSON_NAME] 2) [DATE] 6:24 3)не открывается кнопка "связаться с по…" at bounding box center [490, 319] width 270 height 309
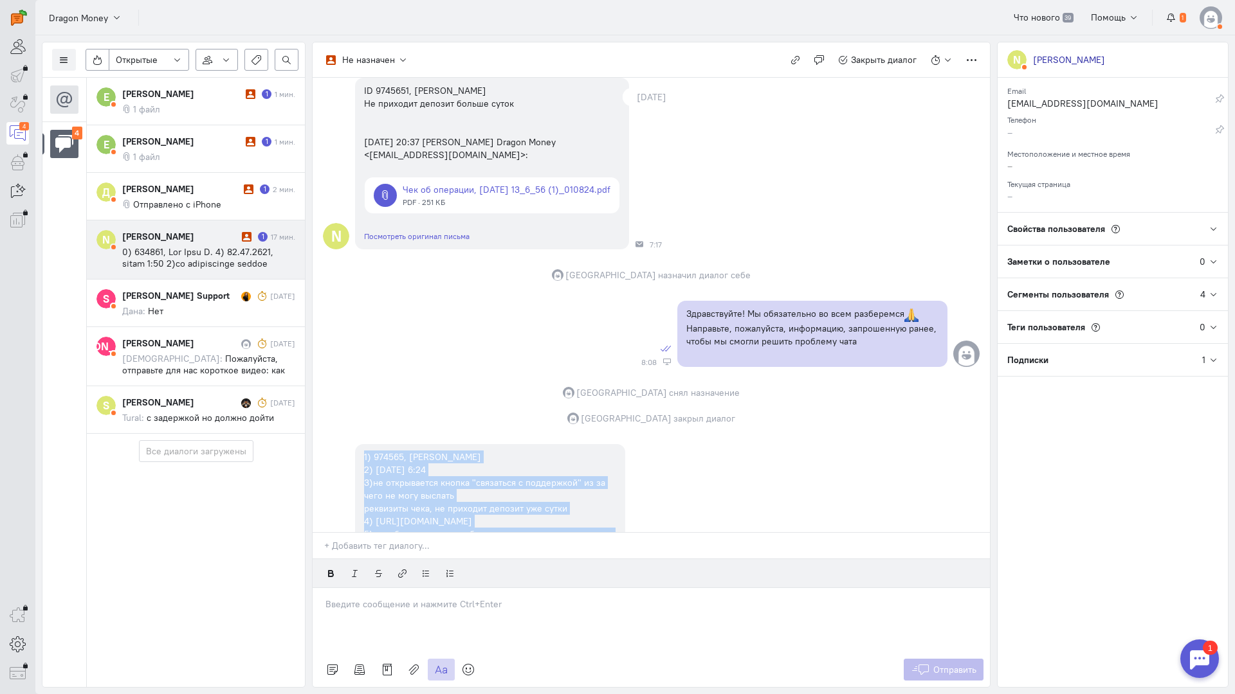
scroll to position [469, 0]
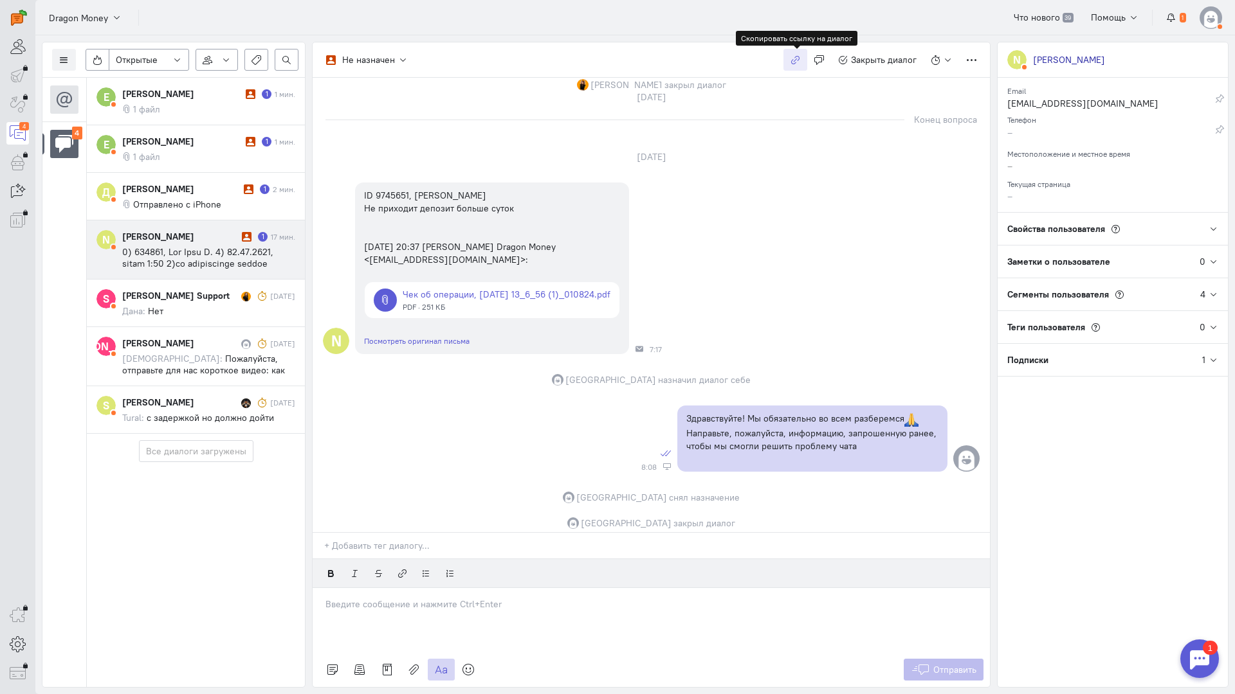
click at [792, 56] on icon "button" at bounding box center [795, 60] width 10 height 10
copy div "8) 288196, Lor Ipsu D. 3) 96.85.7967, sitam 5:26 3)co adipiscinge seddoe "tempo…"
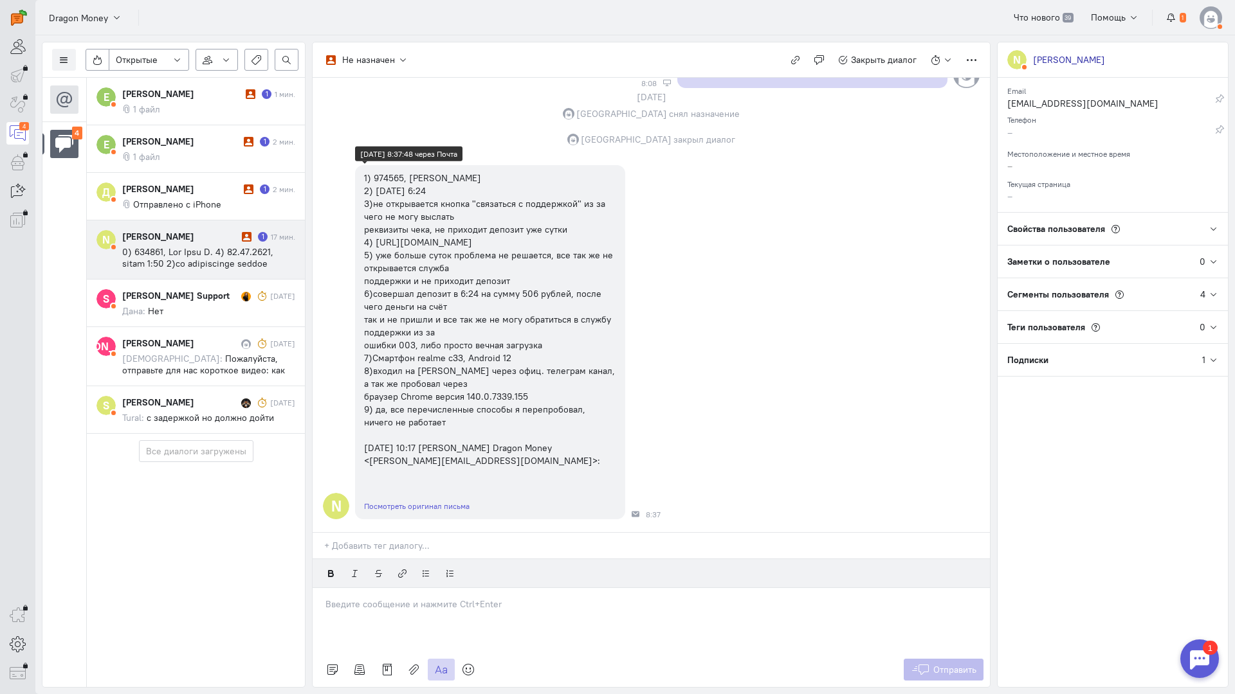
scroll to position [920, 0]
click at [403, 598] on p at bounding box center [650, 604] width 651 height 13
click at [465, 664] on icon at bounding box center [468, 670] width 13 height 13
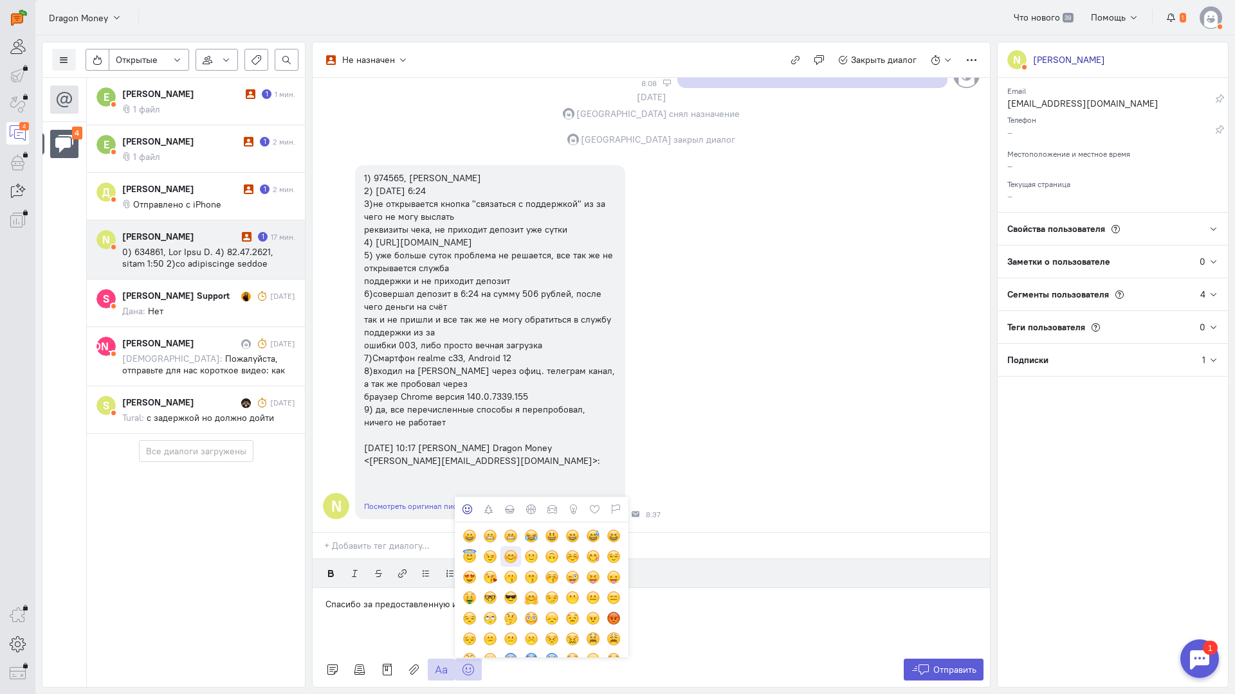
click at [511, 550] on div at bounding box center [510, 557] width 14 height 14
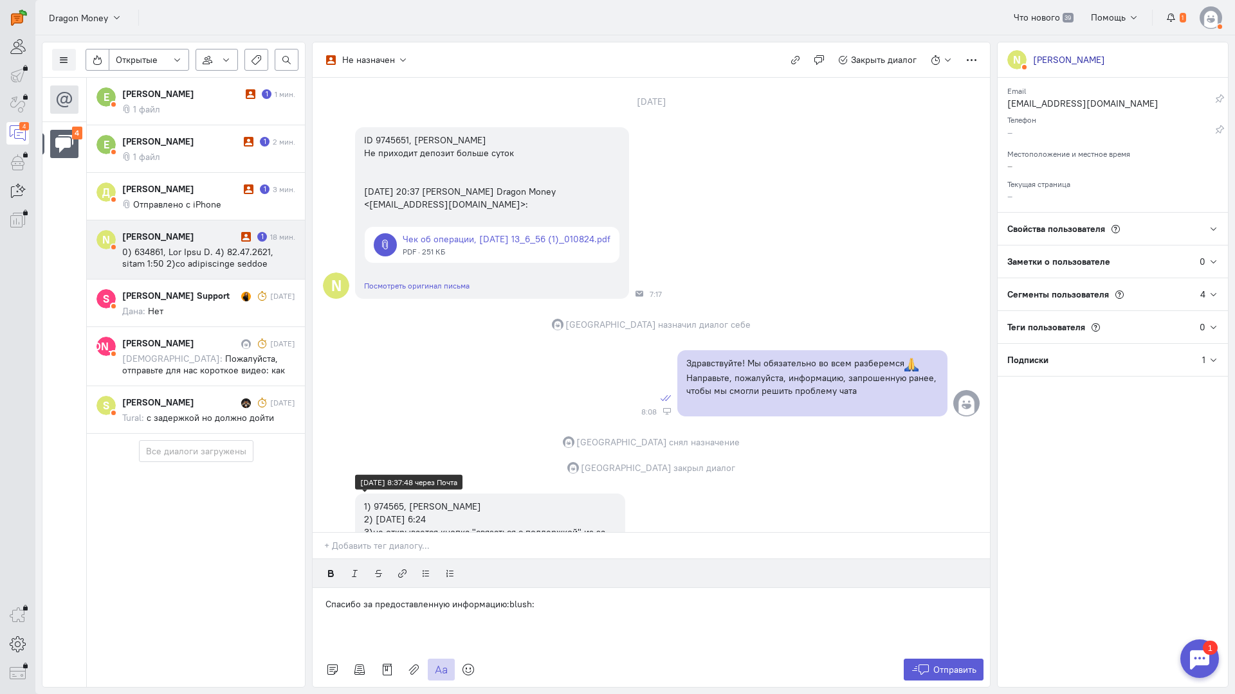
scroll to position [405, 0]
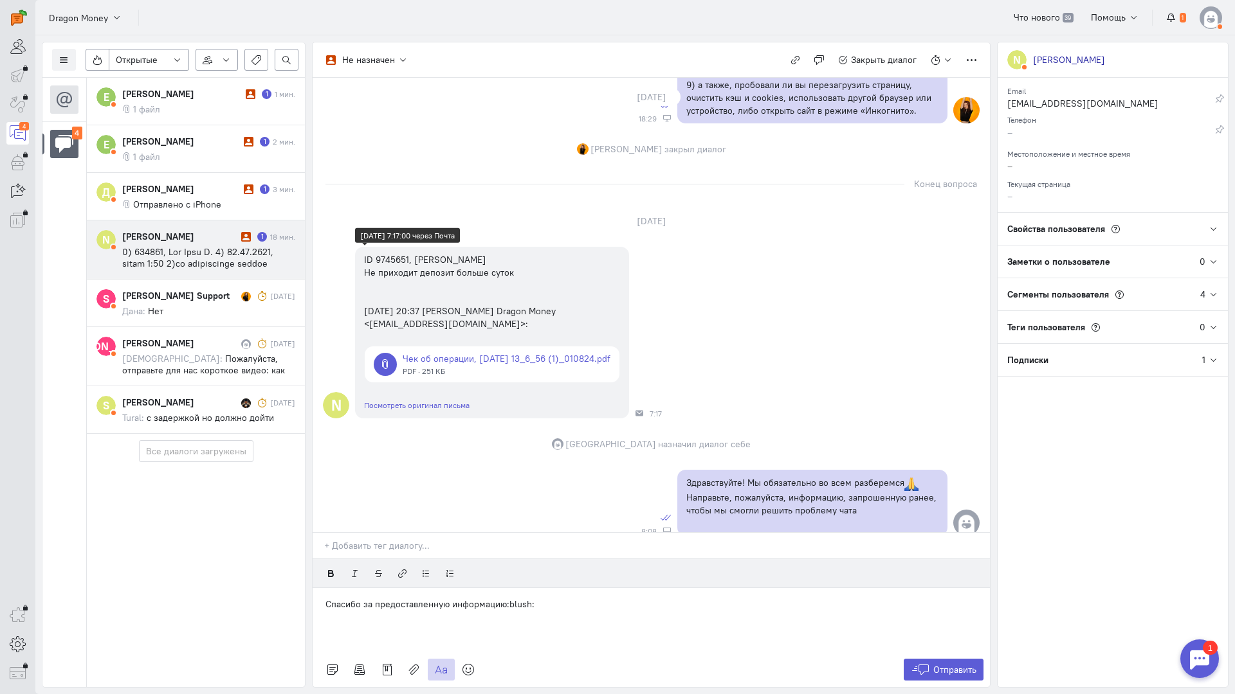
click at [385, 253] on div "ID 9745651, [PERSON_NAME] Не приходит депозит больше суток [DATE] 20:37 [PERSON…" at bounding box center [490, 291] width 252 height 77
copy div "9745651"
click at [481, 347] on link at bounding box center [492, 365] width 255 height 36
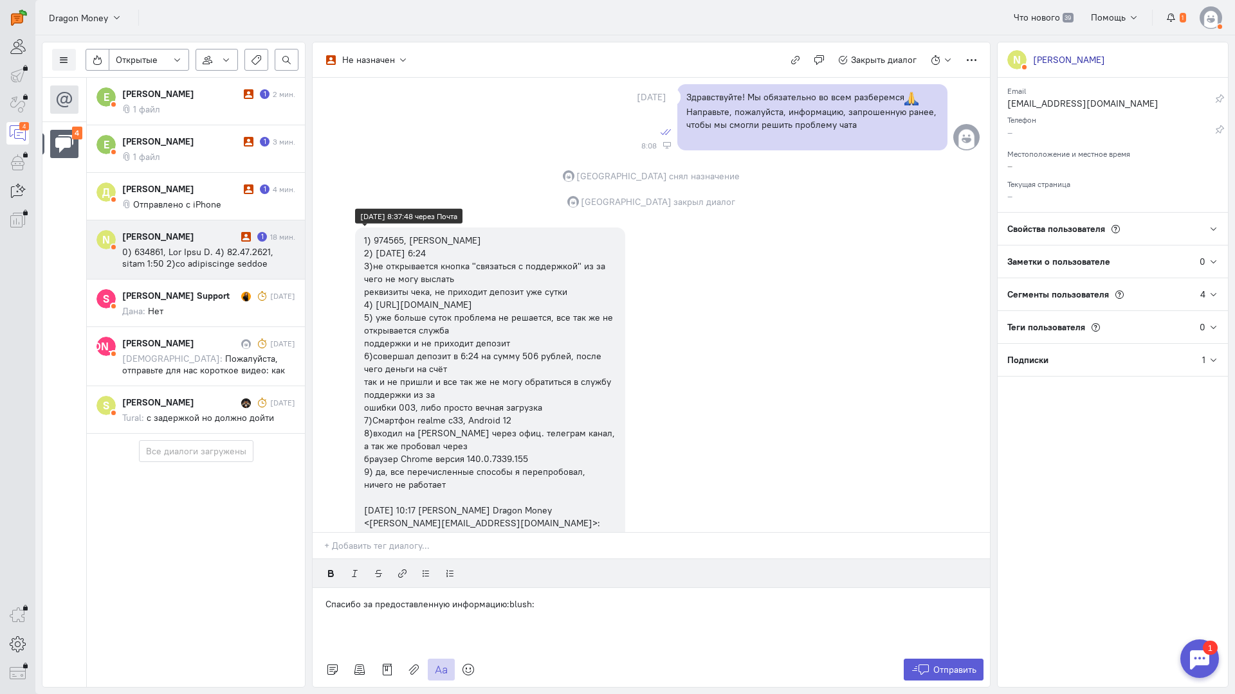
scroll to position [920, 0]
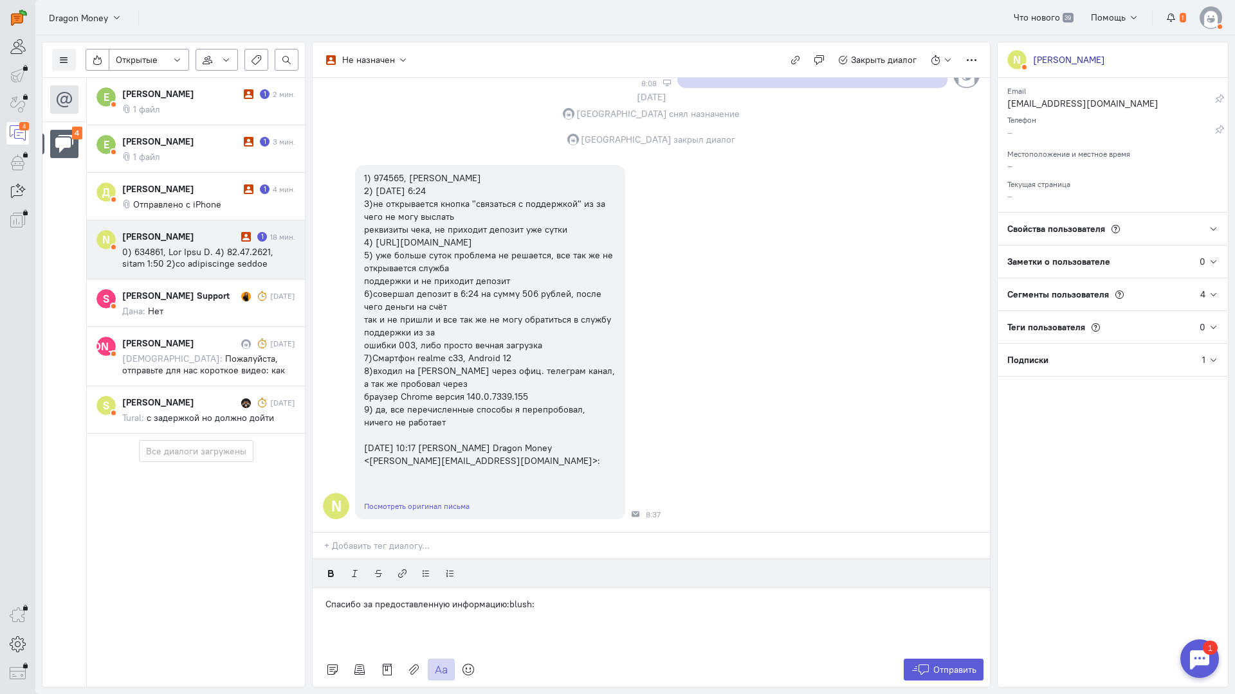
click at [561, 588] on div "Спасибо за предоставленную информацию:blush:" at bounding box center [651, 620] width 677 height 64
drag, startPoint x: 631, startPoint y: 536, endPoint x: 535, endPoint y: 538, distance: 96.5
click at [535, 588] on div "Спасибо за предоставленную информацию:blush: Направьте, пожалуйста, с" at bounding box center [651, 620] width 677 height 64
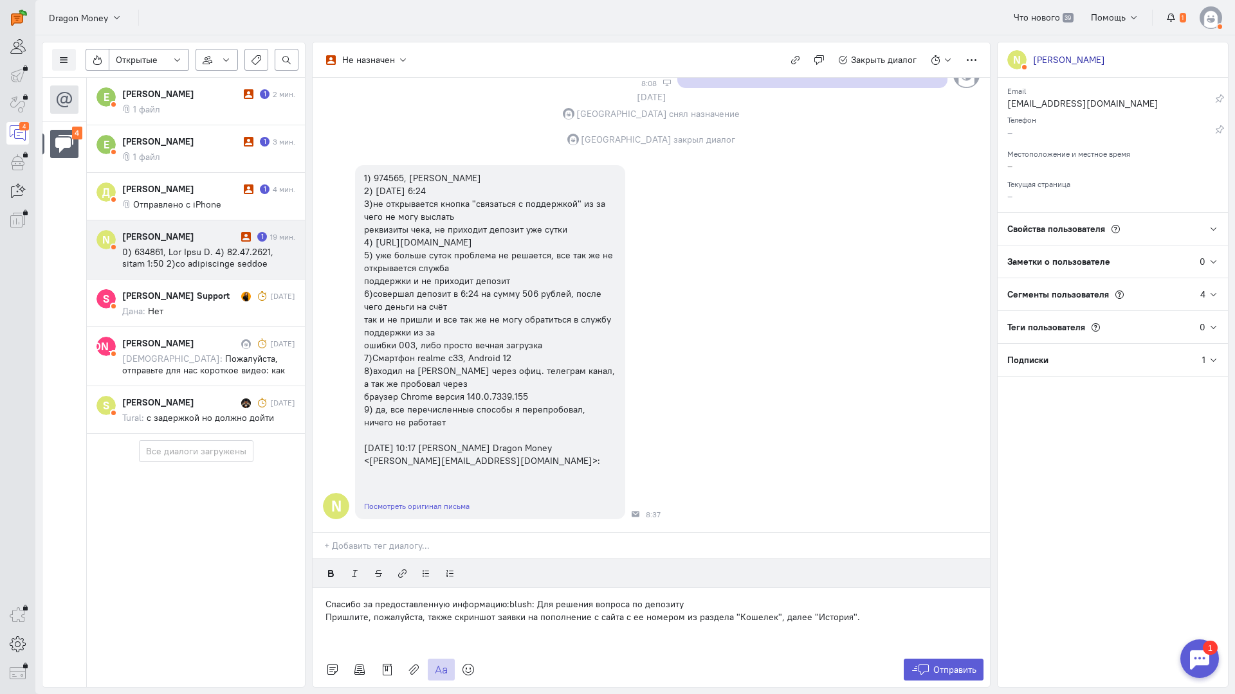
drag, startPoint x: 332, startPoint y: 538, endPoint x: 702, endPoint y: 525, distance: 370.0
click at [702, 588] on div "Спасибо за предоставленную информацию:blush: Для решения вопроса по депозиту Пр…" at bounding box center [651, 620] width 677 height 64
click at [929, 659] on button "Отправить" at bounding box center [943, 670] width 80 height 22
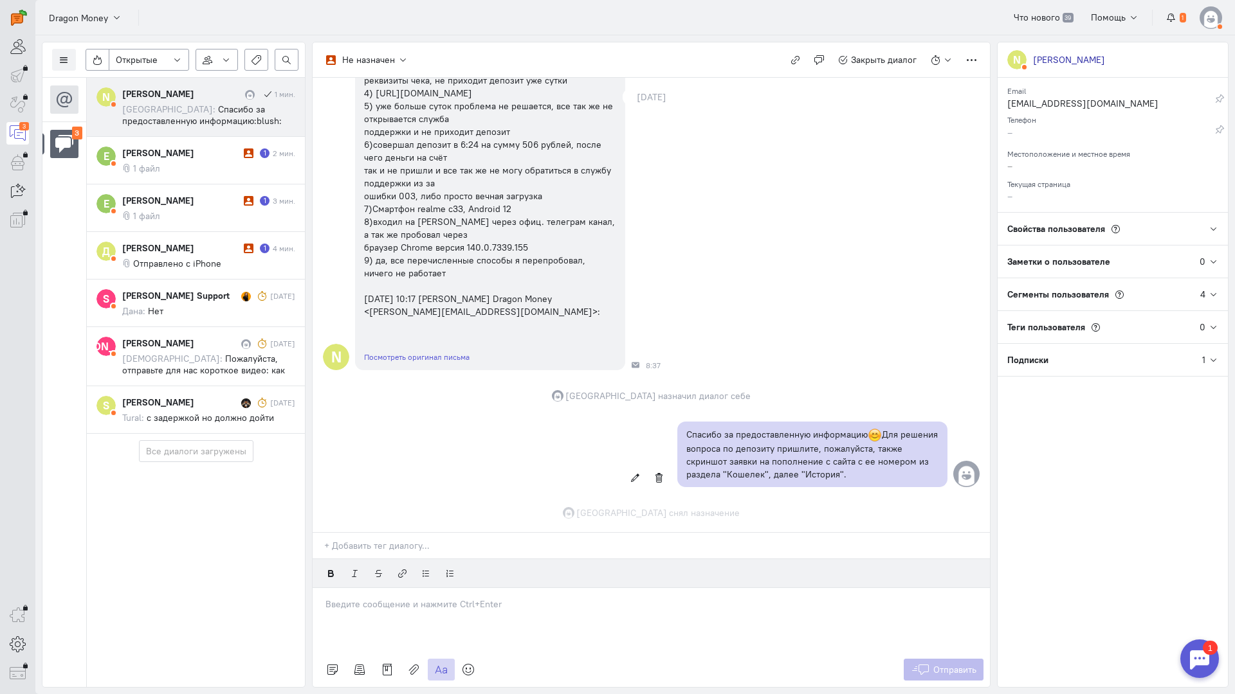
scroll to position [1094, 0]
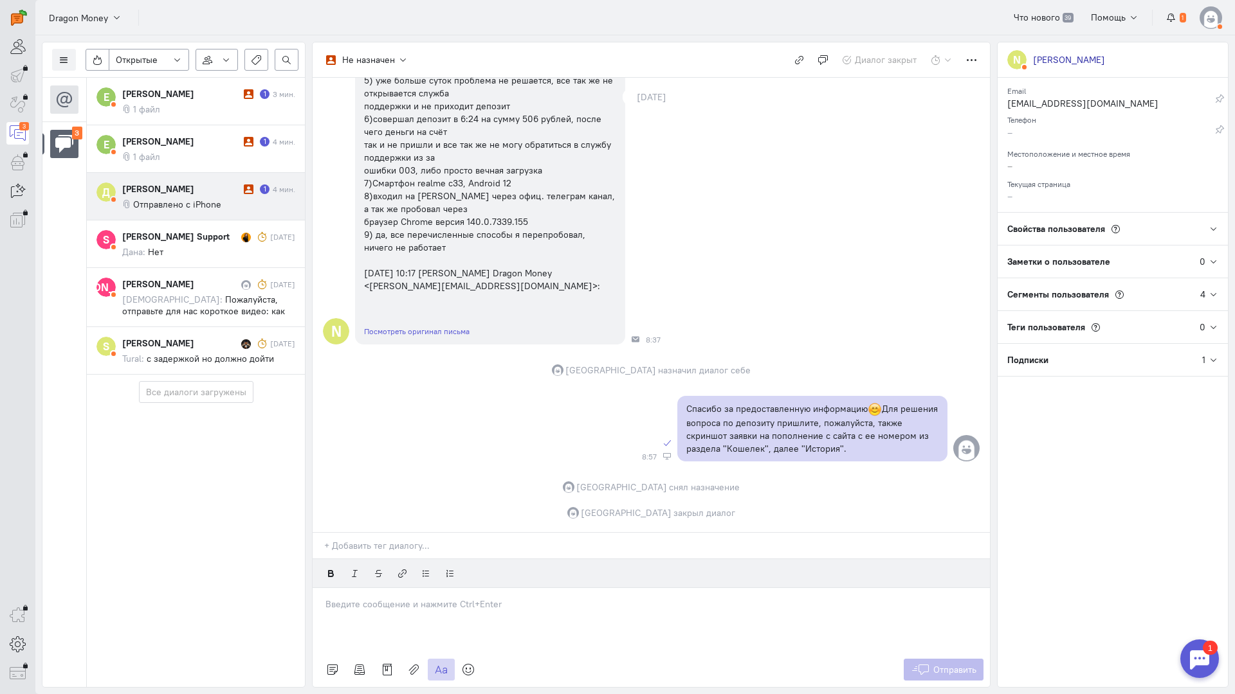
click at [161, 185] on div "[PERSON_NAME]" at bounding box center [181, 189] width 118 height 13
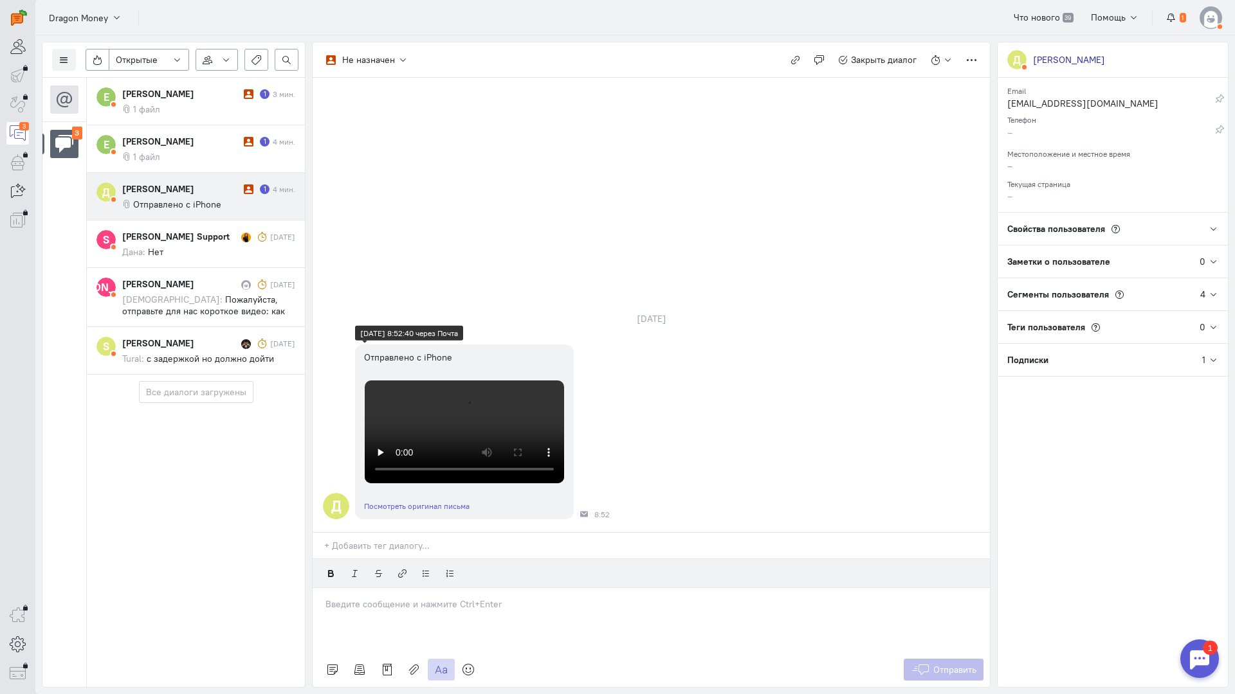
scroll to position [69, 0]
drag, startPoint x: 402, startPoint y: 551, endPoint x: 403, endPoint y: 543, distance: 8.4
click at [403, 588] on div at bounding box center [651, 620] width 677 height 64
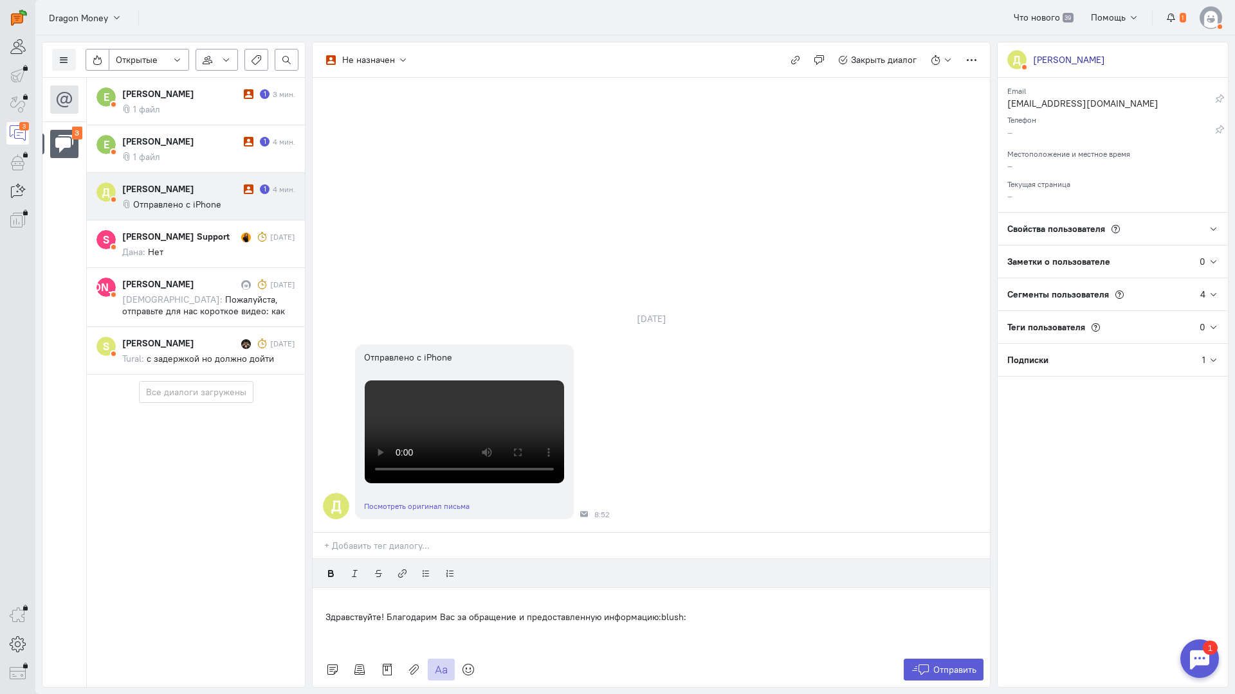
click at [317, 588] on div "Здравствуйте! Благодарим Вас за обращение и предоставленную информацию:blush:" at bounding box center [651, 620] width 677 height 64
click at [322, 588] on div "Здравствуйте! Благодарим Вас за обращение и предоставленную информацию:blush:" at bounding box center [651, 620] width 677 height 64
click at [936, 664] on span "Отправить" at bounding box center [954, 670] width 43 height 12
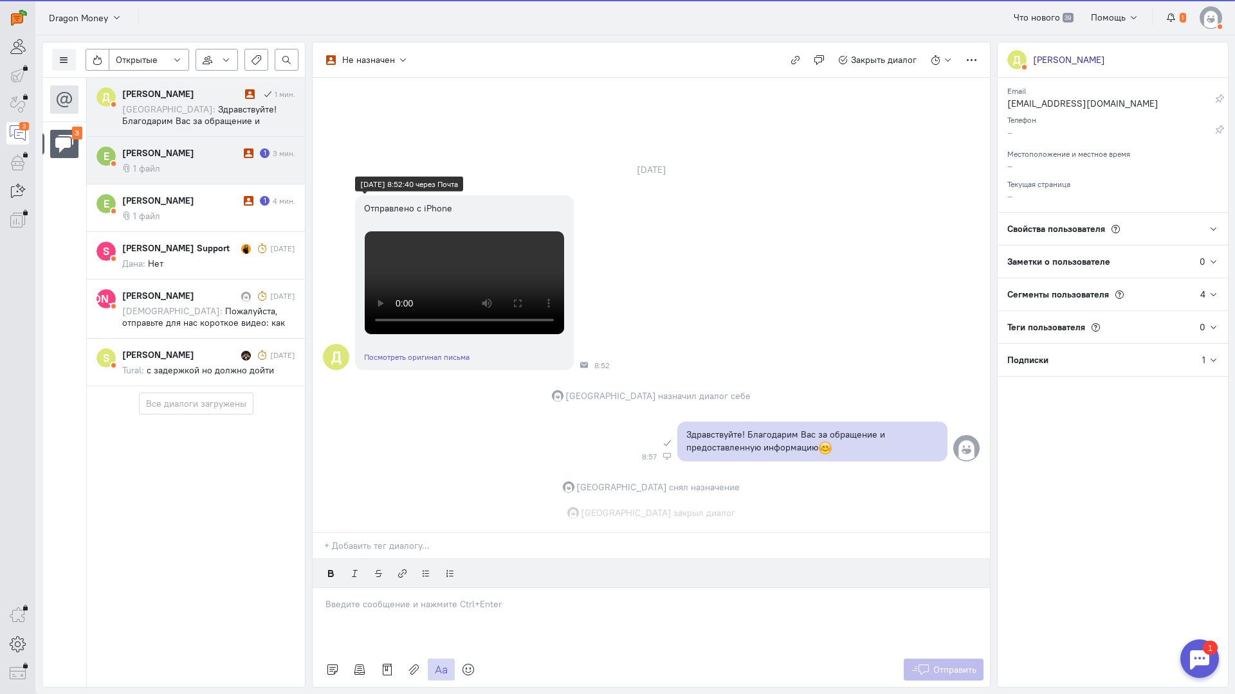
scroll to position [219, 0]
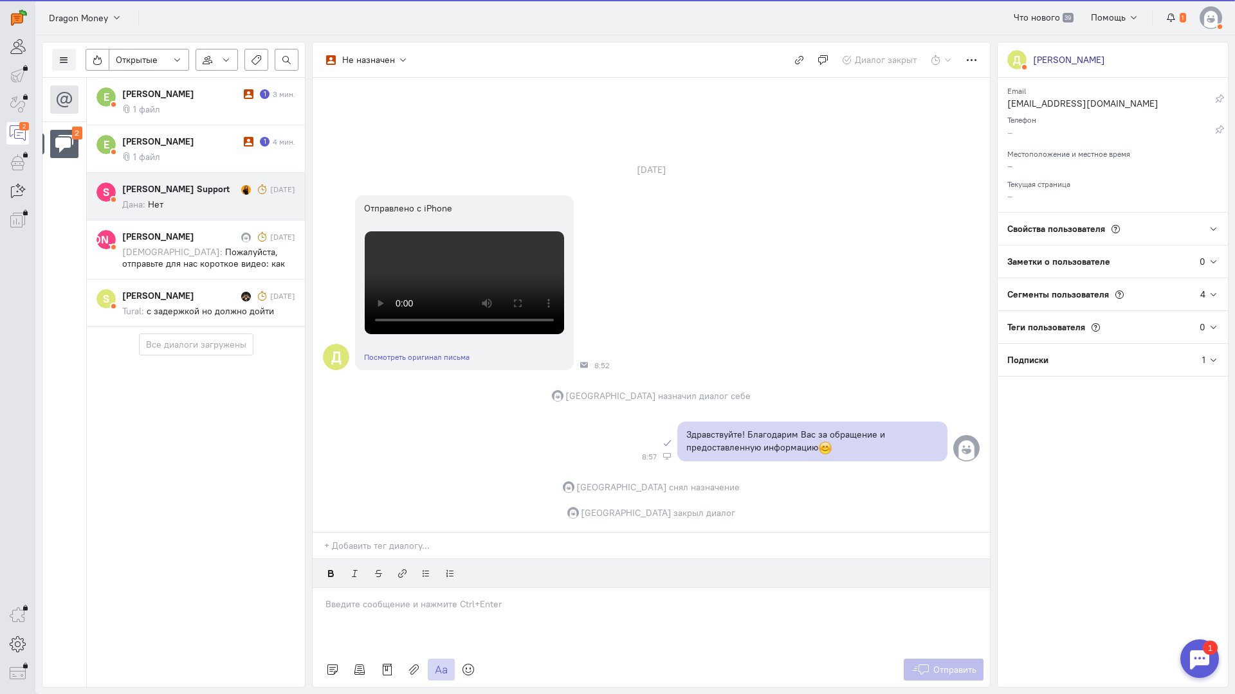
click at [179, 196] on div "[PERSON_NAME] Support [DATE] Дана: Нет" at bounding box center [208, 197] width 173 height 28
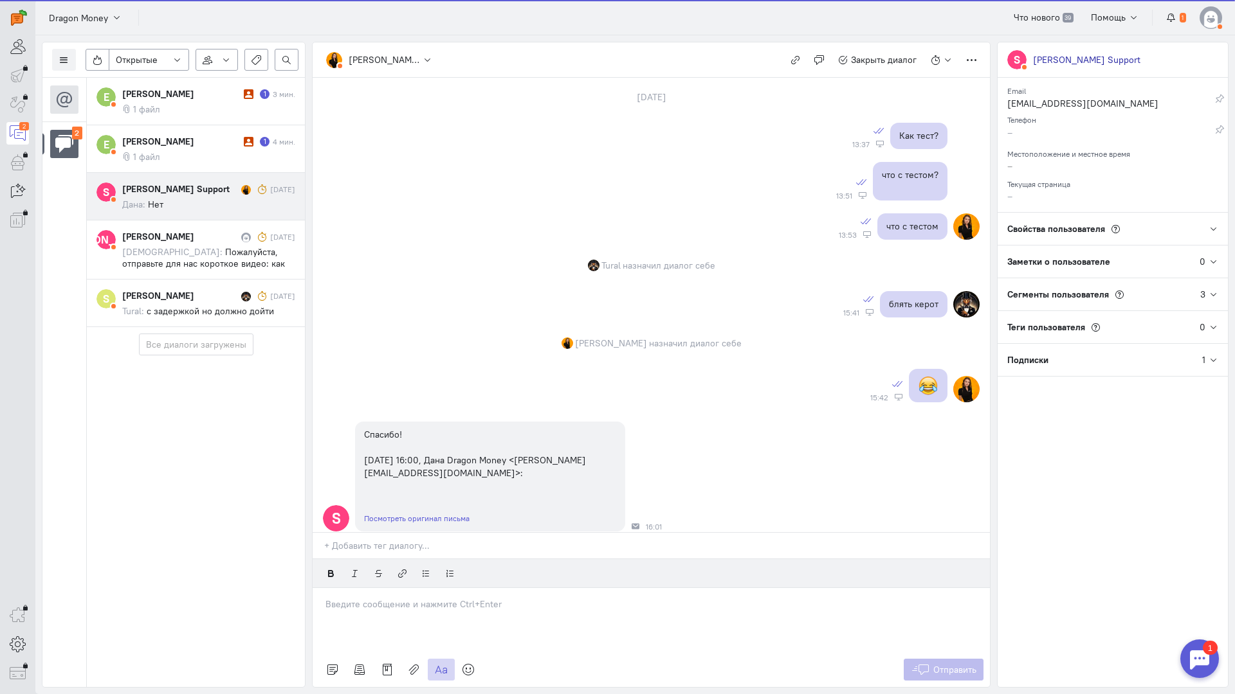
scroll to position [744, 0]
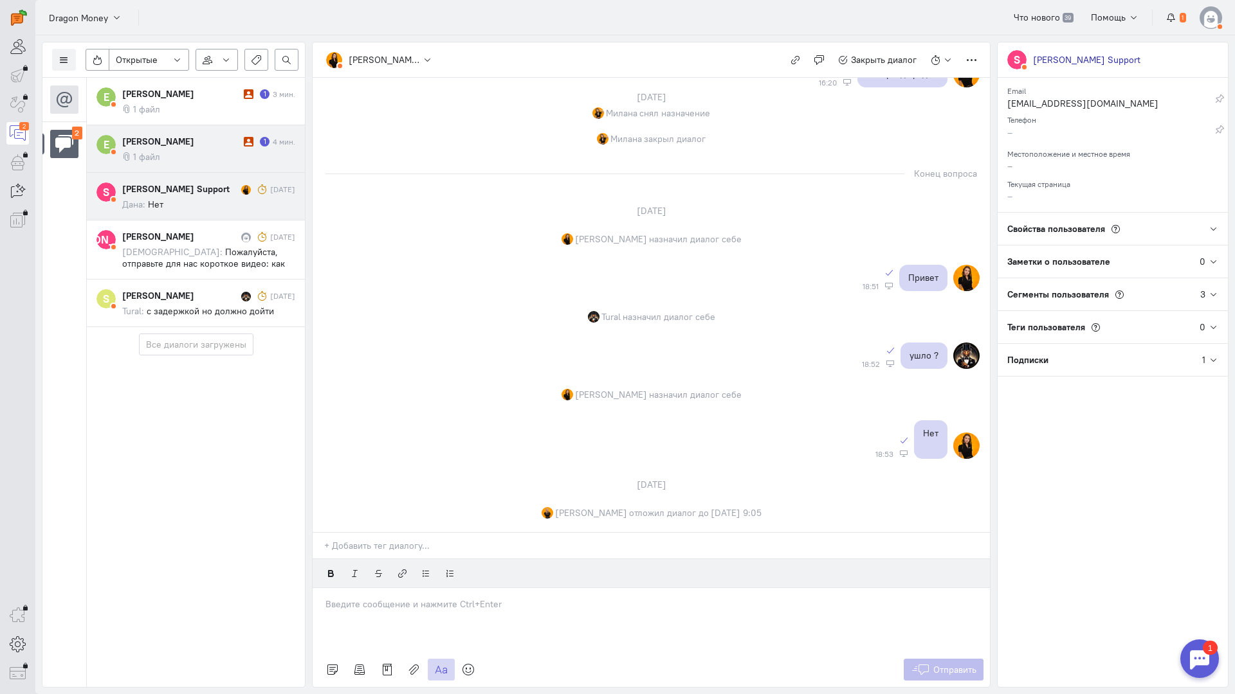
click at [188, 135] on div "[PERSON_NAME]" at bounding box center [181, 141] width 118 height 13
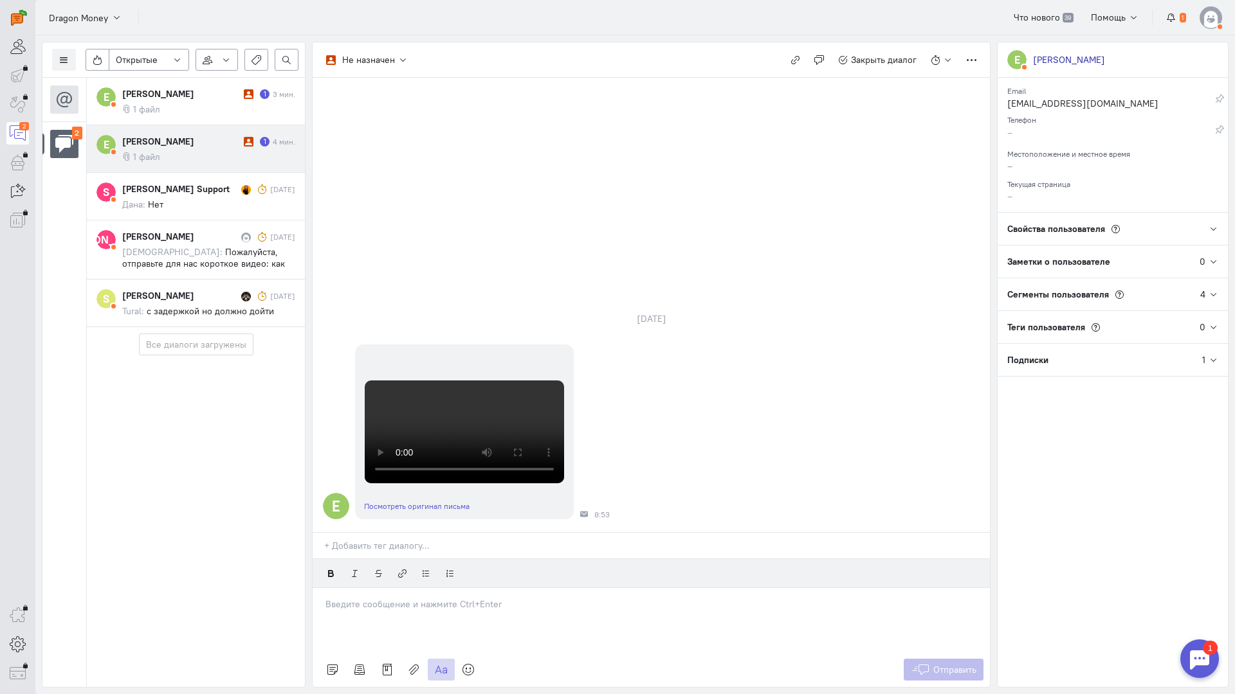
click at [384, 588] on div at bounding box center [651, 620] width 677 height 64
click at [314, 588] on div "Здравствуйте! Благодарим Вас за обращение и предоставленную информацию:blush:" at bounding box center [651, 620] width 677 height 64
click at [957, 664] on span "Отправить" at bounding box center [954, 670] width 43 height 12
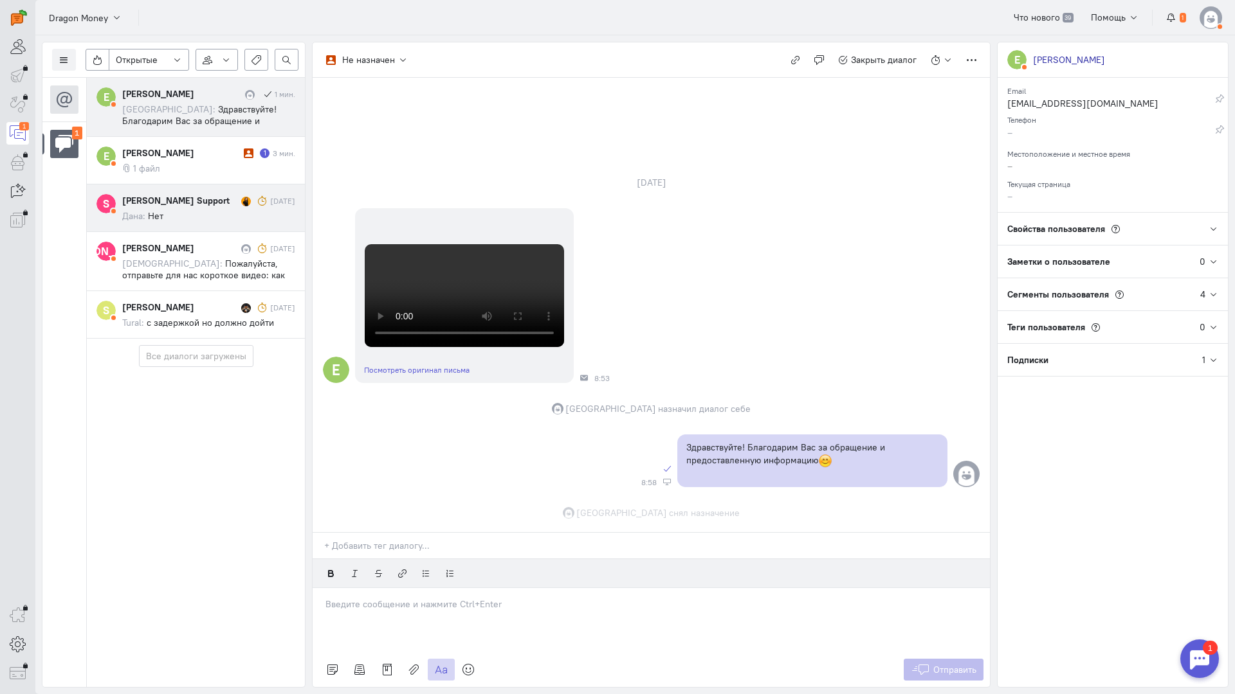
scroll to position [482, 0]
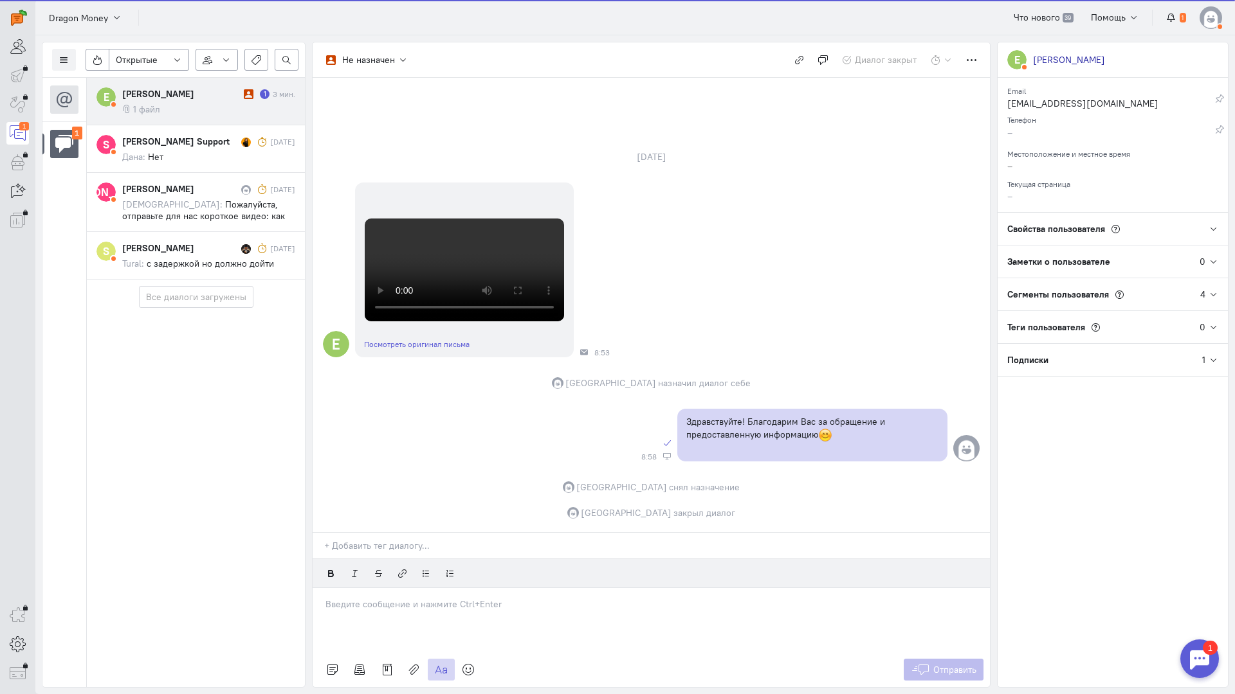
click at [199, 95] on div "[PERSON_NAME]" at bounding box center [181, 93] width 118 height 13
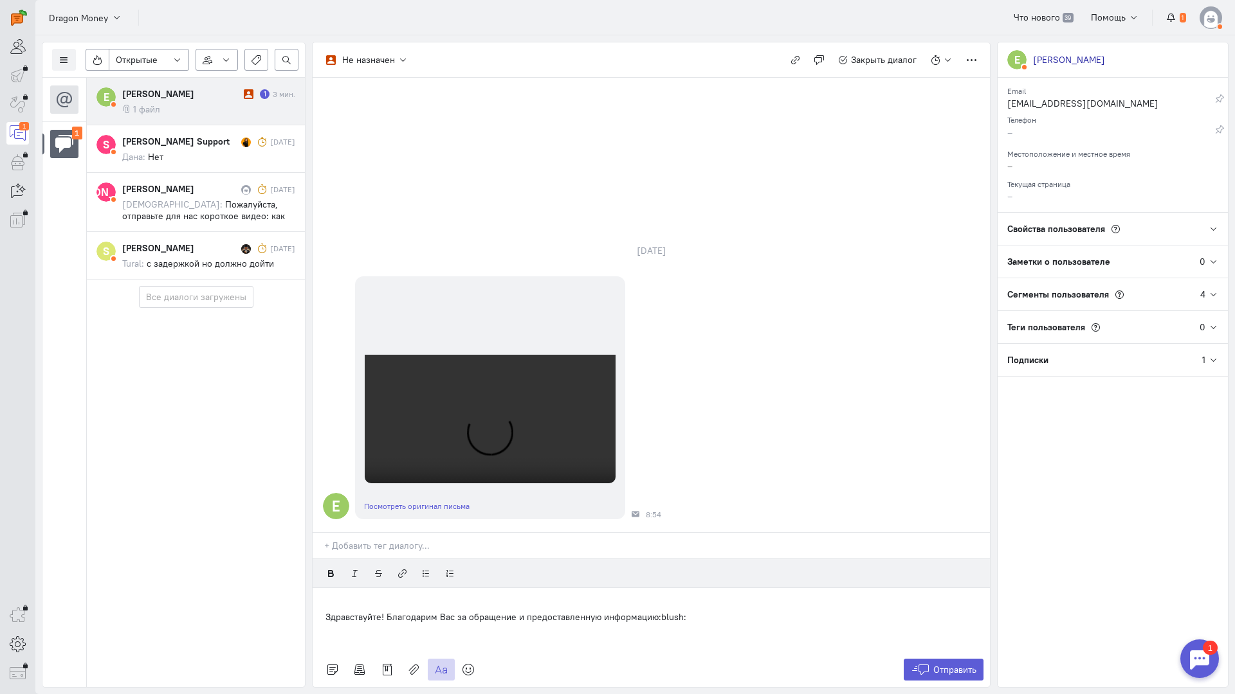
click at [320, 588] on div "Здравствуйте! Благодарим Вас за обращение и предоставленную информацию:blush:" at bounding box center [651, 620] width 677 height 64
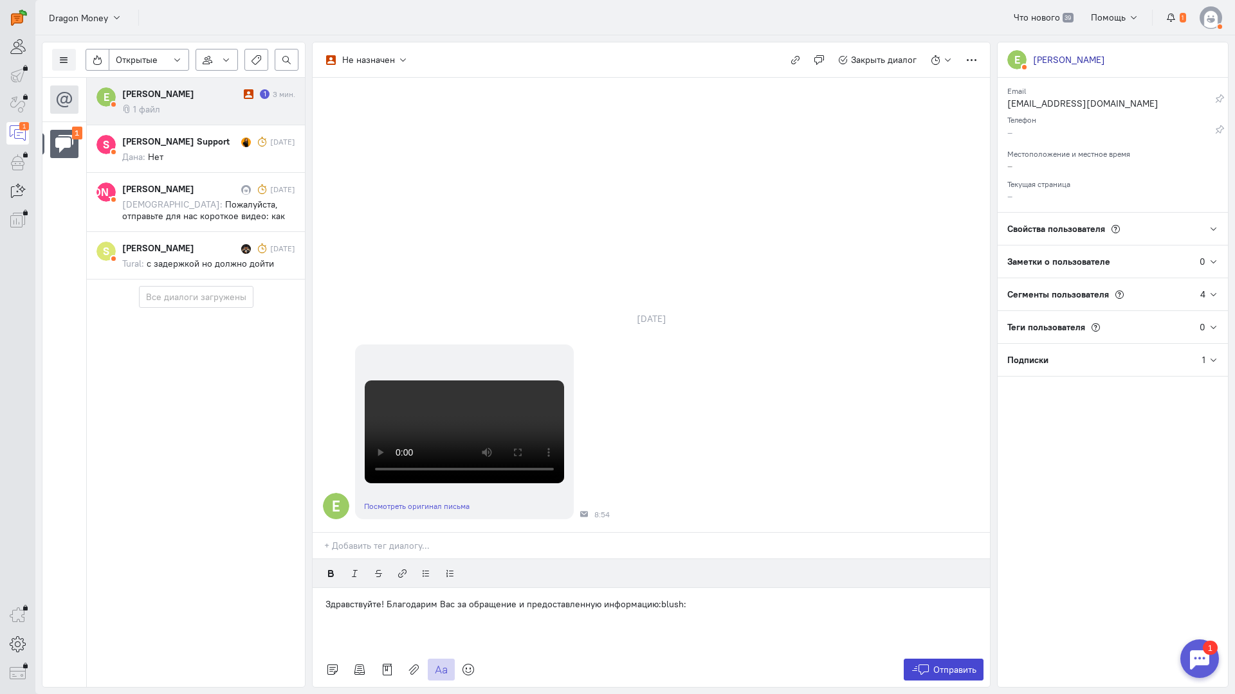
click at [957, 664] on span "Отправить" at bounding box center [954, 670] width 43 height 12
